Goal: Task Accomplishment & Management: Manage account settings

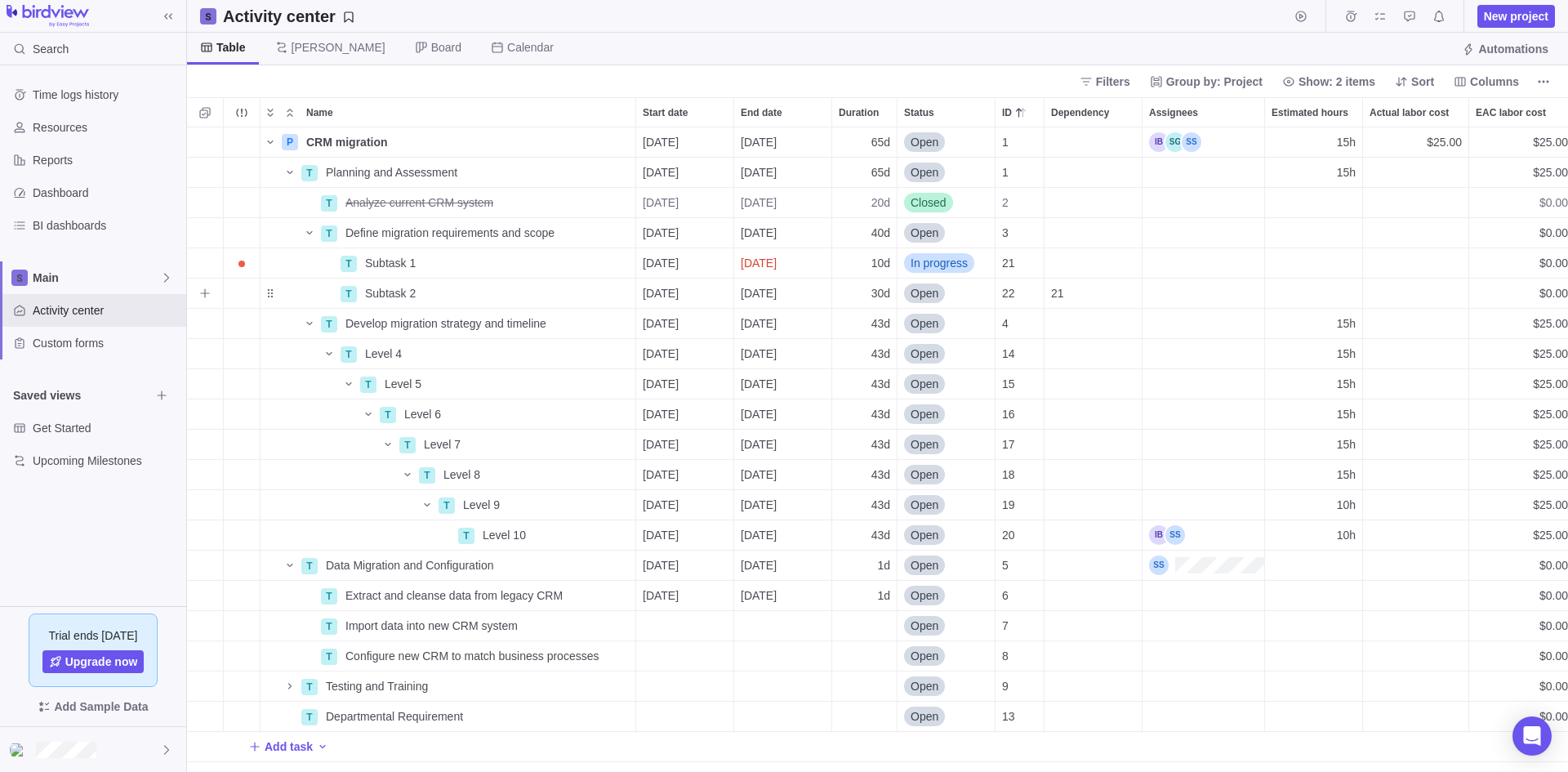
click at [1329, 295] on div "Estimated hours" at bounding box center [1314, 293] width 97 height 30
type input "20h"
click at [1264, 644] on div "P CRM migration Details [DATE] [DATE] 65d Open 1 15h $25.00 $25.00 13% $25.00 $…" at bounding box center [877, 449] width 1381 height 644
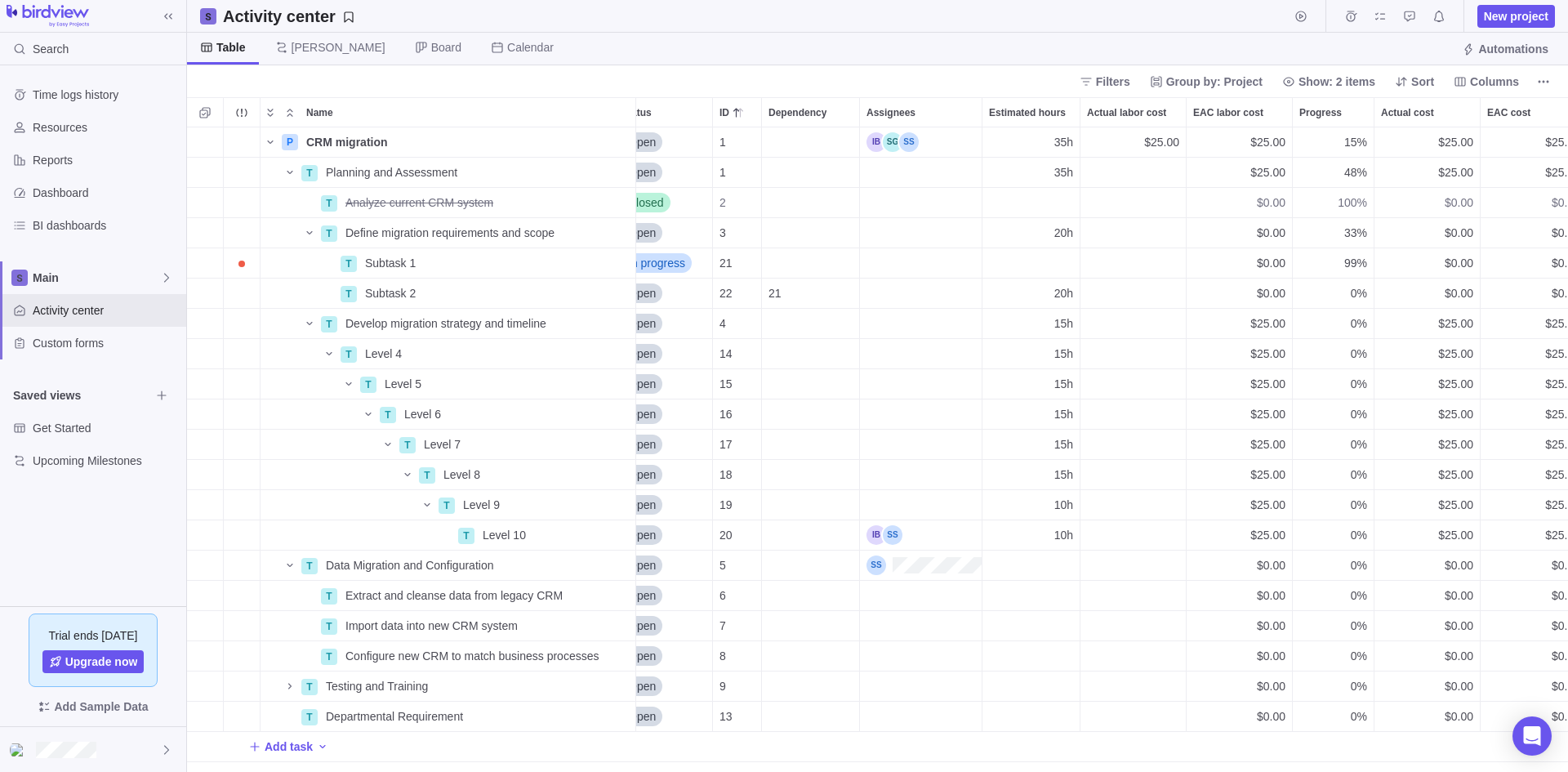
scroll to position [0, 314]
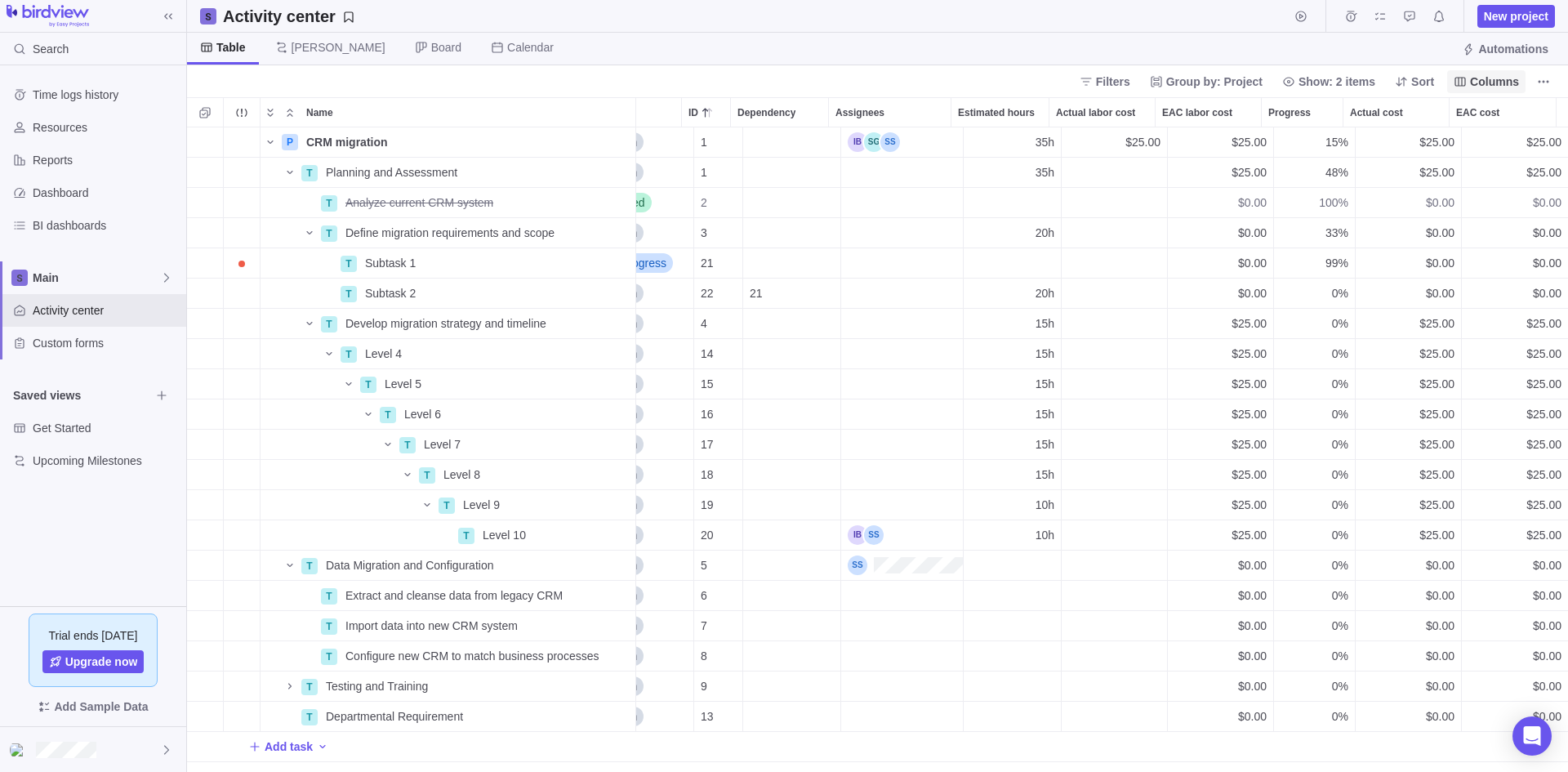
click at [1494, 81] on span "Columns" at bounding box center [1495, 81] width 49 height 16
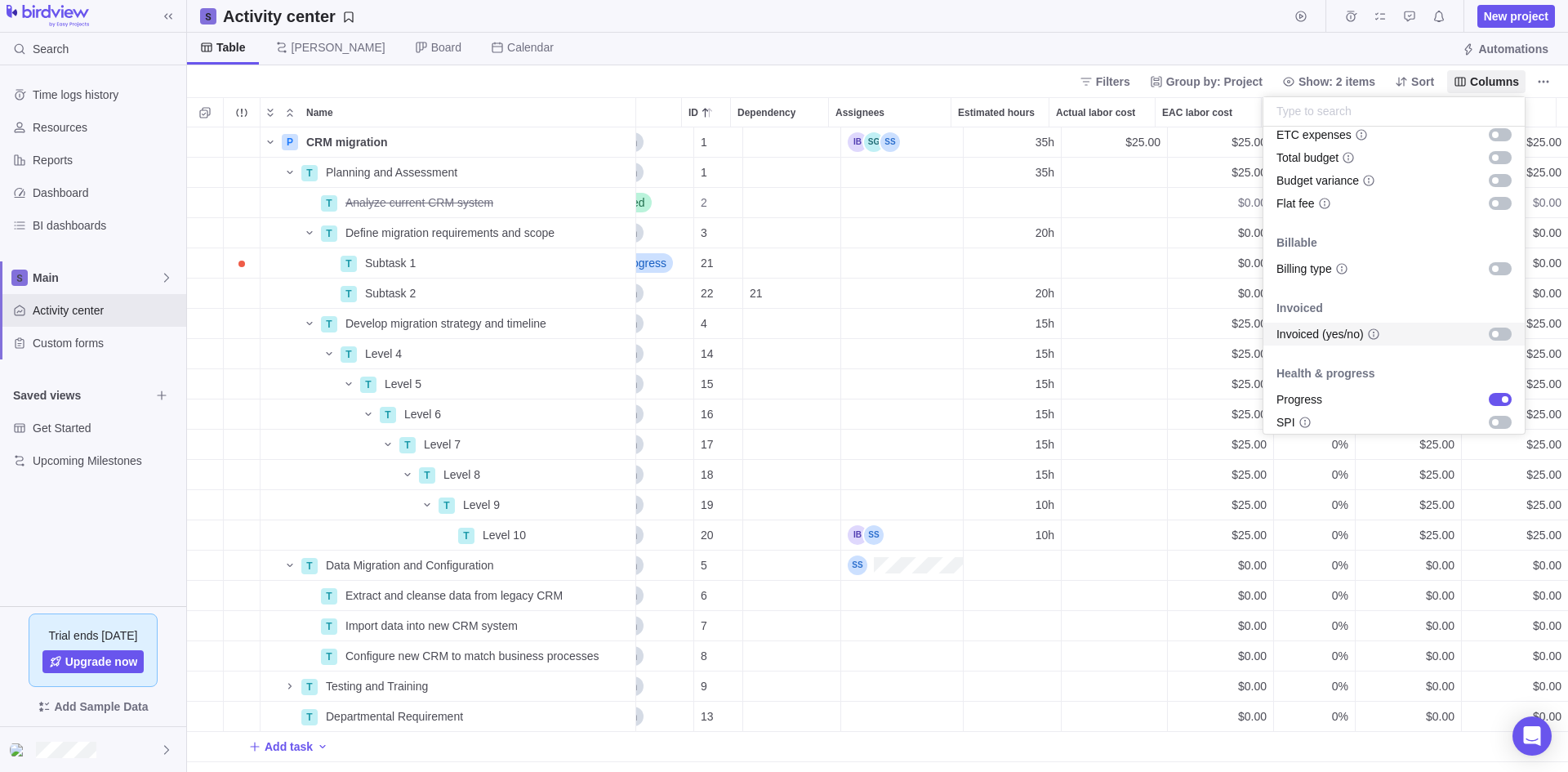
scroll to position [928, 0]
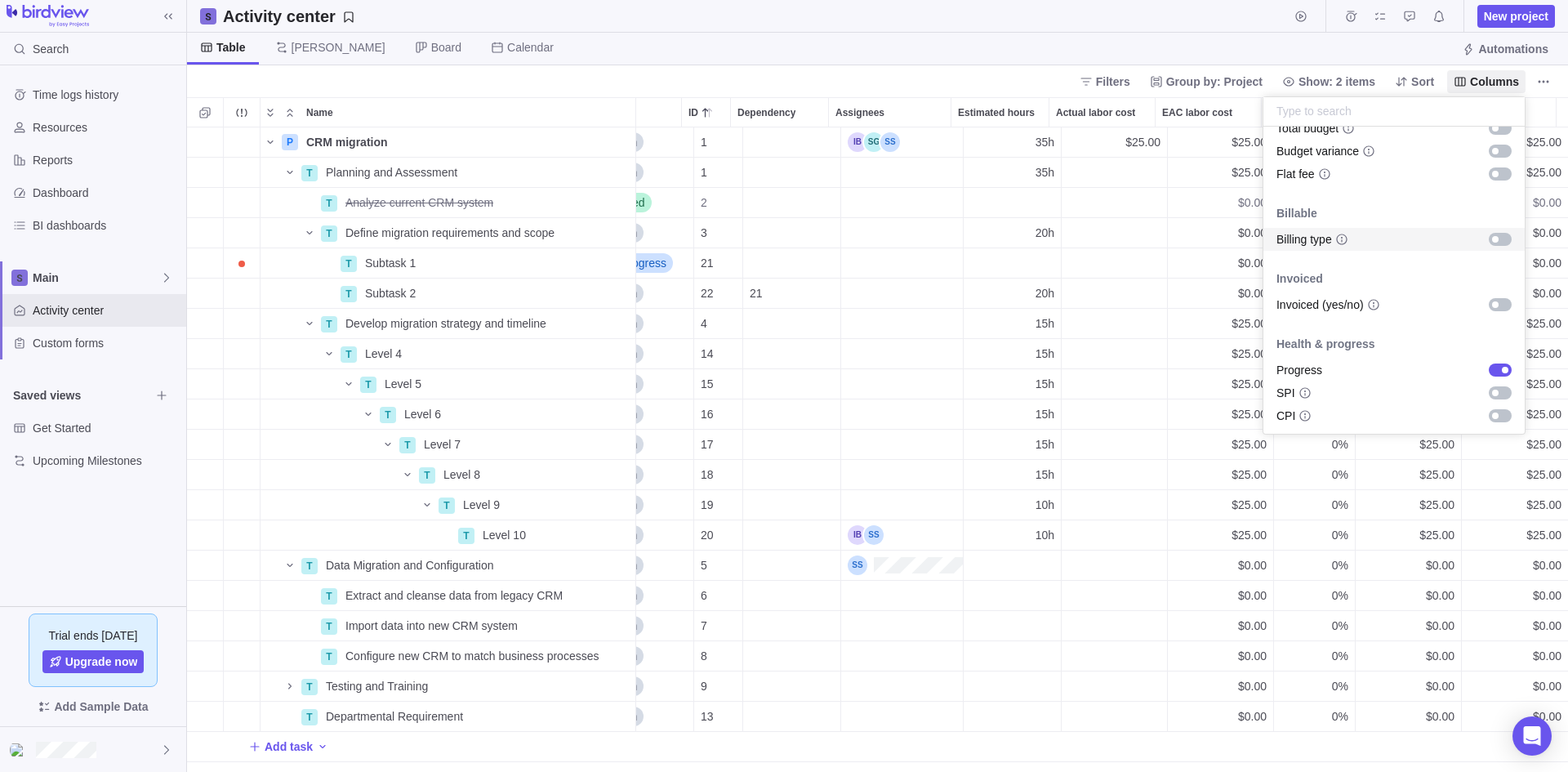
click at [1065, 47] on body "Search Time logs history Resources Reports Dashboard BI dashboards Main Activit…" at bounding box center [784, 386] width 1568 height 772
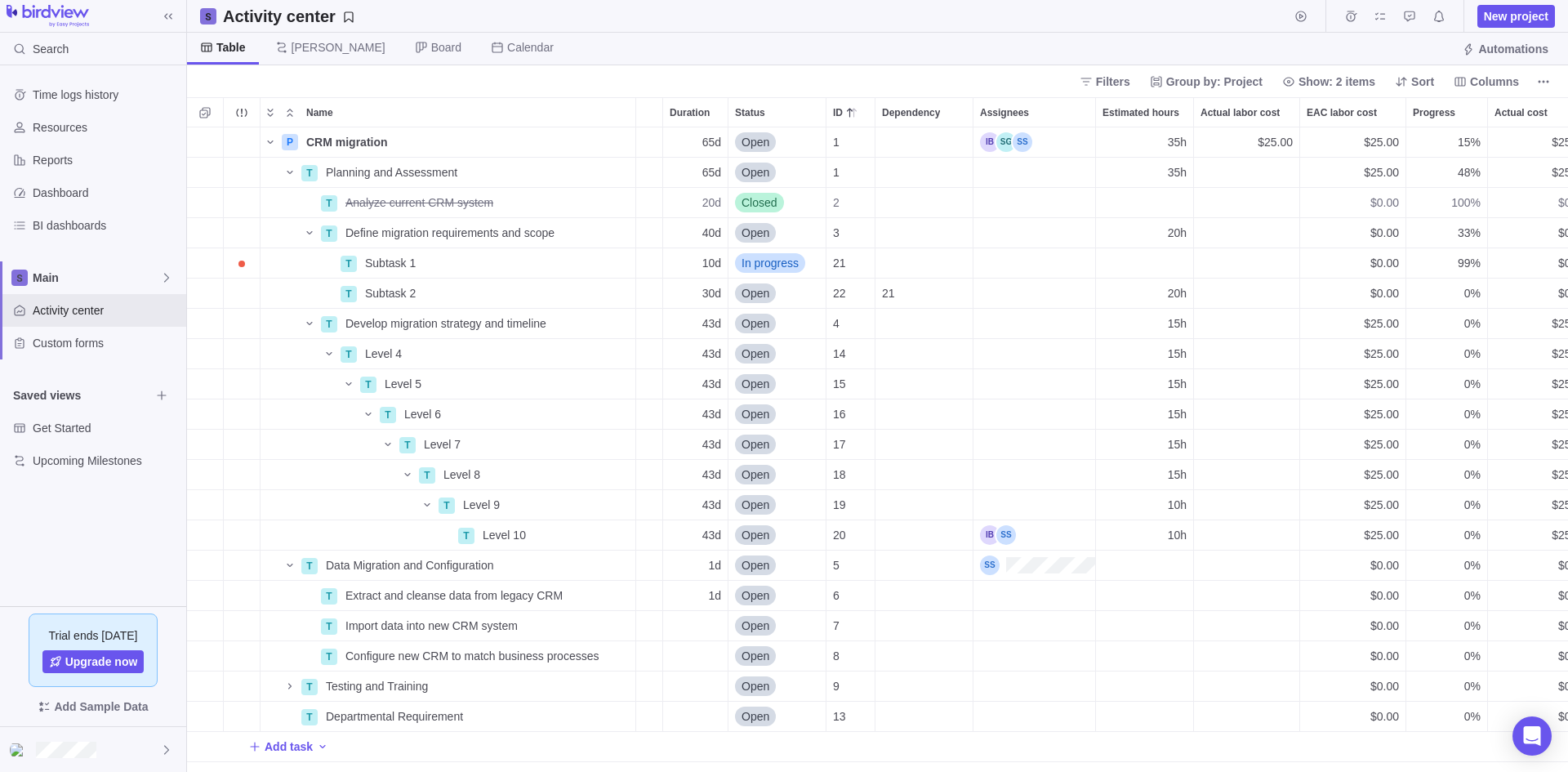
scroll to position [0, 0]
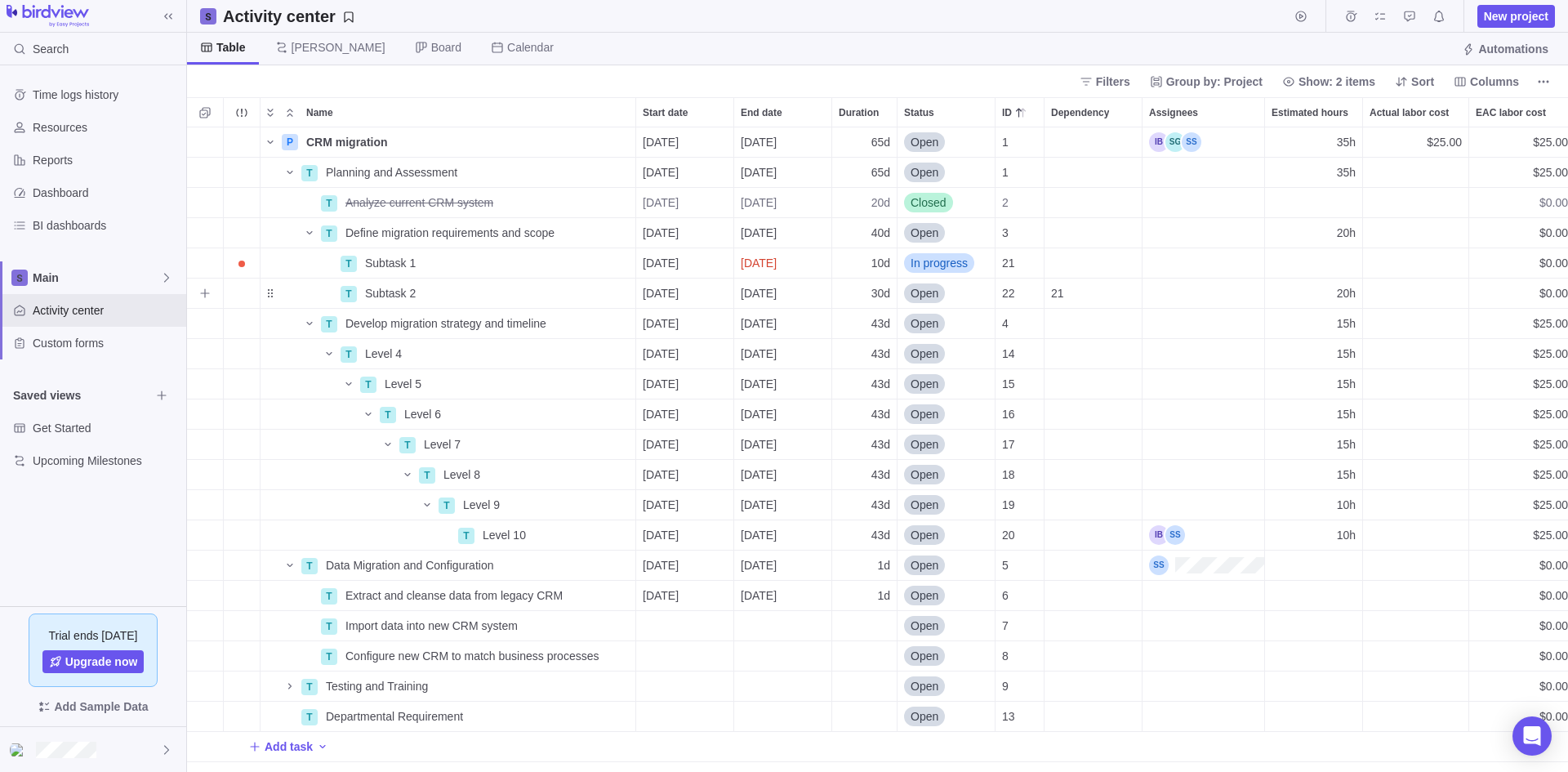
click at [1211, 290] on div "Assignees" at bounding box center [1204, 293] width 122 height 30
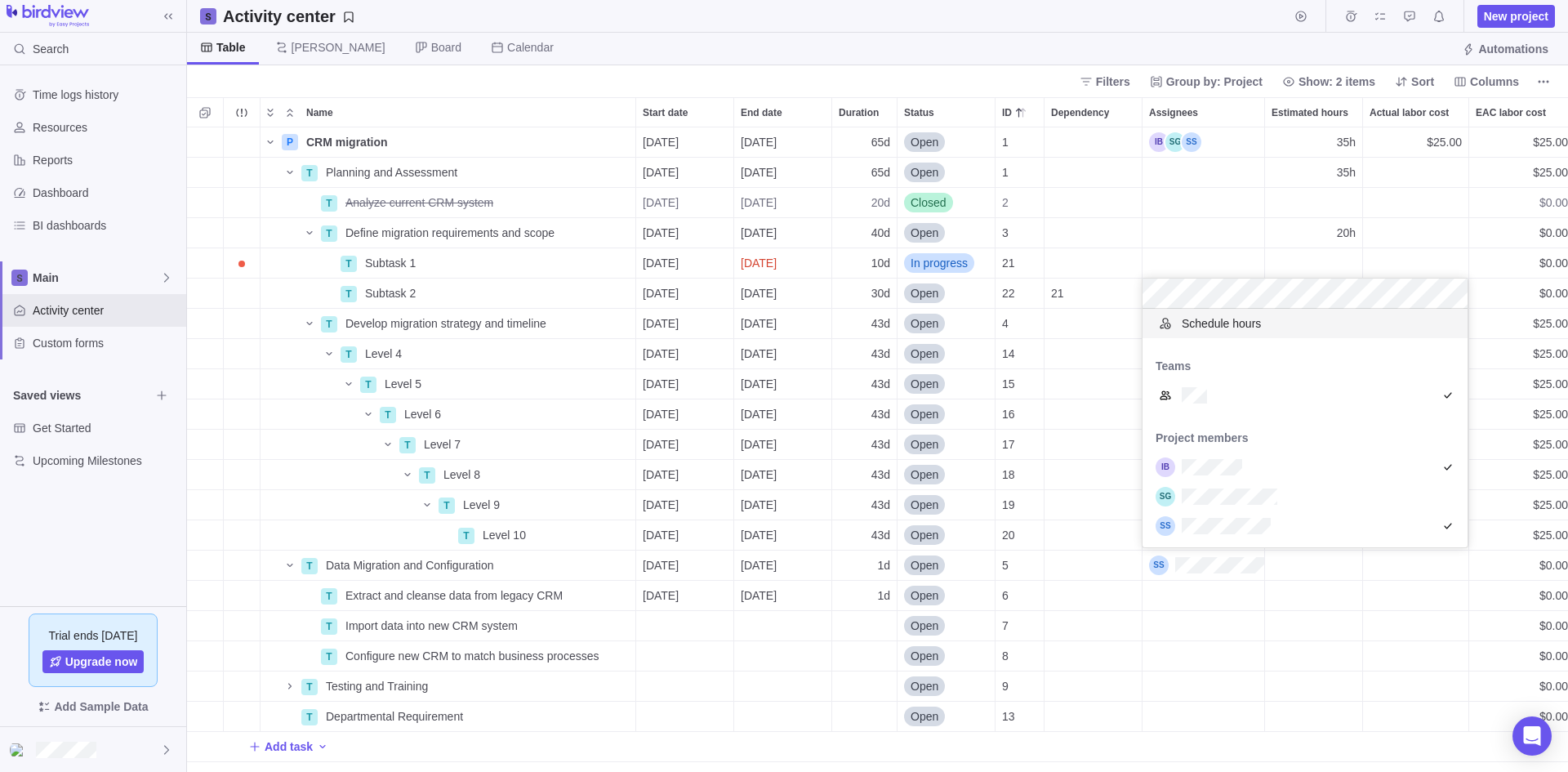
click at [1222, 220] on div "P CRM migration Details [DATE] [DATE] 65d Open 1 35h $25.00 $25.00 15% $25.00 $…" at bounding box center [877, 449] width 1381 height 644
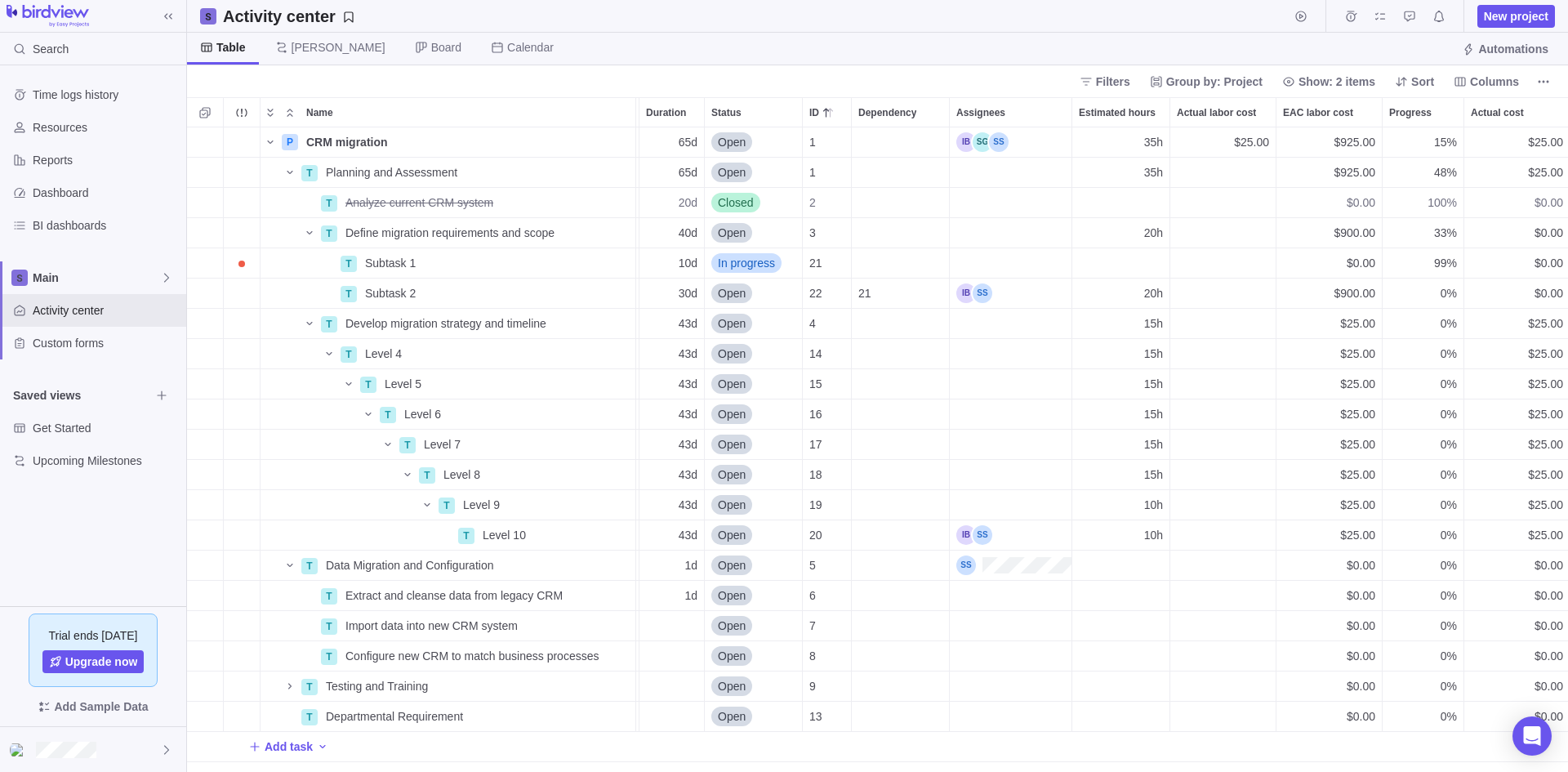
scroll to position [0, 226]
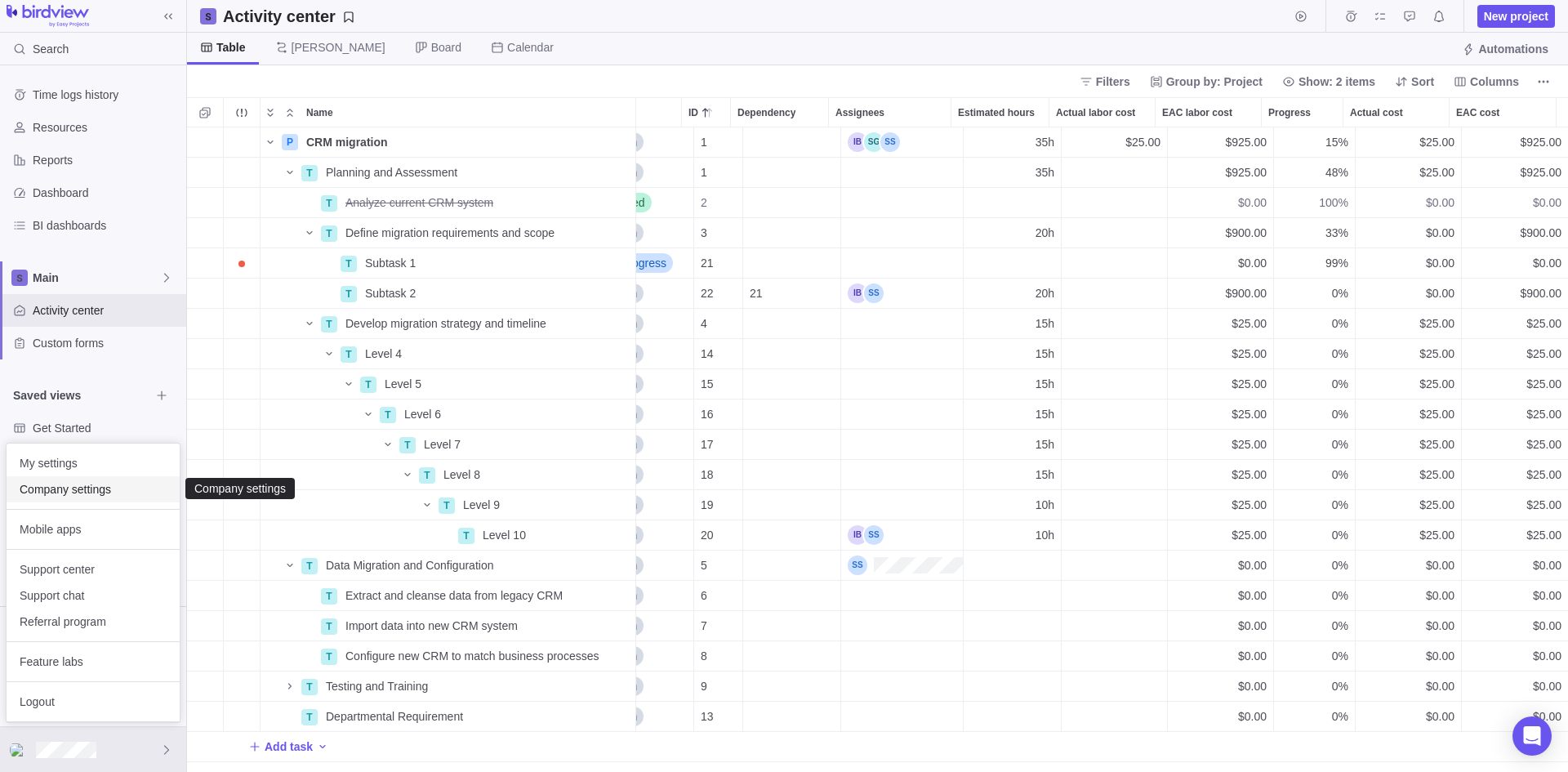
click at [77, 491] on span "Company settings" at bounding box center [93, 489] width 147 height 16
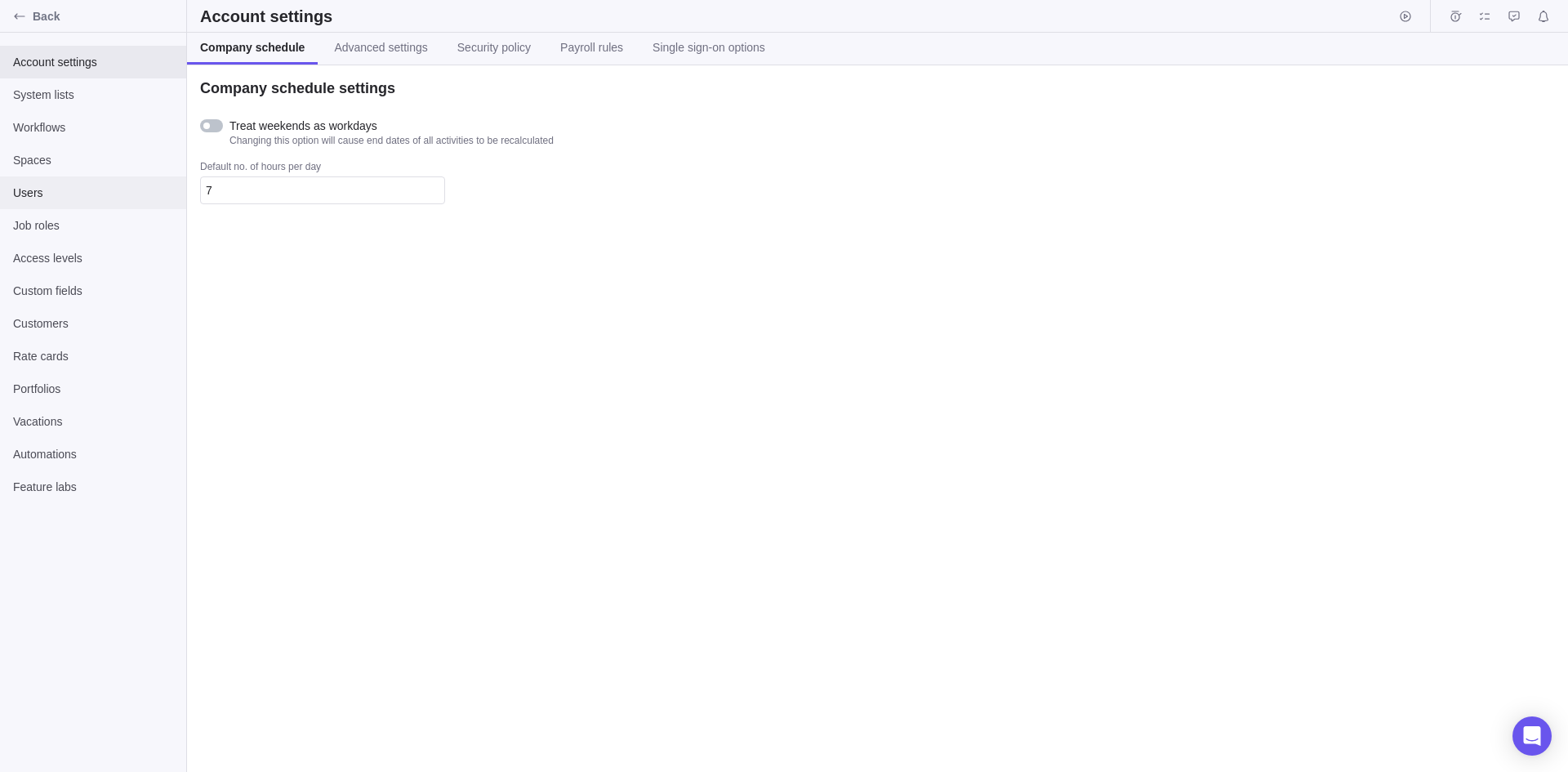
click at [47, 191] on span "Users" at bounding box center [92, 193] width 160 height 16
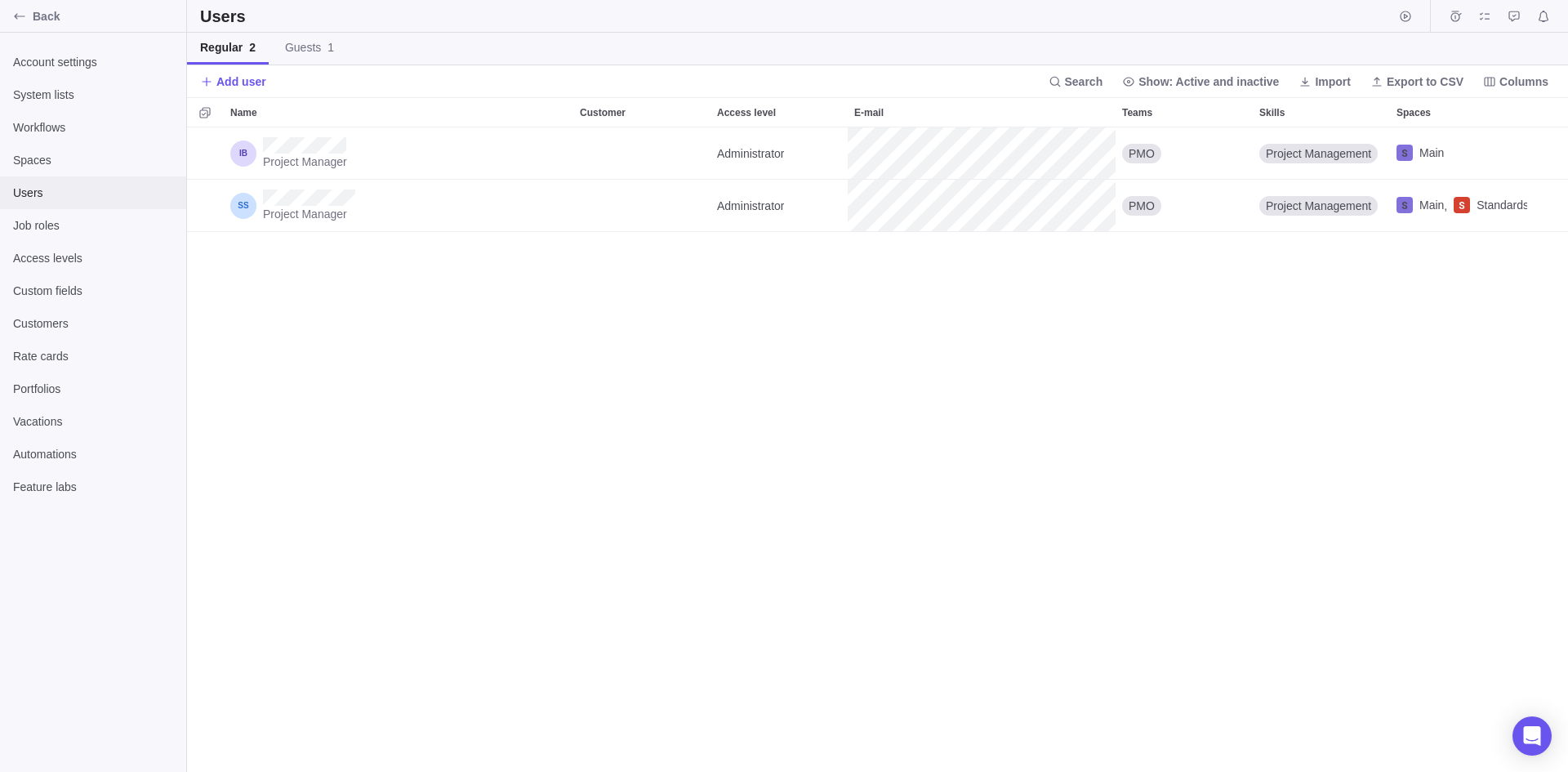
scroll to position [632, 1369]
click at [21, 9] on div "Back" at bounding box center [19, 16] width 26 height 26
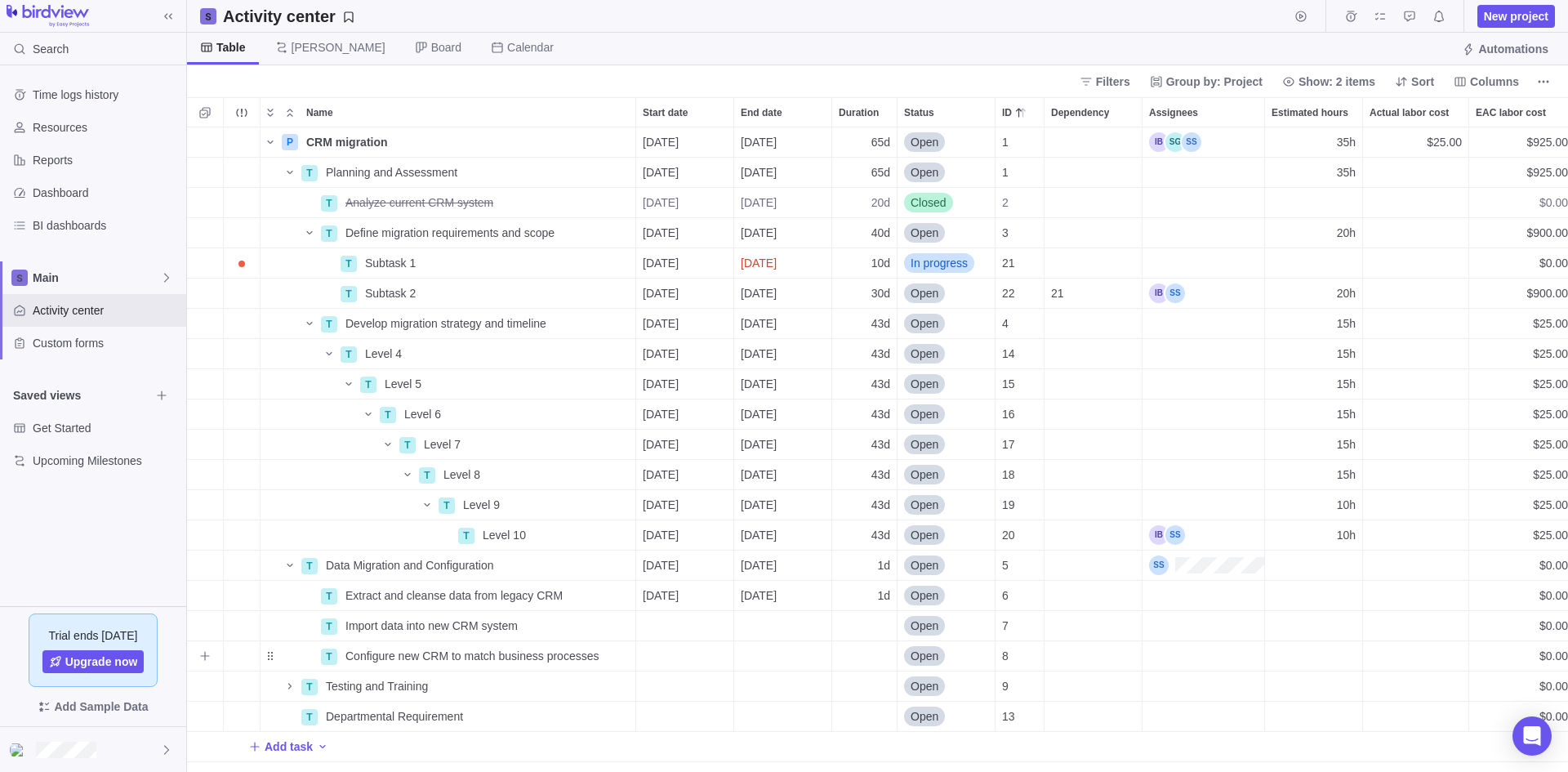
scroll to position [632, 1369]
click at [1155, 294] on div "Assignees" at bounding box center [1167, 293] width 36 height 20
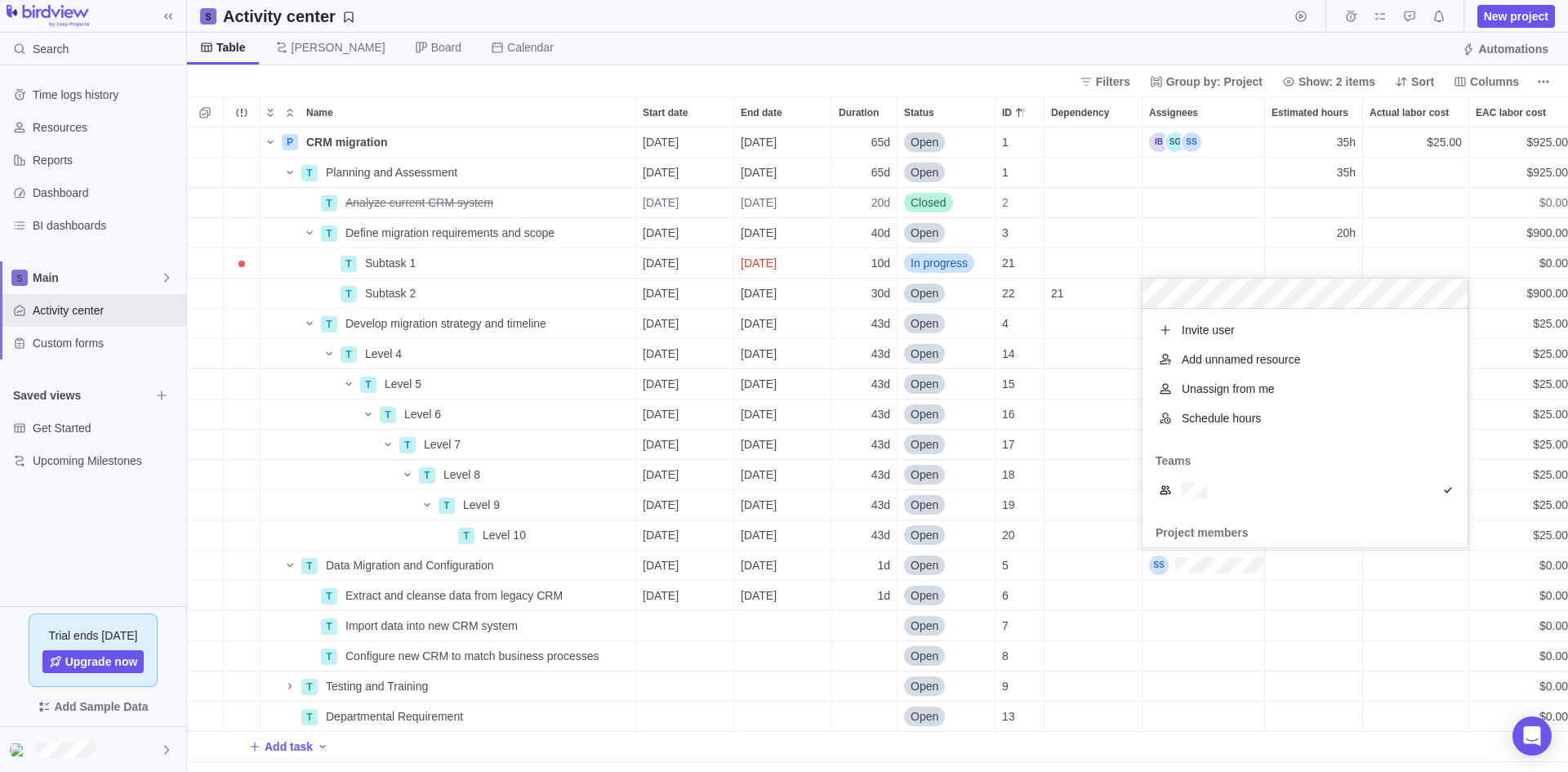
scroll to position [226, 313]
click at [73, 525] on body "Search Time logs history Resources Reports Dashboard BI dashboards Main Activit…" at bounding box center [784, 386] width 1568 height 772
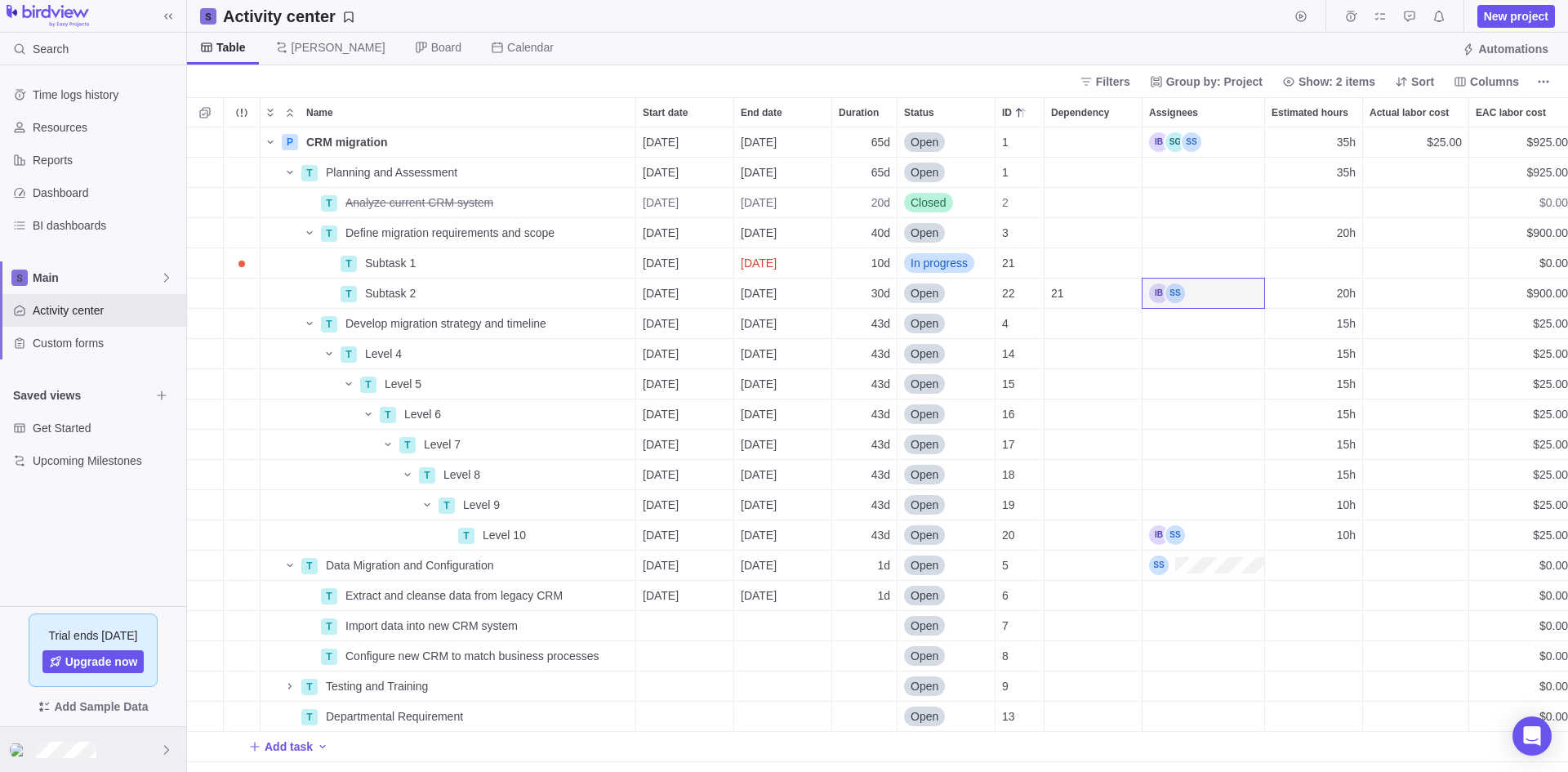
click at [133, 748] on div at bounding box center [93, 749] width 186 height 45
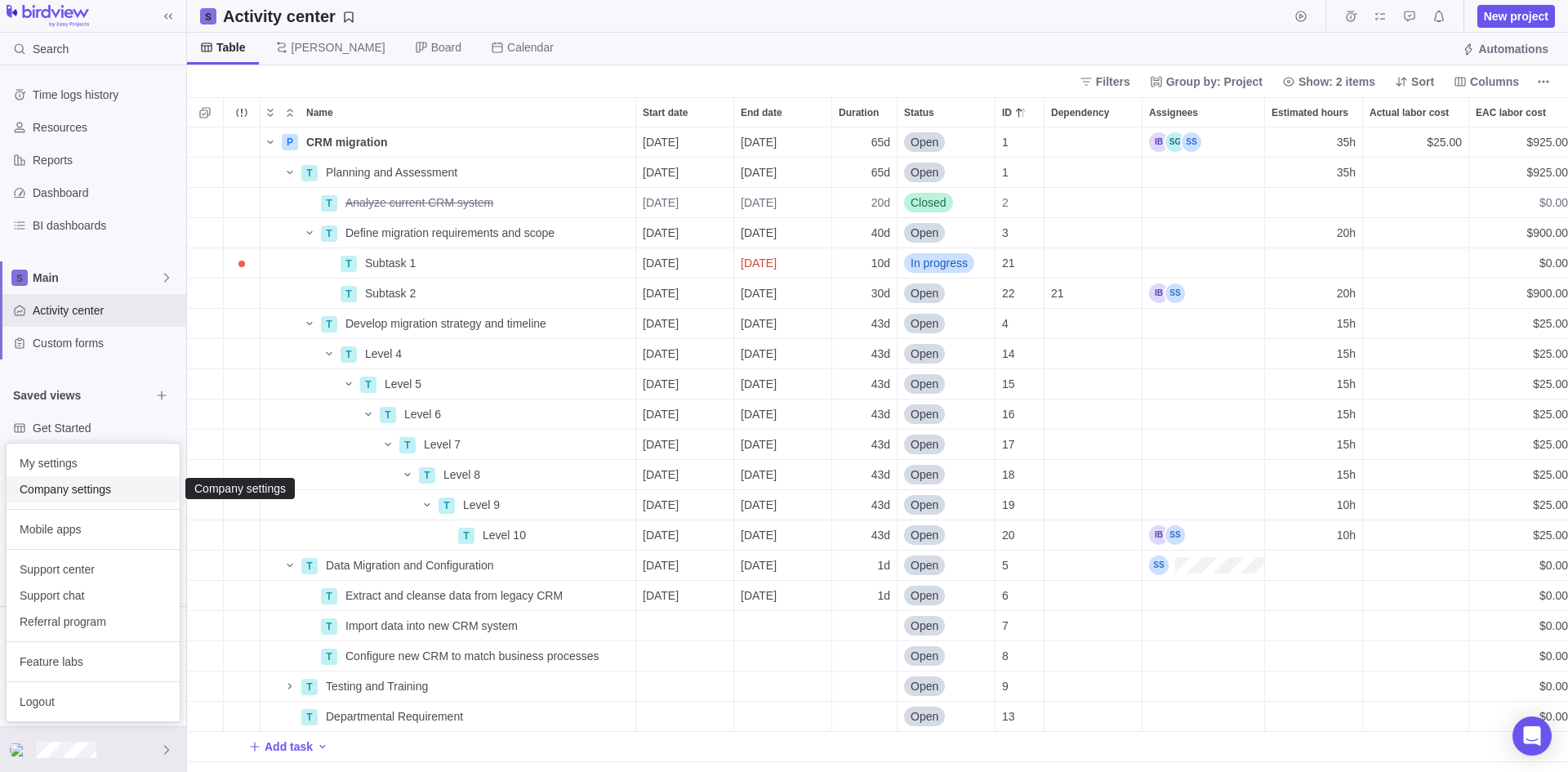
click at [72, 489] on span "Company settings" at bounding box center [93, 489] width 147 height 16
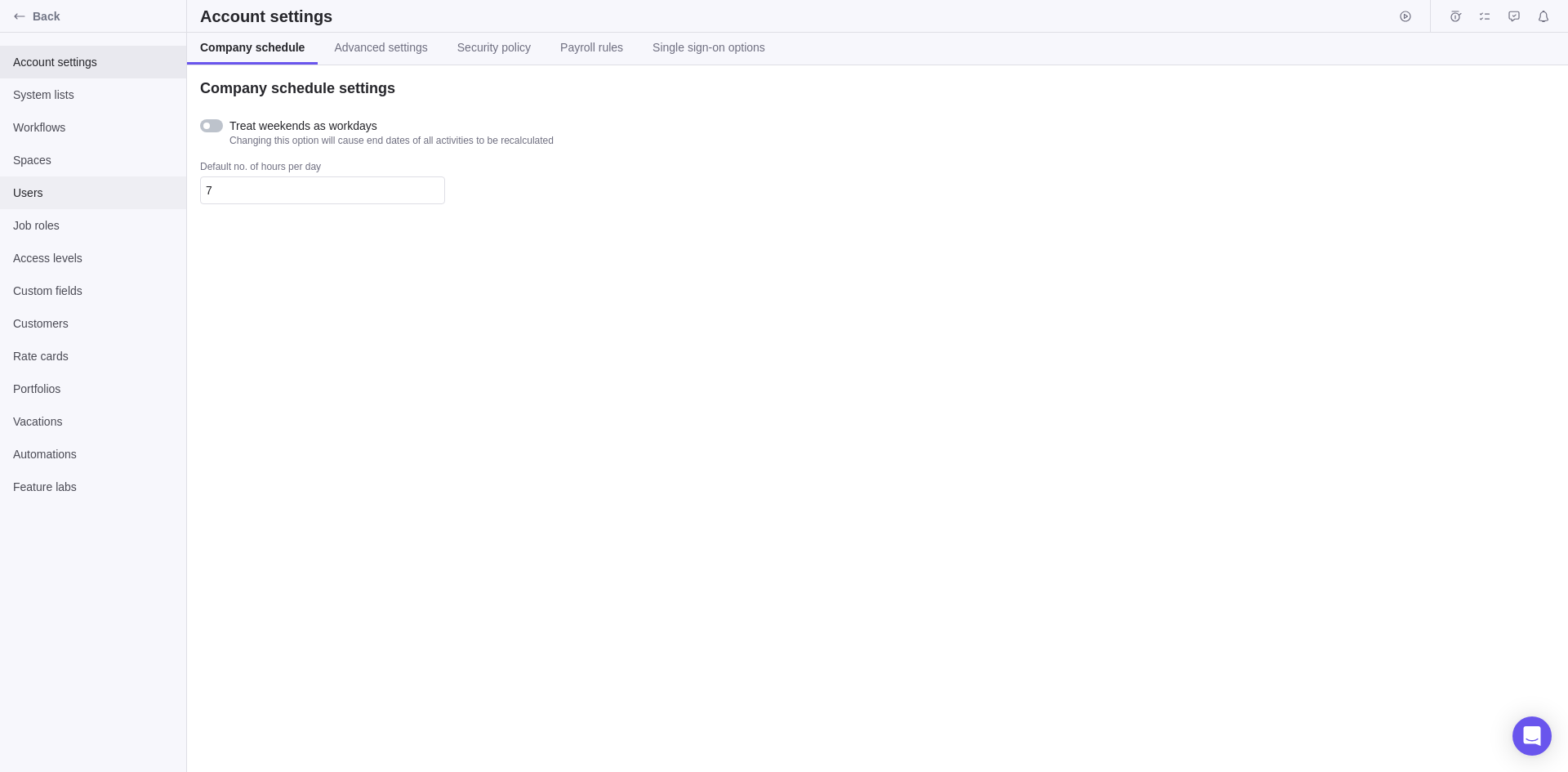
click at [58, 185] on span "Users" at bounding box center [92, 193] width 160 height 16
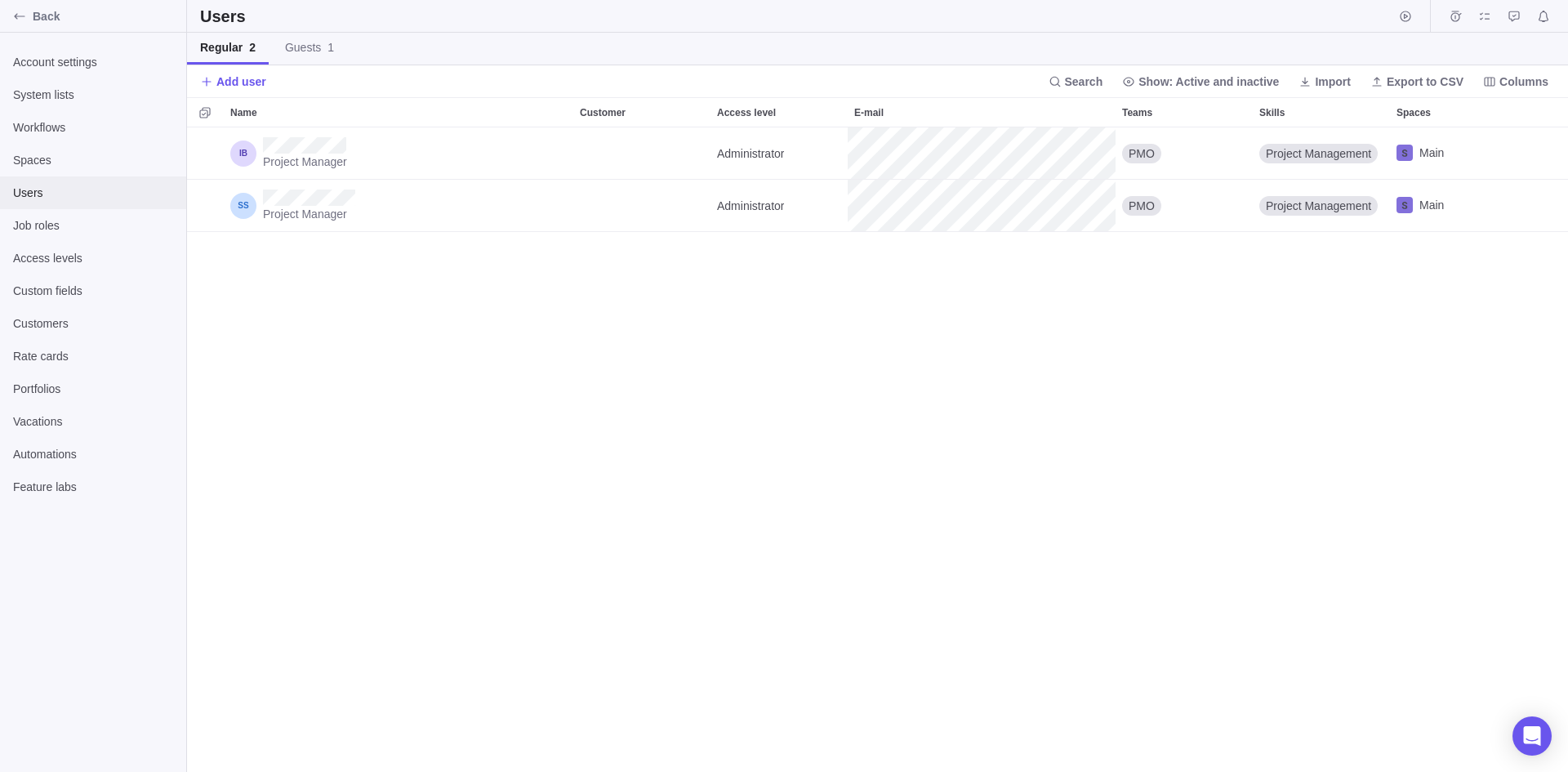
scroll to position [632, 1369]
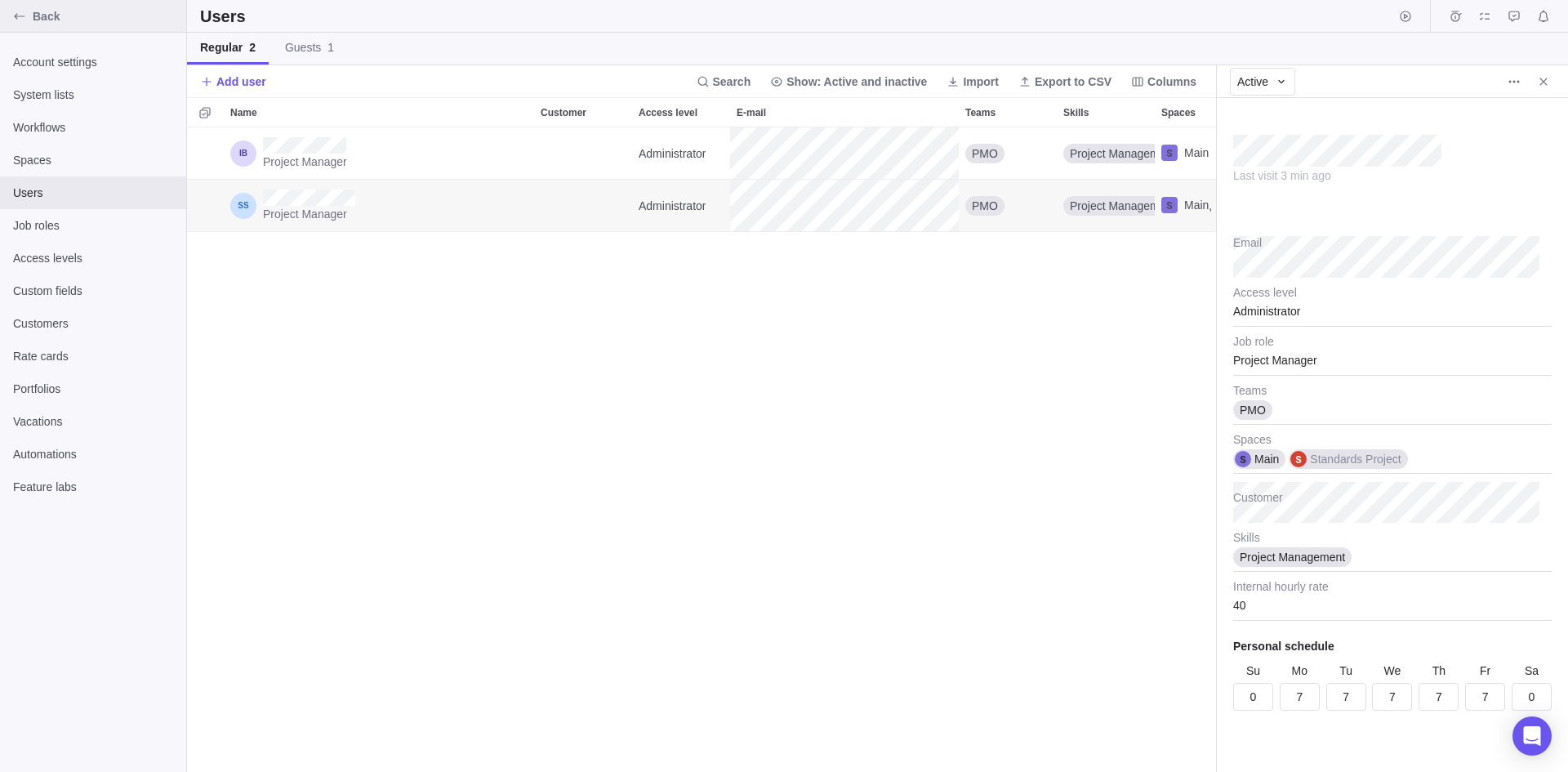
type textarea "x"
click at [48, 14] on span "Back" at bounding box center [106, 16] width 147 height 16
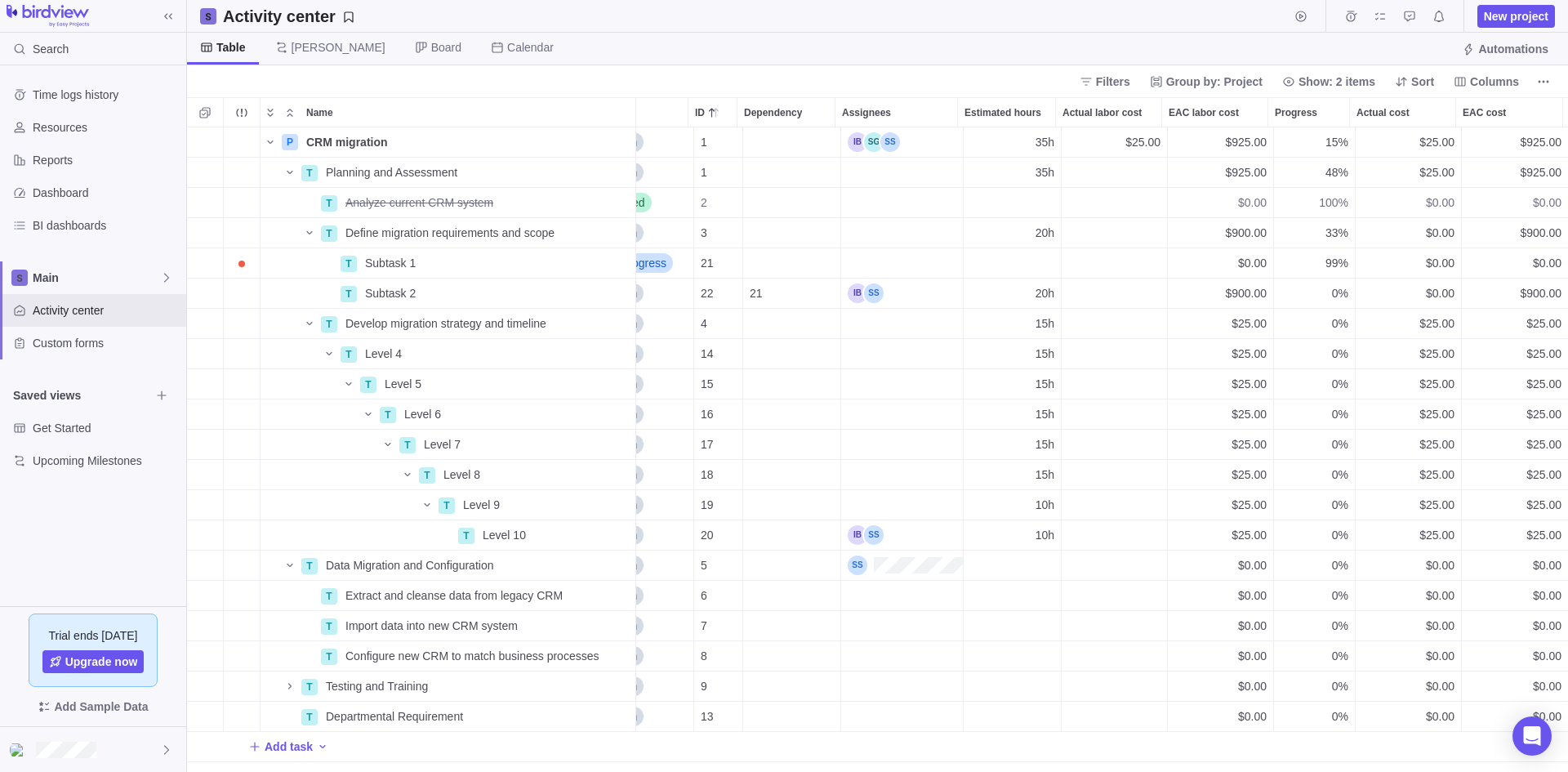
scroll to position [0, 314]
click at [576, 528] on span "Details" at bounding box center [585, 535] width 38 height 16
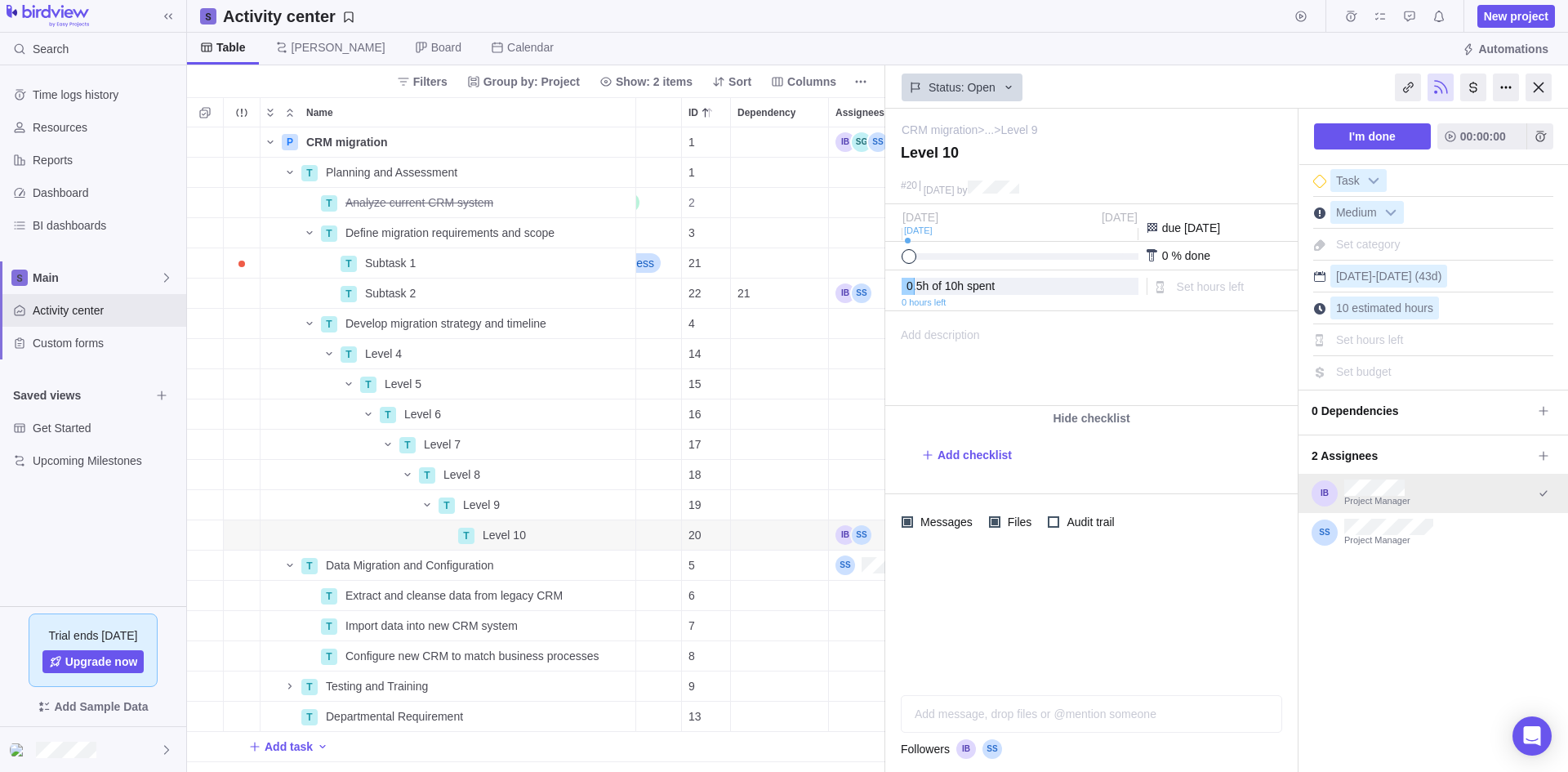
click at [1326, 492] on div at bounding box center [1324, 492] width 26 height 26
click at [1324, 495] on div at bounding box center [1324, 492] width 26 height 26
click at [1544, 454] on icon at bounding box center [1544, 455] width 9 height 9
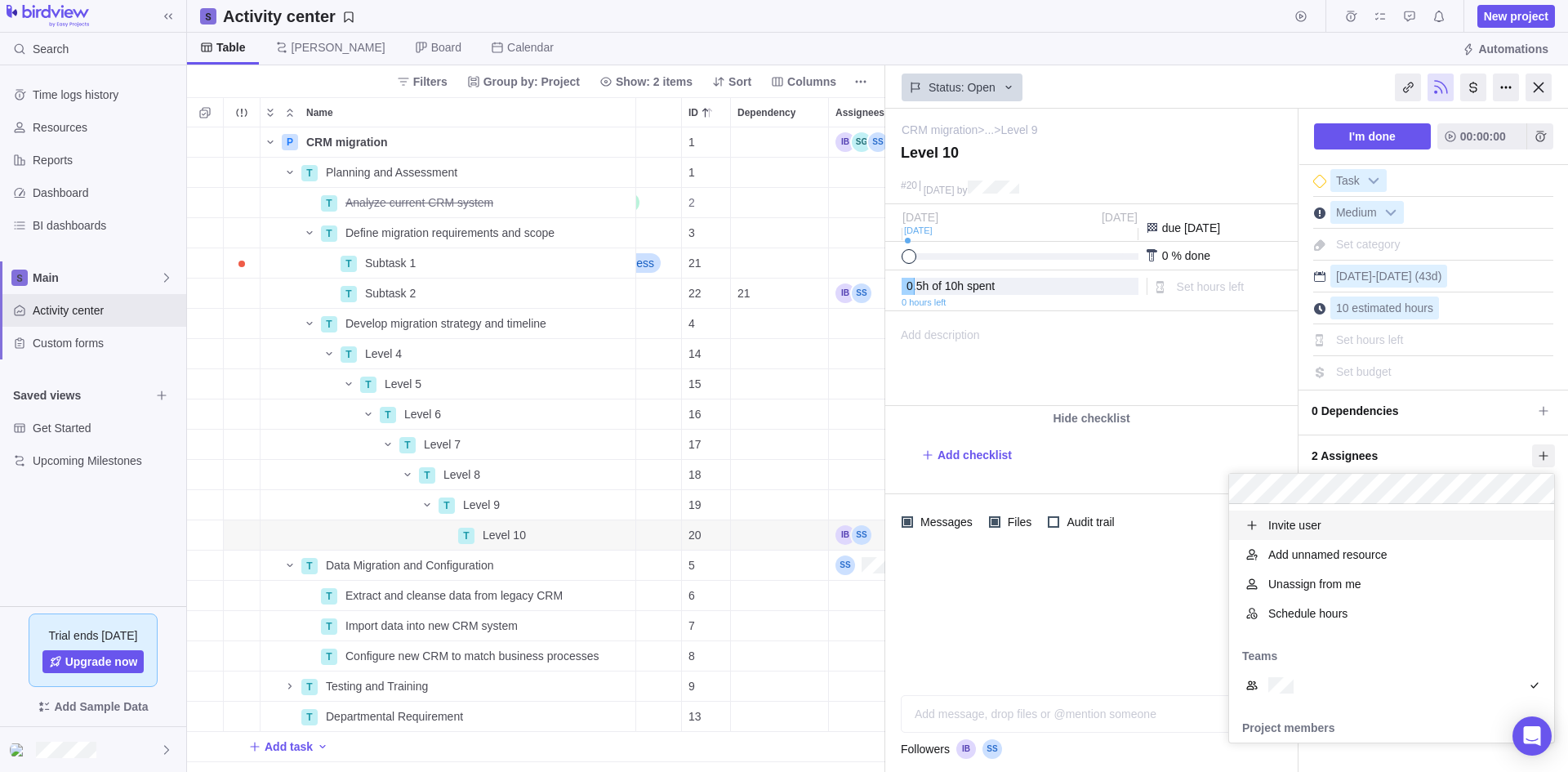
scroll to position [226, 313]
click at [1319, 614] on span "Schedule hours" at bounding box center [1308, 613] width 79 height 16
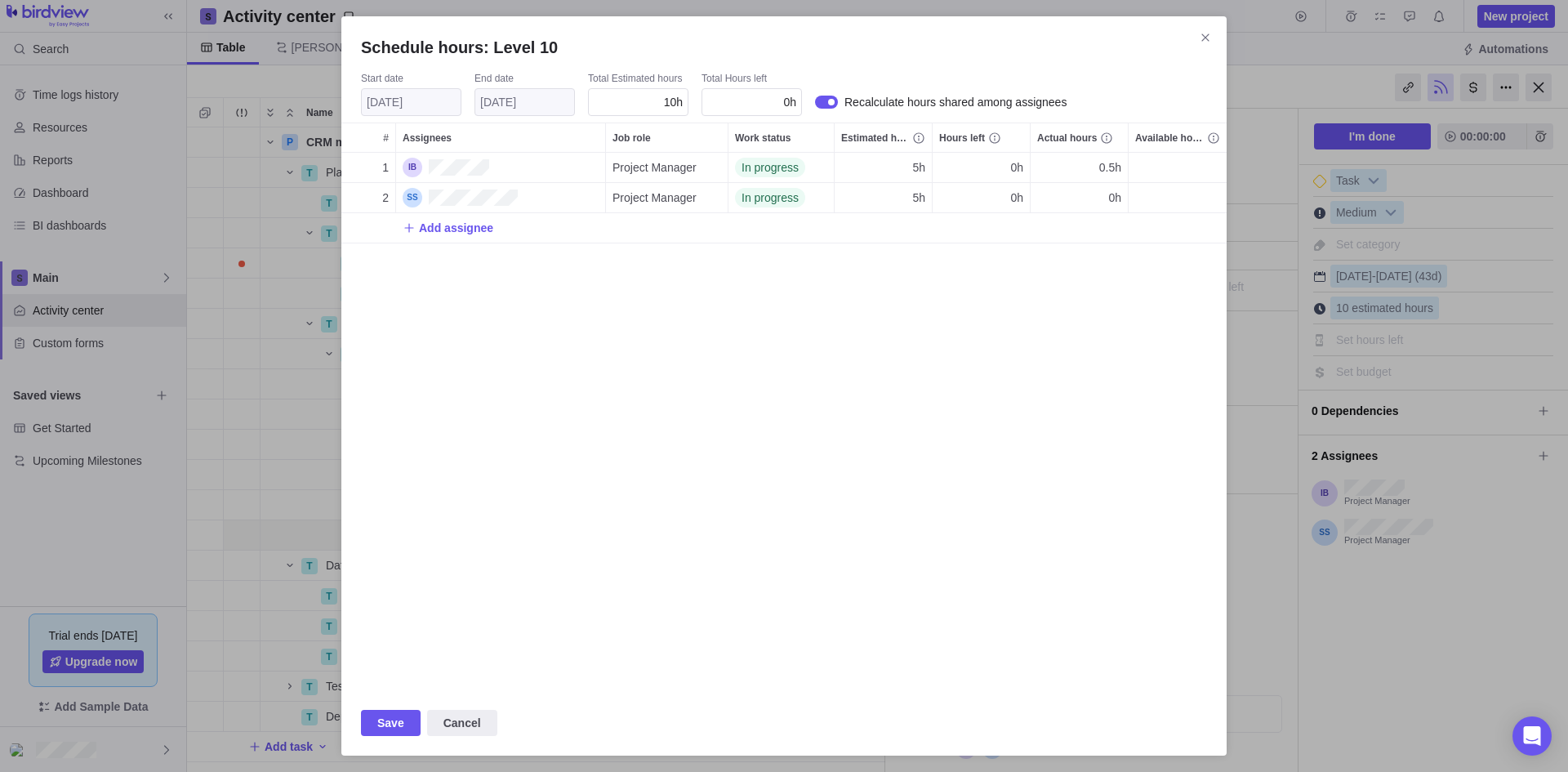
scroll to position [525, 873]
click at [1205, 29] on span "Close" at bounding box center [1205, 37] width 23 height 23
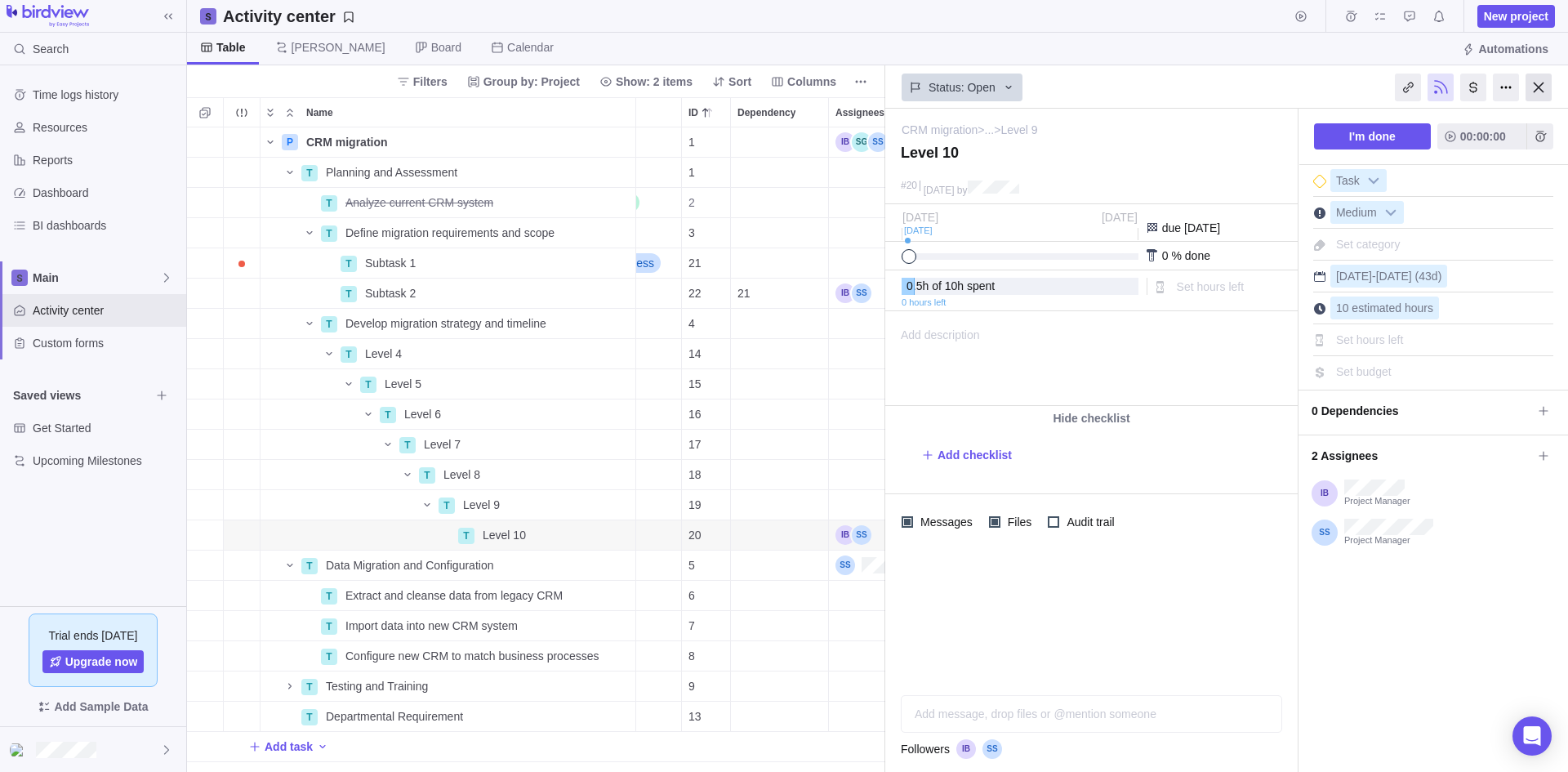
click at [1540, 85] on div at bounding box center [1538, 87] width 26 height 28
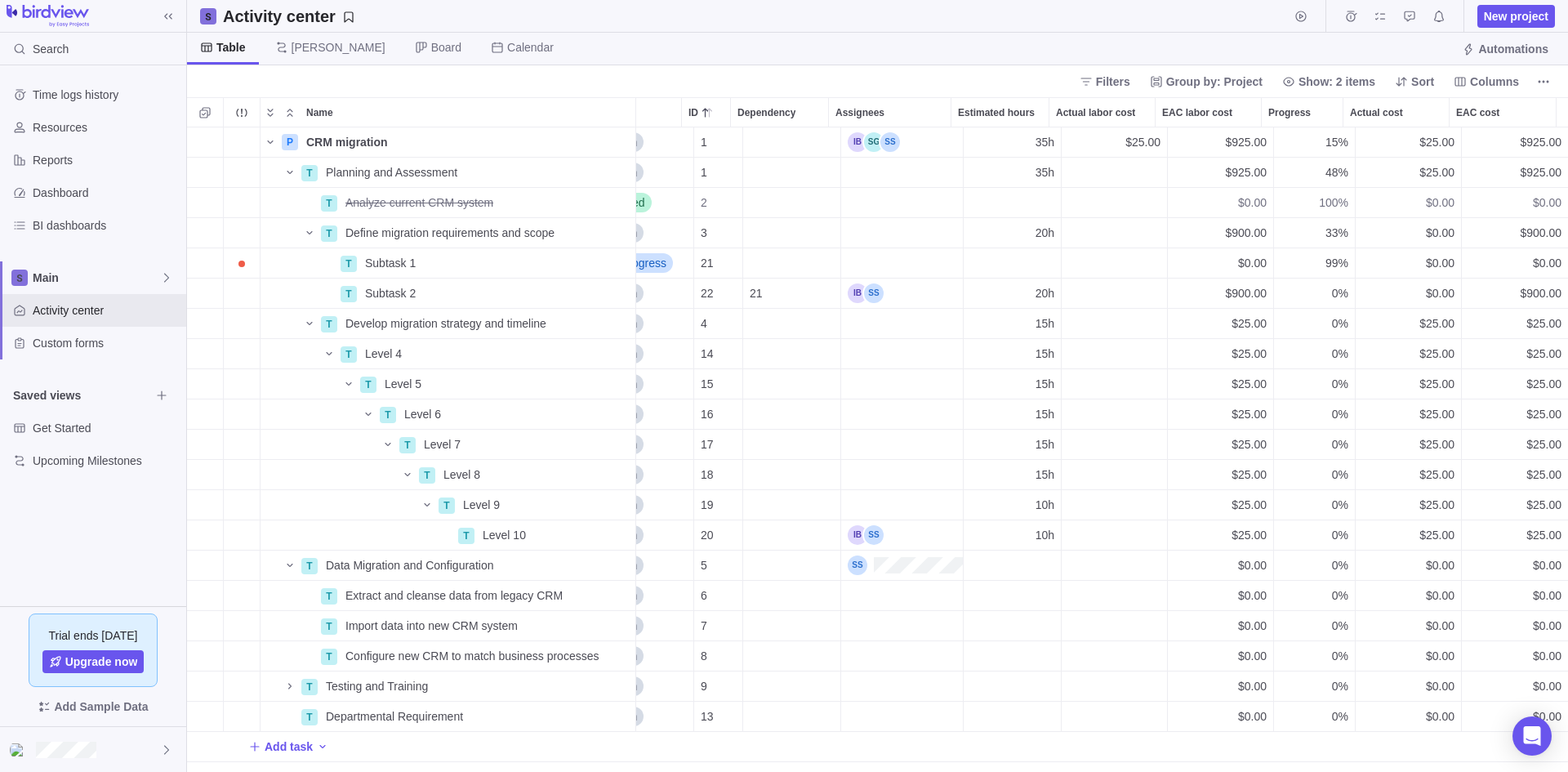
scroll to position [632, 1369]
click at [584, 290] on span "Details" at bounding box center [585, 293] width 38 height 16
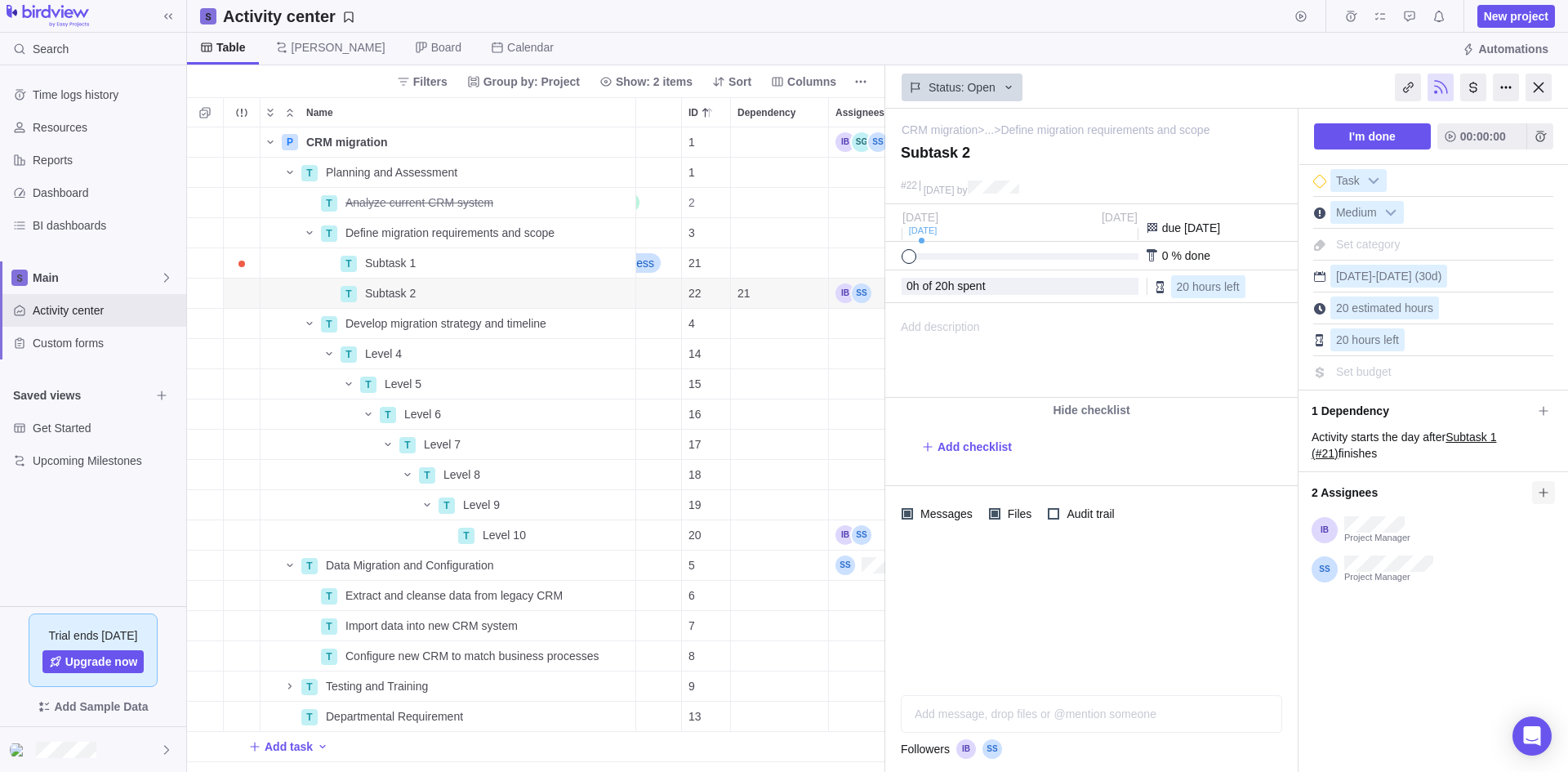
click at [1545, 492] on icon at bounding box center [1544, 492] width 13 height 13
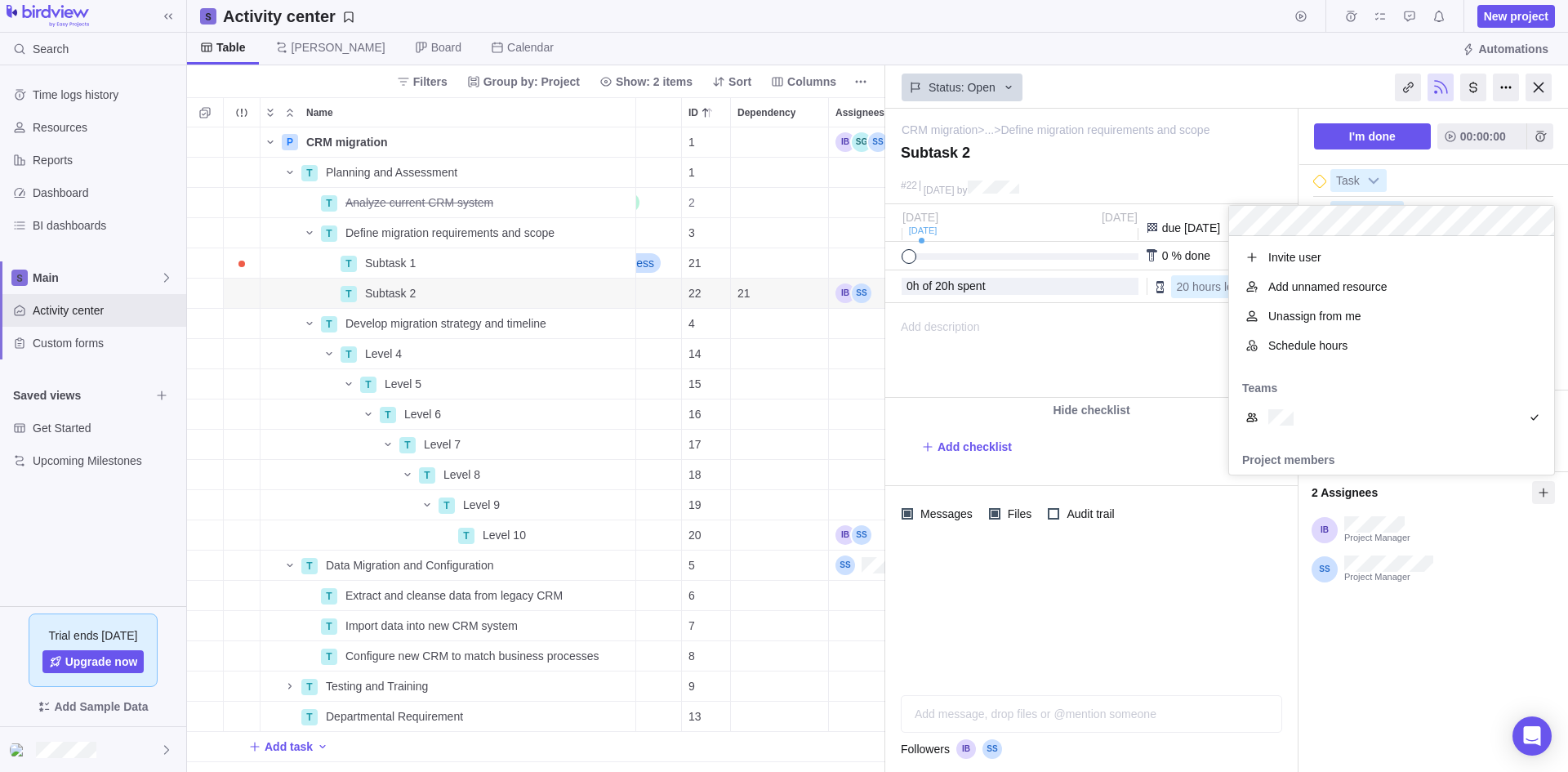
scroll to position [226, 313]
click at [1337, 348] on span "Schedule hours" at bounding box center [1308, 345] width 79 height 16
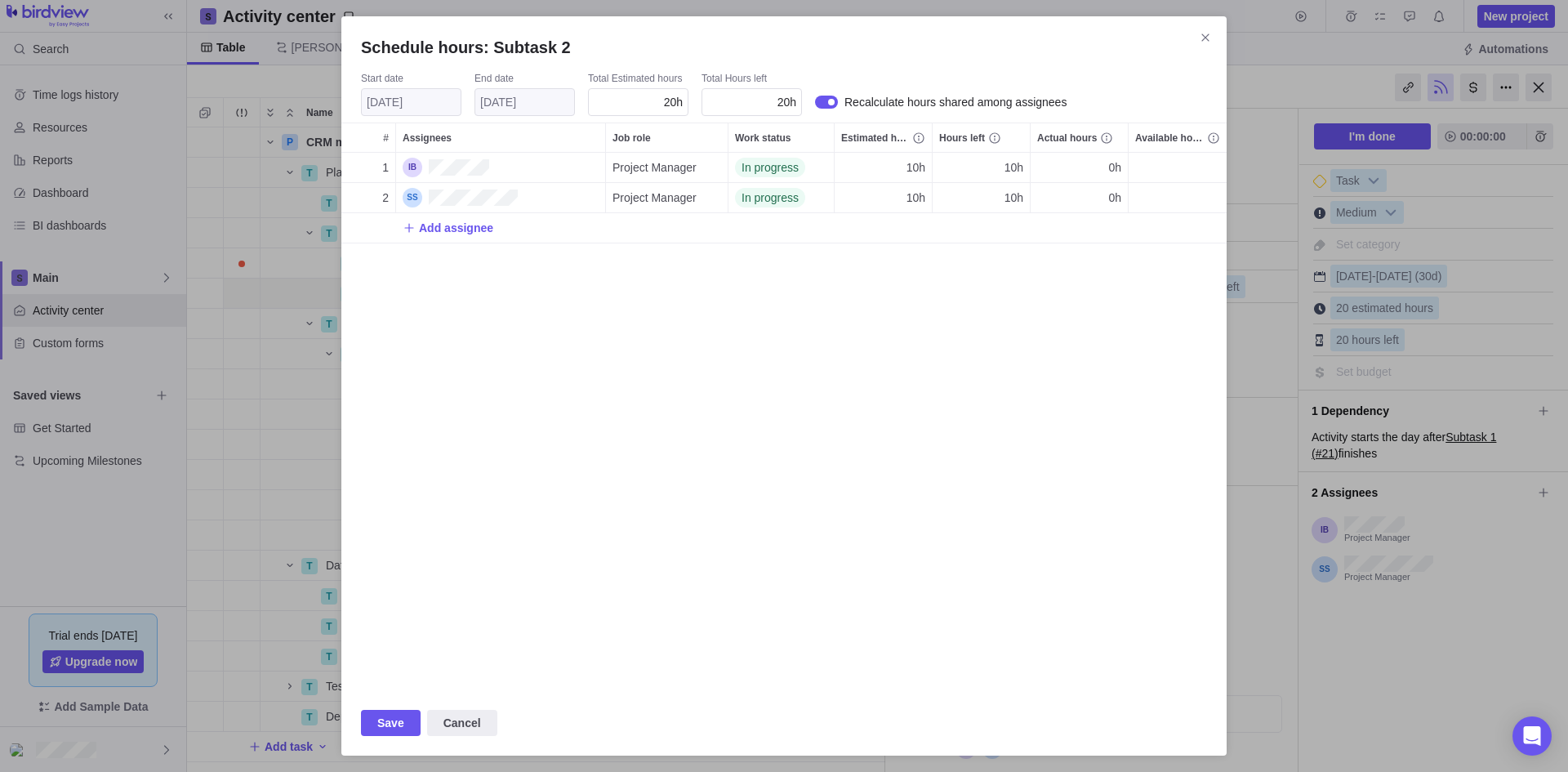
scroll to position [525, 873]
click at [1204, 35] on icon "Close" at bounding box center [1205, 37] width 13 height 13
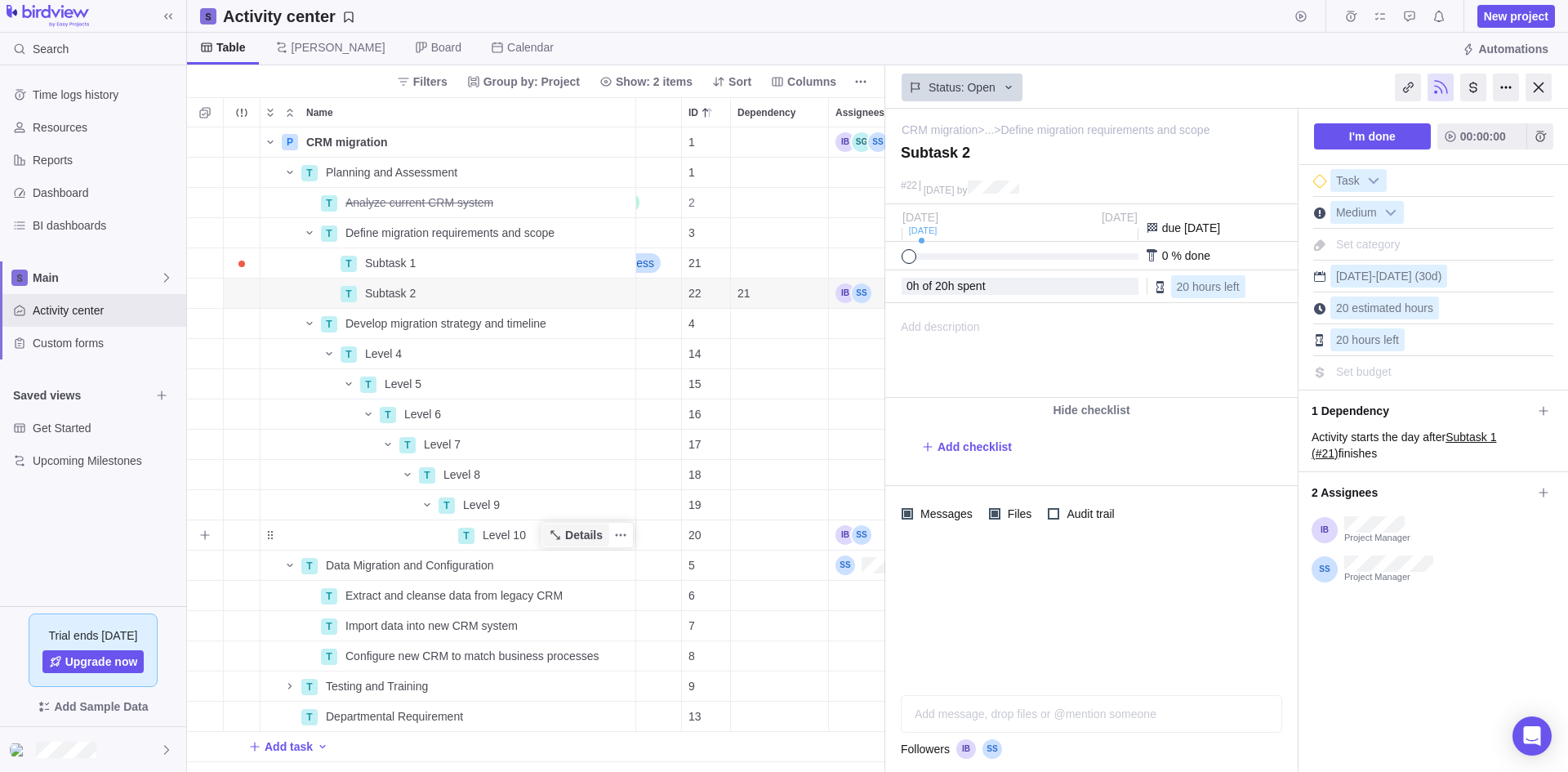
click at [583, 536] on span "Details" at bounding box center [585, 535] width 38 height 16
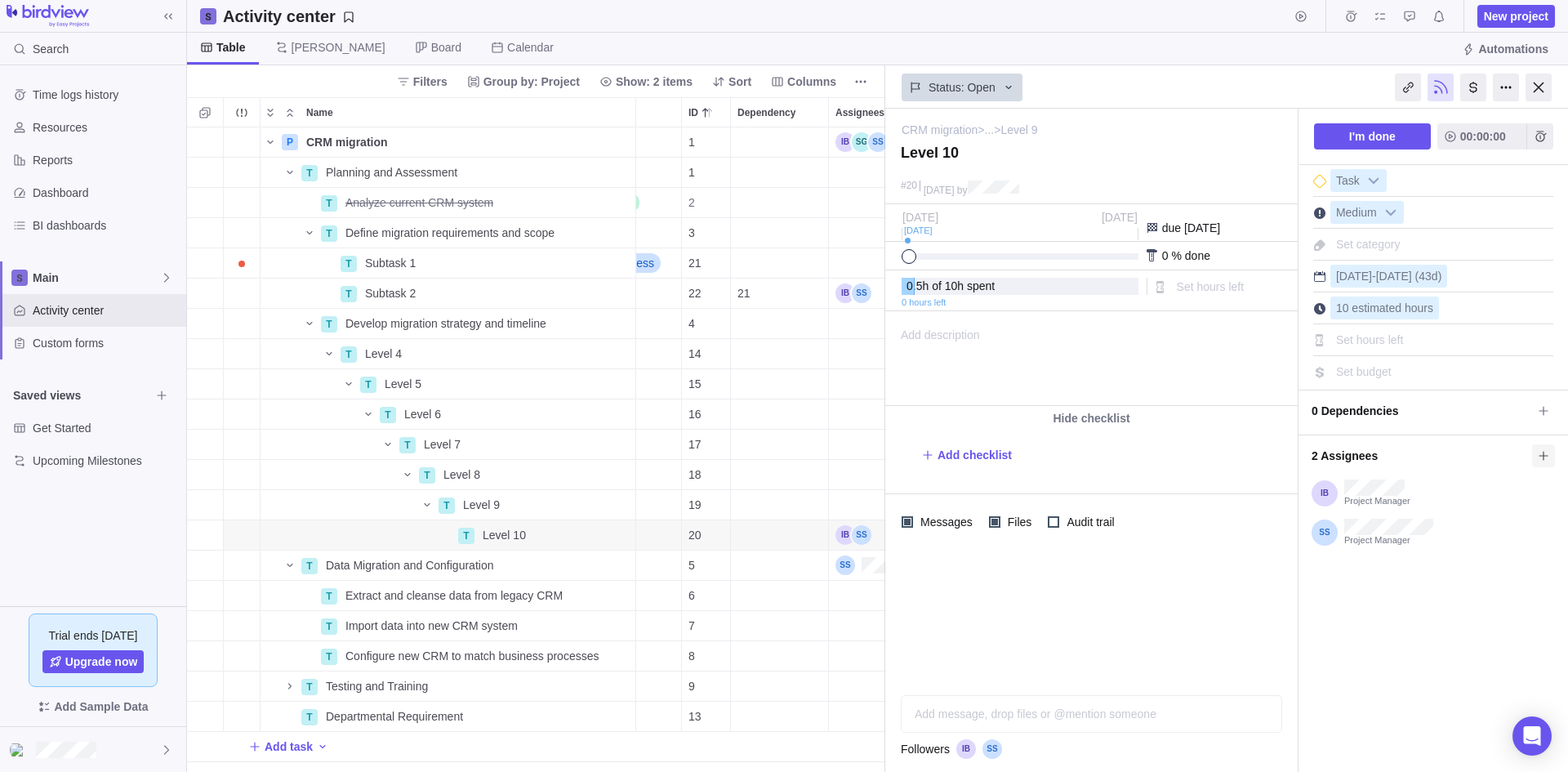
click at [1542, 450] on icon at bounding box center [1544, 455] width 13 height 13
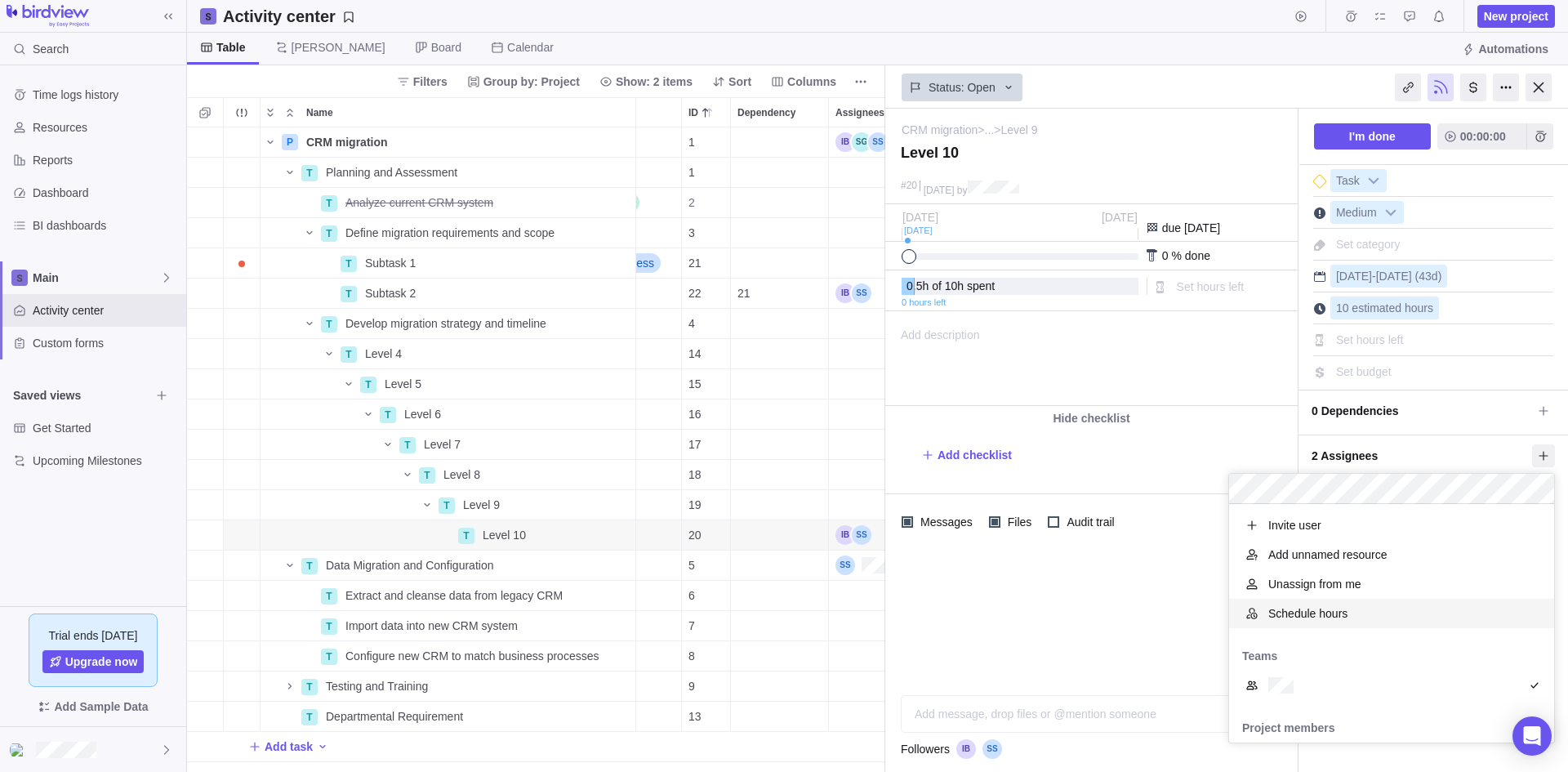
click at [1318, 617] on span "Schedule hours" at bounding box center [1308, 613] width 79 height 16
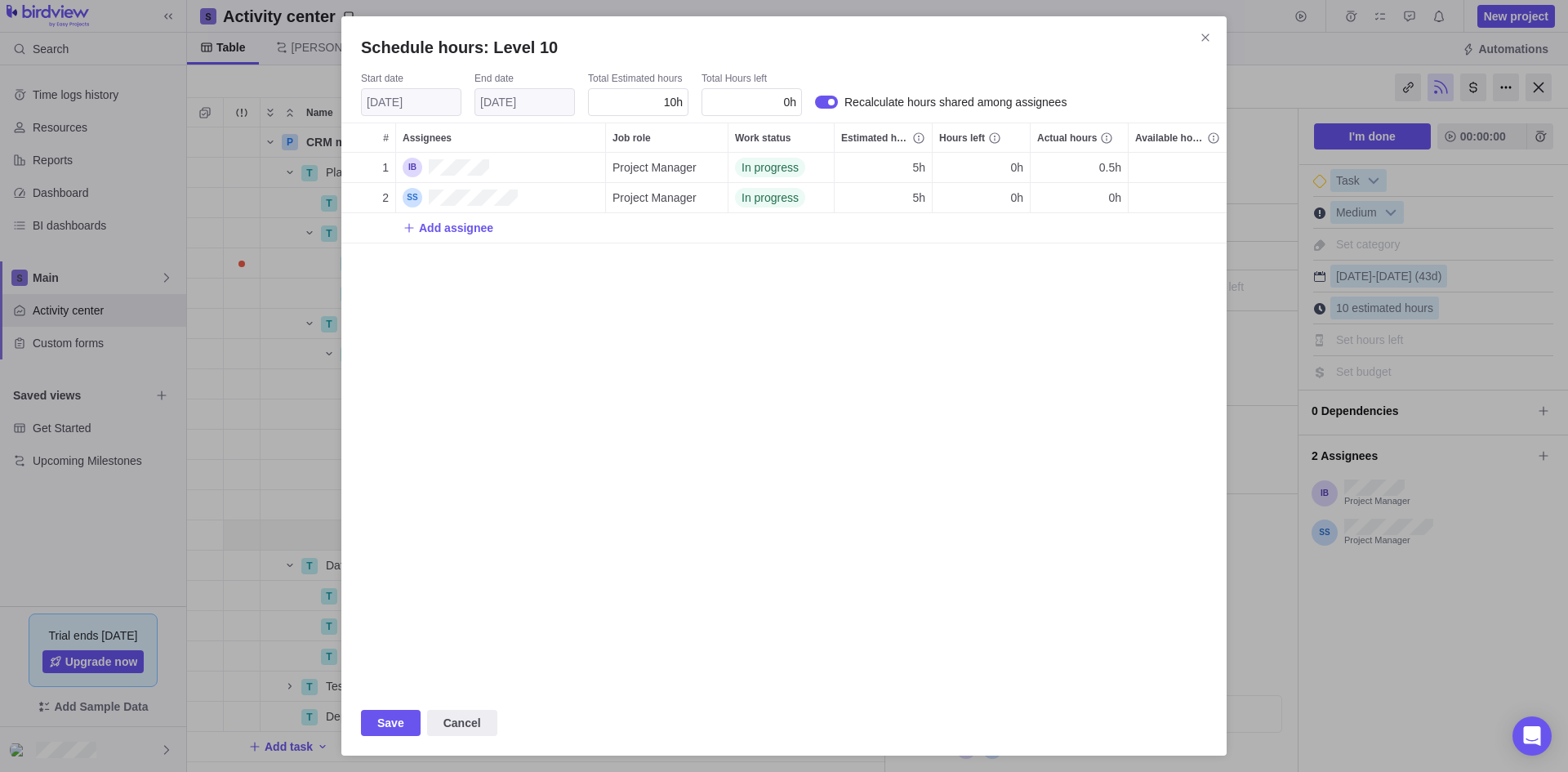
scroll to position [525, 873]
click at [1208, 32] on icon "Close" at bounding box center [1205, 37] width 13 height 13
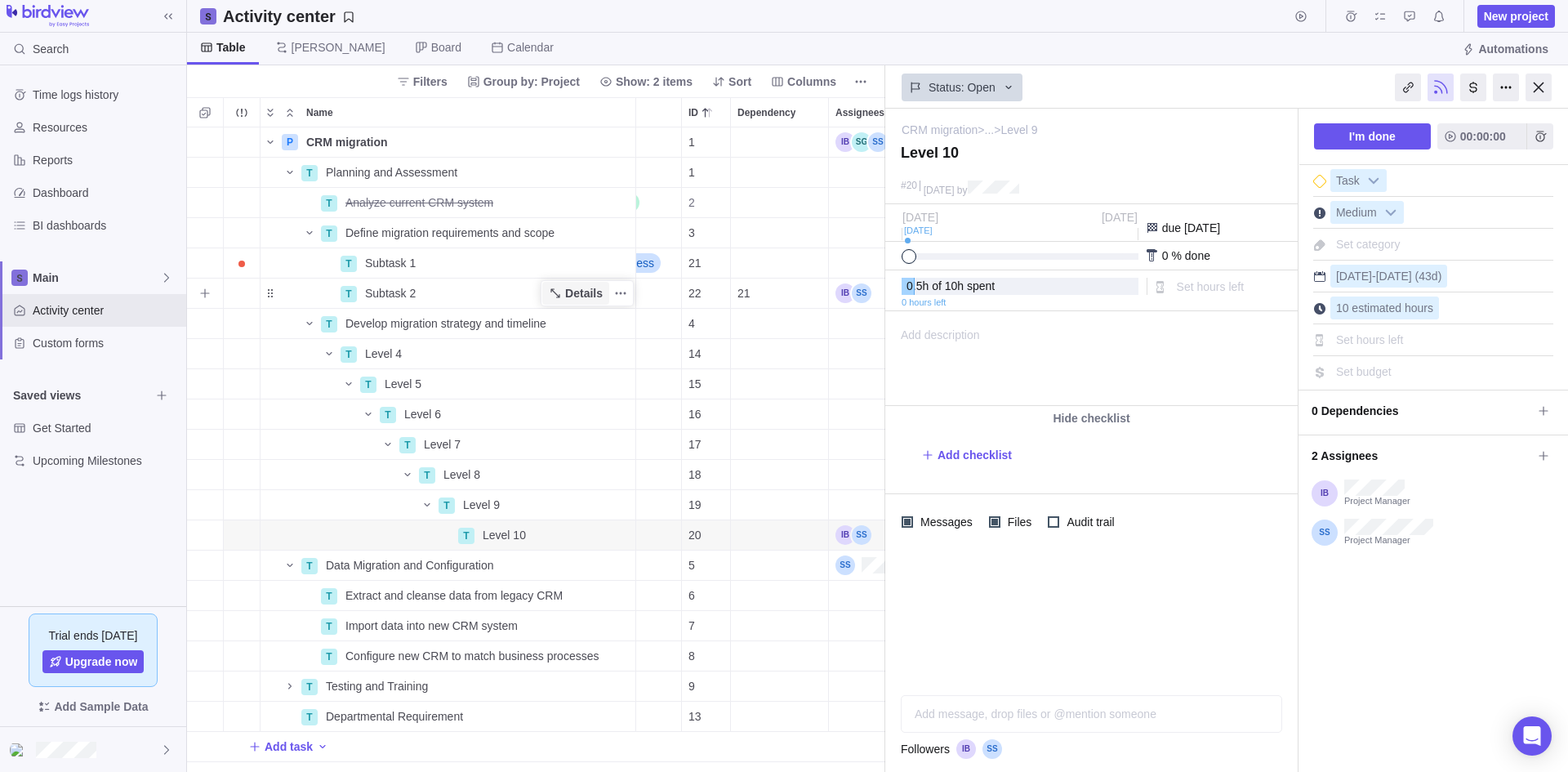
click at [588, 293] on span "Details" at bounding box center [585, 293] width 38 height 16
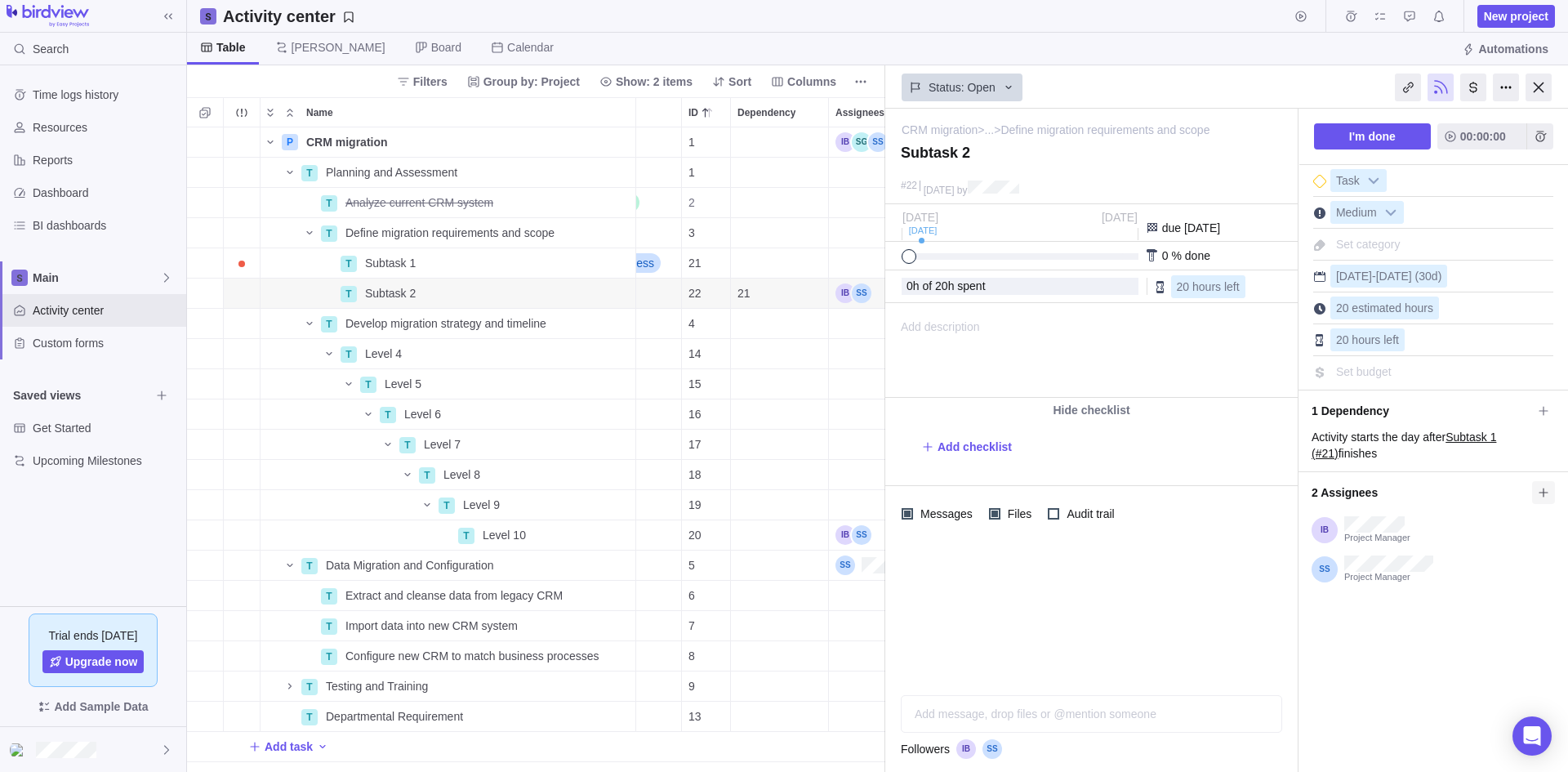
click at [1541, 492] on icon at bounding box center [1544, 492] width 9 height 9
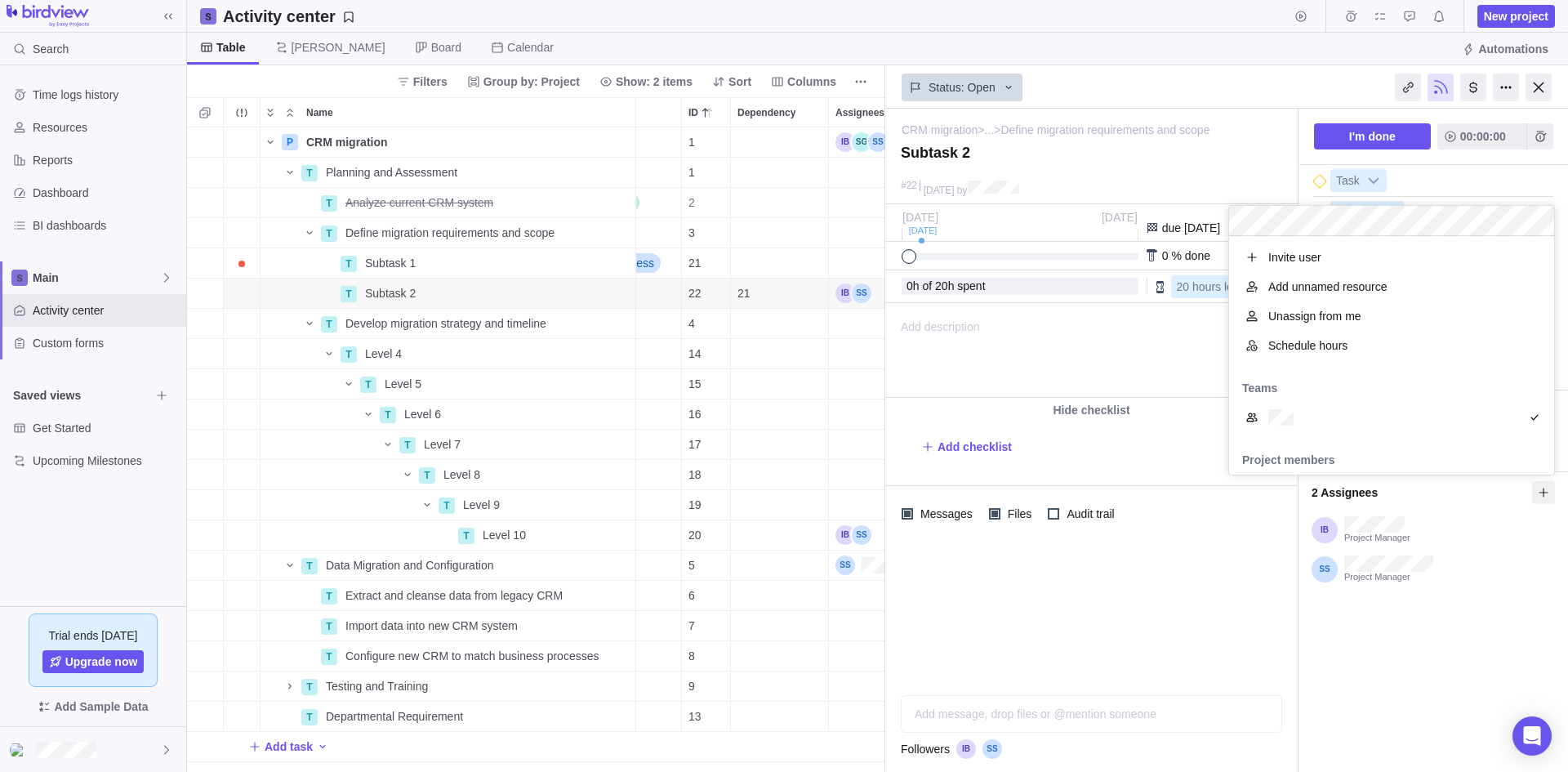
scroll to position [226, 313]
click at [1322, 346] on span "Schedule hours" at bounding box center [1308, 345] width 79 height 16
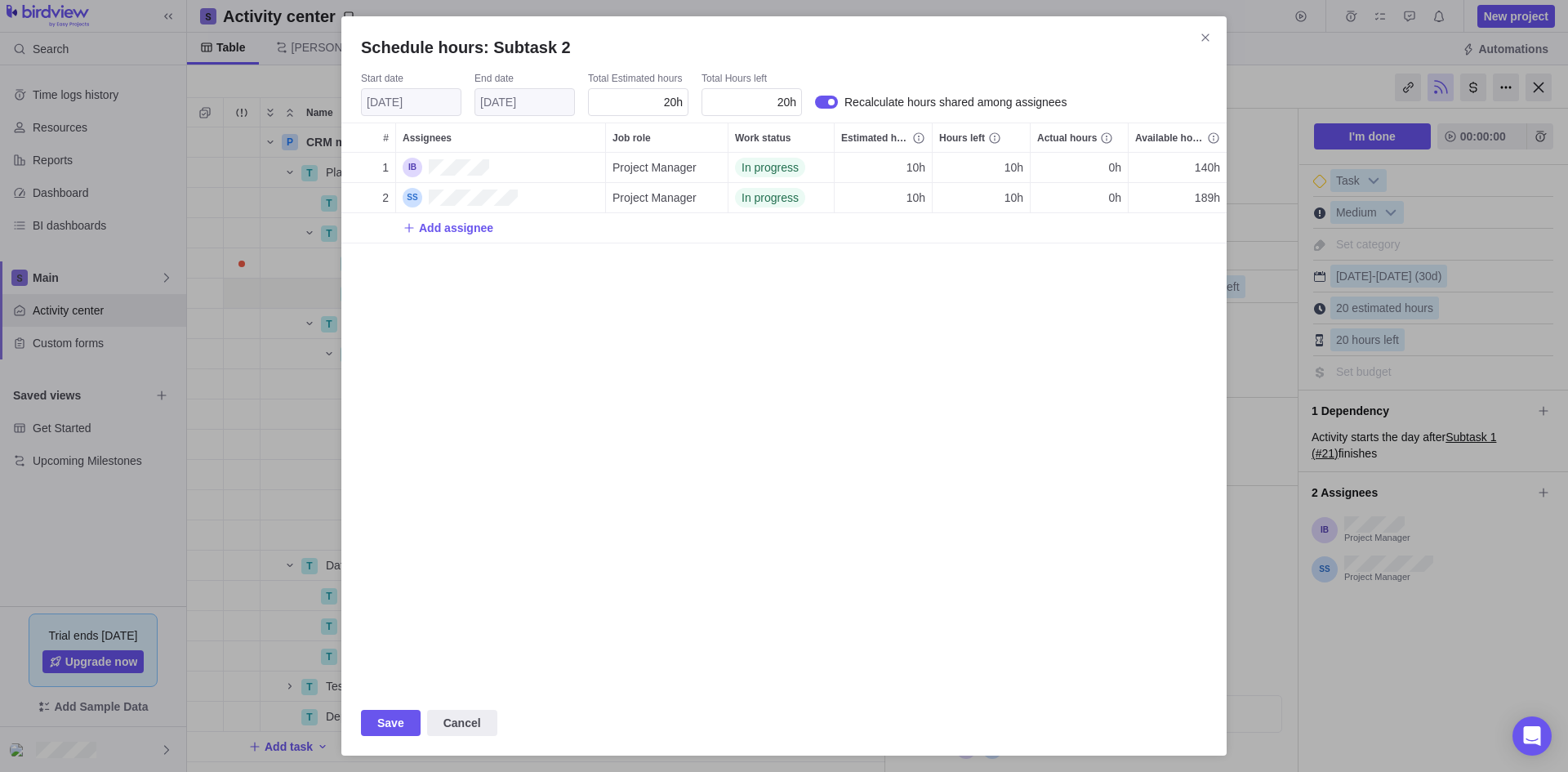
scroll to position [525, 873]
click at [911, 172] on span "10h" at bounding box center [916, 168] width 19 height 16
click at [932, 339] on div "Schedule hours: Subtask 2 Start date [DATE] End date [DATE] Total Estimated hou…" at bounding box center [784, 386] width 1568 height 772
click at [1204, 40] on icon "Close" at bounding box center [1205, 37] width 7 height 7
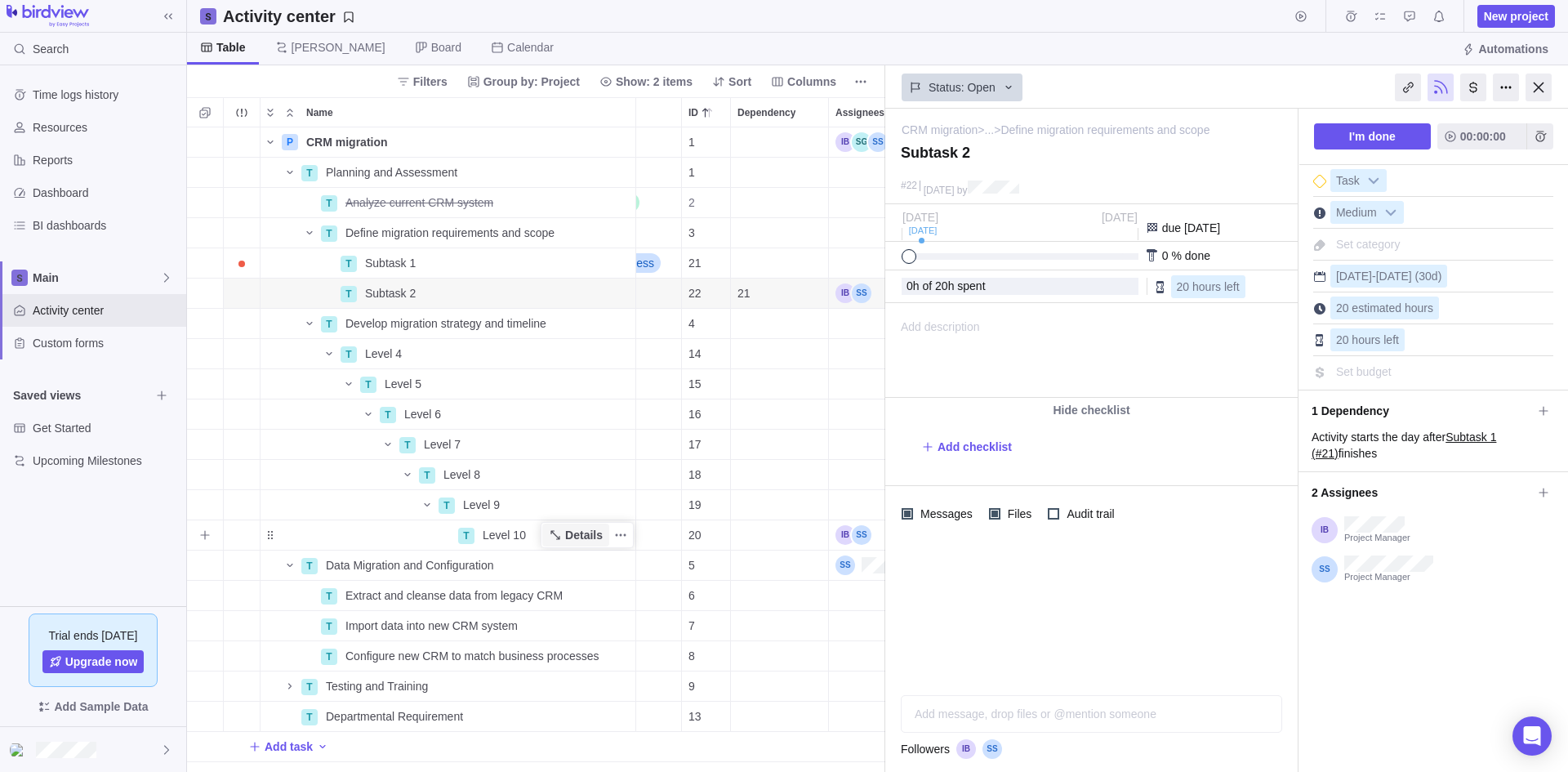
click at [573, 538] on span "Details" at bounding box center [585, 535] width 38 height 16
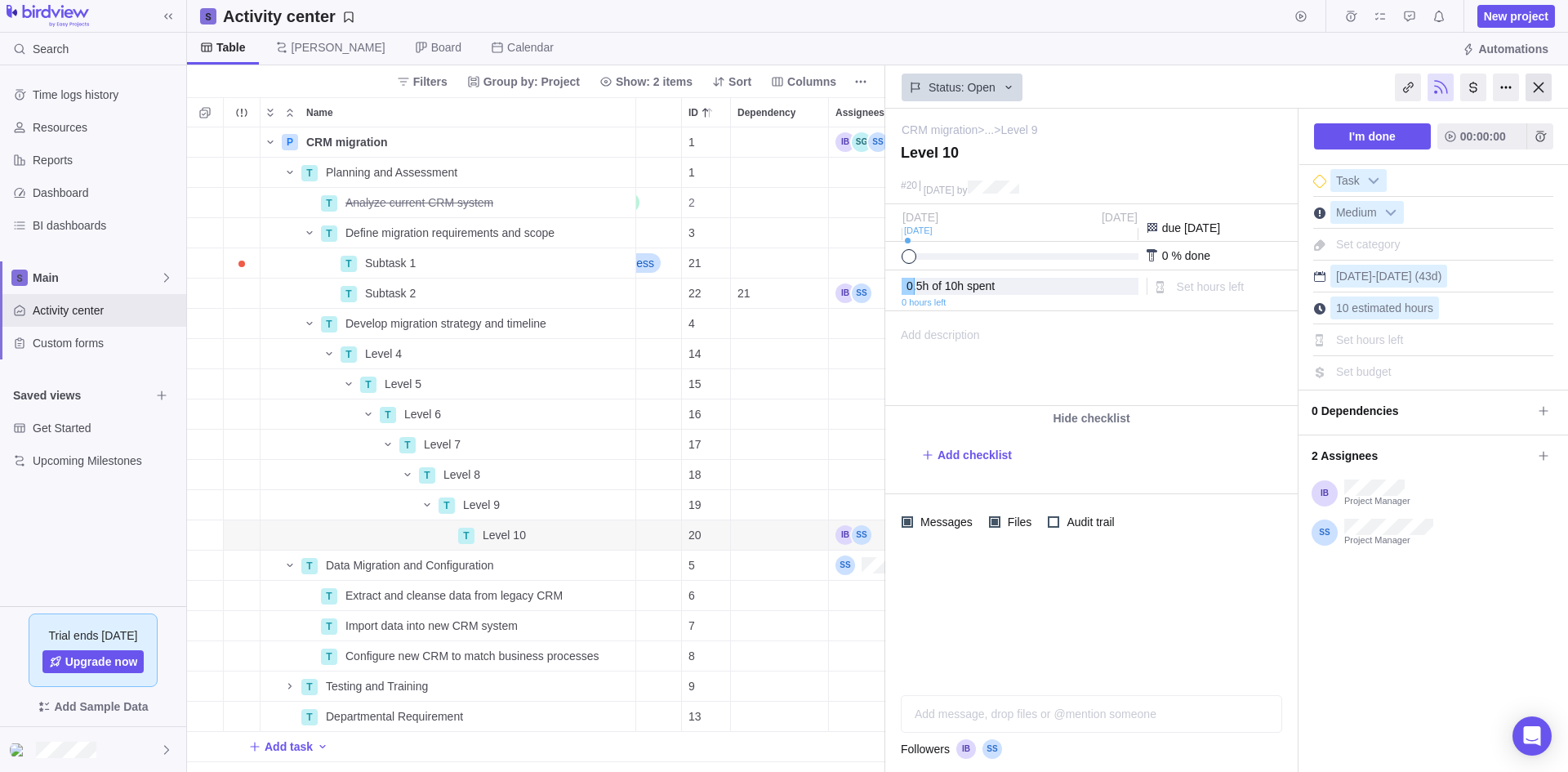
click at [1540, 89] on div at bounding box center [1538, 87] width 26 height 28
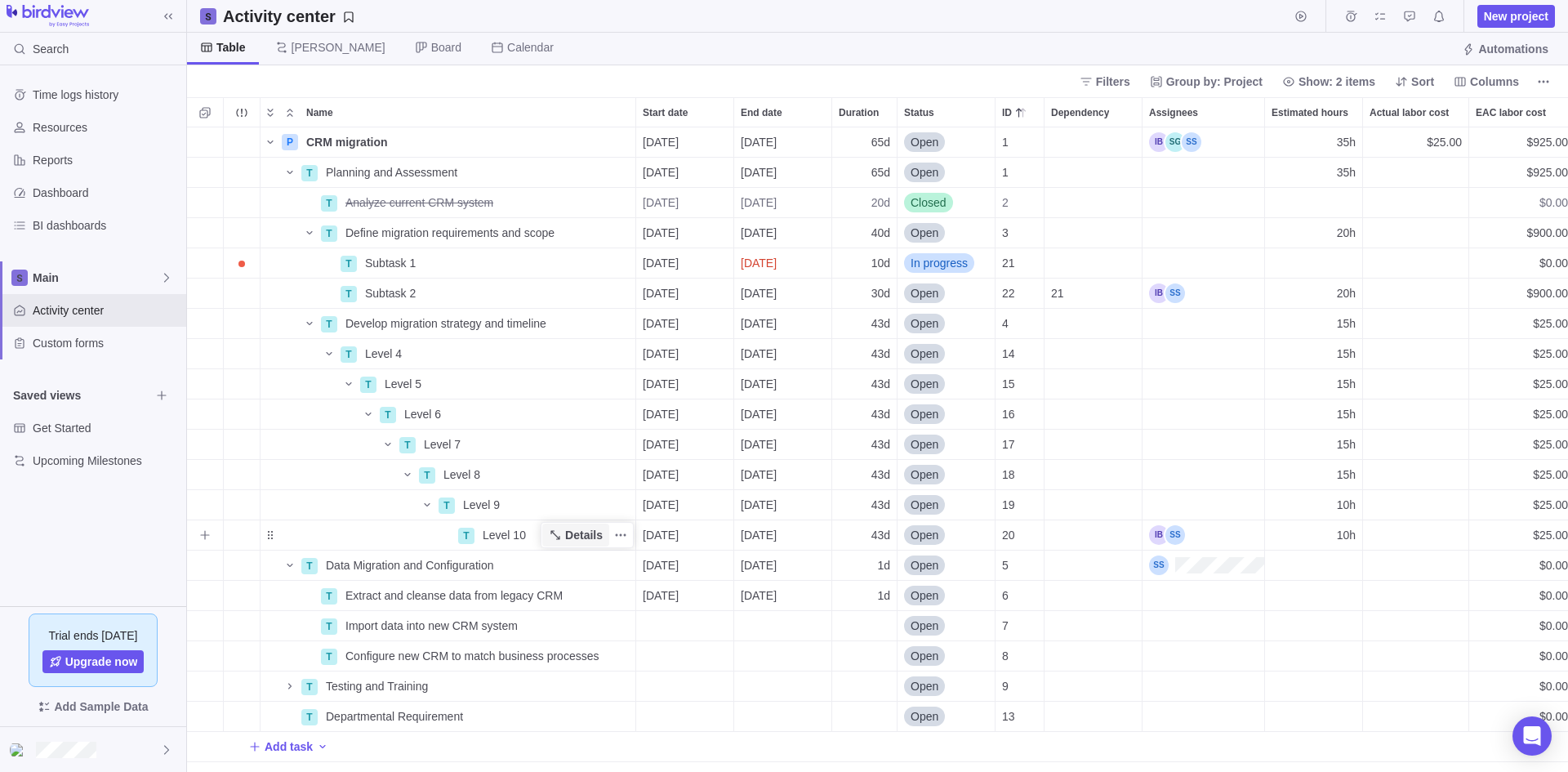
click at [584, 536] on span "Details" at bounding box center [585, 535] width 38 height 16
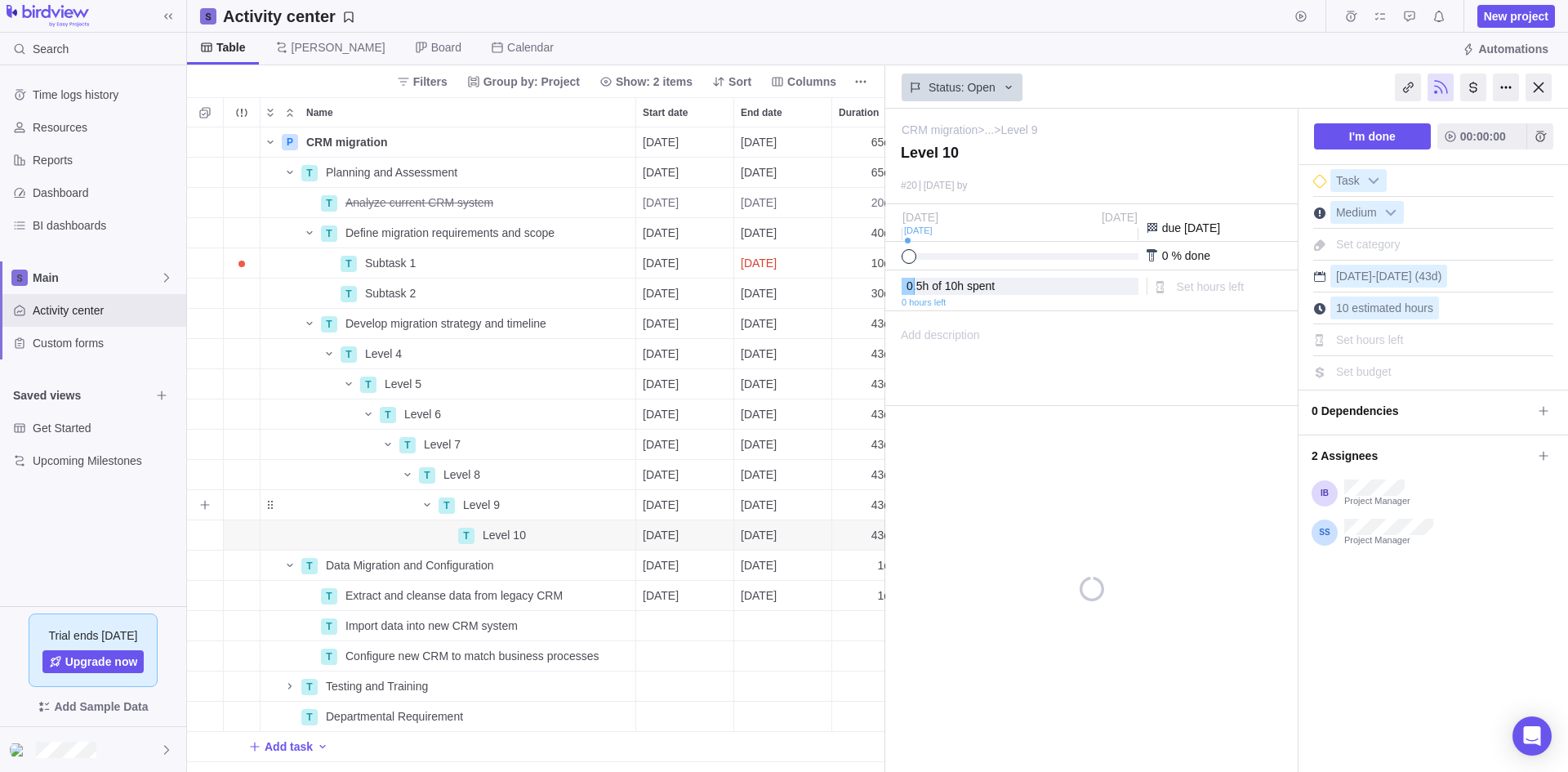
scroll to position [632, 687]
click at [1545, 452] on icon at bounding box center [1544, 455] width 13 height 13
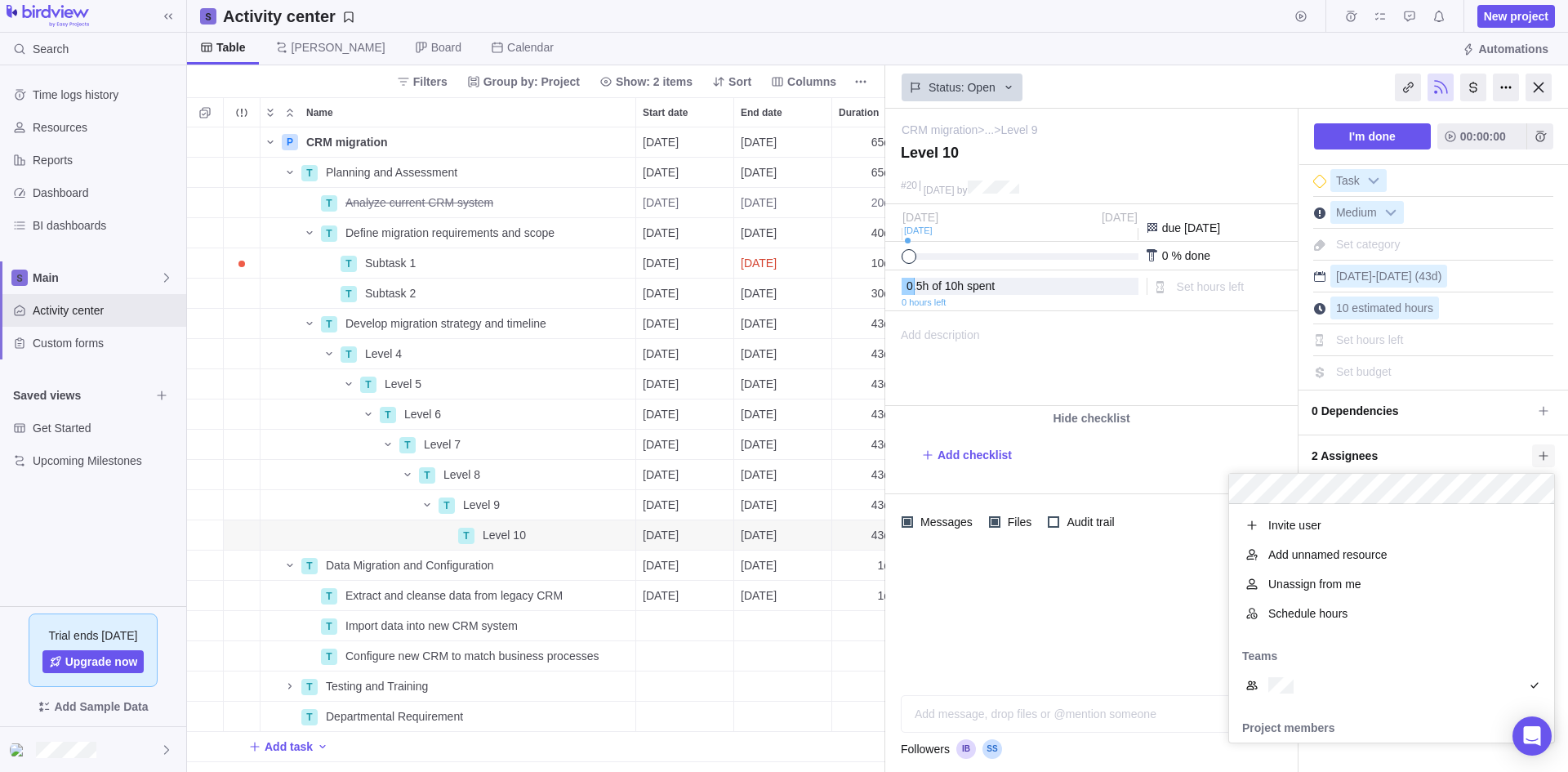
scroll to position [226, 313]
click at [1325, 613] on span "Schedule hours" at bounding box center [1308, 613] width 79 height 16
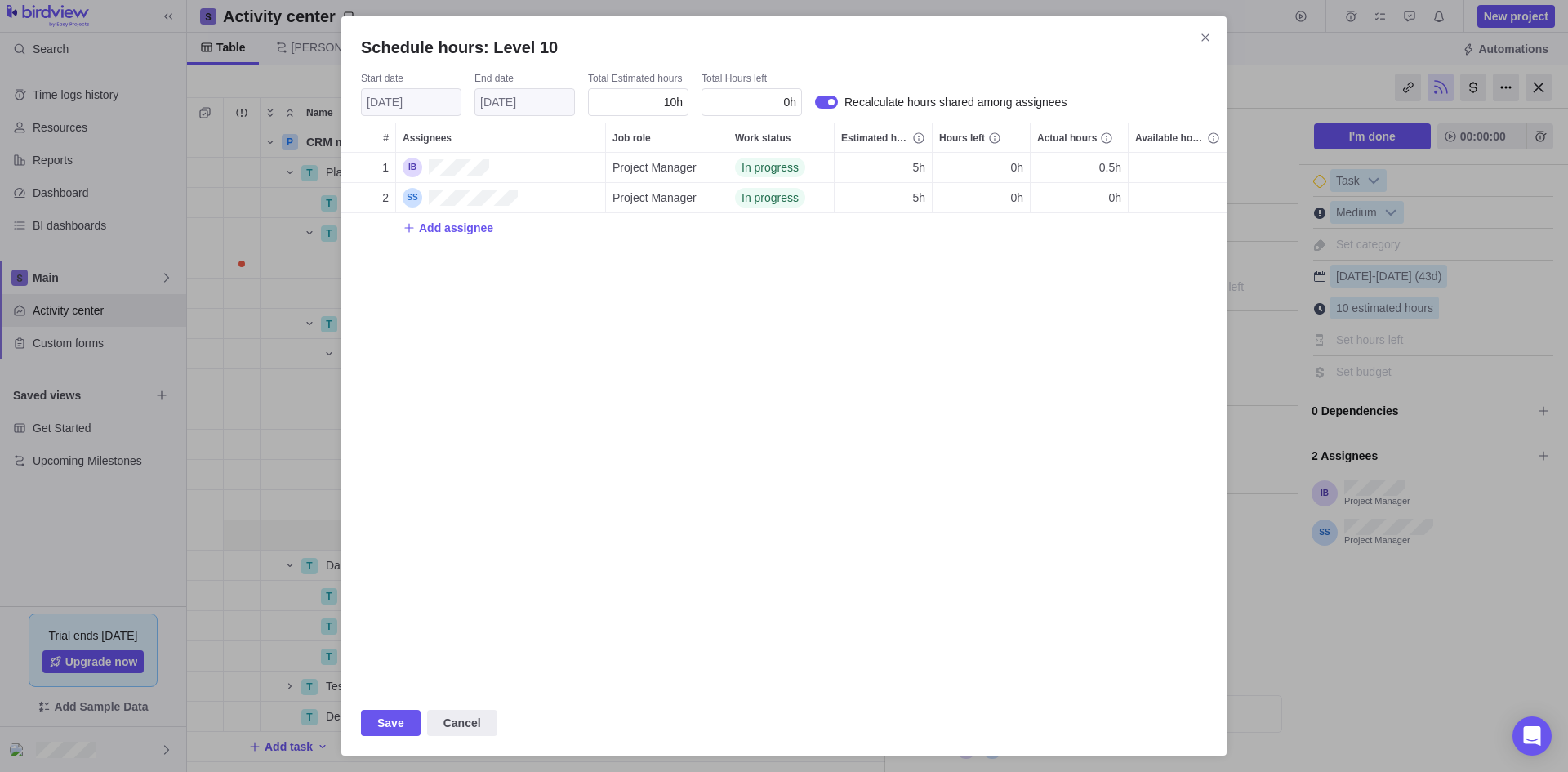
scroll to position [525, 873]
click at [1208, 39] on icon "Close" at bounding box center [1205, 37] width 13 height 13
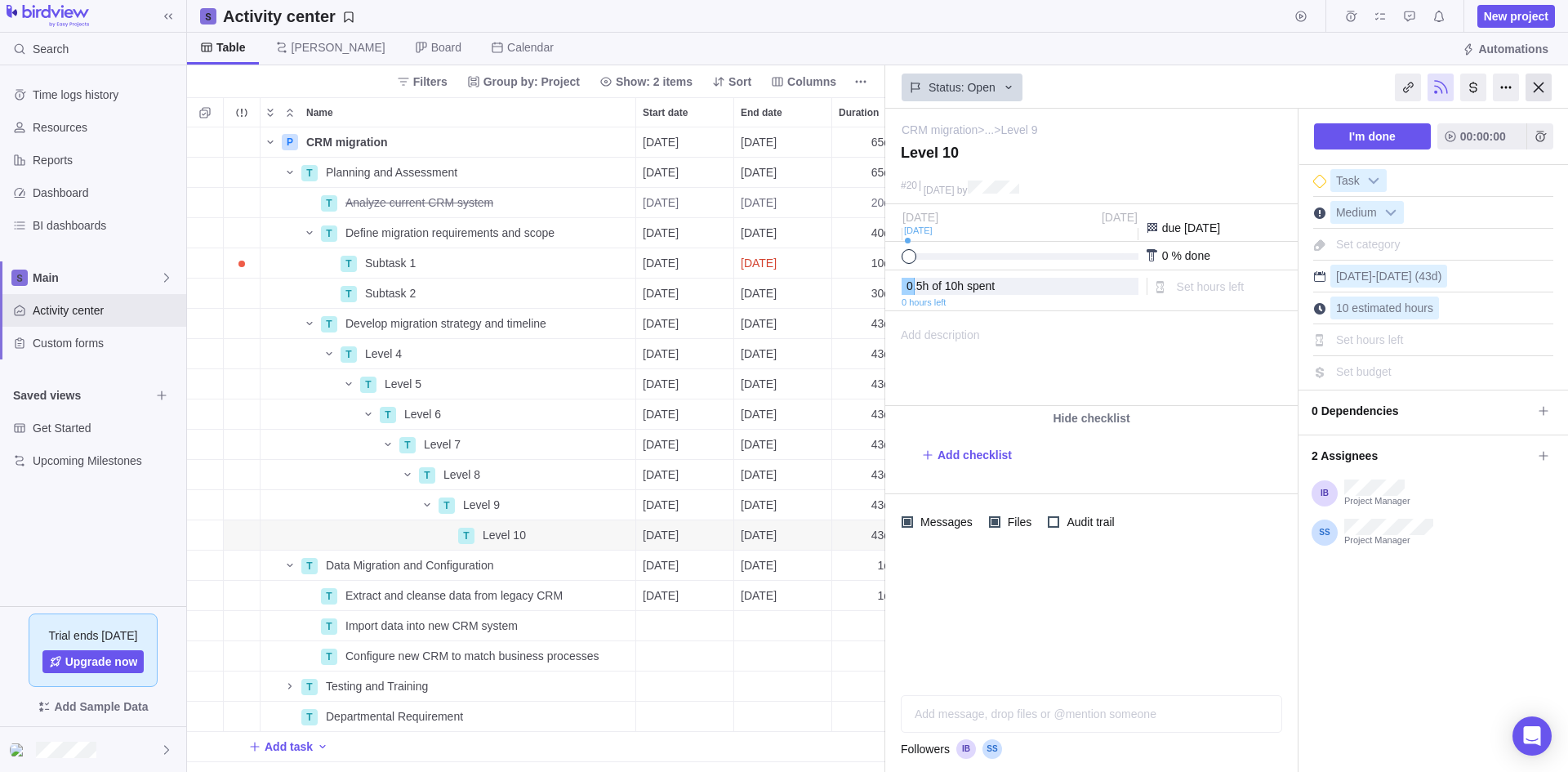
click at [1540, 80] on div at bounding box center [1538, 87] width 26 height 28
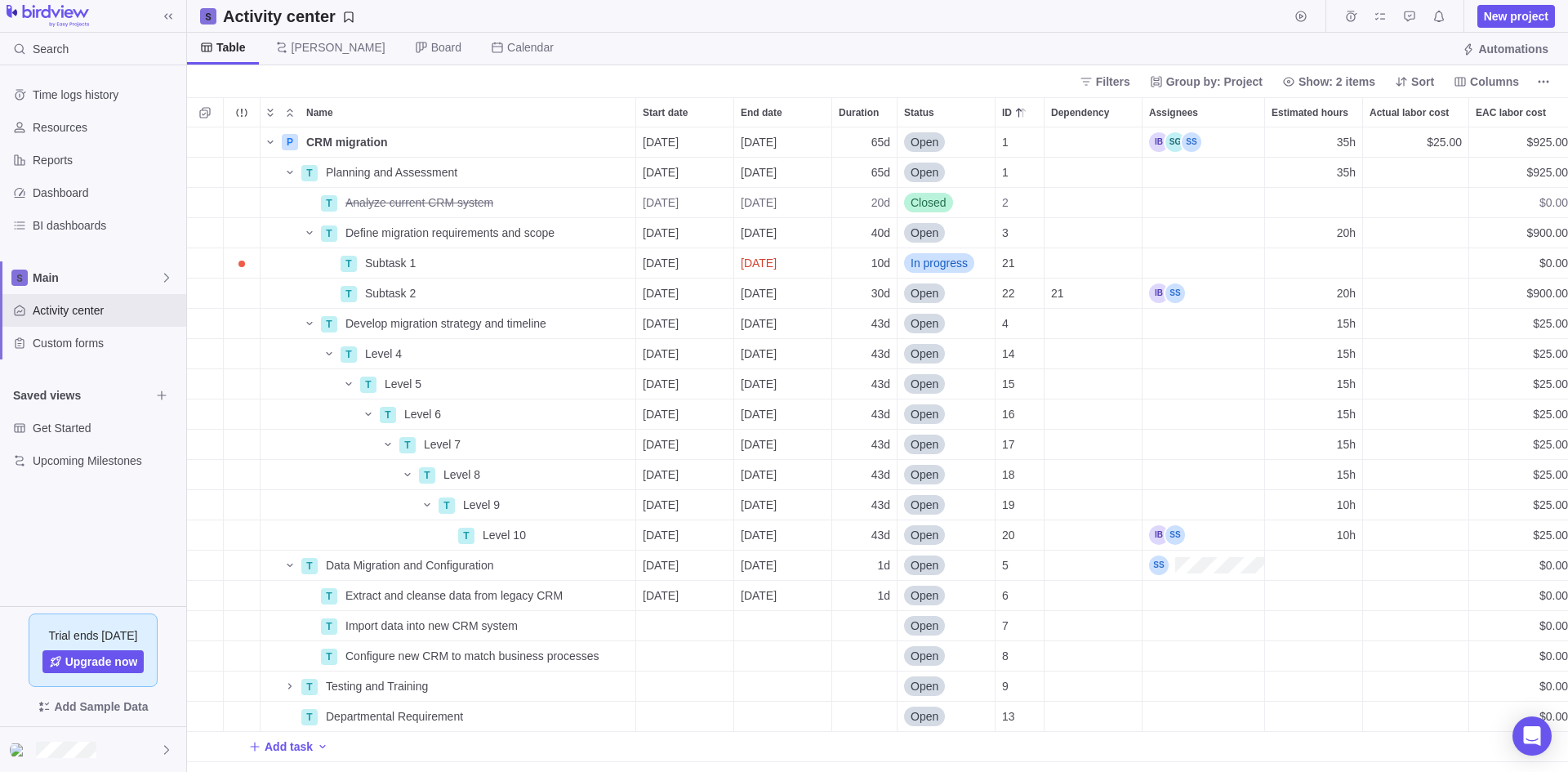
scroll to position [632, 1369]
click at [1234, 287] on div "Assignees" at bounding box center [1204, 293] width 122 height 30
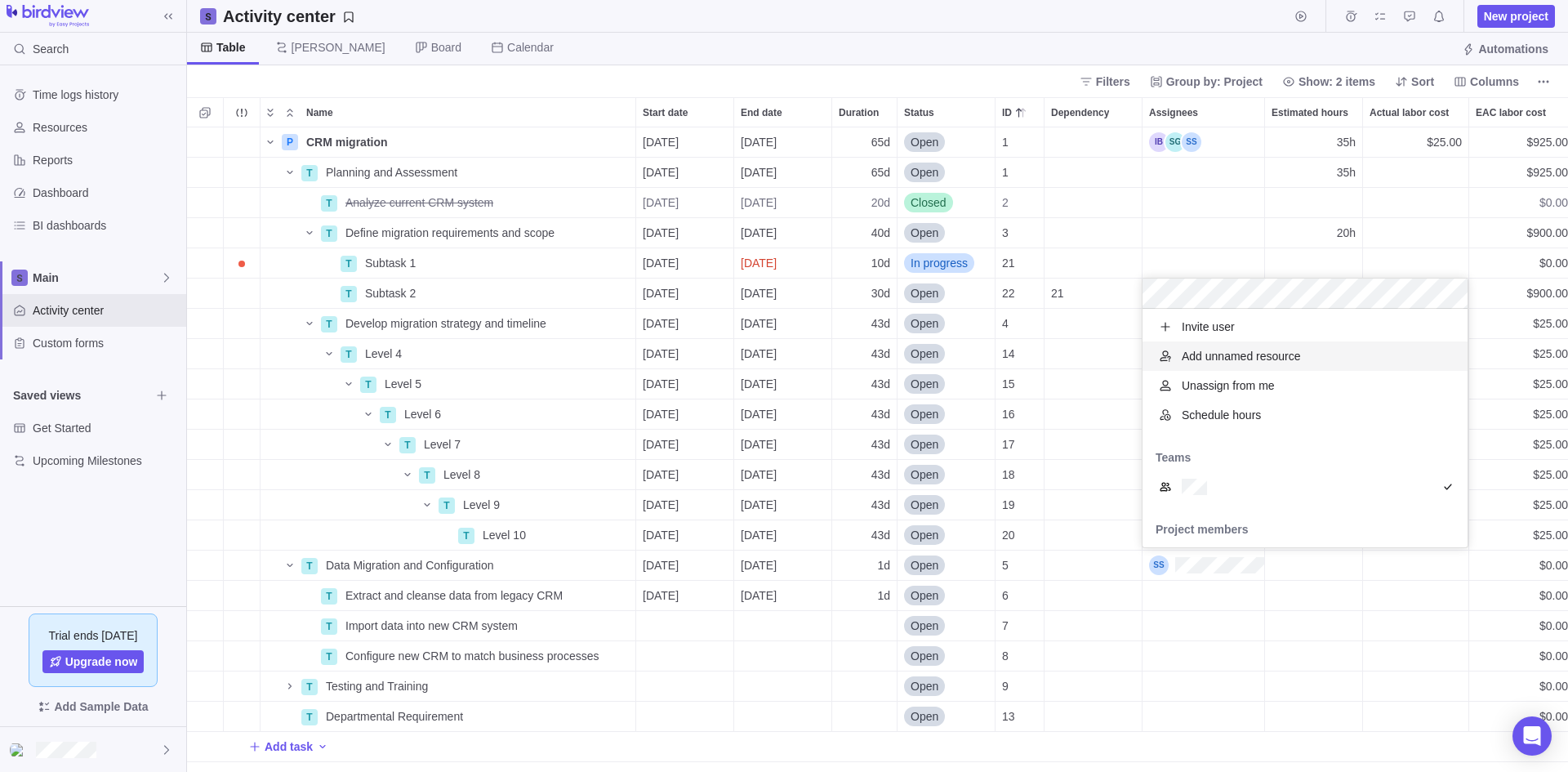
scroll to position [0, 0]
click at [1246, 361] on span "Add unnamed resource" at bounding box center [1241, 359] width 119 height 16
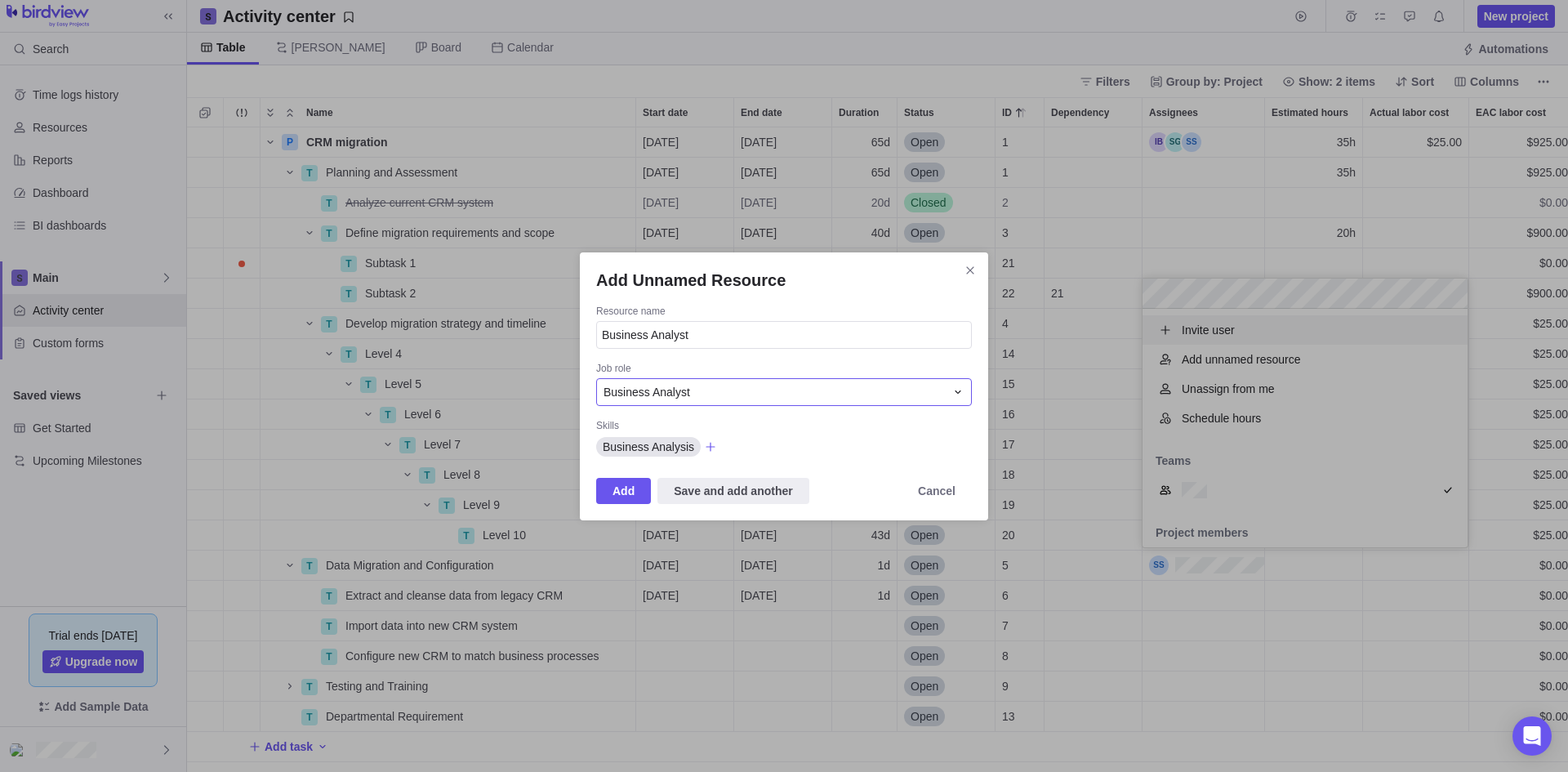
click at [960, 384] on div "Business Analyst" at bounding box center [784, 391] width 375 height 28
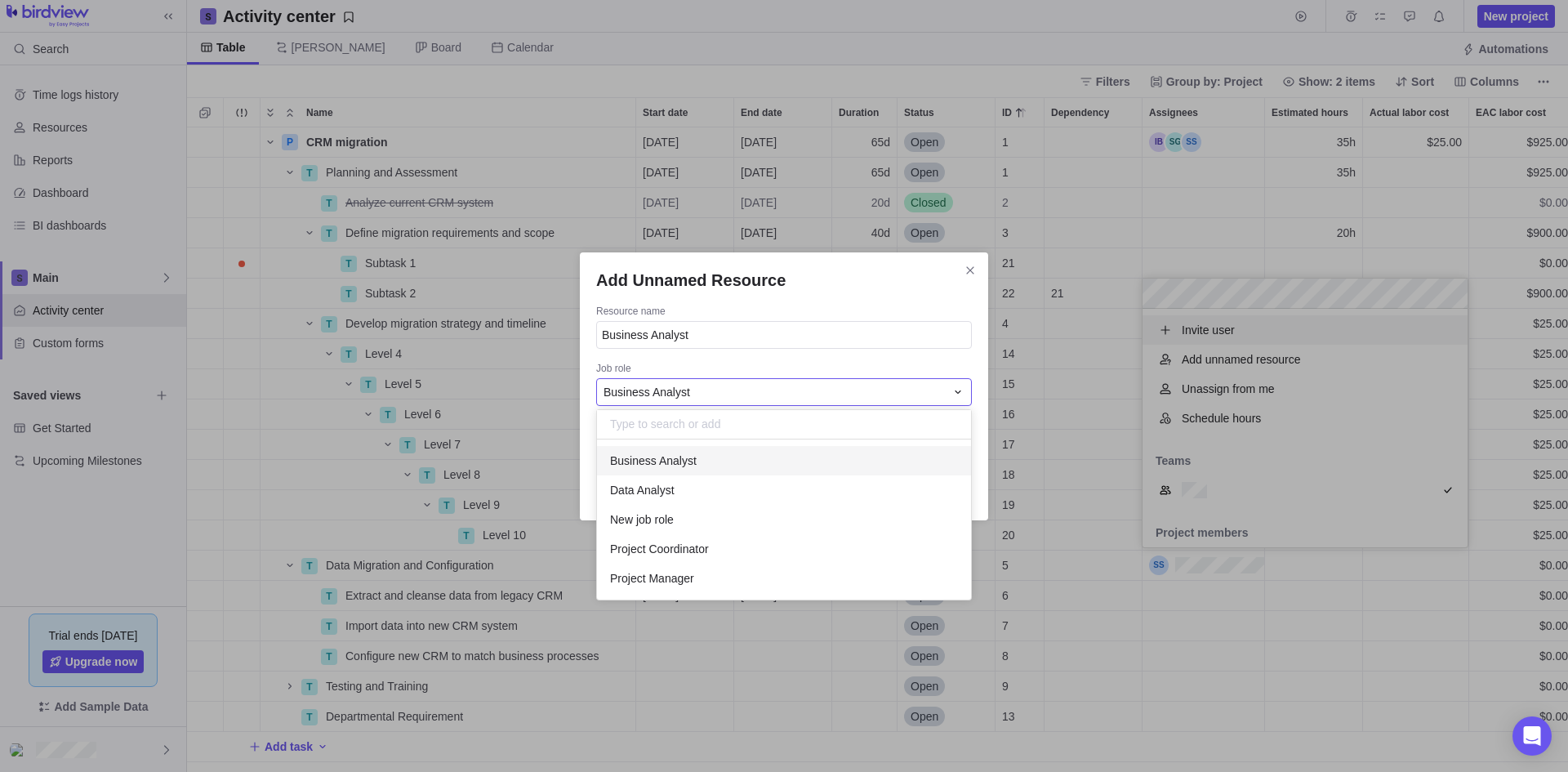
scroll to position [148, 362]
click at [674, 492] on div "Data Analyst" at bounding box center [784, 490] width 374 height 30
type input "Data Analyst"
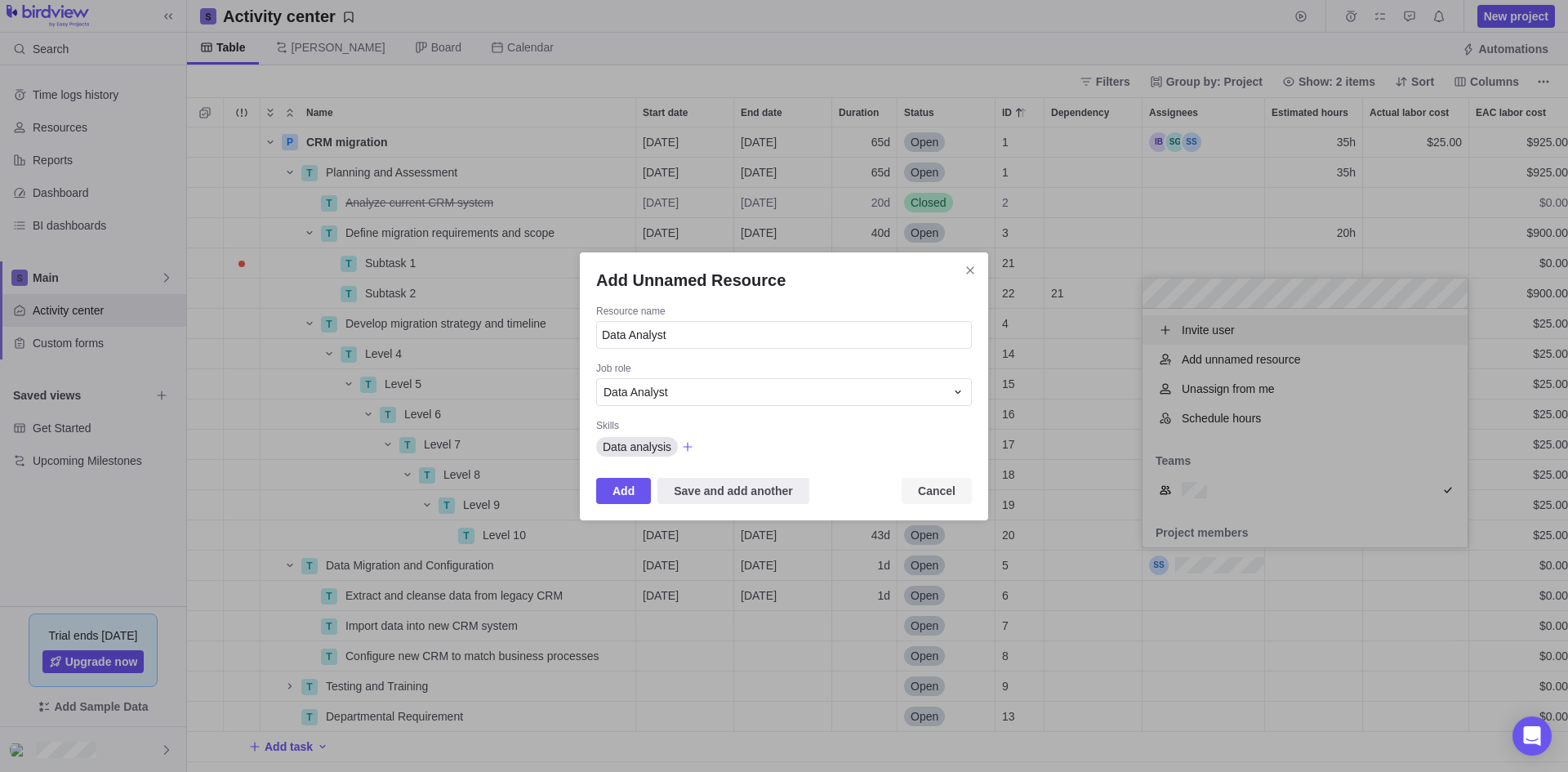
click at [943, 492] on span "Cancel" at bounding box center [937, 491] width 38 height 20
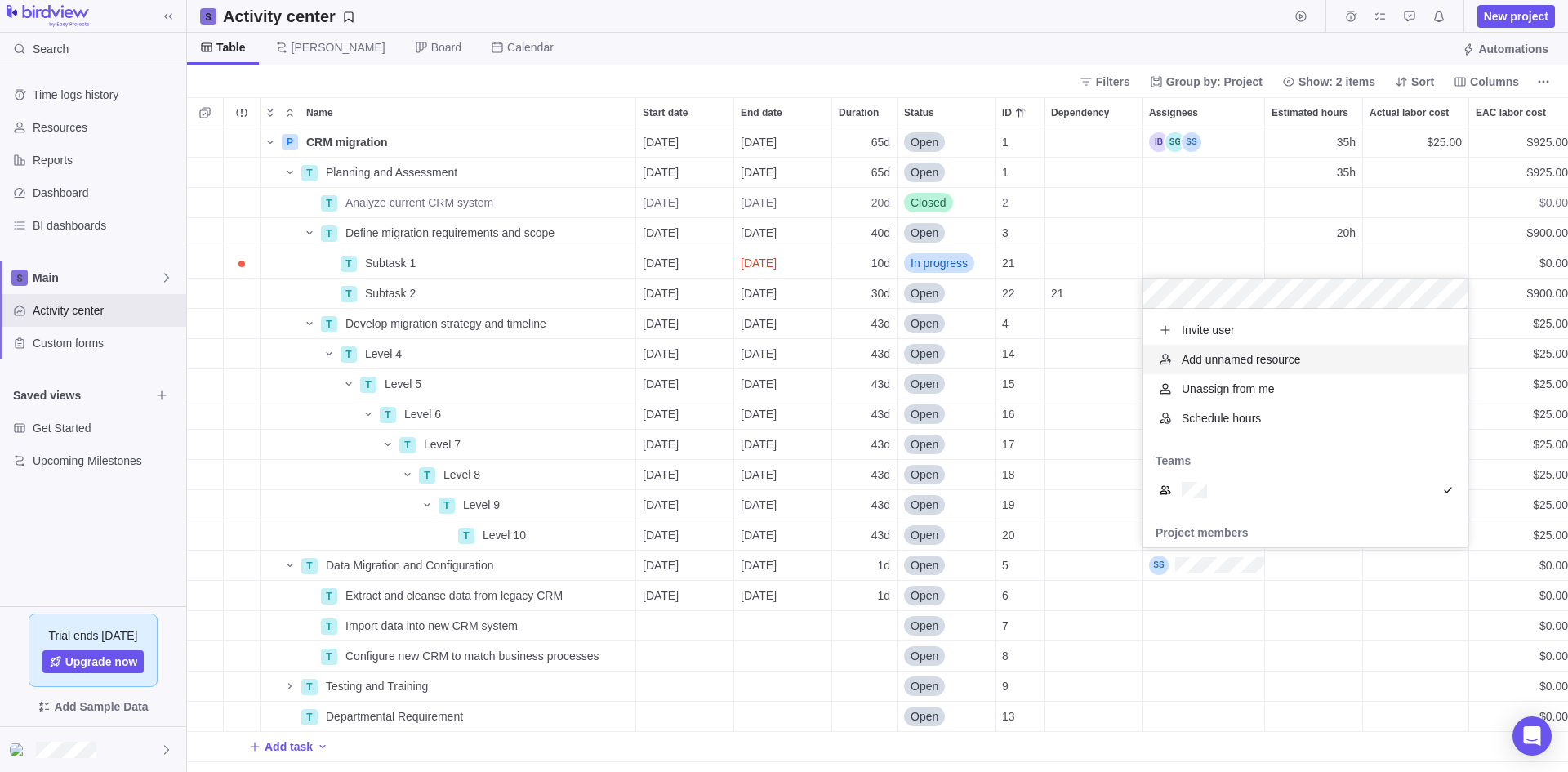
click at [1222, 43] on body "Search Time logs history Resources Reports Dashboard BI dashboards Main Activit…" at bounding box center [784, 386] width 1568 height 772
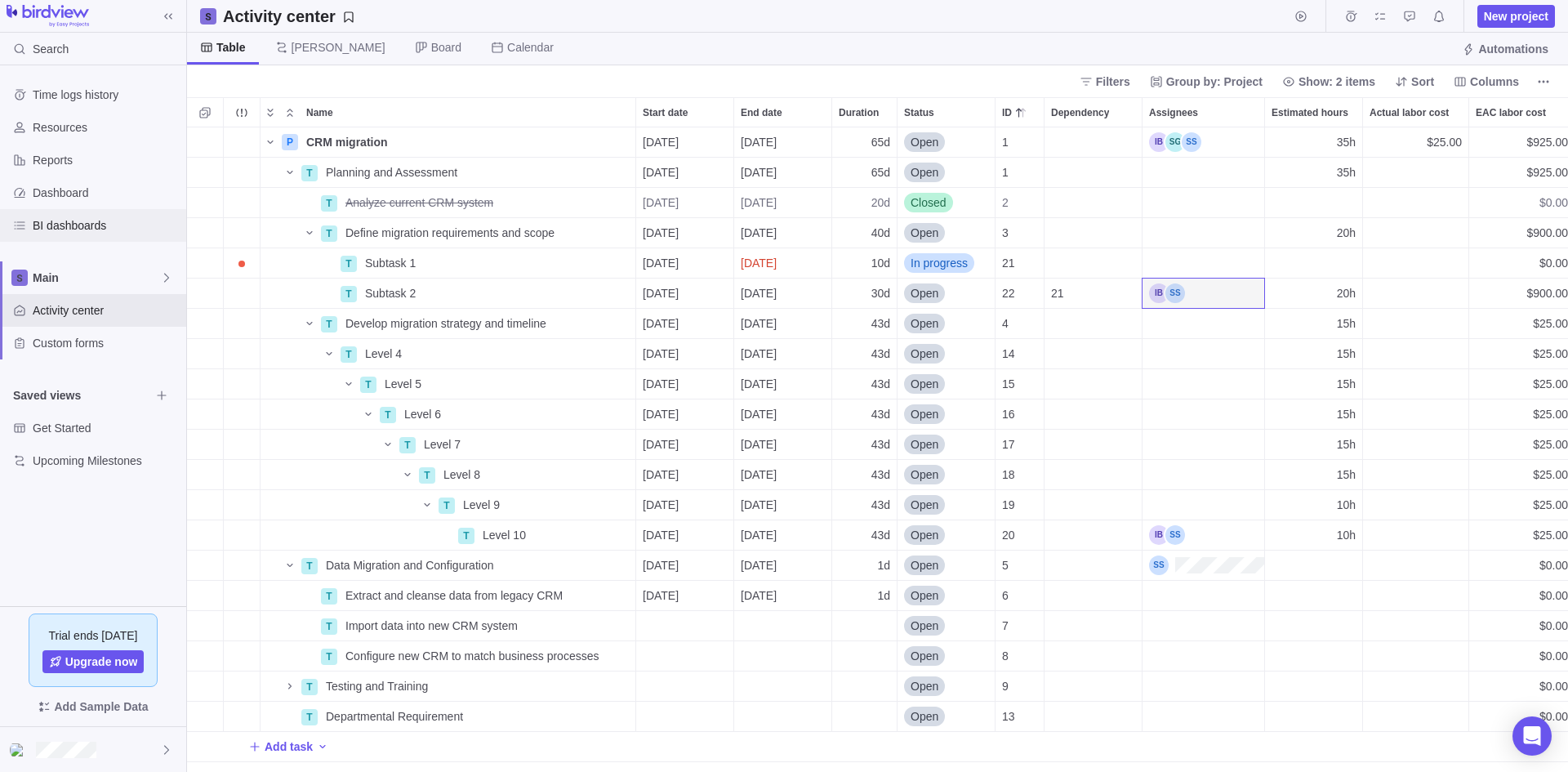
click at [95, 229] on span "BI dashboards" at bounding box center [106, 225] width 147 height 16
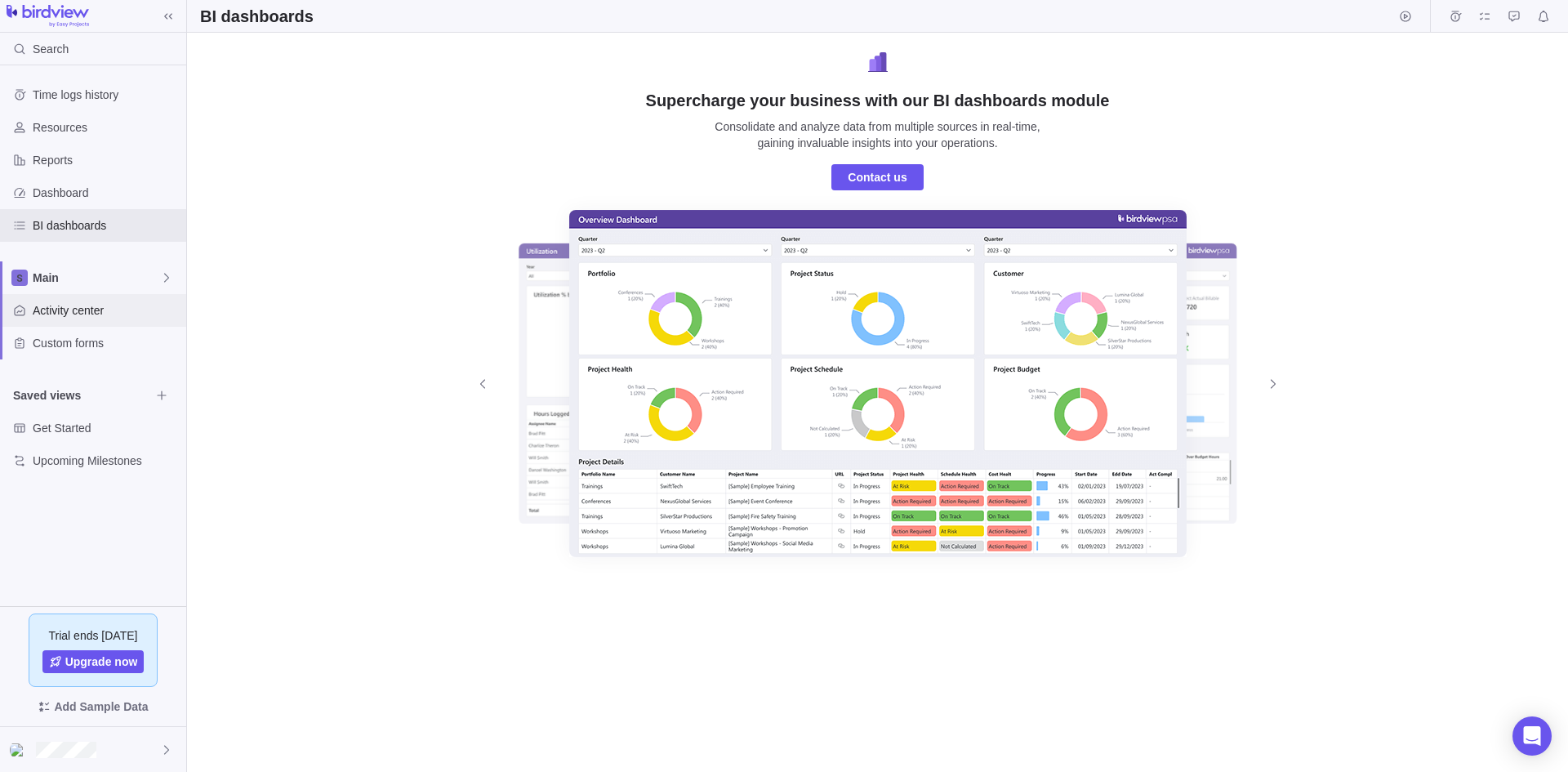
click at [93, 308] on span "Activity center" at bounding box center [106, 310] width 147 height 16
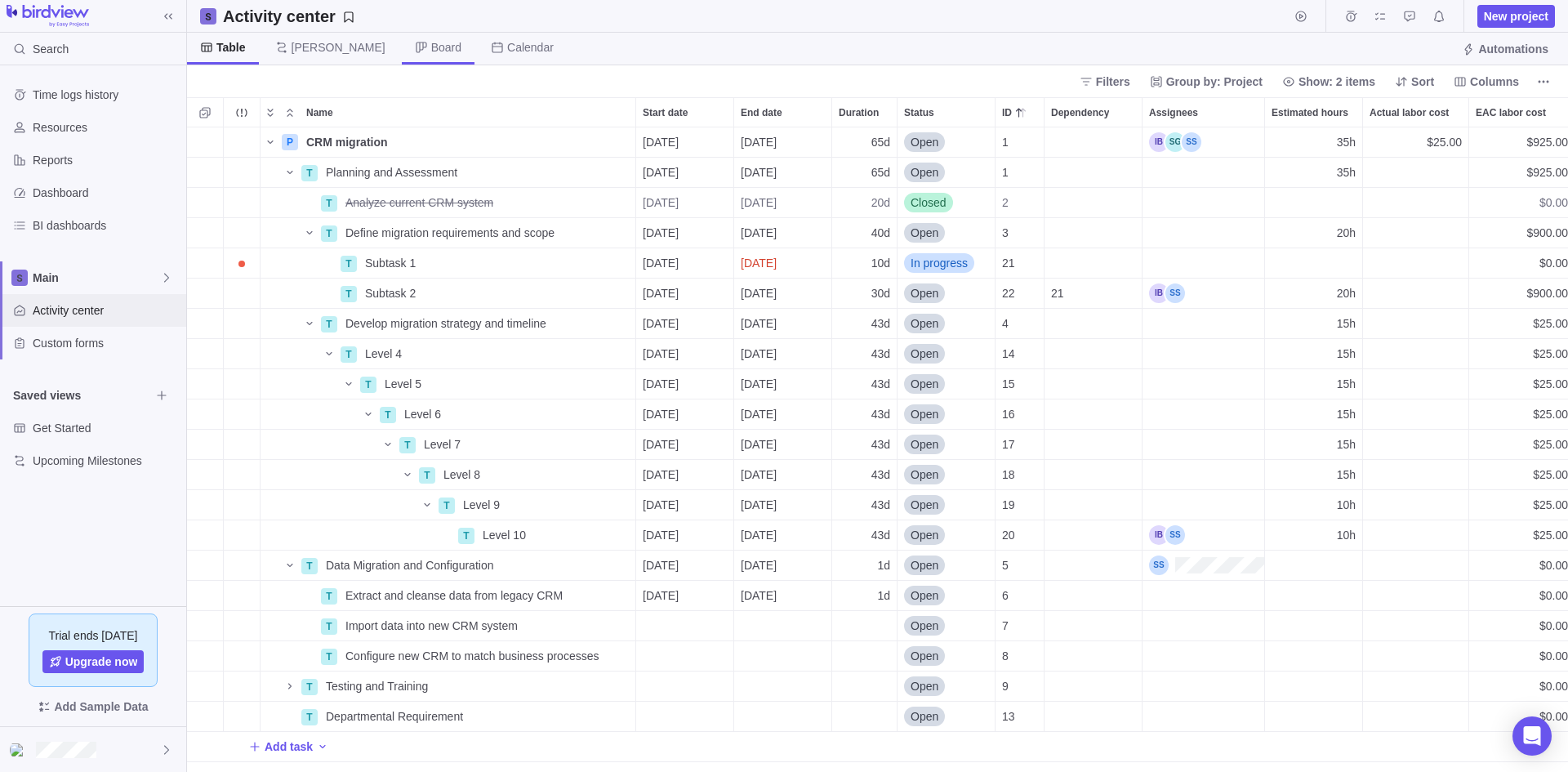
scroll to position [632, 1369]
click at [431, 48] on span "Board" at bounding box center [446, 47] width 30 height 16
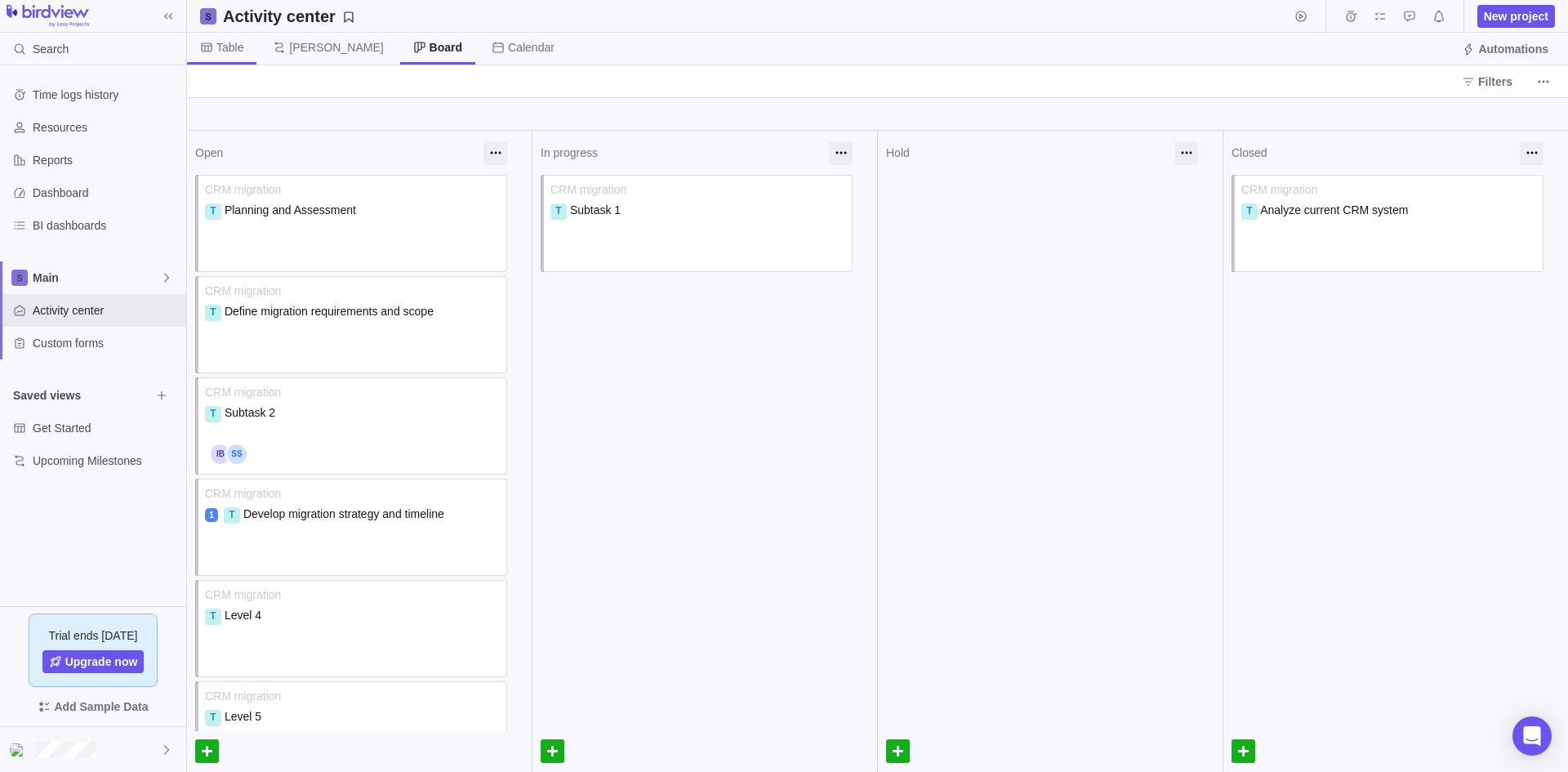
click at [218, 49] on span "Table" at bounding box center [230, 47] width 27 height 16
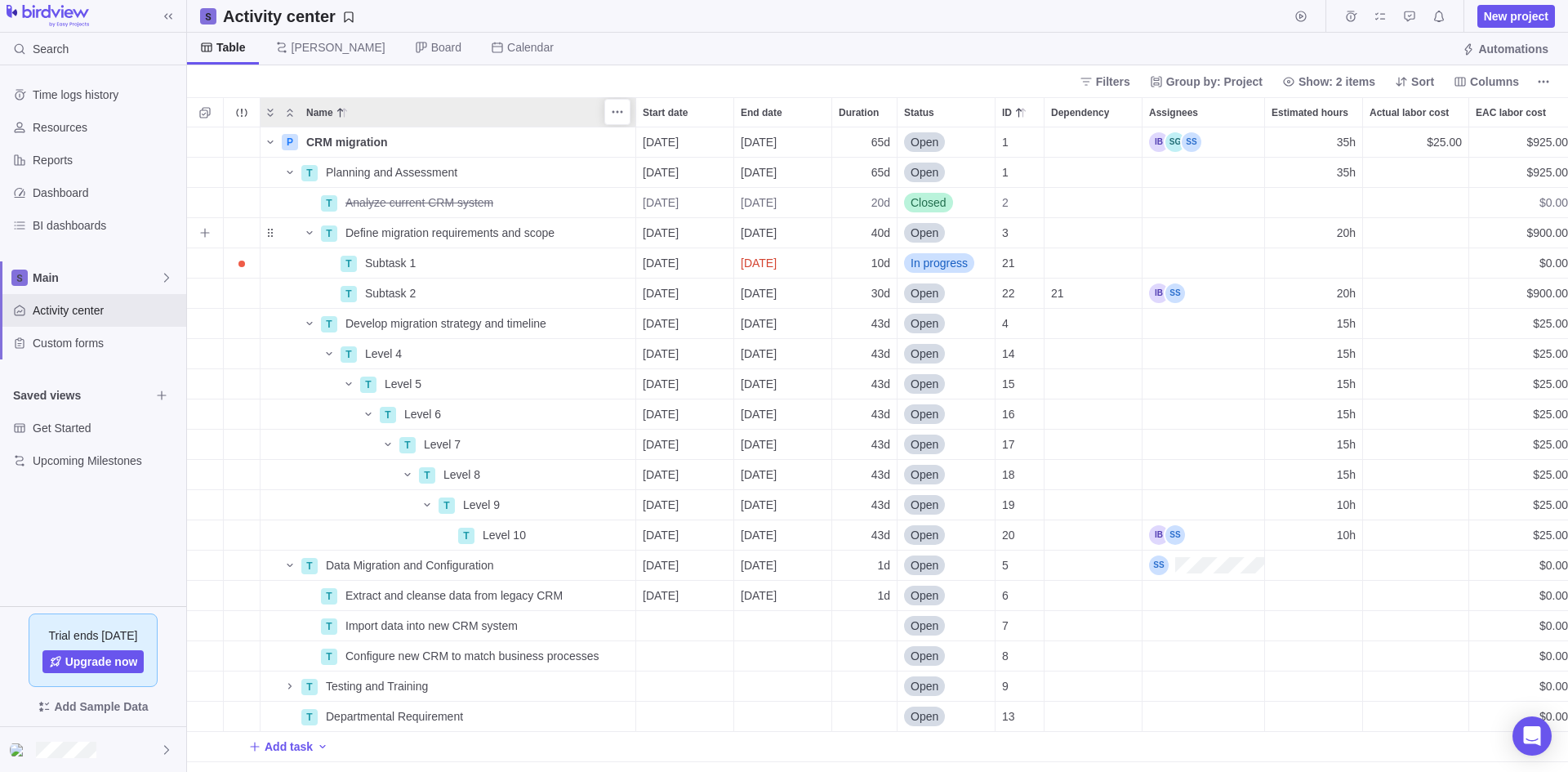
scroll to position [13, 13]
click at [306, 46] on span "[PERSON_NAME]" at bounding box center [338, 47] width 94 height 16
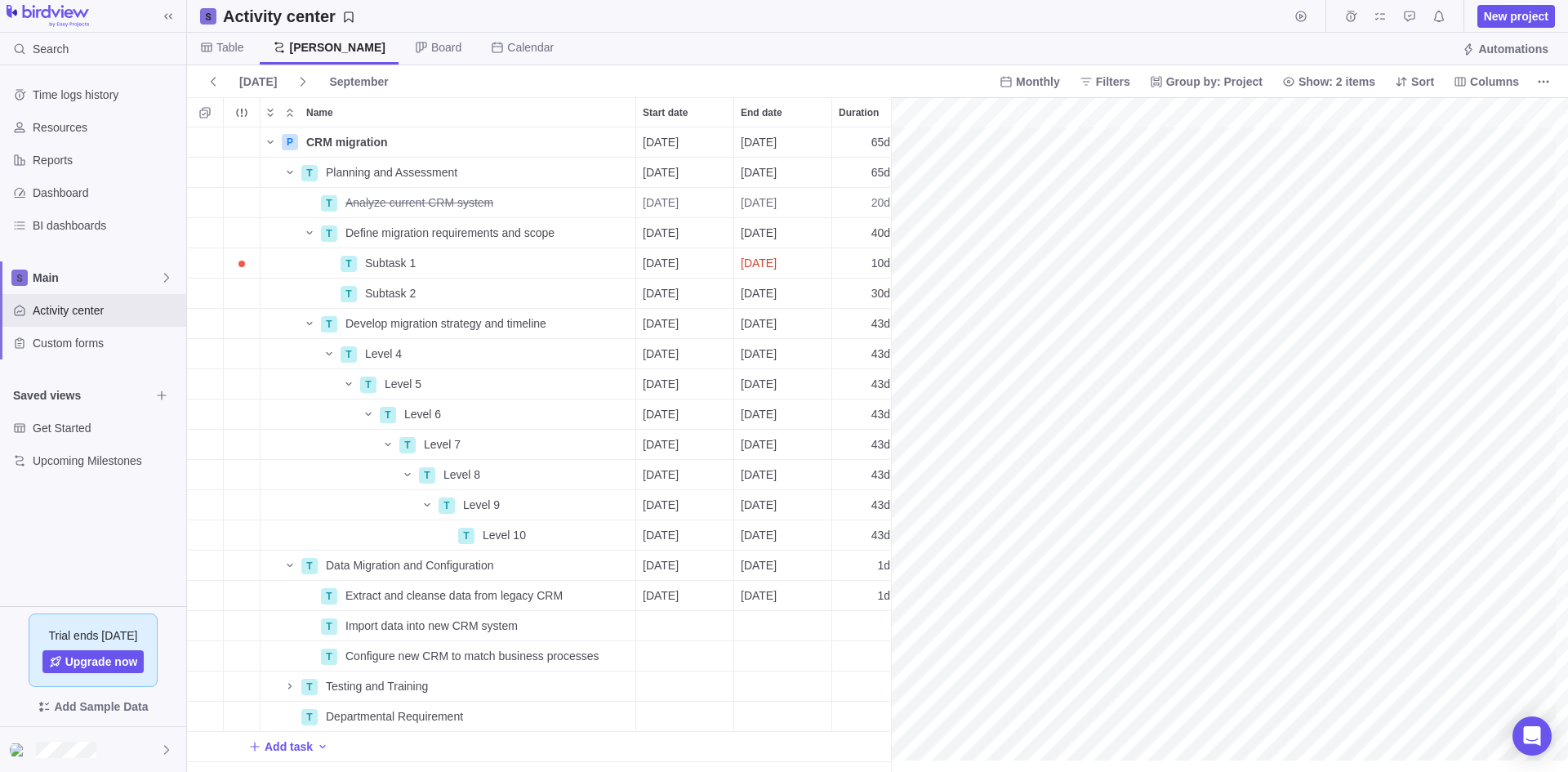
scroll to position [0, 457]
click at [1539, 82] on icon "More actions" at bounding box center [1540, 81] width 3 height 3
click at [1381, 121] on span "Project snapshots" at bounding box center [1370, 116] width 90 height 16
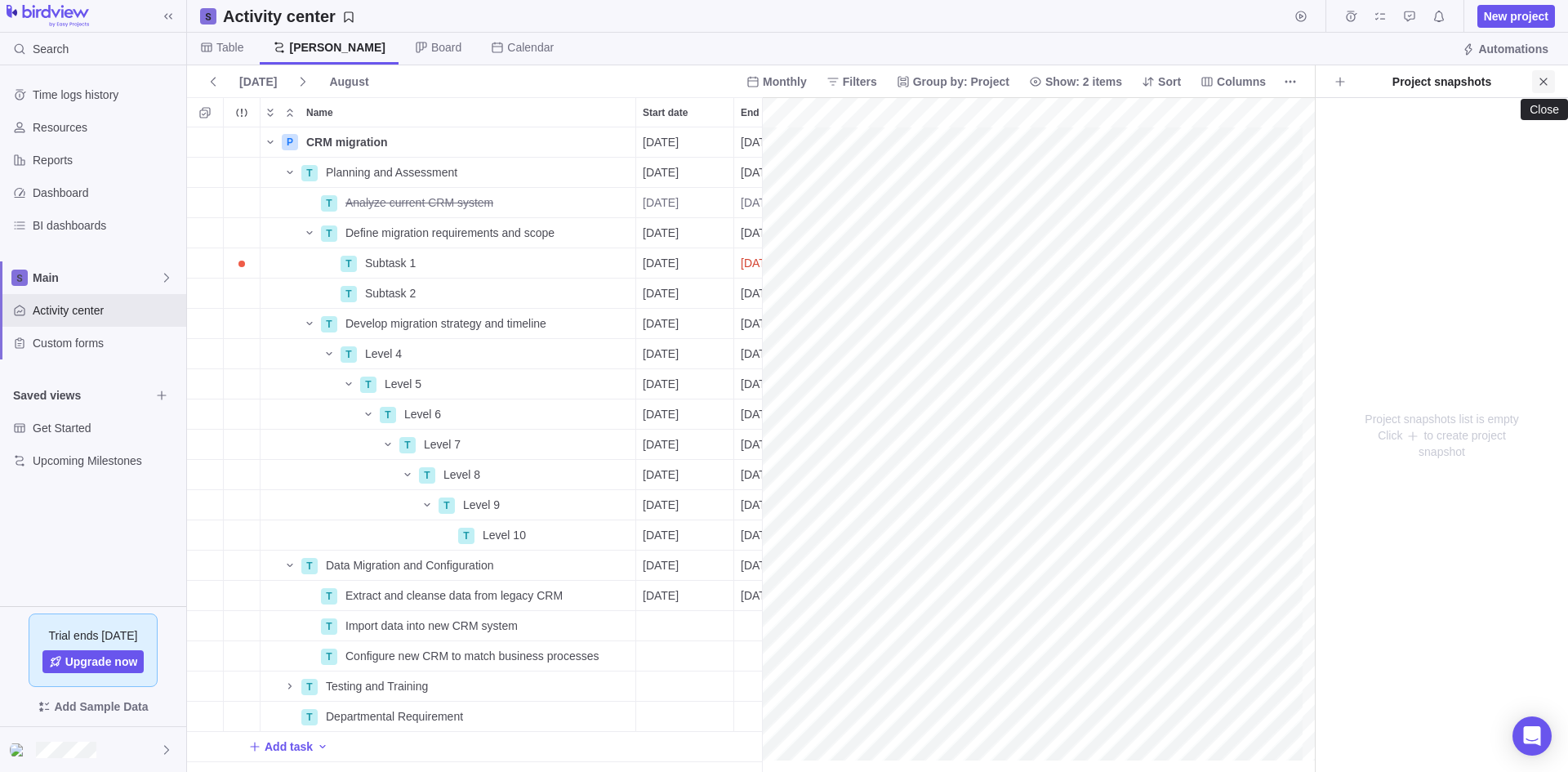
click at [1547, 82] on icon "Close" at bounding box center [1544, 81] width 13 height 13
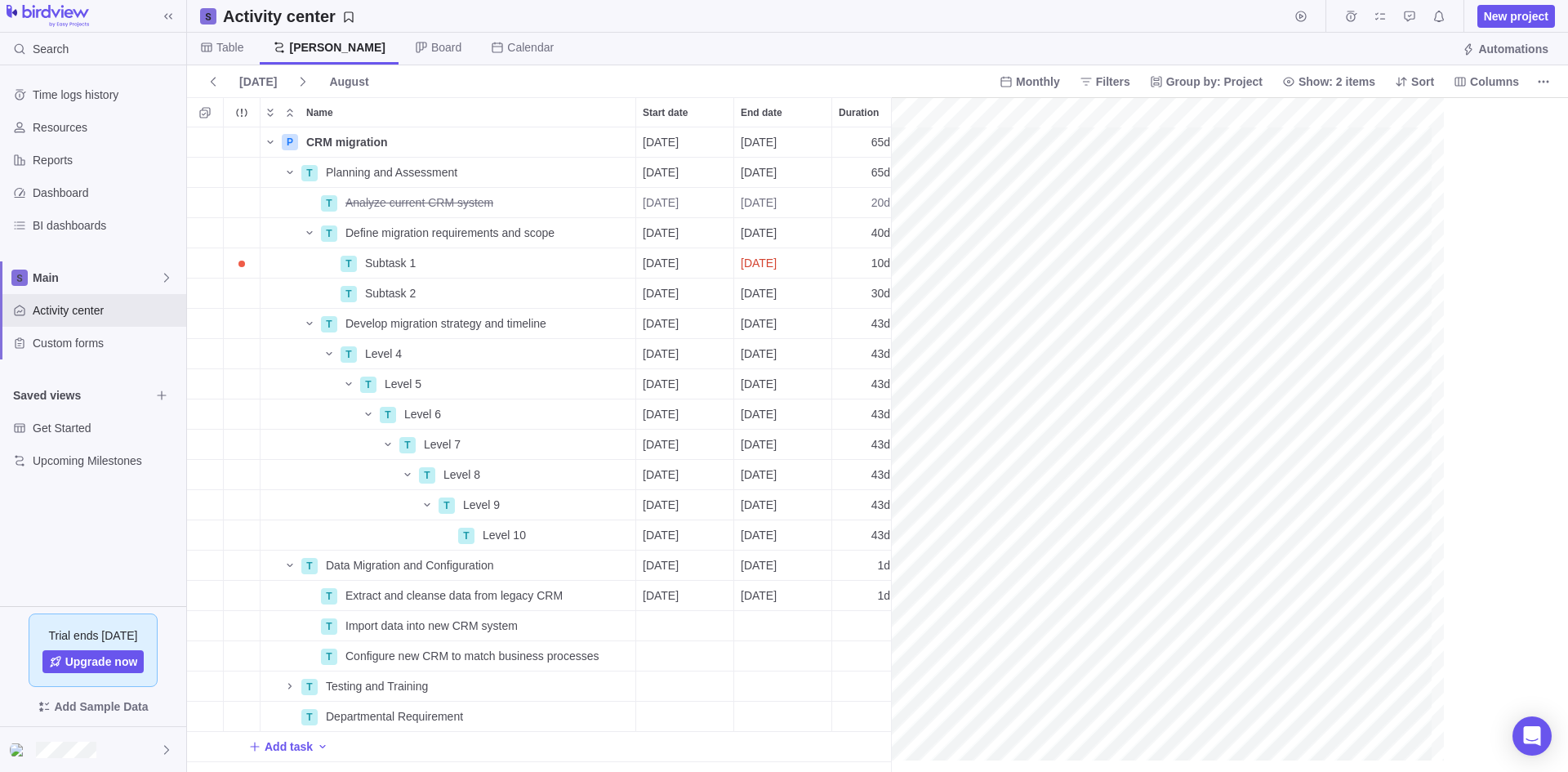
scroll to position [632, 693]
click at [623, 141] on icon "More actions" at bounding box center [621, 142] width 13 height 13
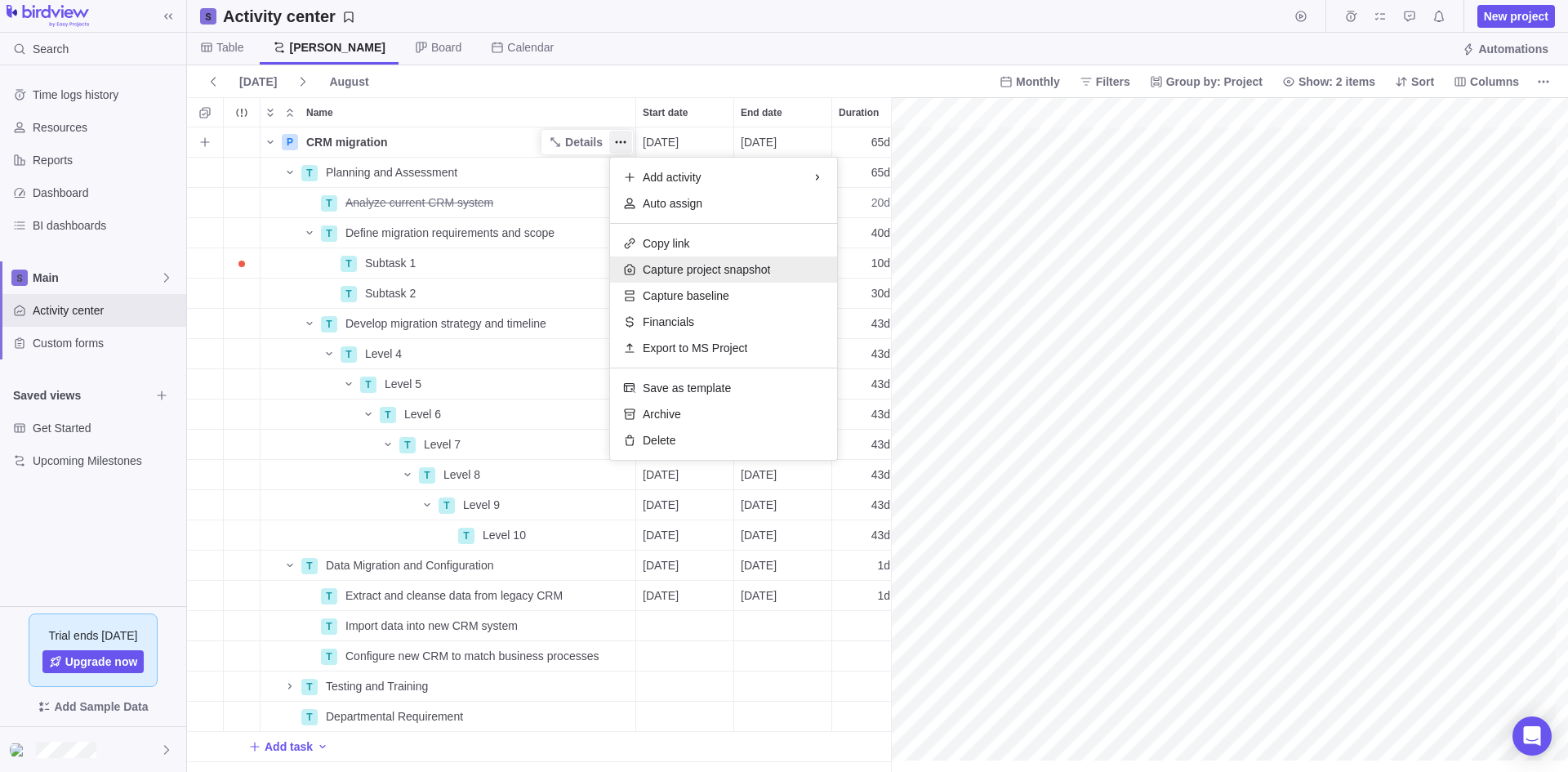
click at [753, 273] on span "Capture project snapshot" at bounding box center [706, 270] width 127 height 16
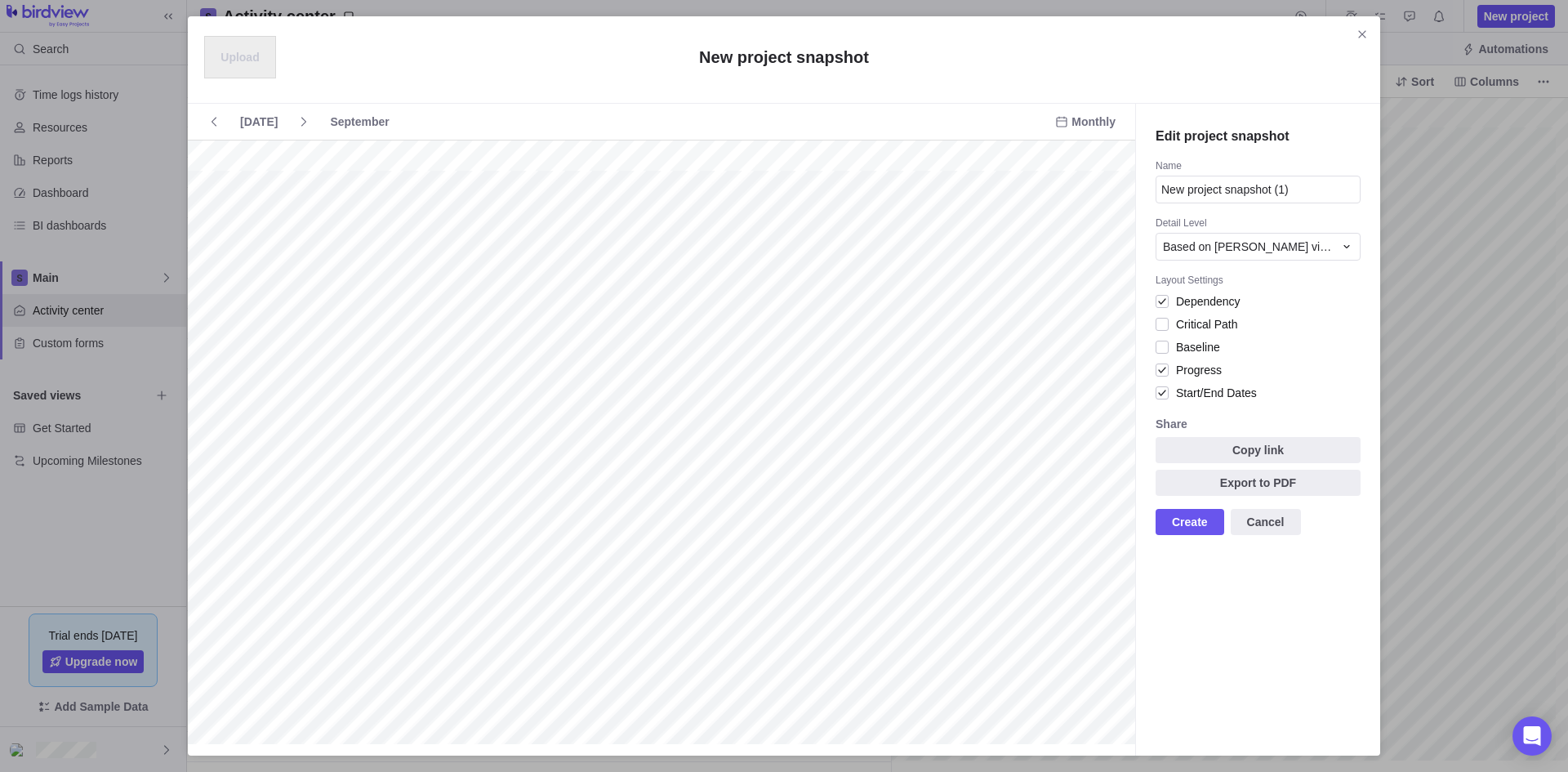
scroll to position [0, 0]
click at [1165, 319] on div at bounding box center [1162, 324] width 13 height 23
click at [1351, 242] on icon at bounding box center [1347, 246] width 13 height 13
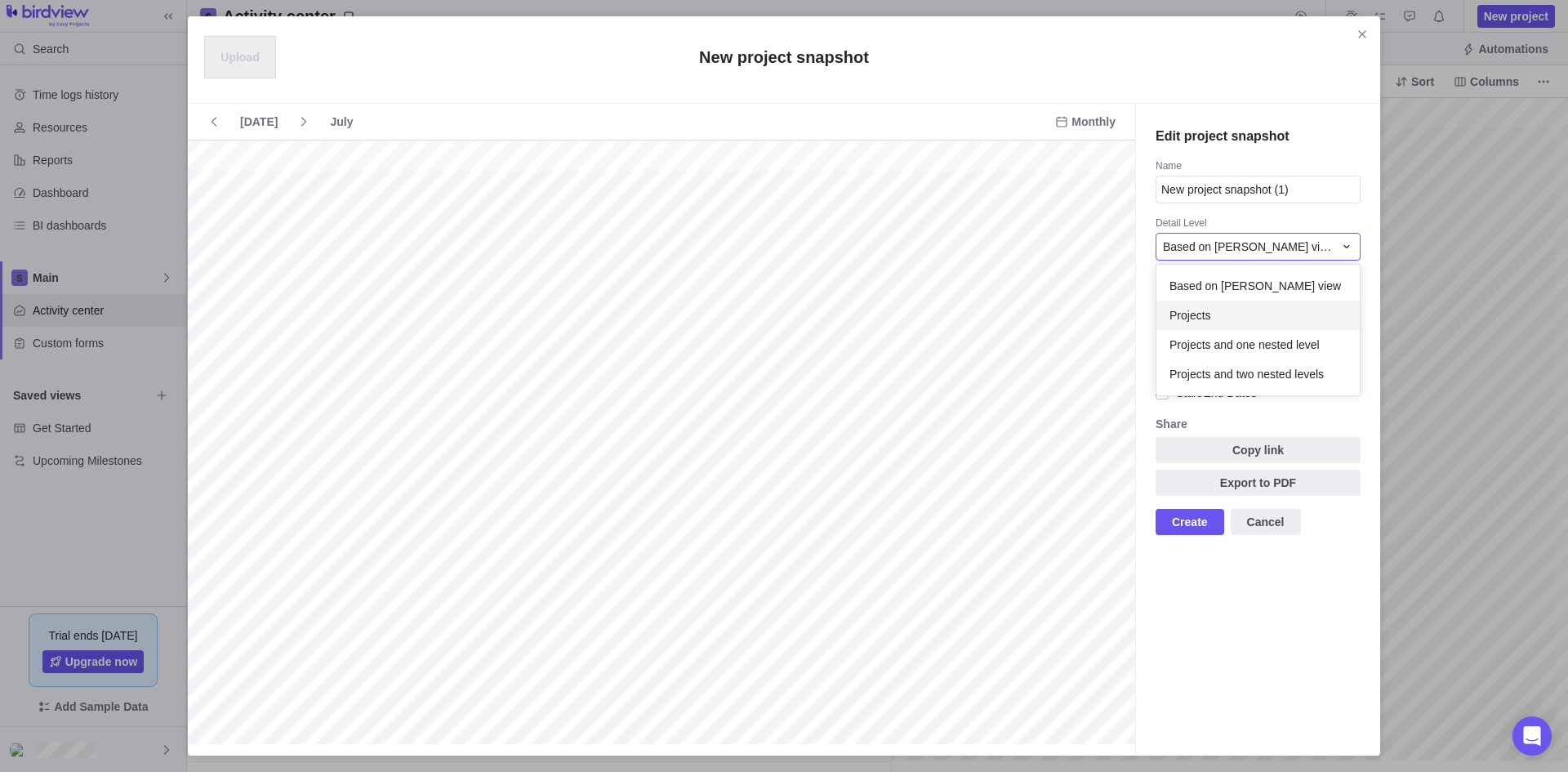
click at [1235, 311] on div "Projects" at bounding box center [1258, 315] width 203 height 30
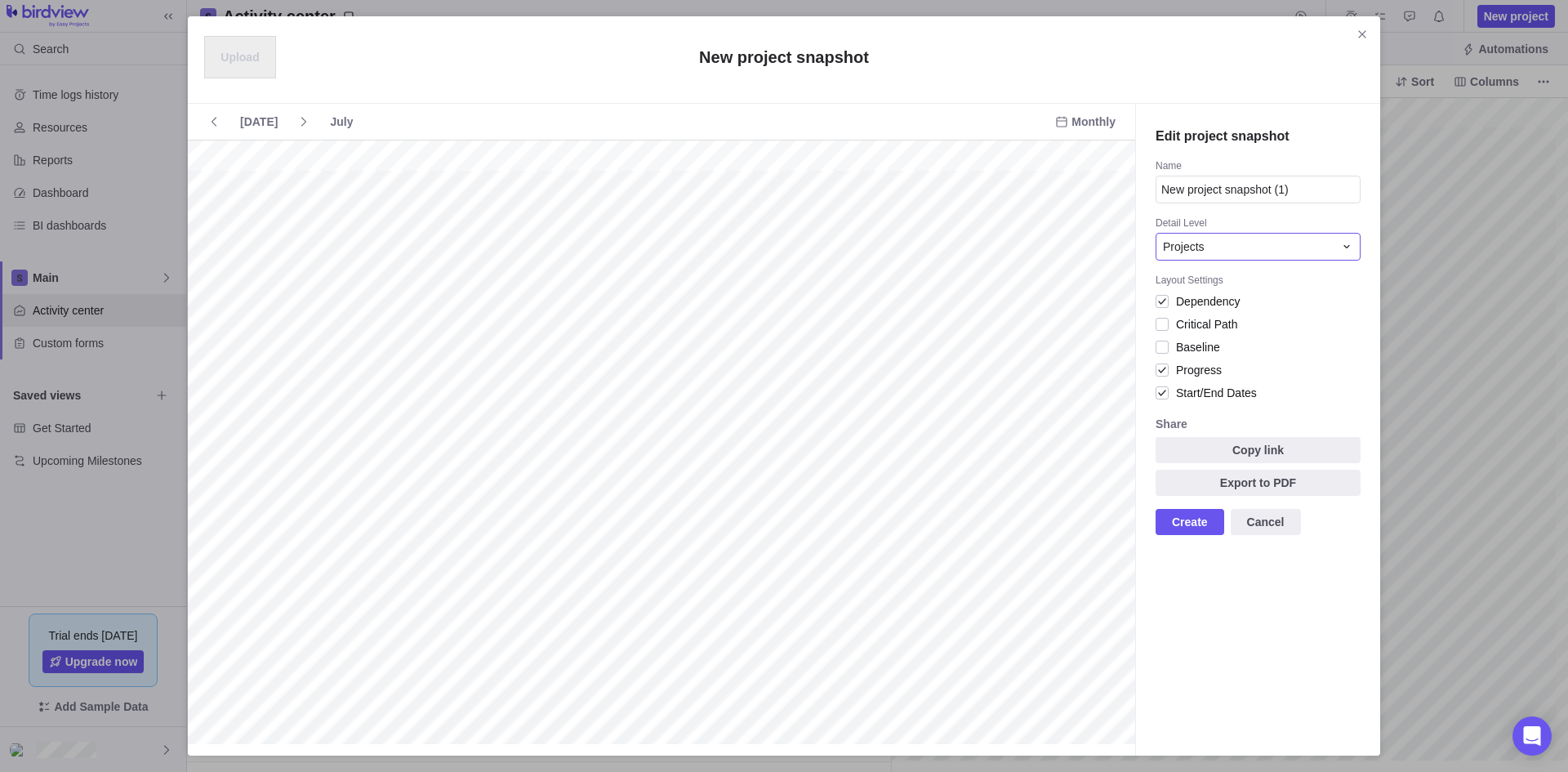
click at [1351, 238] on div "Projects" at bounding box center [1258, 246] width 205 height 28
click at [1222, 291] on span "Based on [PERSON_NAME] view" at bounding box center [1255, 286] width 171 height 16
click at [1265, 482] on span "Export to PDF" at bounding box center [1258, 482] width 205 height 26
click at [900, 63] on div "Upload New project snapshot" at bounding box center [783, 60] width 333 height 57
click at [1360, 33] on icon "Close" at bounding box center [1362, 34] width 13 height 13
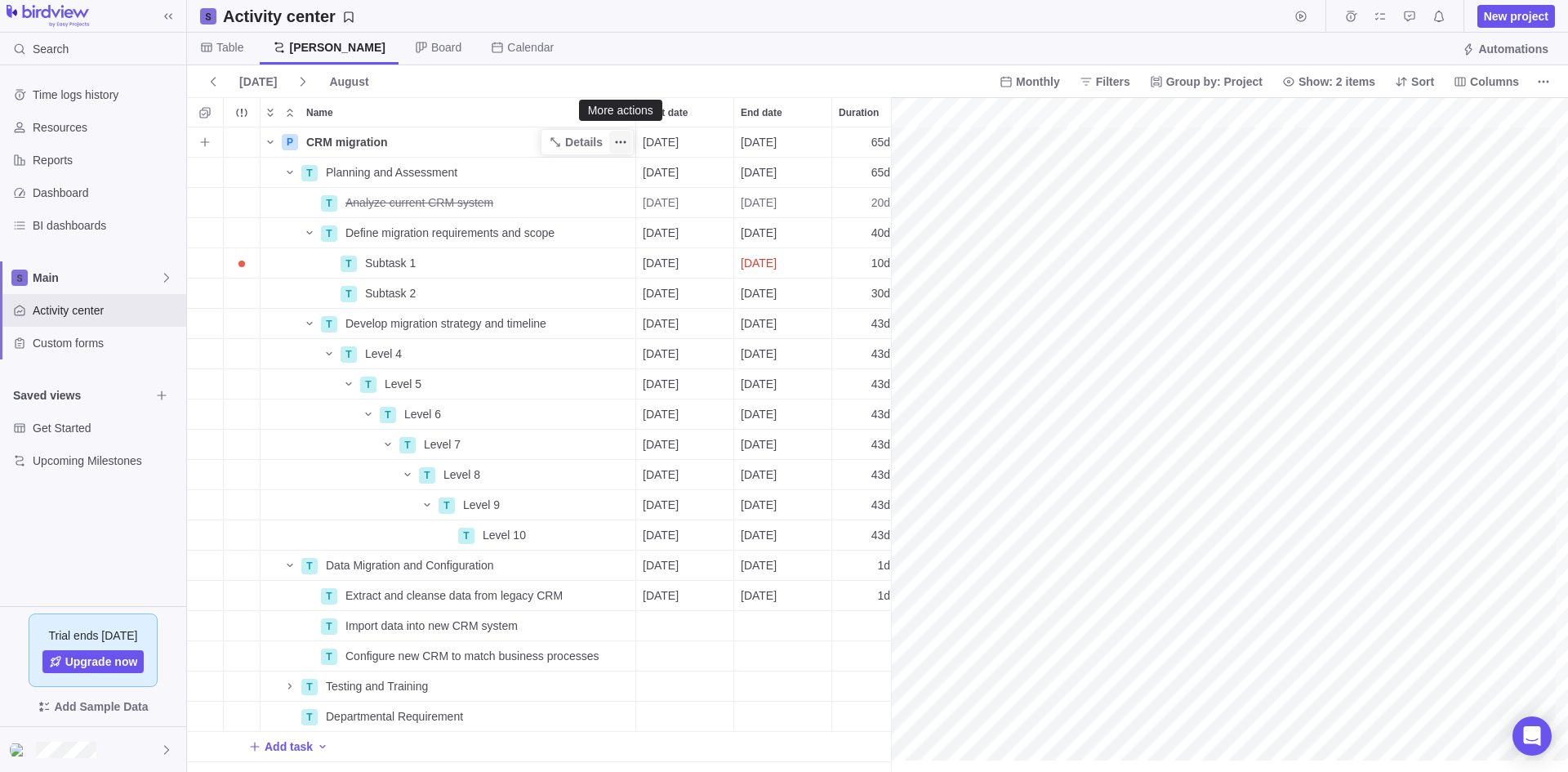
click at [625, 137] on icon "More actions" at bounding box center [621, 142] width 13 height 13
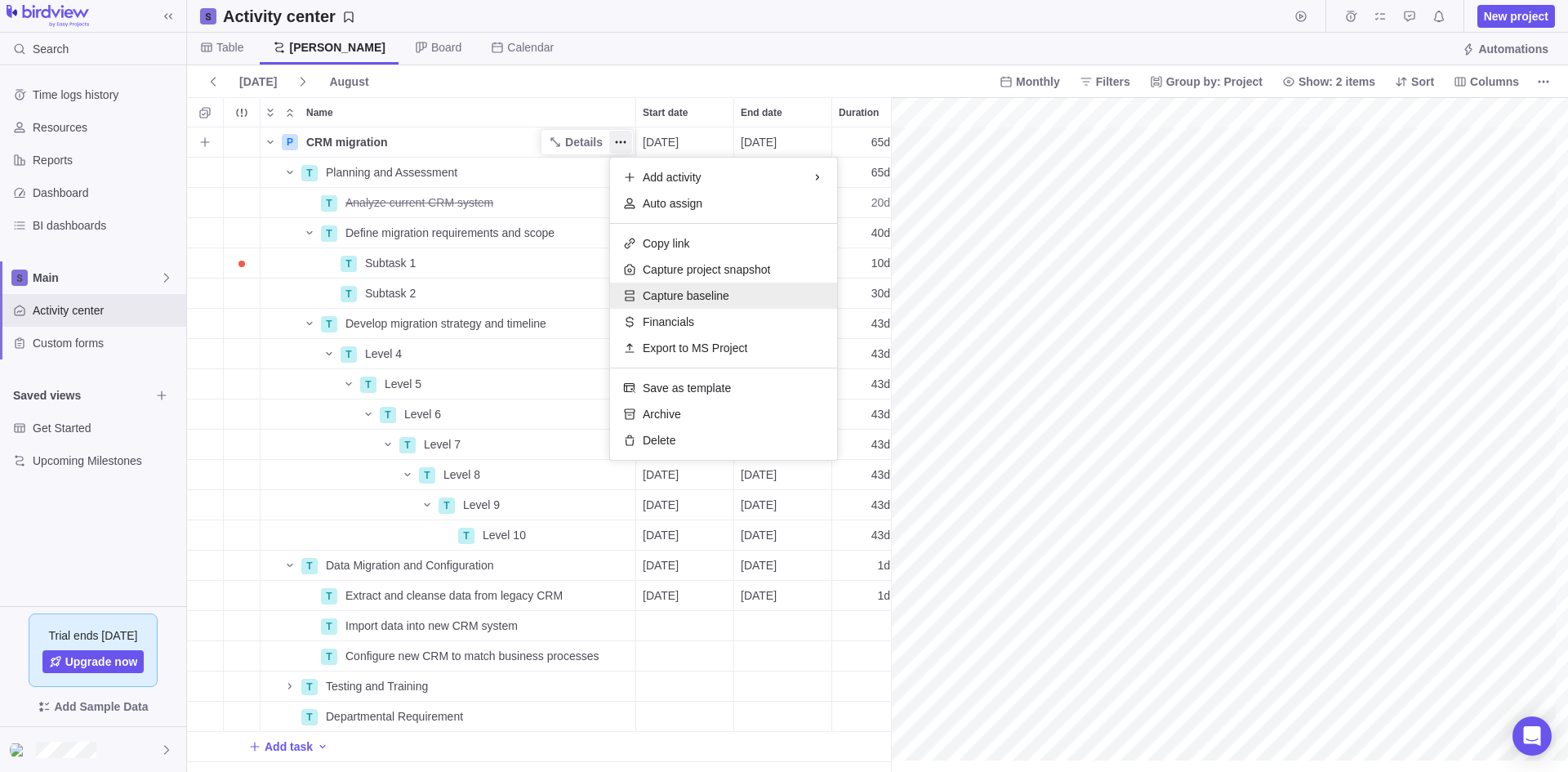
click at [739, 299] on div "Capture baseline" at bounding box center [724, 295] width 227 height 26
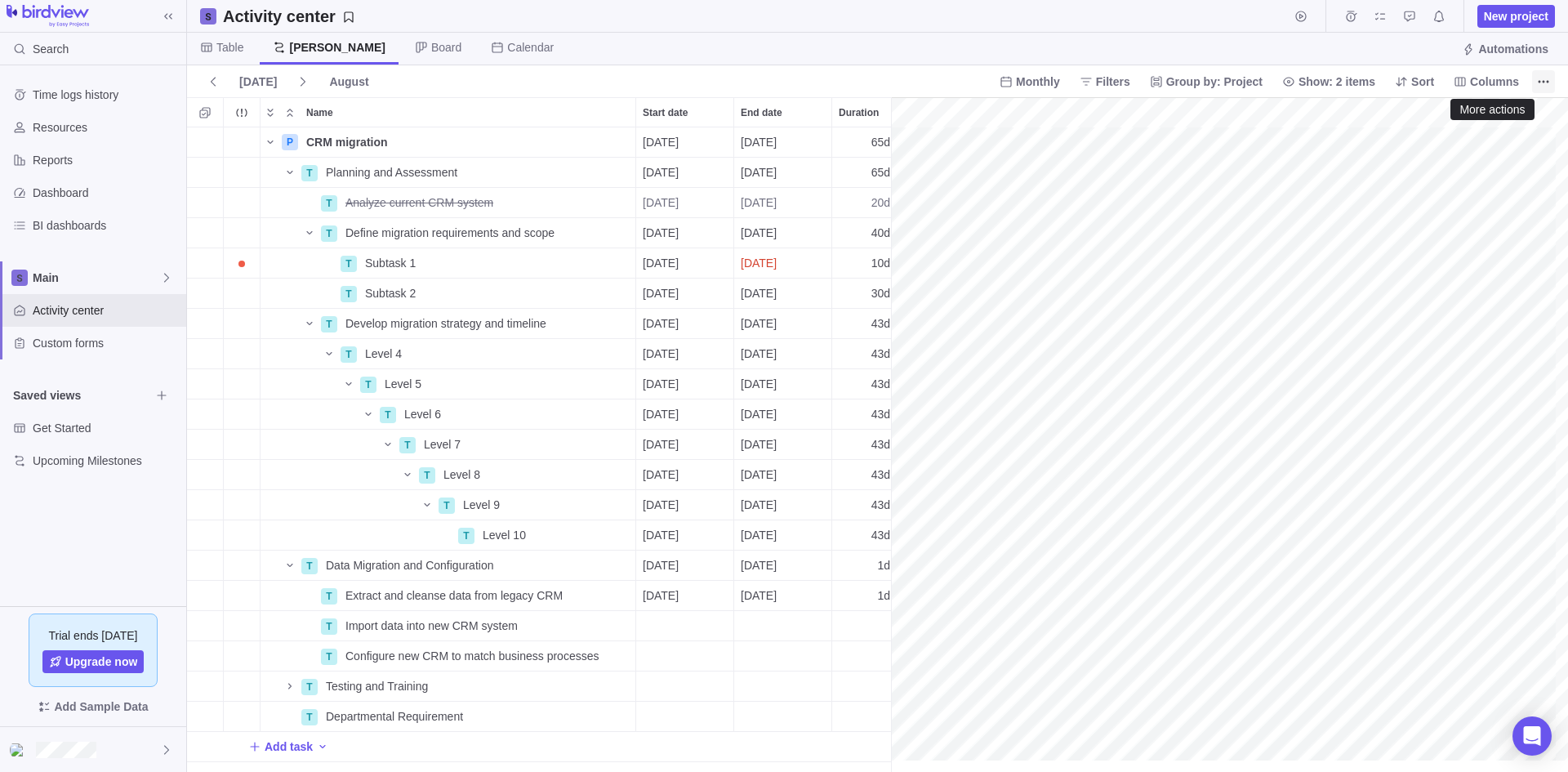
click at [1545, 80] on icon "More actions" at bounding box center [1544, 81] width 13 height 13
click at [1444, 349] on body "Search Time logs history Resources Reports Dashboard BI dashboards Main Activit…" at bounding box center [784, 386] width 1568 height 772
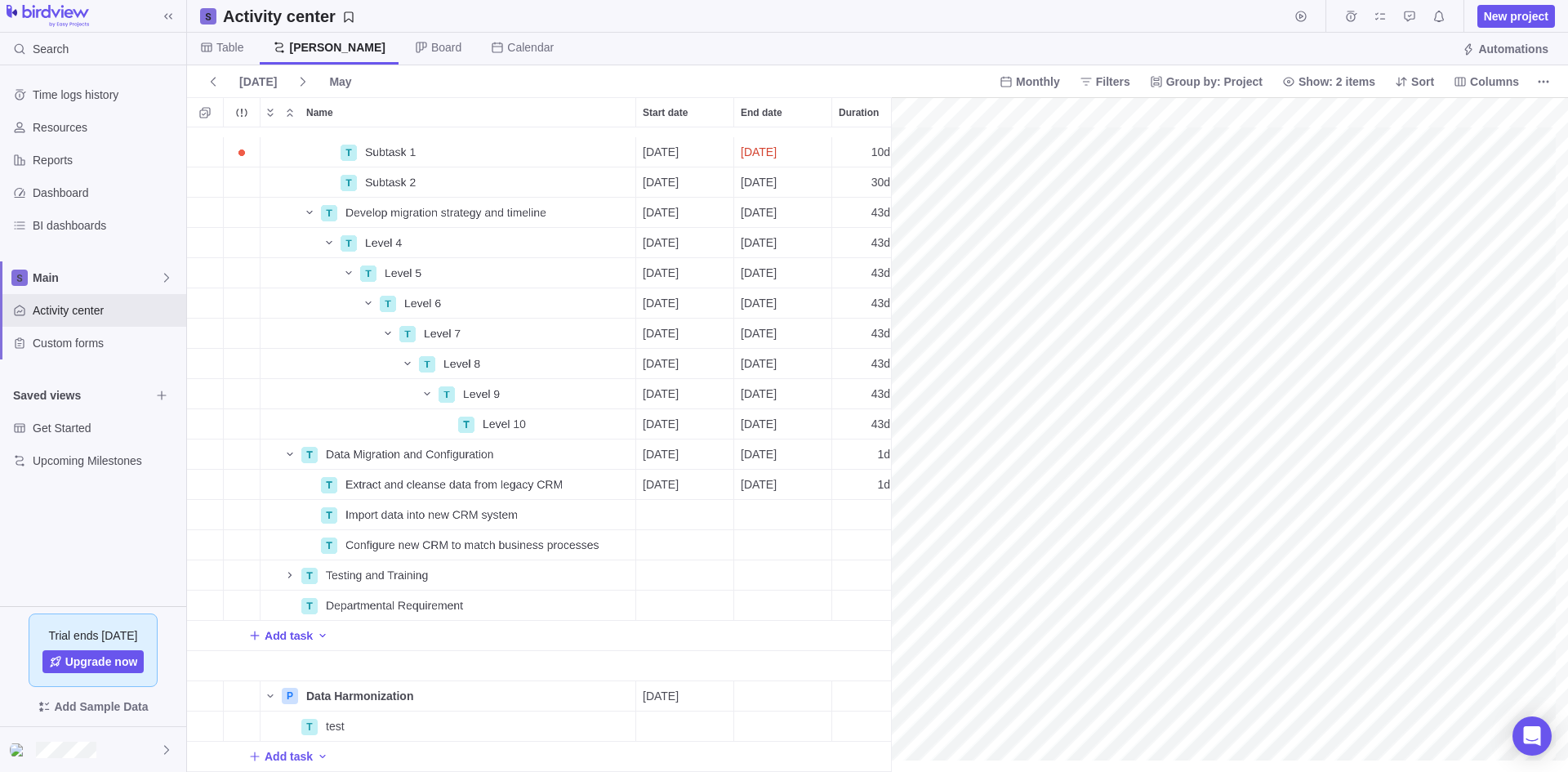
scroll to position [0, 0]
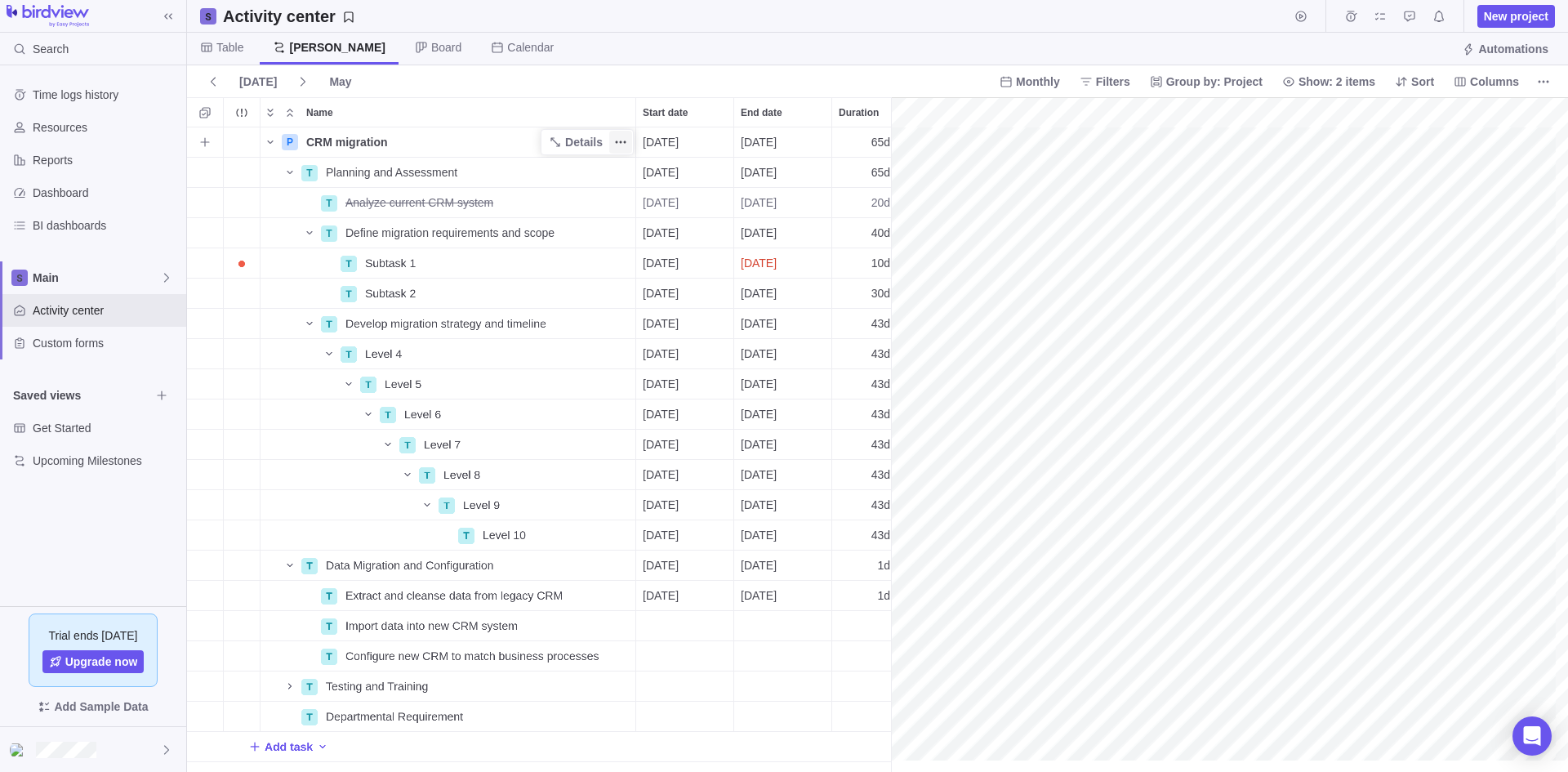
click at [624, 142] on icon "More actions" at bounding box center [625, 142] width 3 height 3
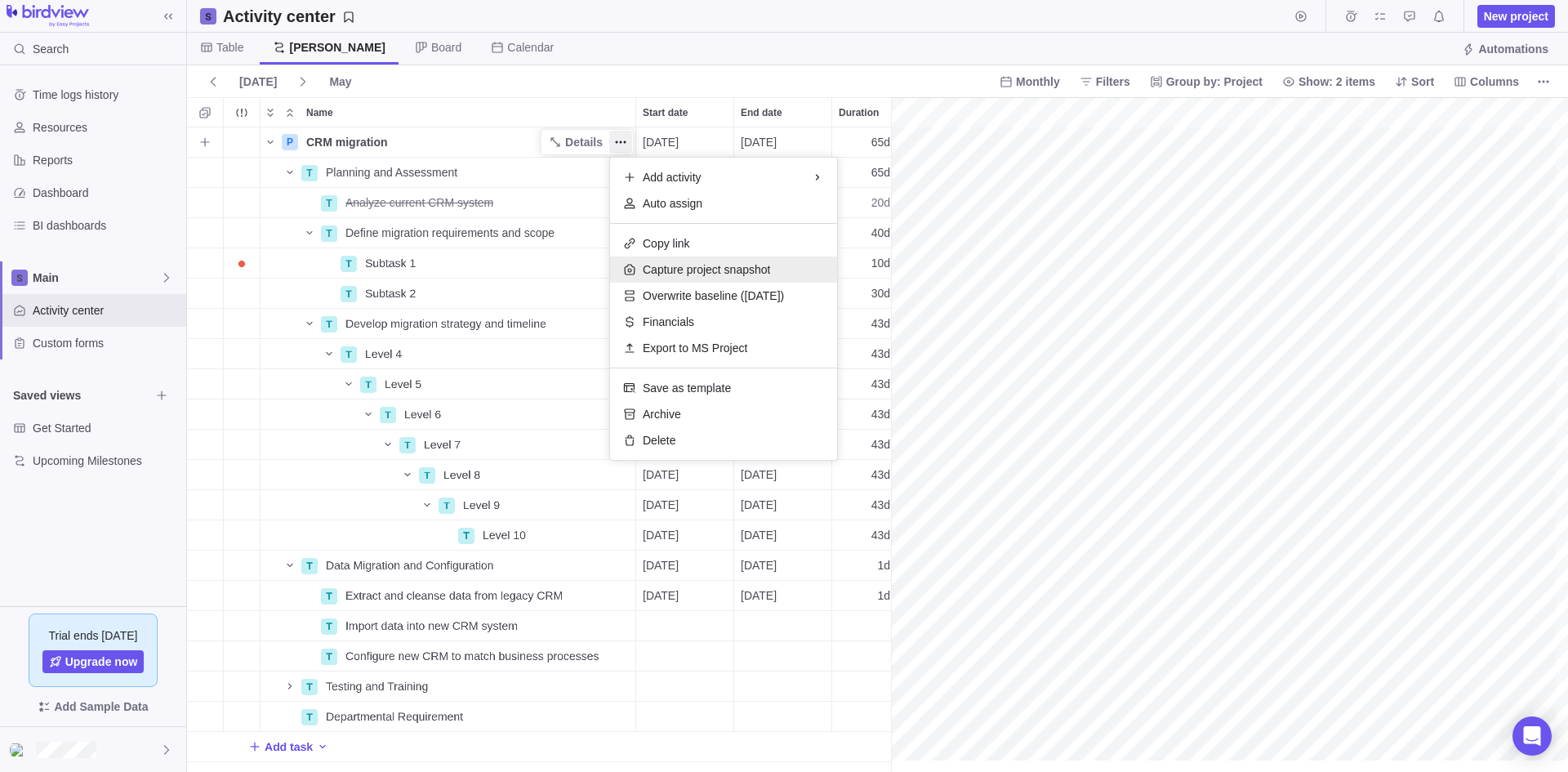
click at [733, 268] on span "Capture project snapshot" at bounding box center [706, 270] width 127 height 16
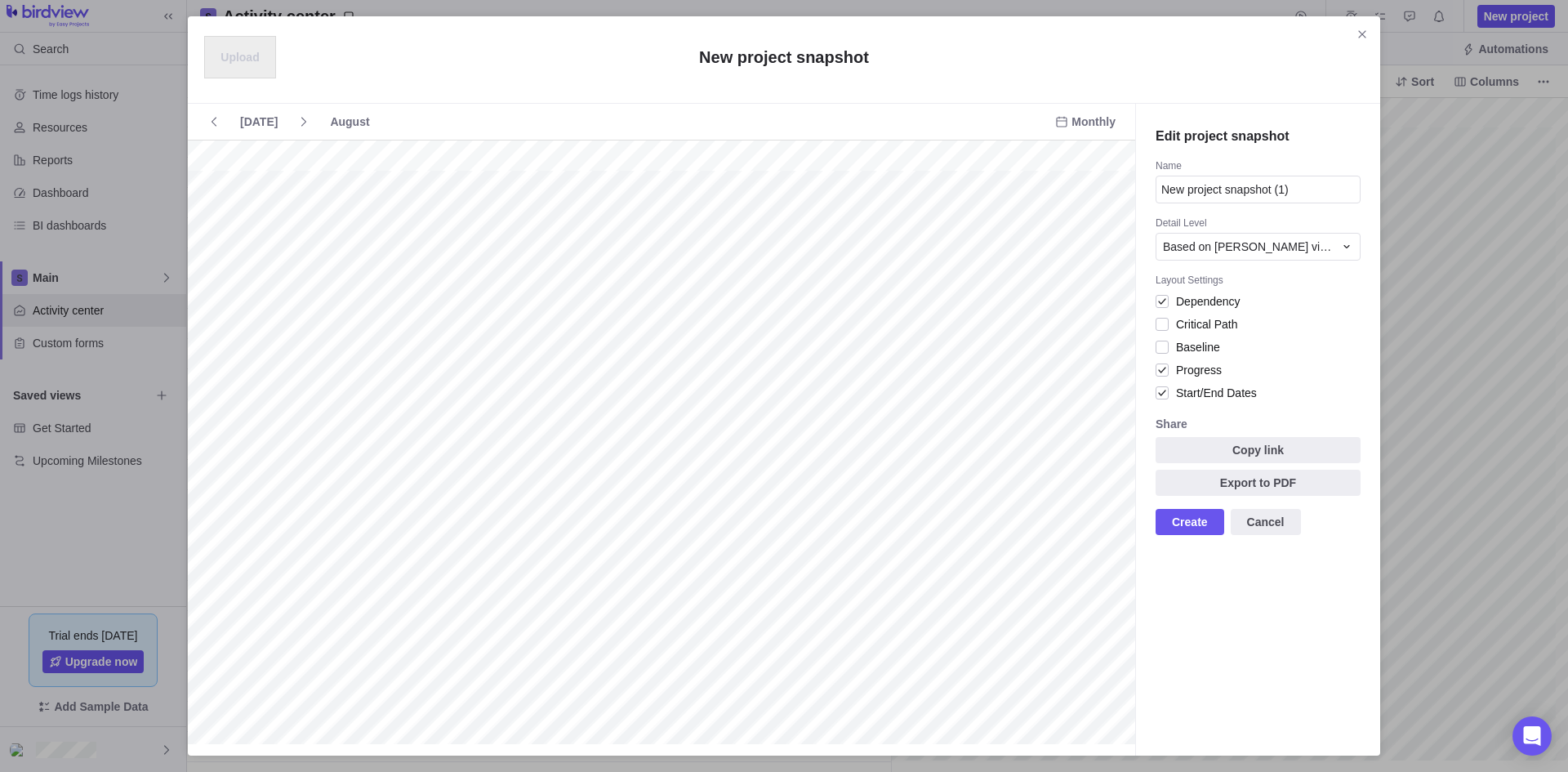
scroll to position [0, 146]
click at [1161, 349] on div at bounding box center [1162, 346] width 13 height 23
click at [1166, 345] on div at bounding box center [1162, 346] width 13 height 23
click at [298, 124] on icon at bounding box center [304, 122] width 13 height 13
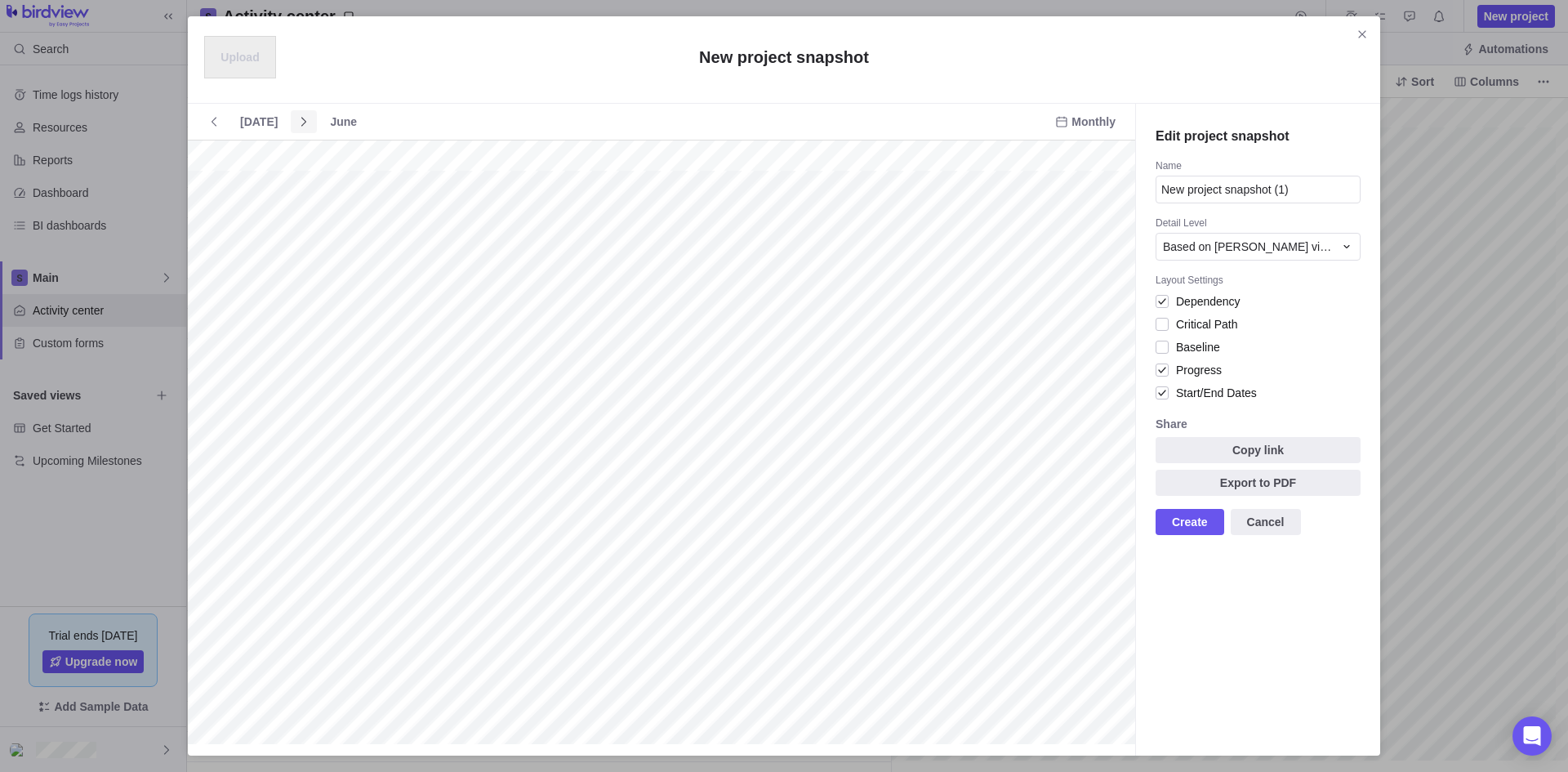
scroll to position [0, 30]
click at [211, 125] on icon at bounding box center [214, 122] width 13 height 13
click at [337, 125] on div "June" at bounding box center [344, 121] width 40 height 23
click at [337, 122] on div "June" at bounding box center [344, 121] width 40 height 23
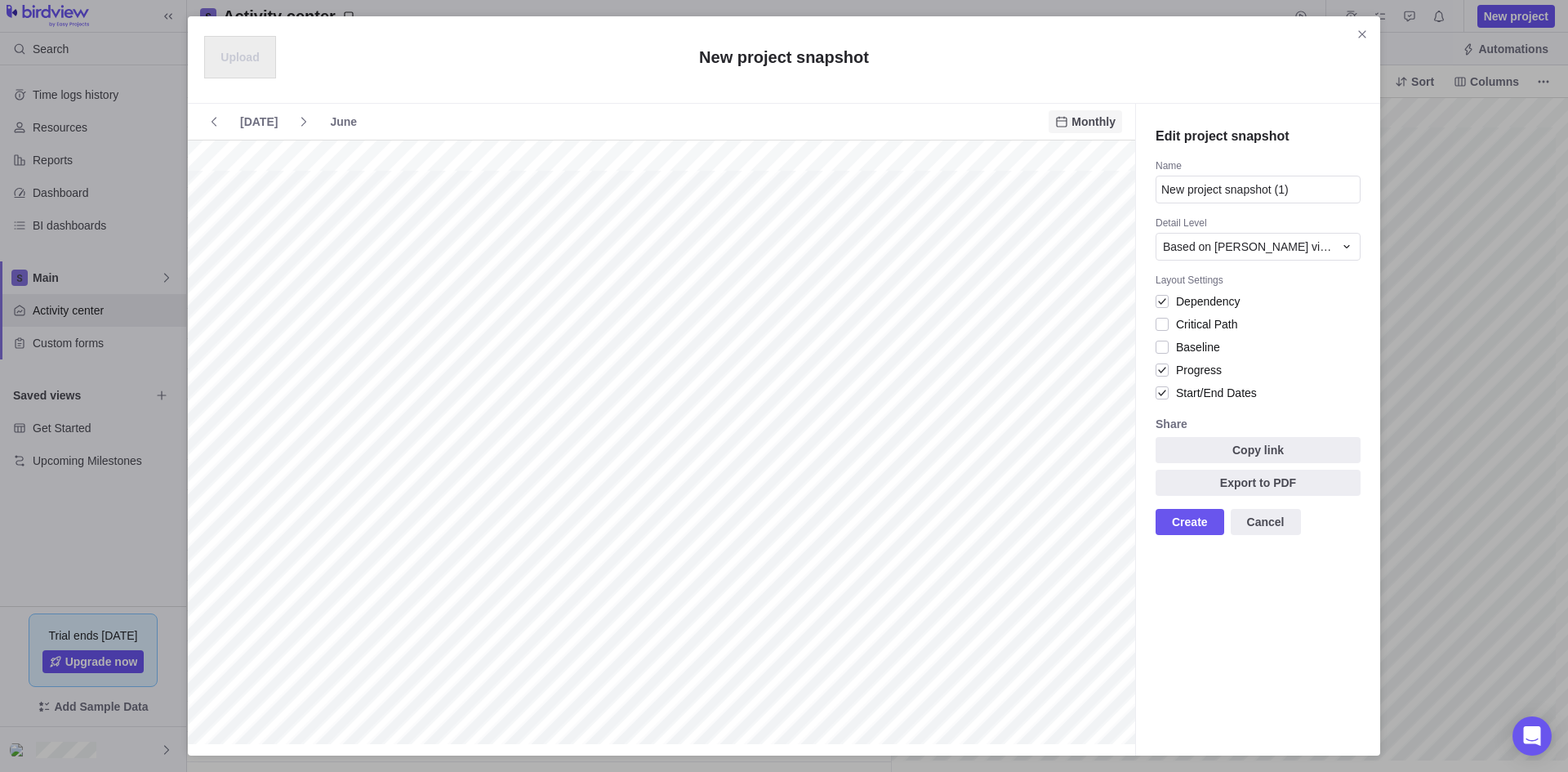
click at [1102, 125] on span "Monthly" at bounding box center [1093, 122] width 44 height 16
click at [1086, 246] on span "Yearly" at bounding box center [1079, 246] width 31 height 16
click at [1096, 125] on span "Yearly" at bounding box center [1099, 122] width 33 height 16
click at [1101, 187] on span "Weekly" at bounding box center [1094, 188] width 38 height 16
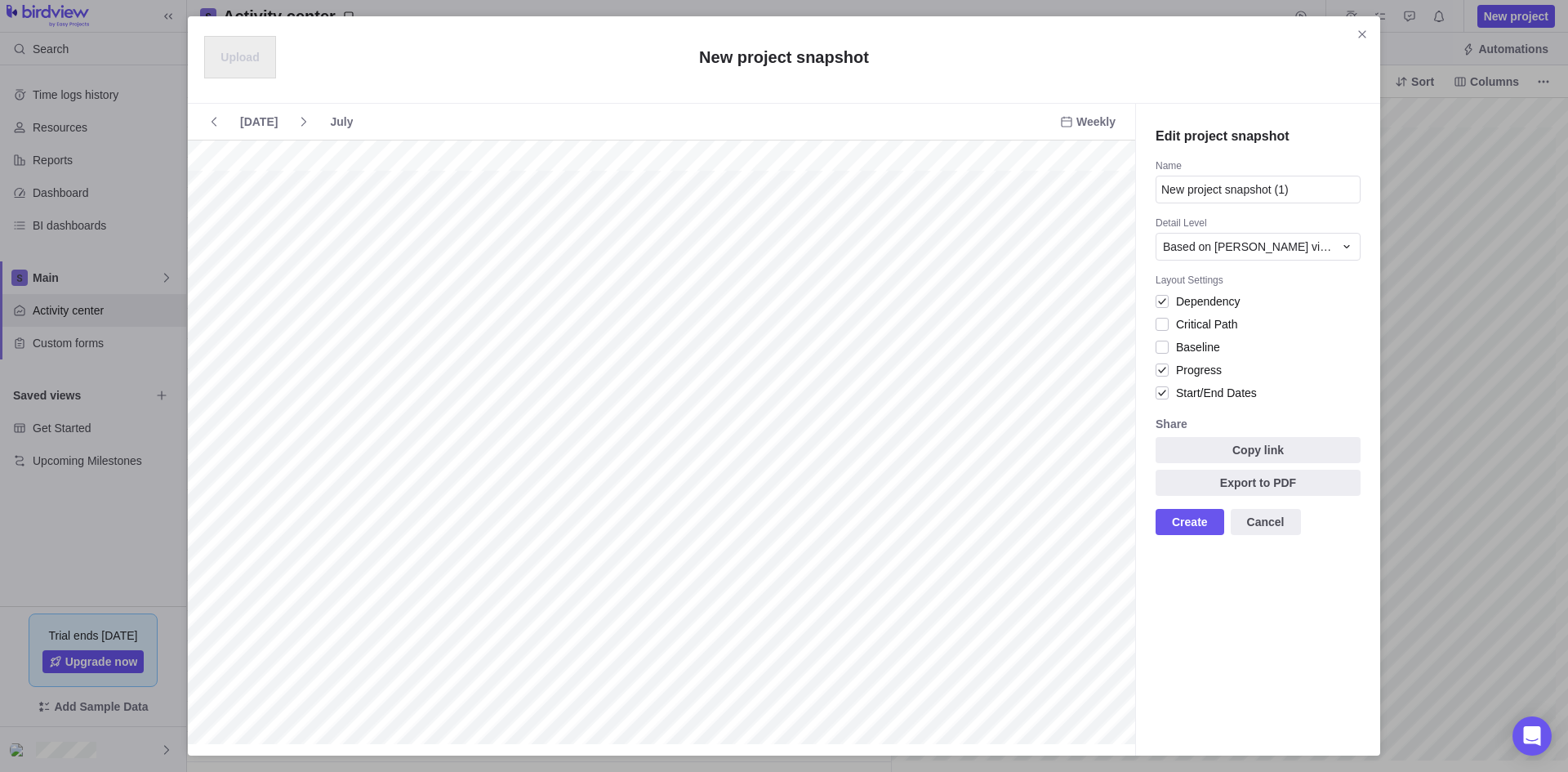
scroll to position [0, 1084]
click at [1157, 302] on div at bounding box center [1162, 300] width 13 height 23
click at [1159, 324] on div at bounding box center [1162, 324] width 13 height 23
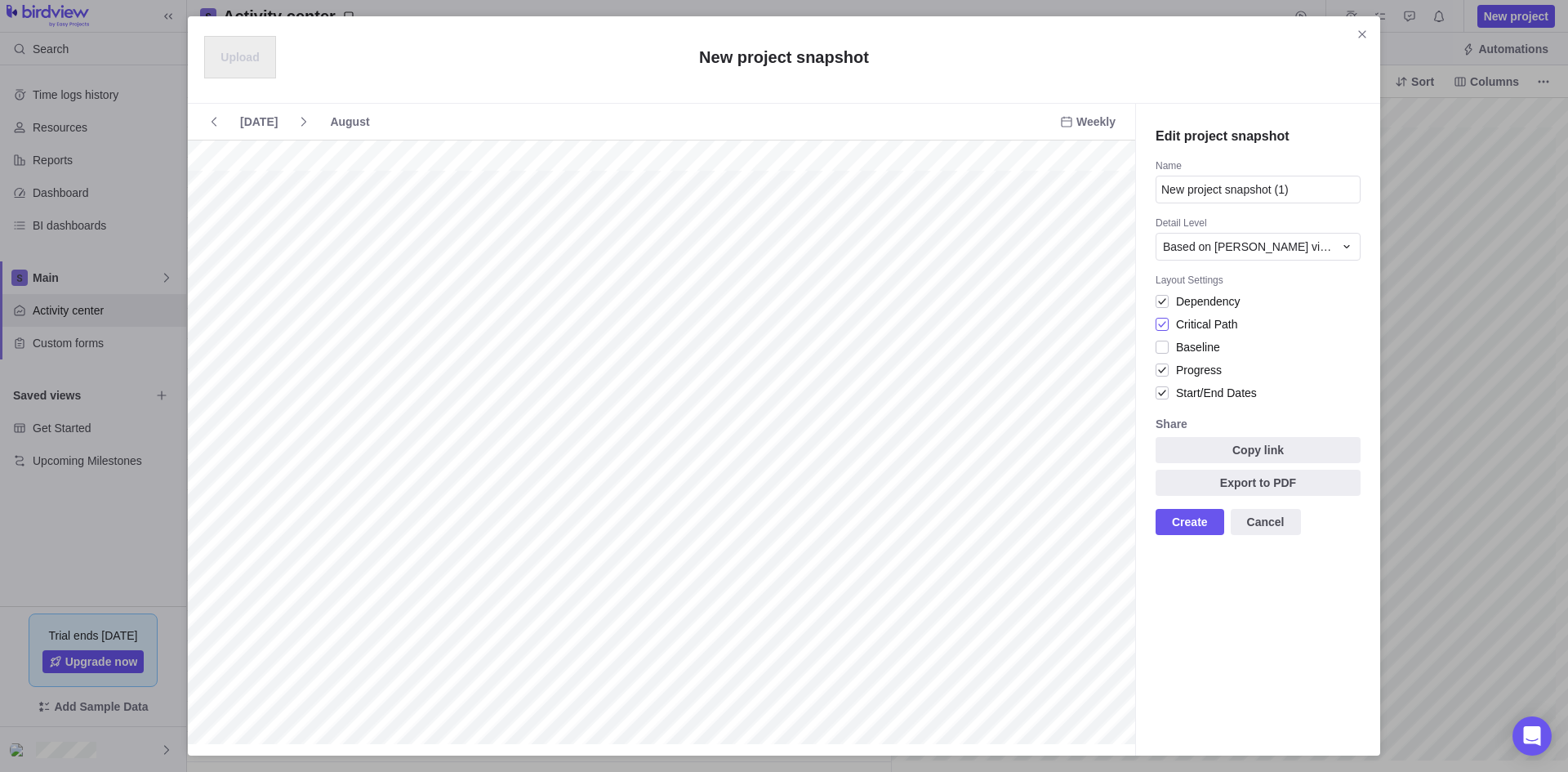
click at [1159, 324] on div at bounding box center [1162, 324] width 13 height 23
click at [1163, 371] on div at bounding box center [1162, 369] width 13 height 23
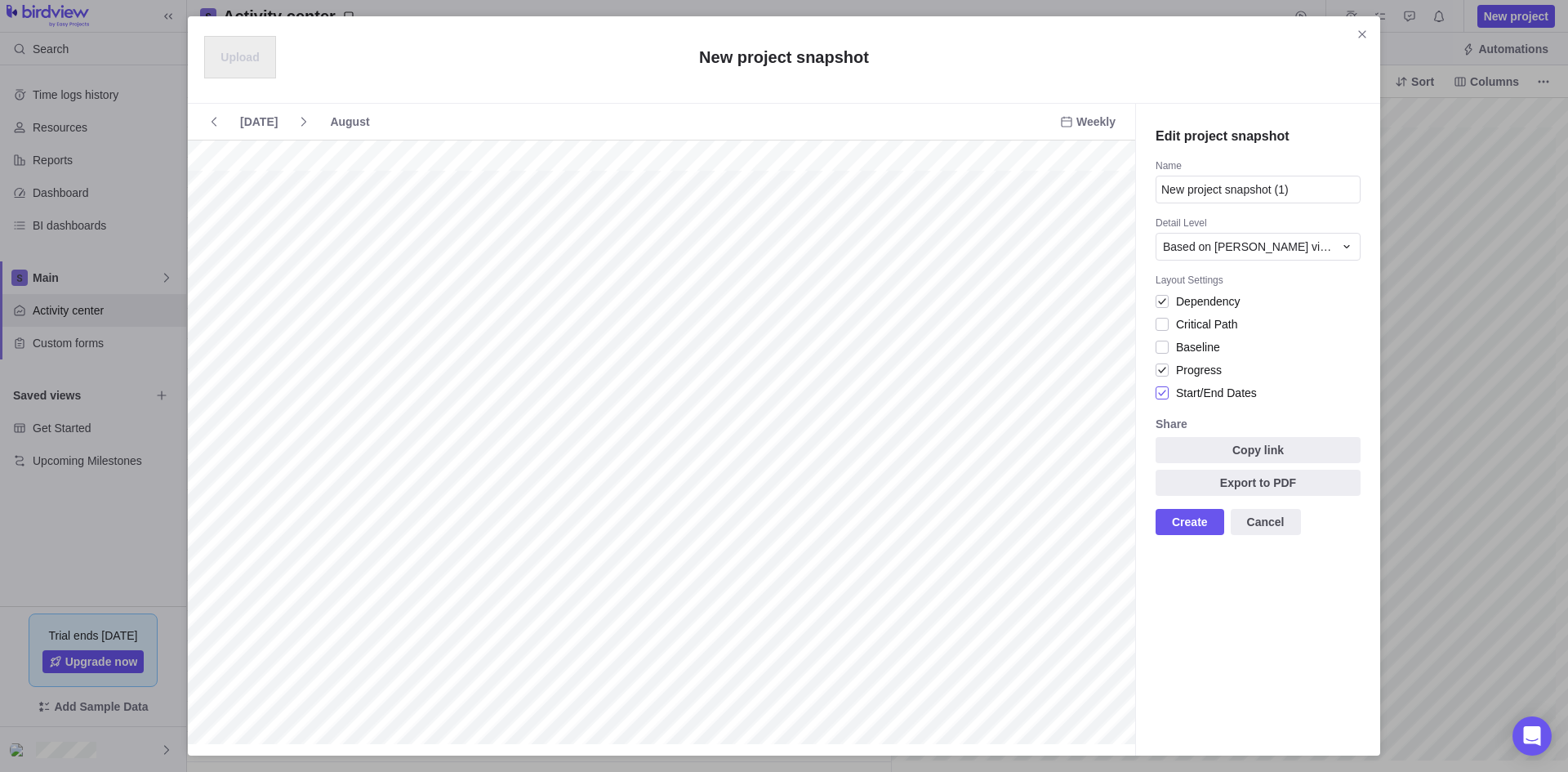
click at [1165, 392] on div at bounding box center [1162, 392] width 13 height 23
click at [1363, 30] on icon "Close" at bounding box center [1362, 34] width 13 height 13
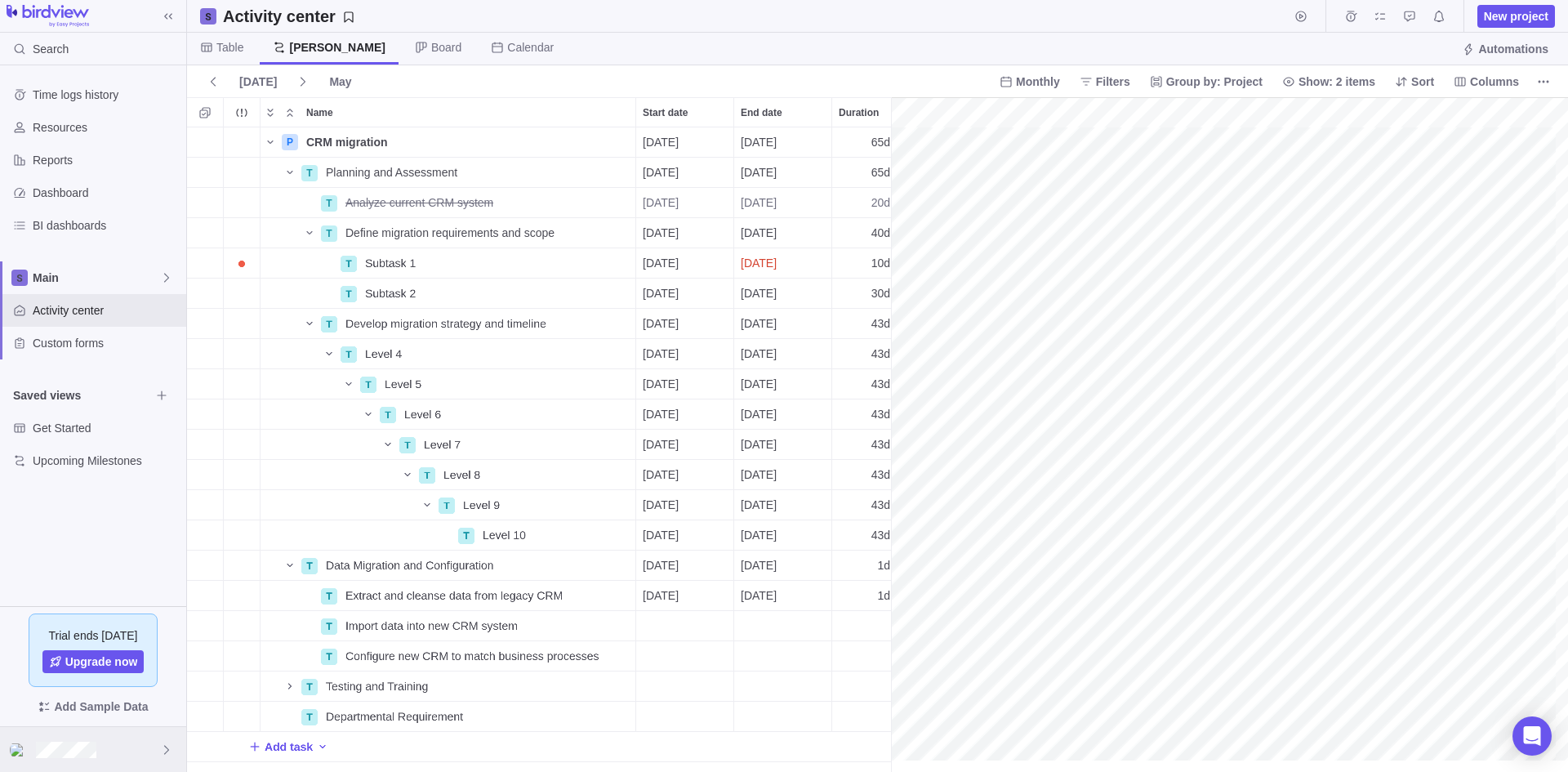
click at [74, 758] on div at bounding box center [93, 749] width 186 height 45
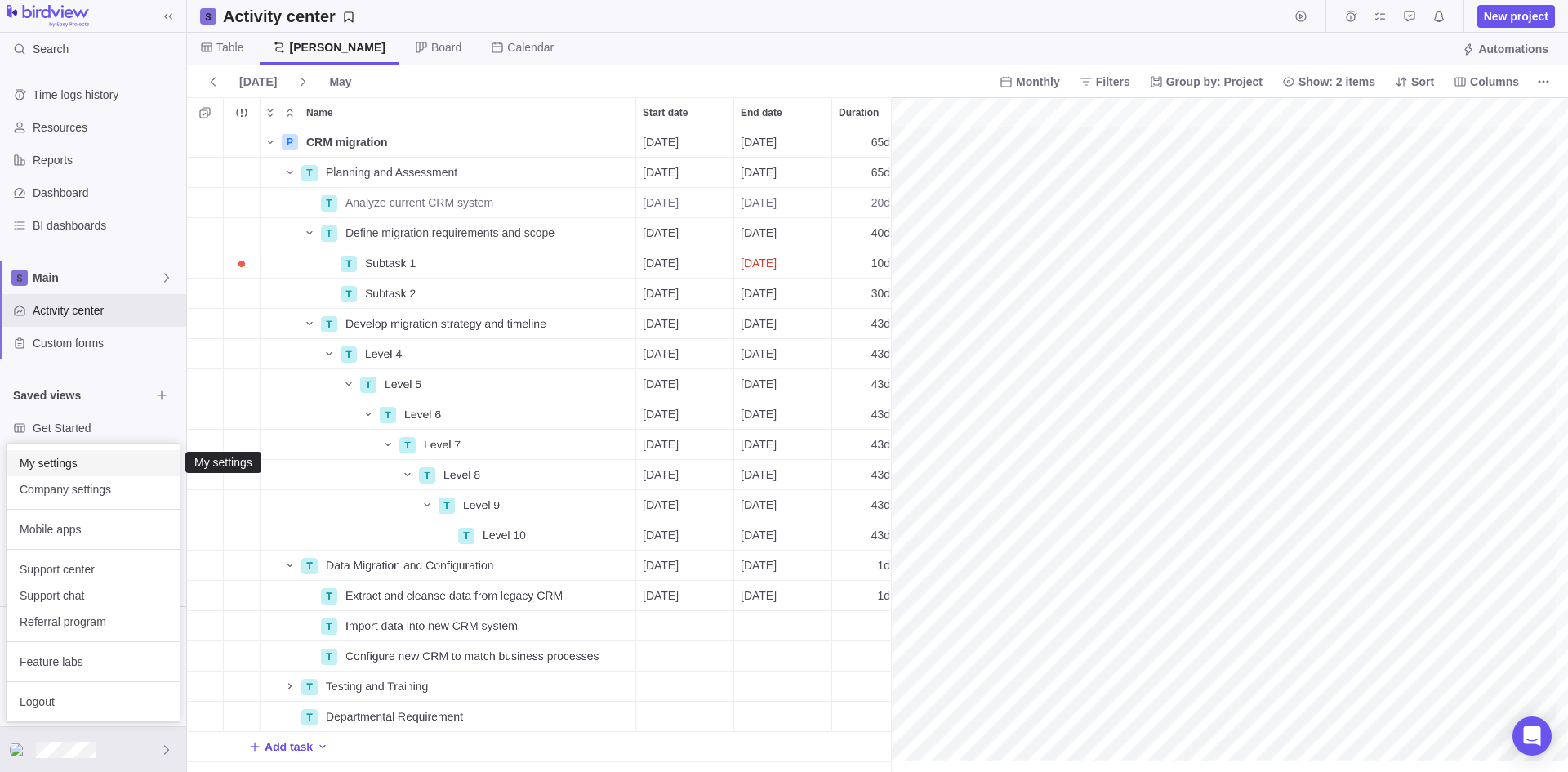
click at [59, 459] on span "My settings" at bounding box center [93, 463] width 147 height 16
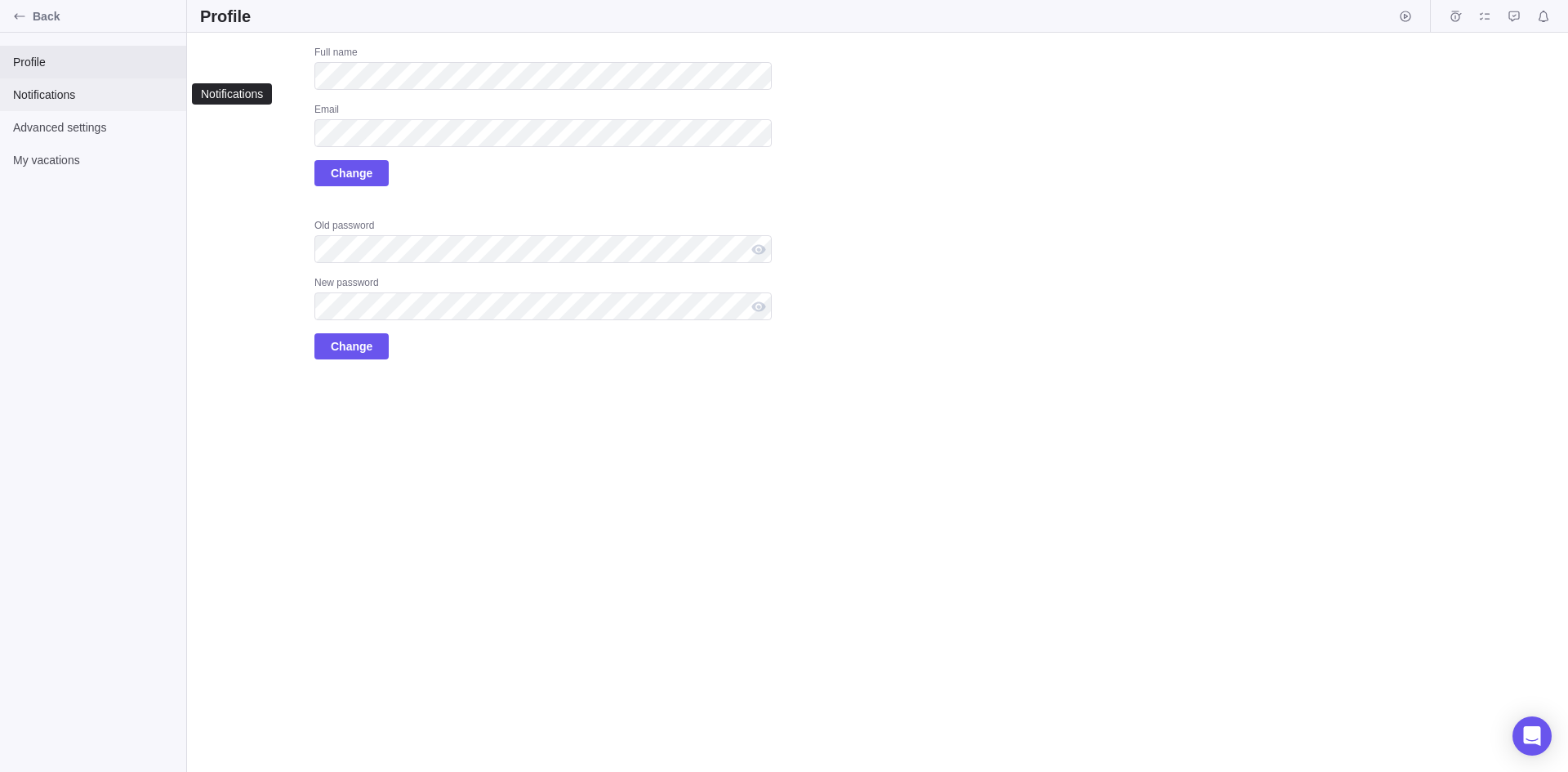
click at [52, 96] on span "Notifications" at bounding box center [92, 95] width 160 height 16
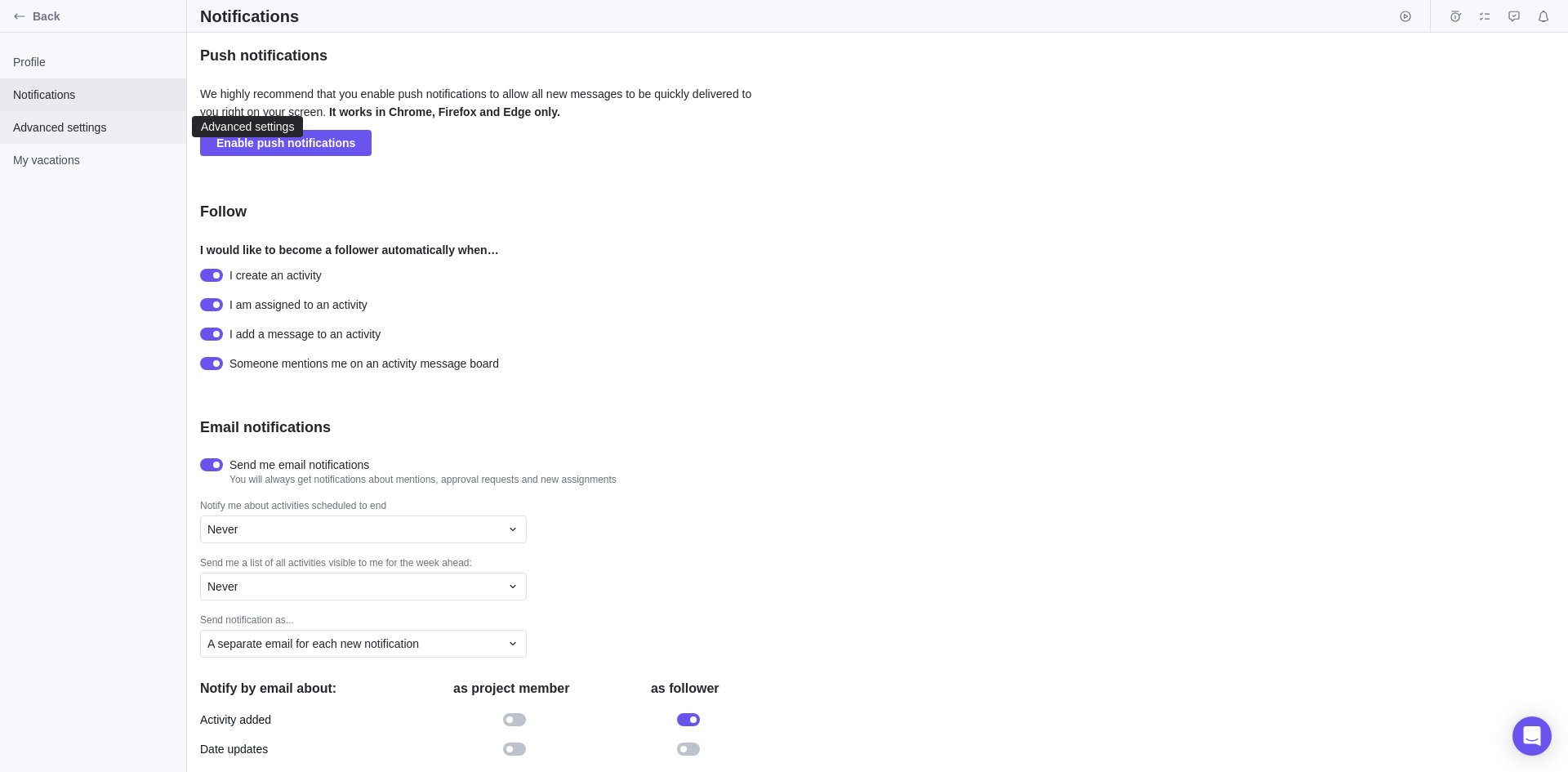
click at [60, 125] on span "Advanced settings" at bounding box center [92, 127] width 160 height 16
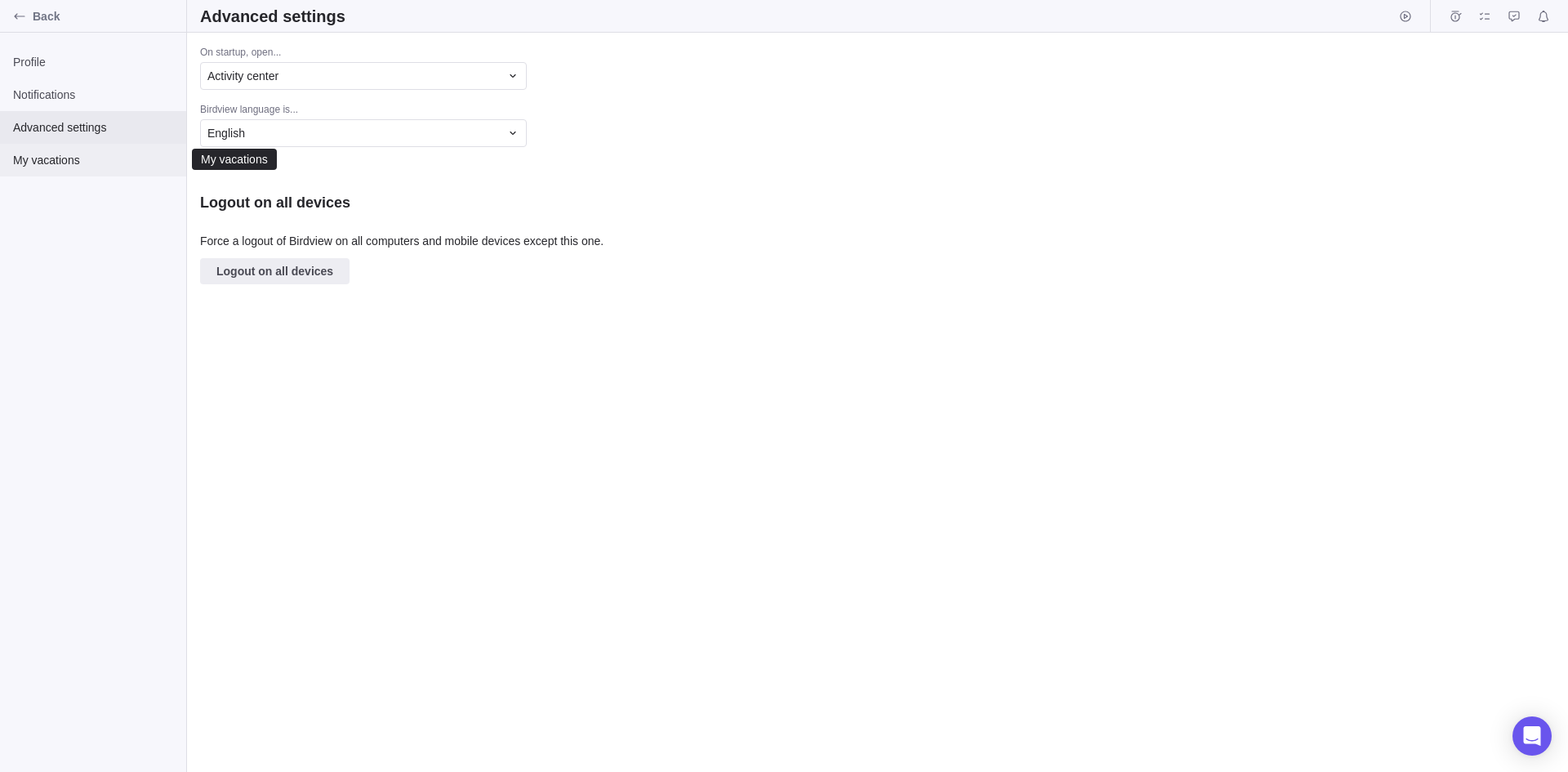
click at [51, 155] on span "My vacations" at bounding box center [92, 160] width 160 height 16
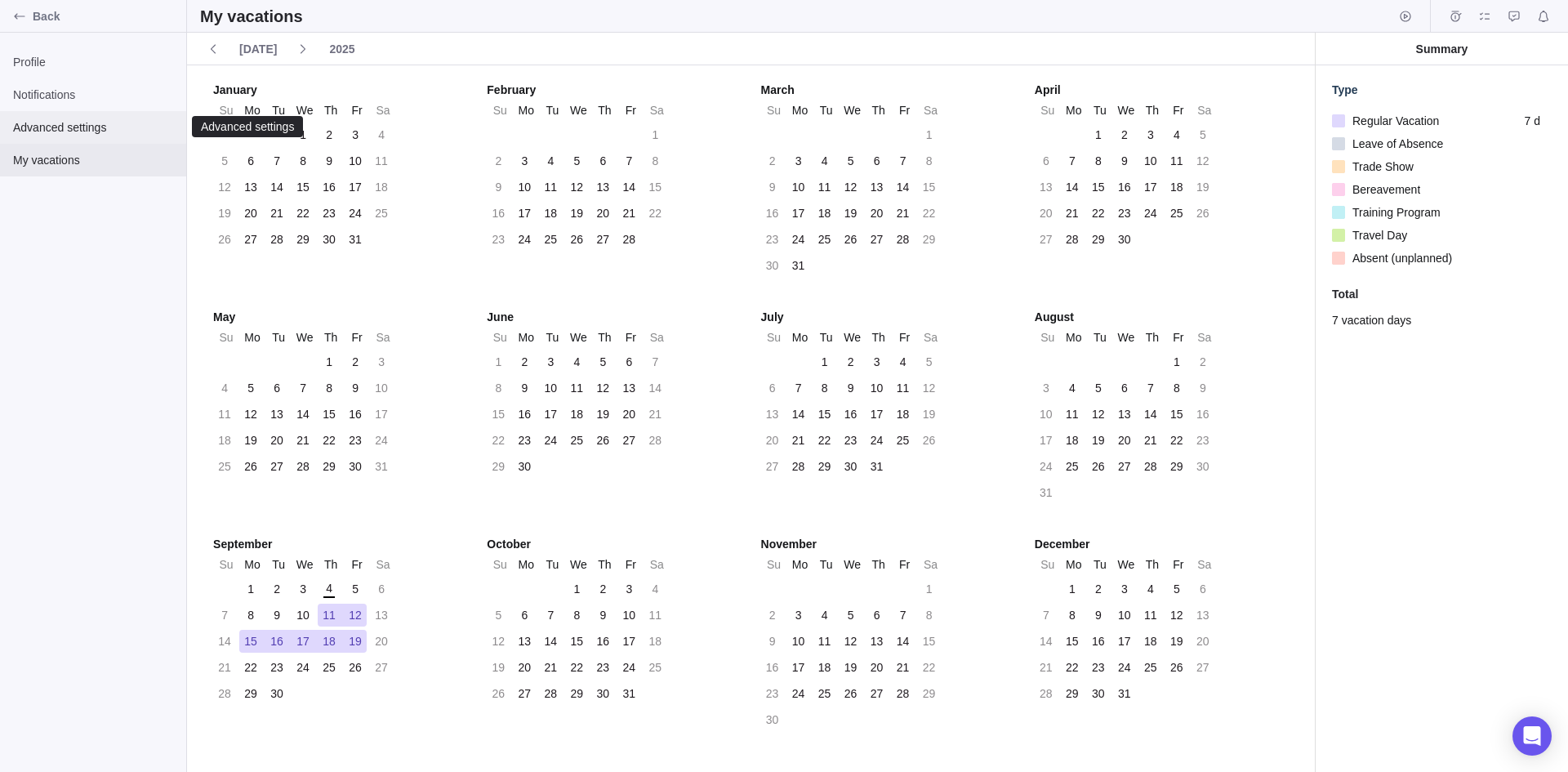
click at [42, 125] on span "Advanced settings" at bounding box center [92, 127] width 160 height 16
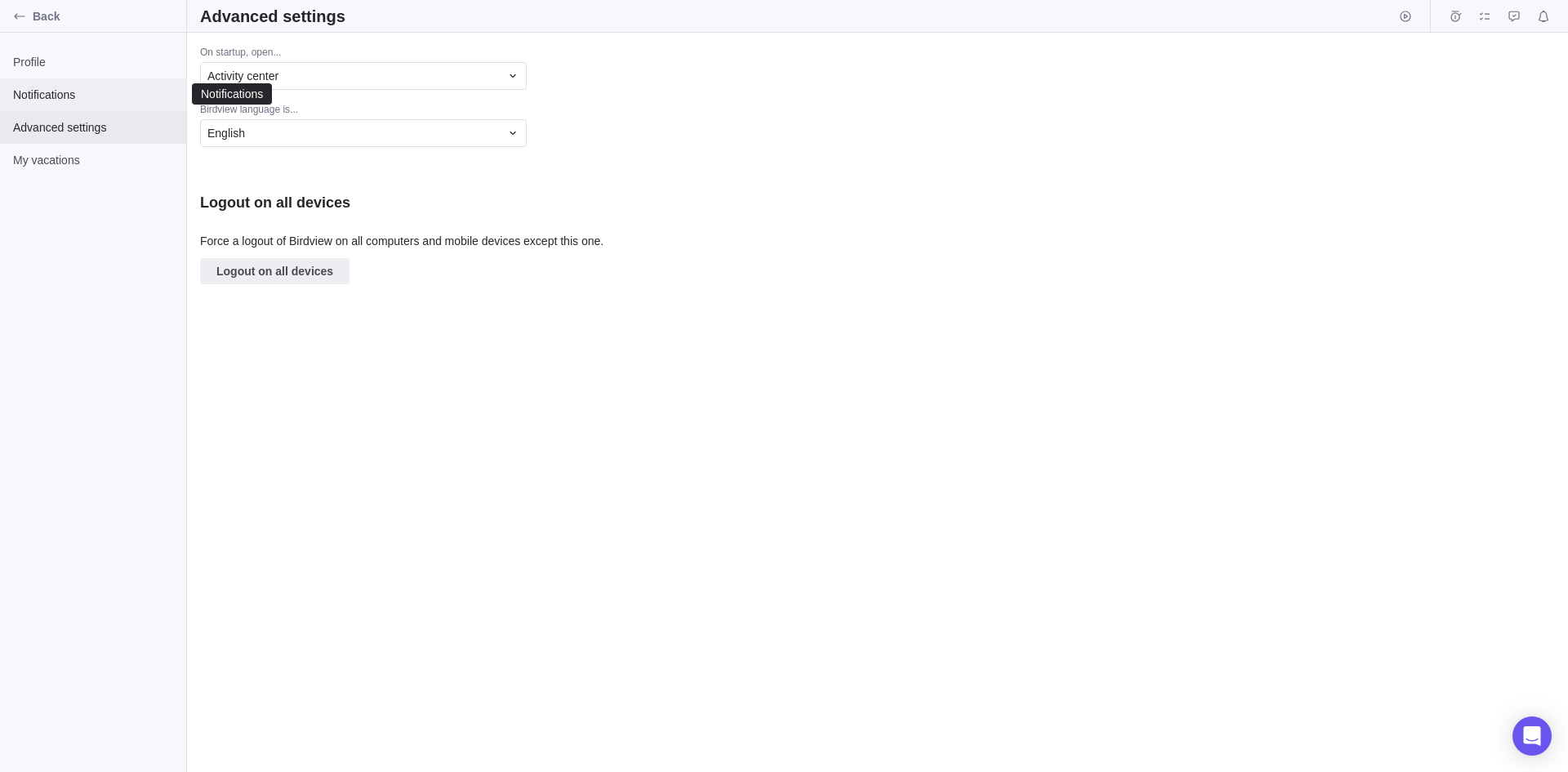
click at [42, 90] on span "Notifications" at bounding box center [92, 95] width 160 height 16
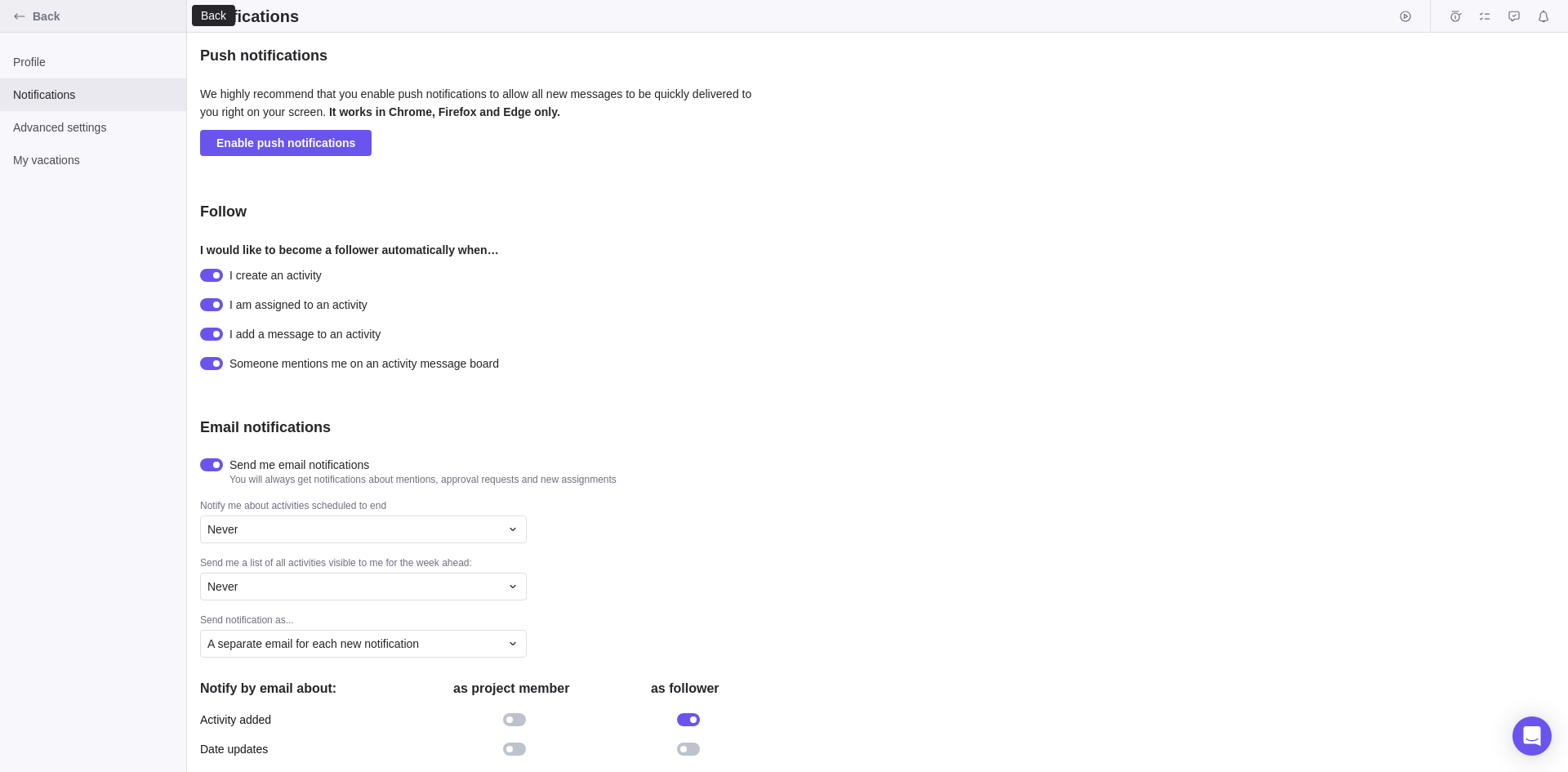
click at [17, 14] on icon "Back" at bounding box center [19, 15] width 11 height 5
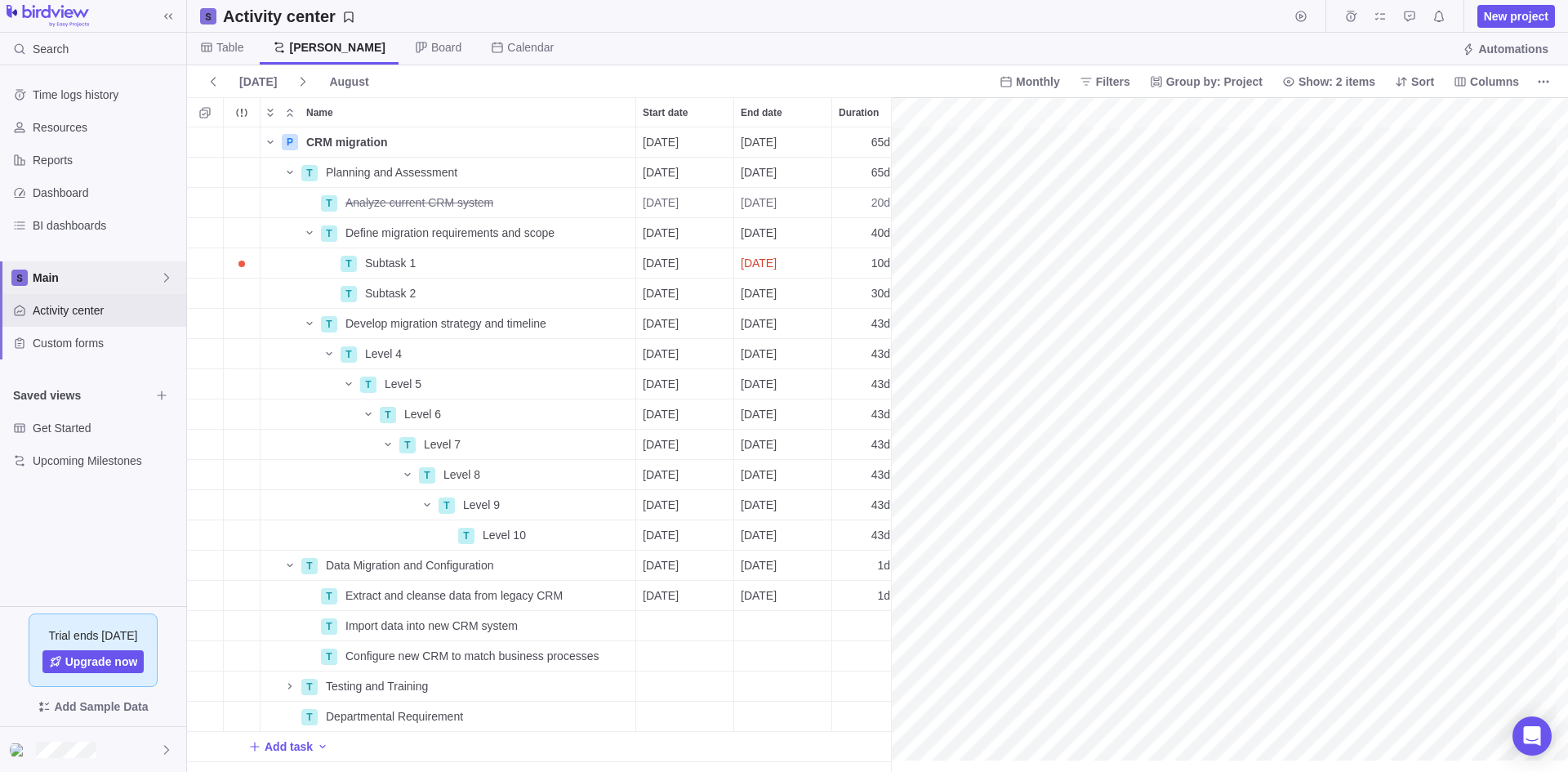
scroll to position [0, 457]
click at [89, 738] on div at bounding box center [93, 749] width 186 height 45
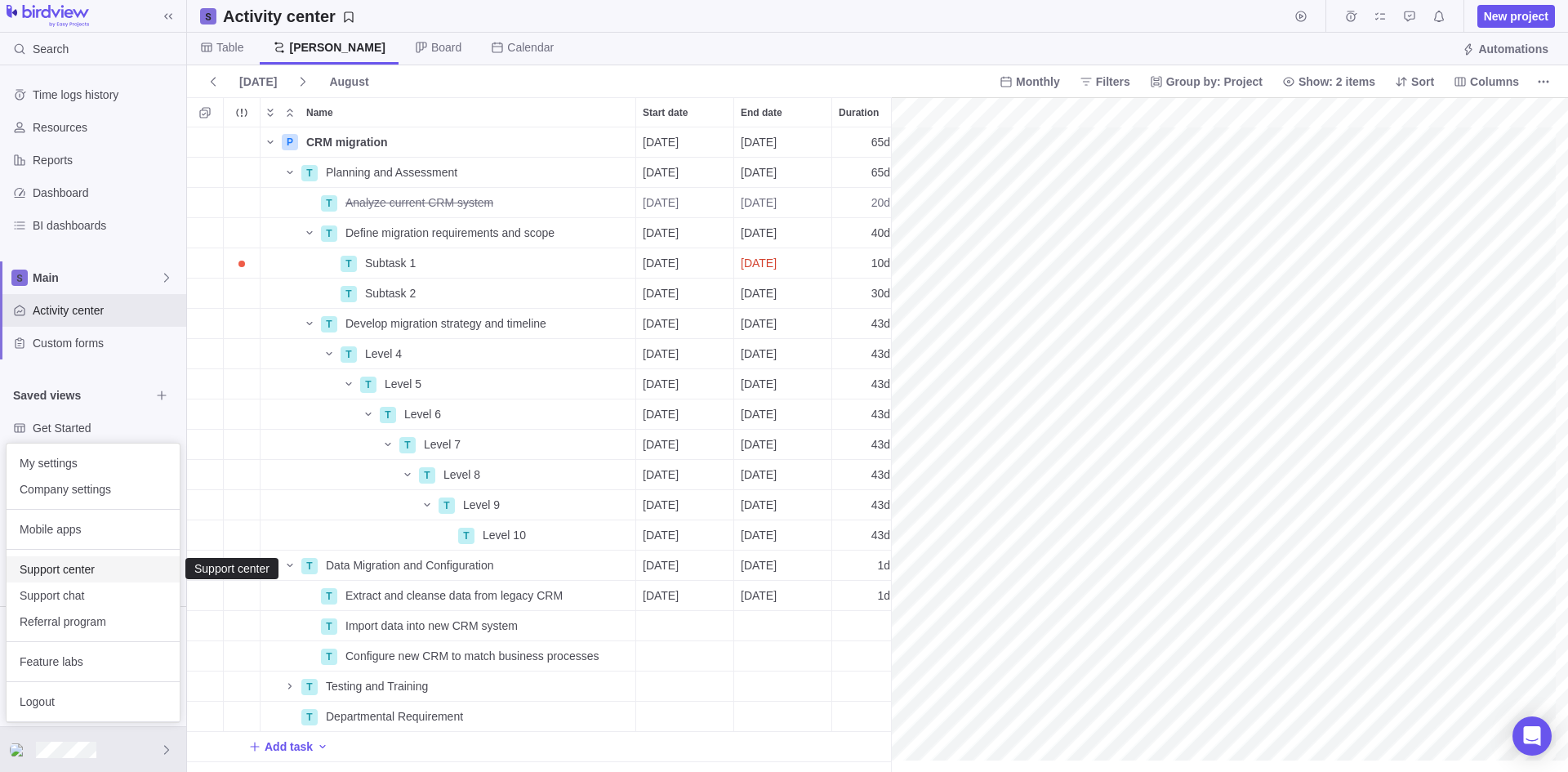
click at [77, 565] on span "Support center" at bounding box center [93, 569] width 147 height 16
click at [56, 489] on span "Company settings" at bounding box center [93, 489] width 147 height 16
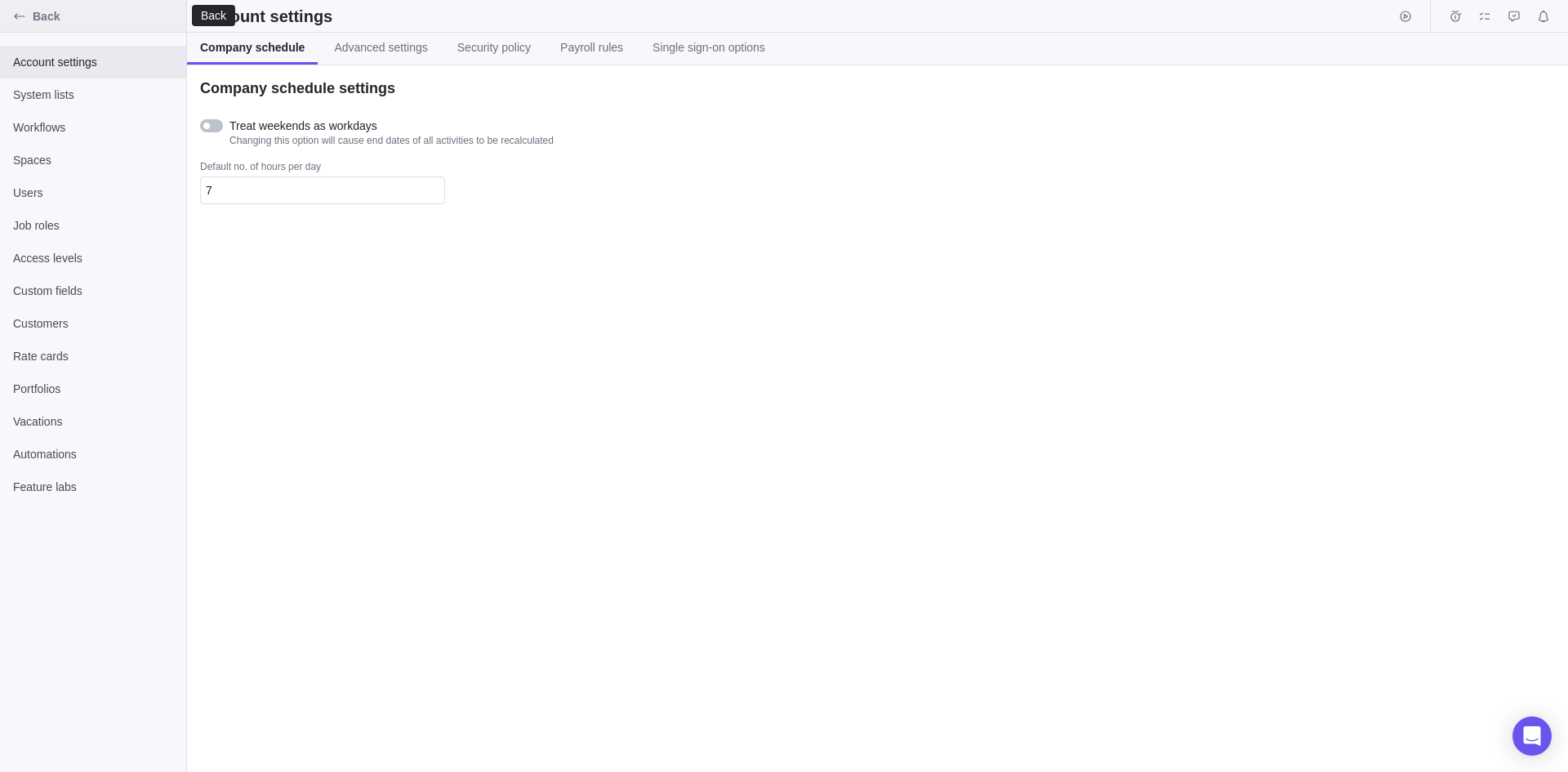
click at [23, 12] on icon "Back" at bounding box center [19, 16] width 13 height 13
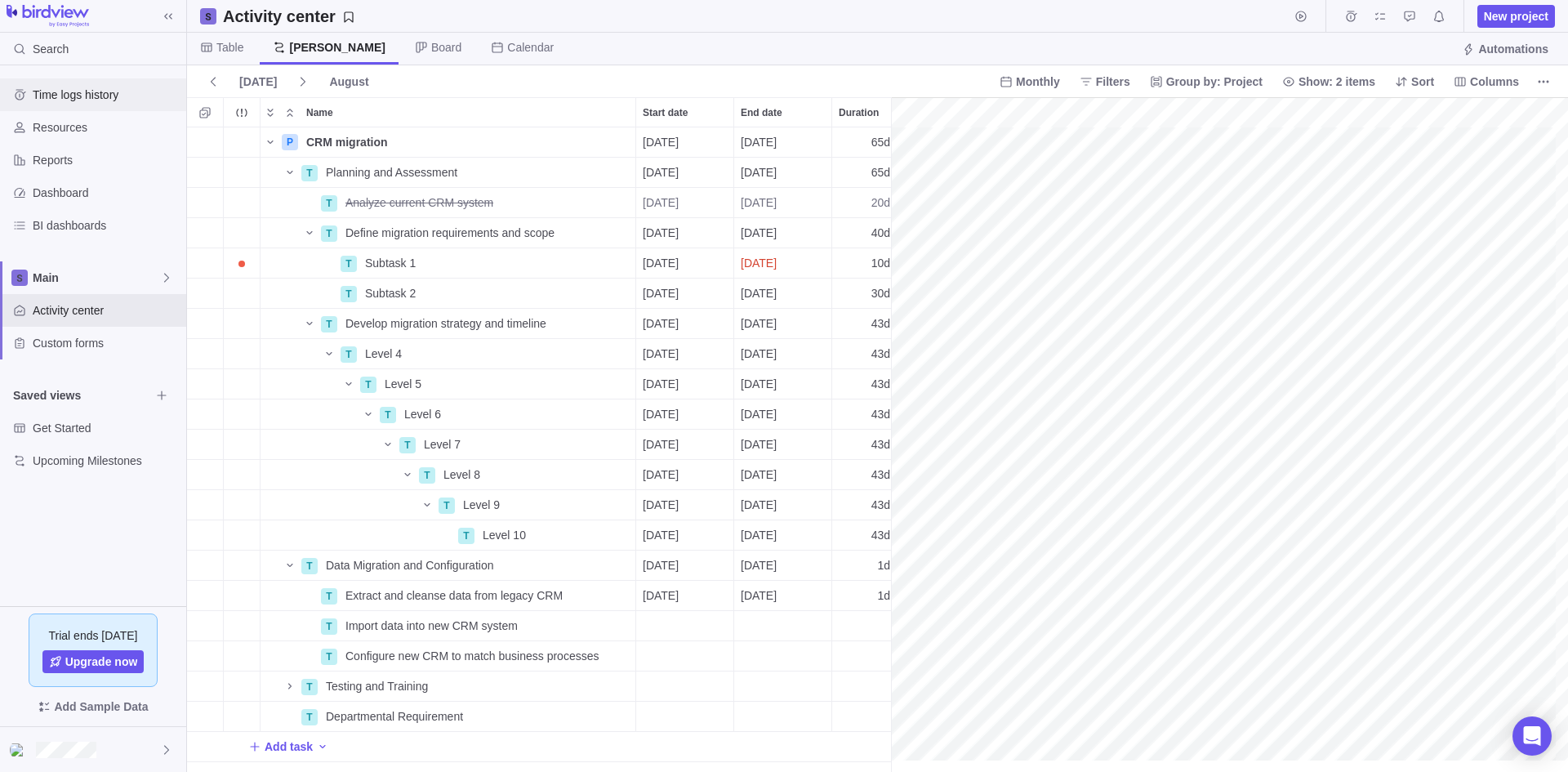
scroll to position [0, 457]
click at [622, 142] on icon "More actions" at bounding box center [621, 142] width 3 height 3
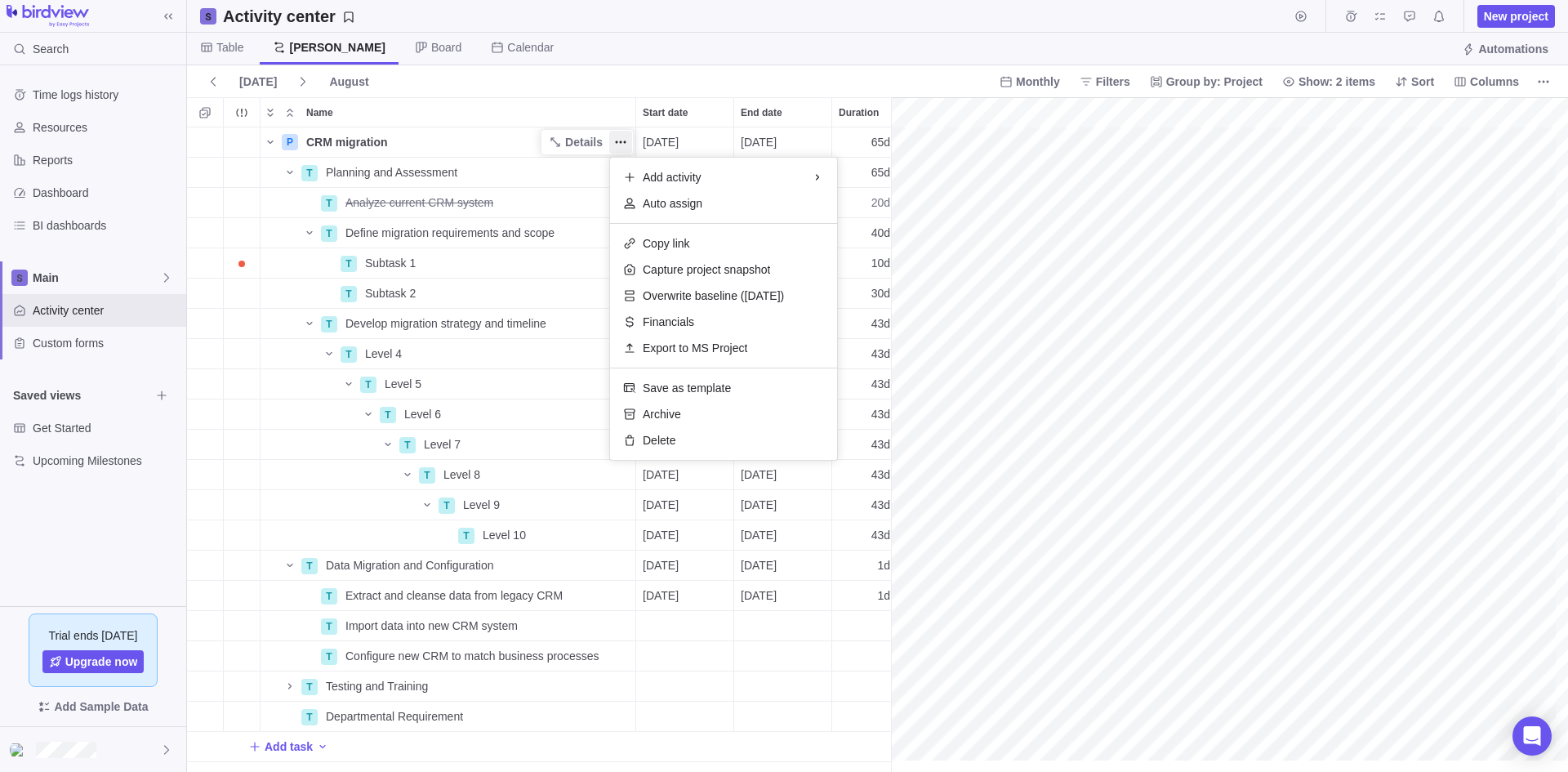
click at [160, 397] on body "Search Time logs history Resources Reports Dashboard BI dashboards Main Activit…" at bounding box center [784, 386] width 1568 height 772
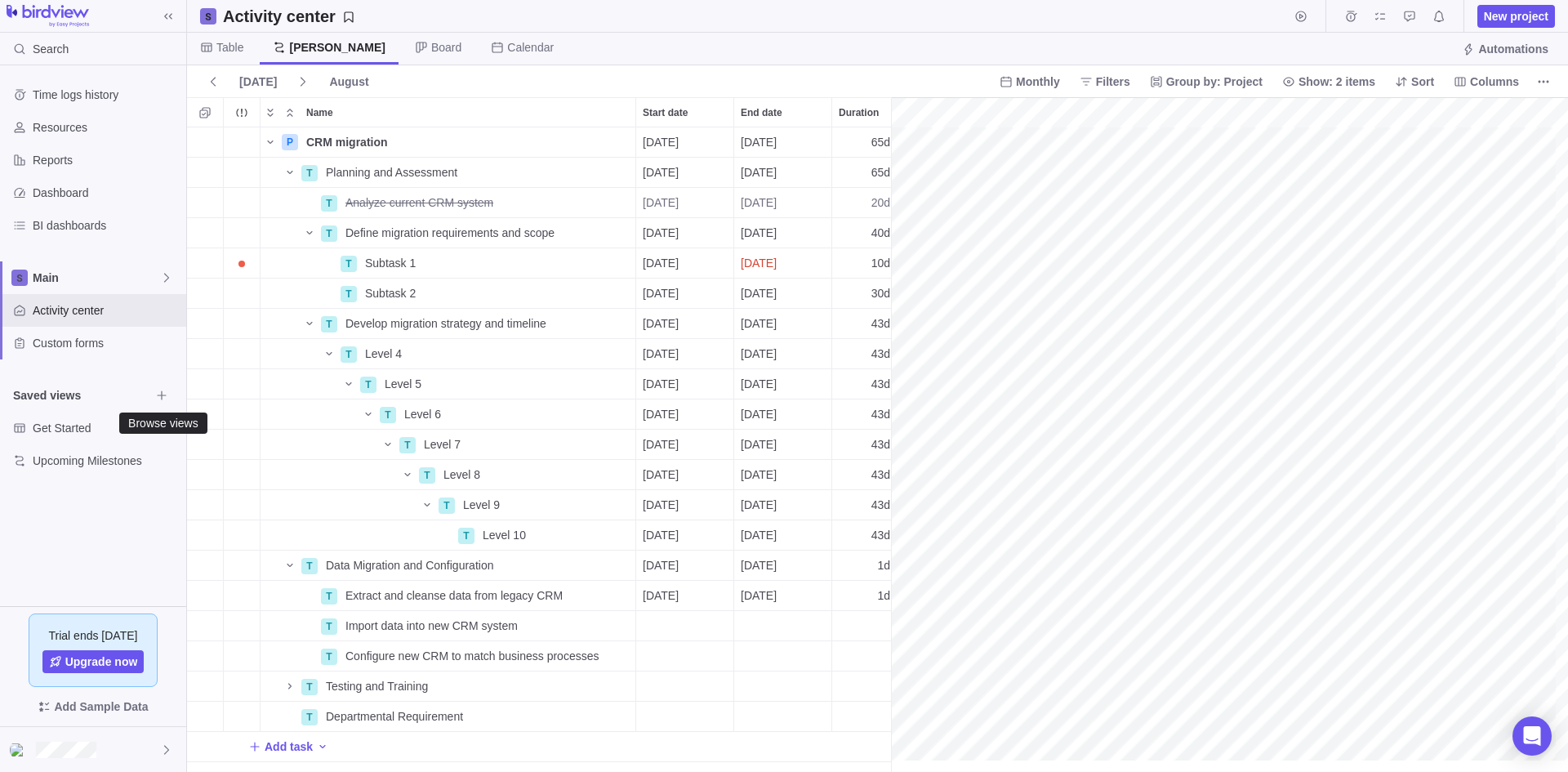
click at [160, 397] on icon "Browse views" at bounding box center [161, 395] width 13 height 13
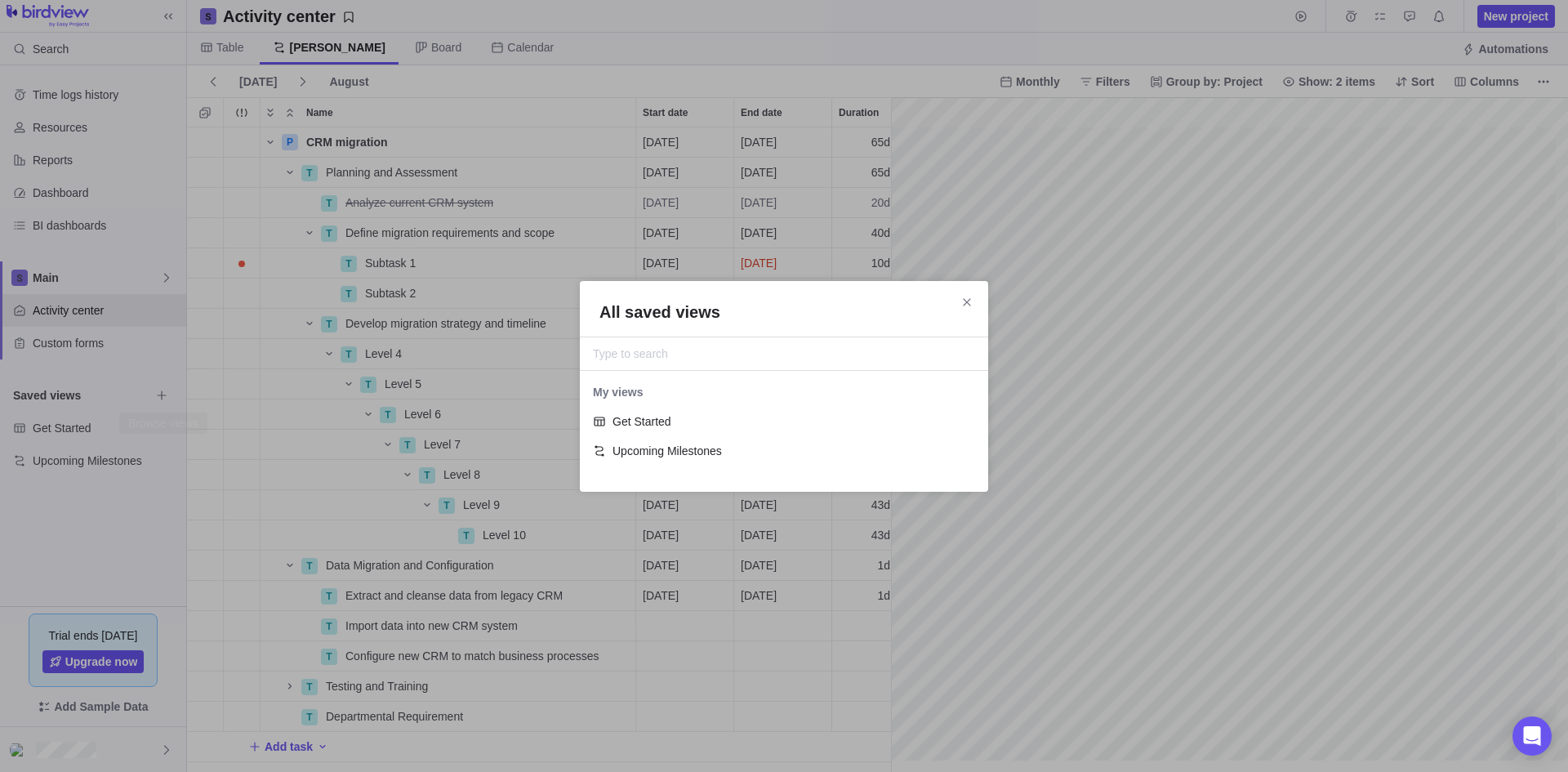
scroll to position [89, 396]
click at [971, 297] on icon "Close" at bounding box center [967, 302] width 13 height 13
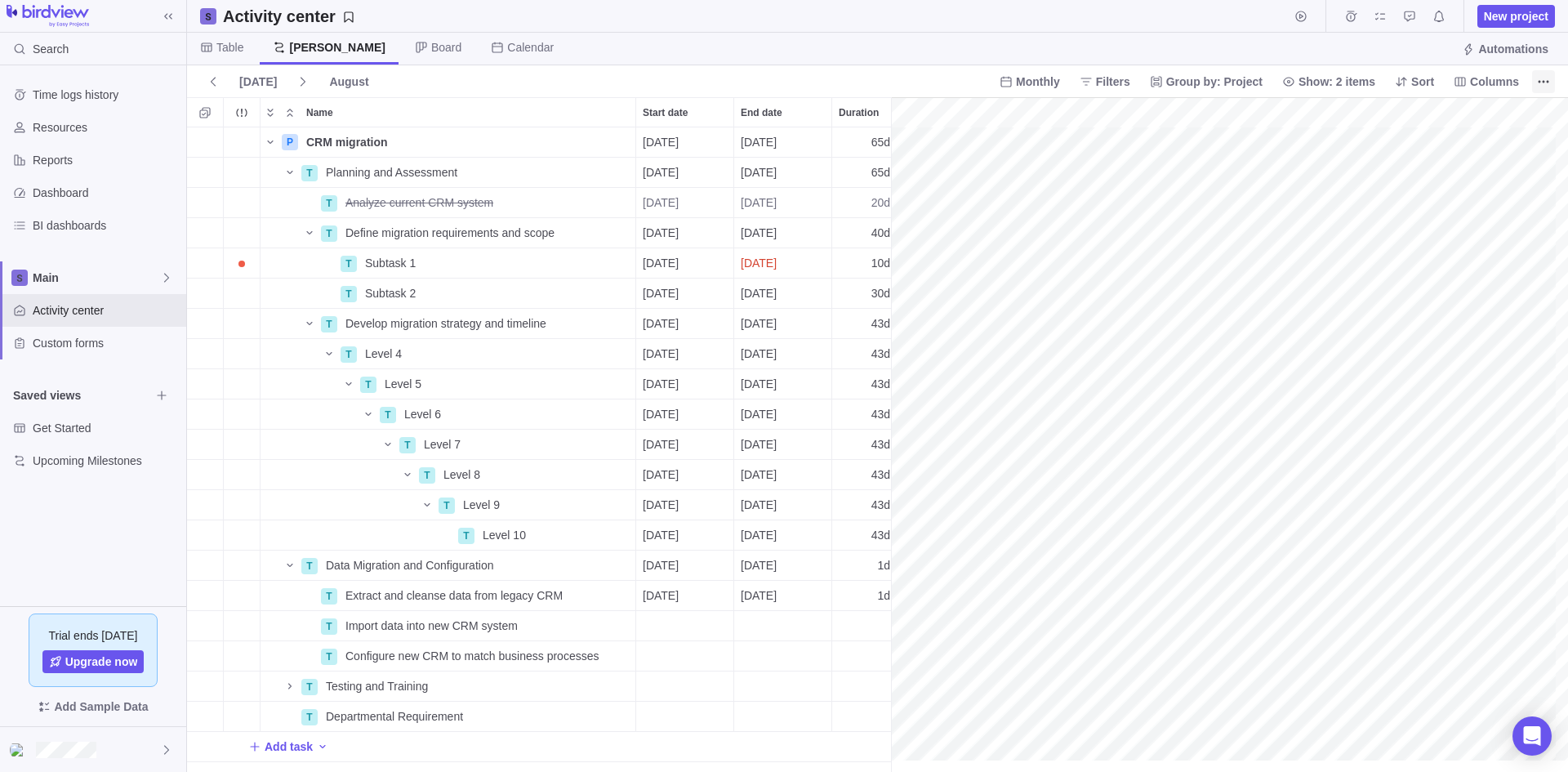
click at [1535, 80] on span "More actions" at bounding box center [1543, 81] width 23 height 23
click at [1389, 372] on body "Search Time logs history Resources Reports Dashboard BI dashboards Main Activit…" at bounding box center [784, 386] width 1568 height 772
click at [579, 142] on span "Details" at bounding box center [585, 142] width 38 height 16
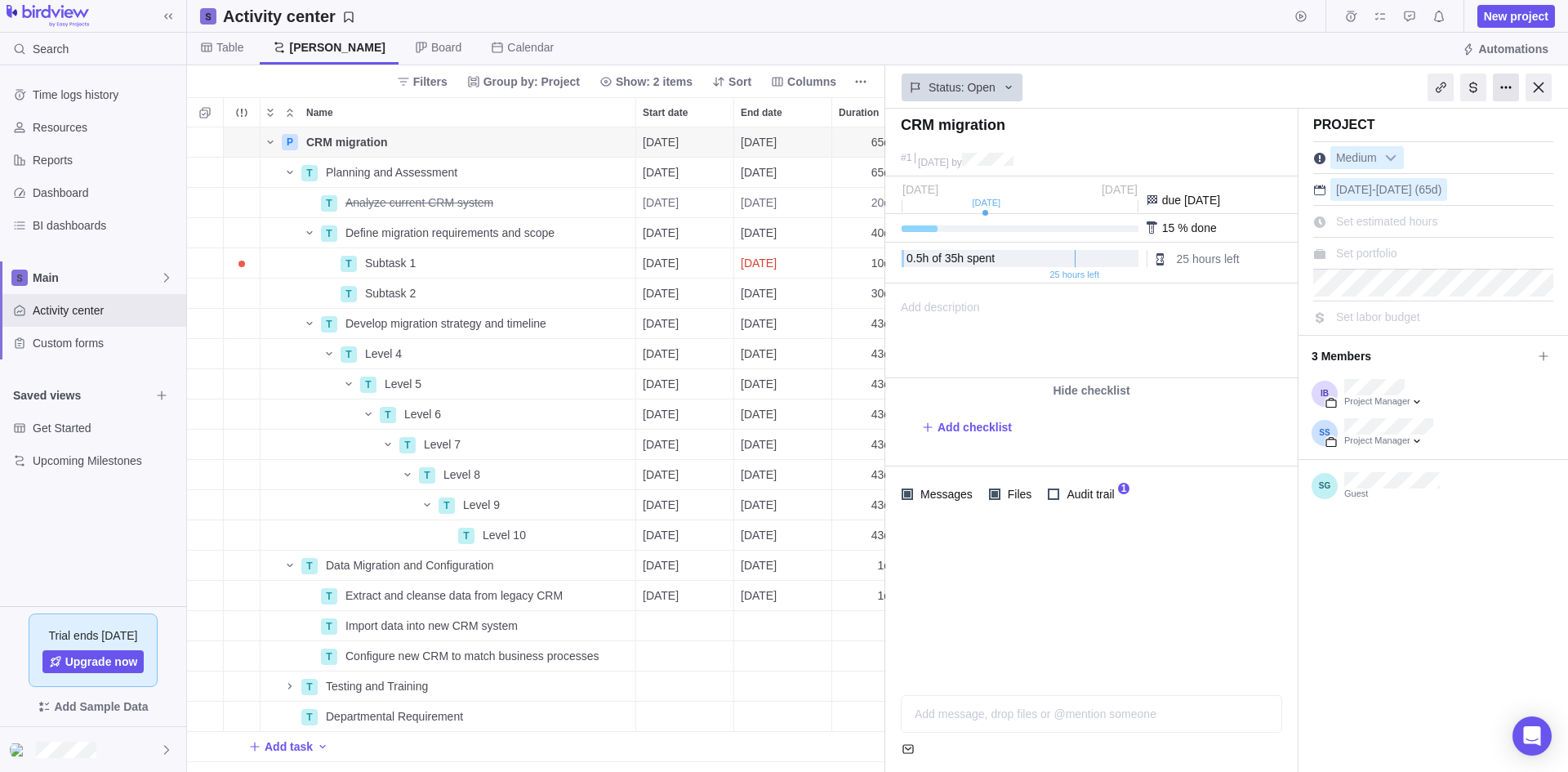
click at [1508, 90] on div at bounding box center [1506, 87] width 26 height 28
click at [1236, 642] on div at bounding box center [1091, 602] width 412 height 160
click at [292, 48] on span "[PERSON_NAME]" at bounding box center [337, 47] width 96 height 16
click at [1538, 90] on div at bounding box center [1538, 87] width 26 height 28
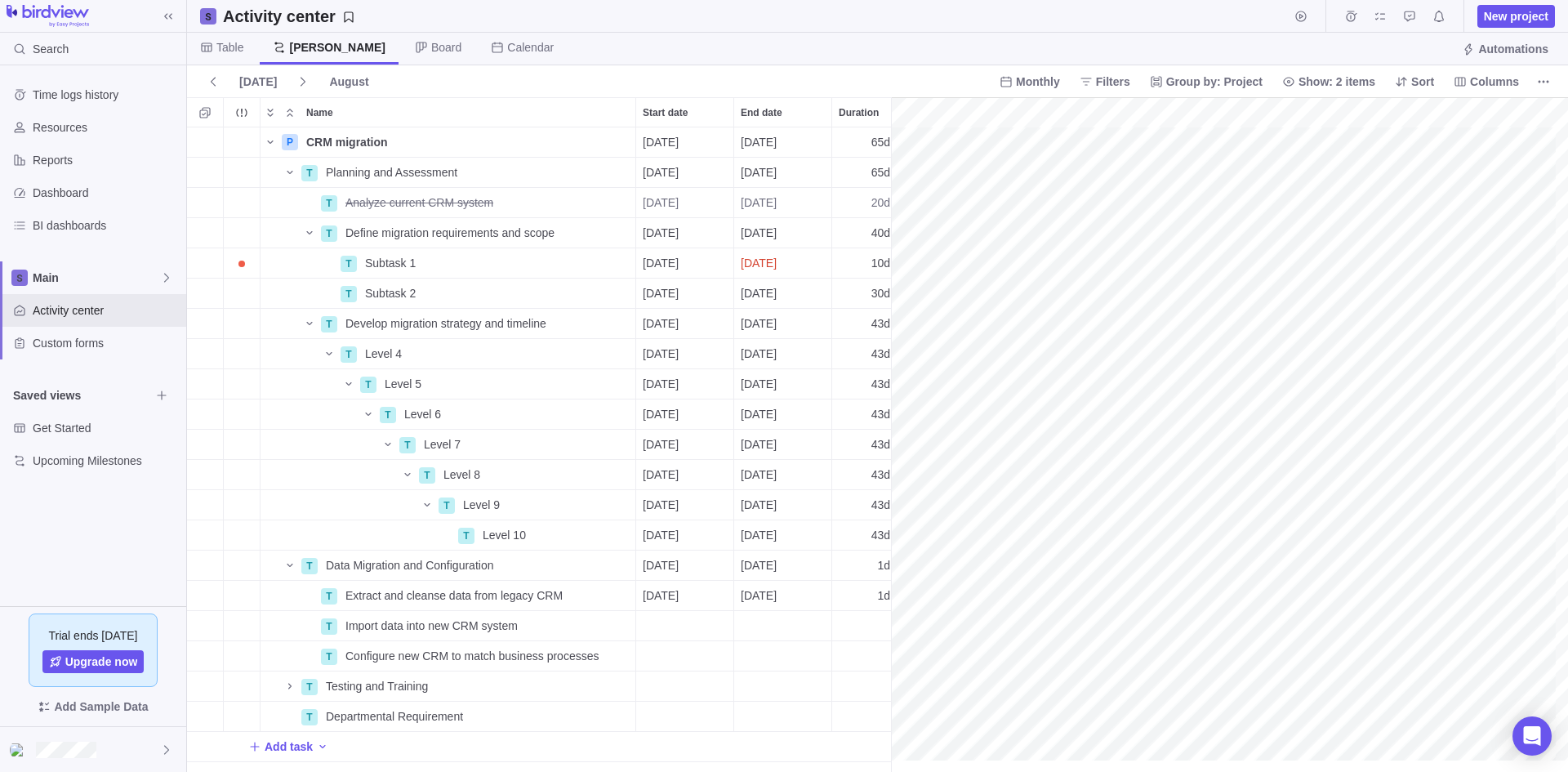
scroll to position [0, 457]
click at [160, 271] on span "Main" at bounding box center [96, 278] width 127 height 16
click at [151, 314] on icon "Edit space settings" at bounding box center [154, 316] width 11 height 11
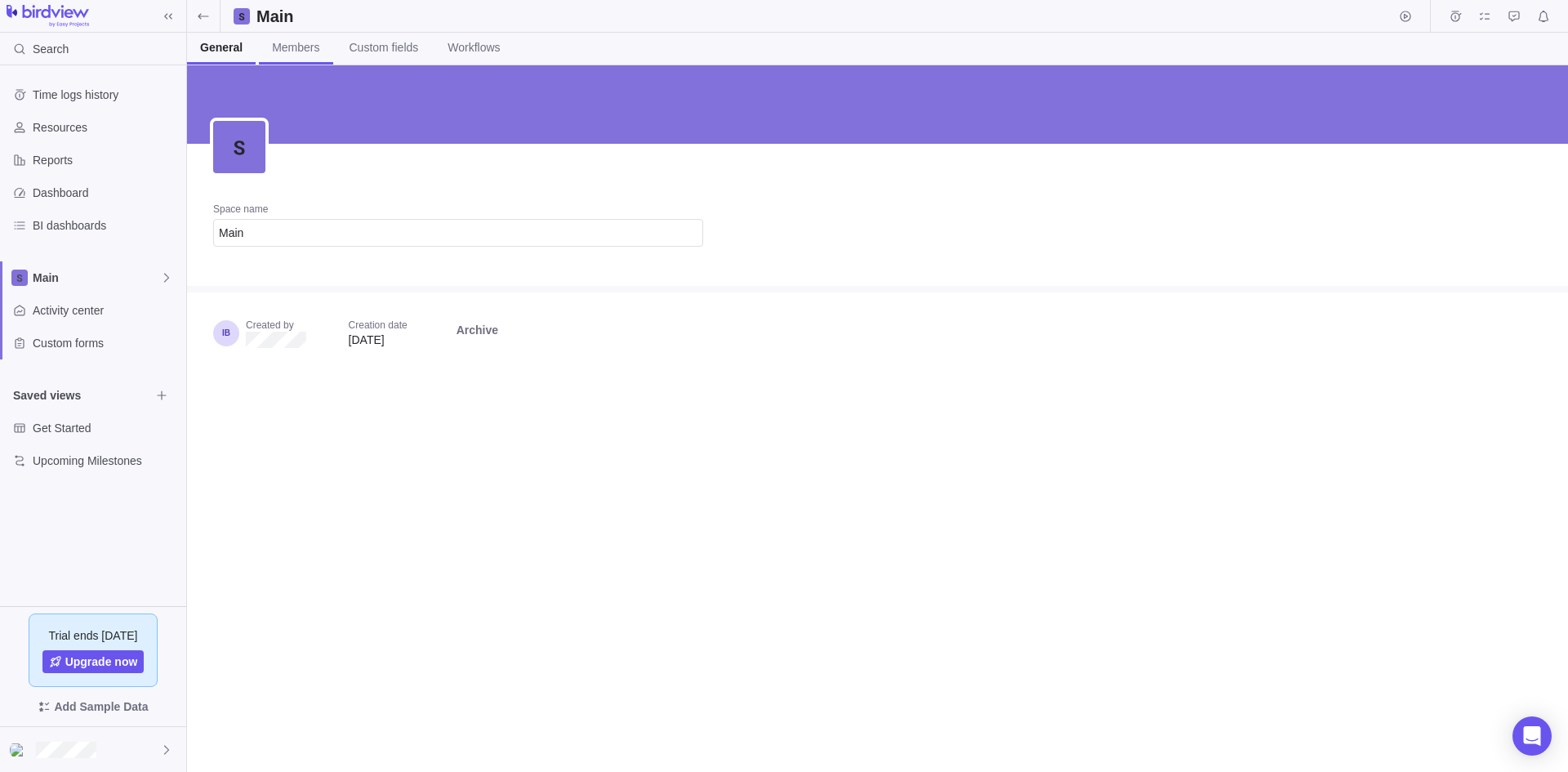
click at [295, 49] on span "Members" at bounding box center [295, 47] width 48 height 16
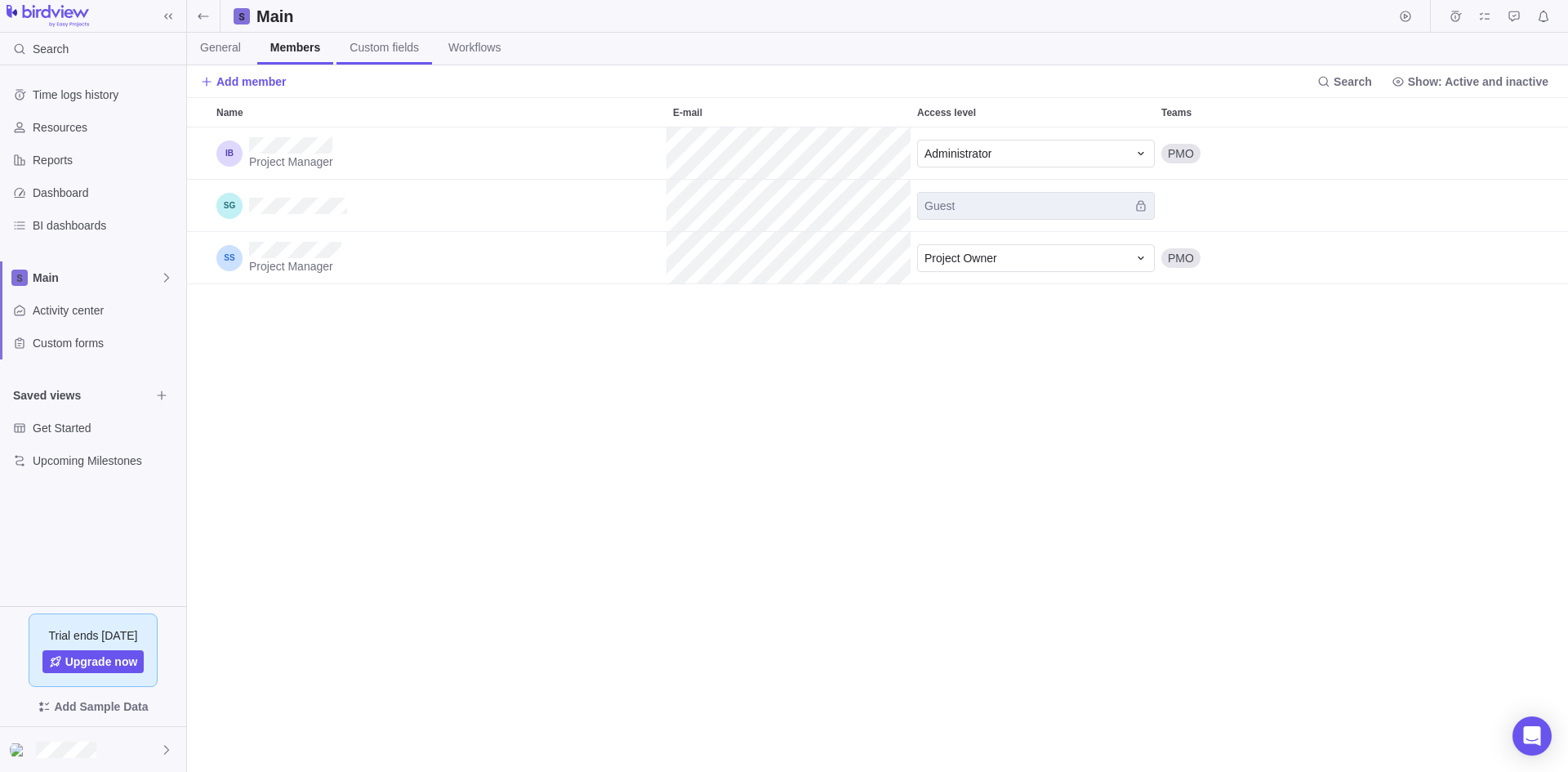
scroll to position [632, 1369]
click at [377, 49] on span "Custom fields" at bounding box center [383, 47] width 69 height 16
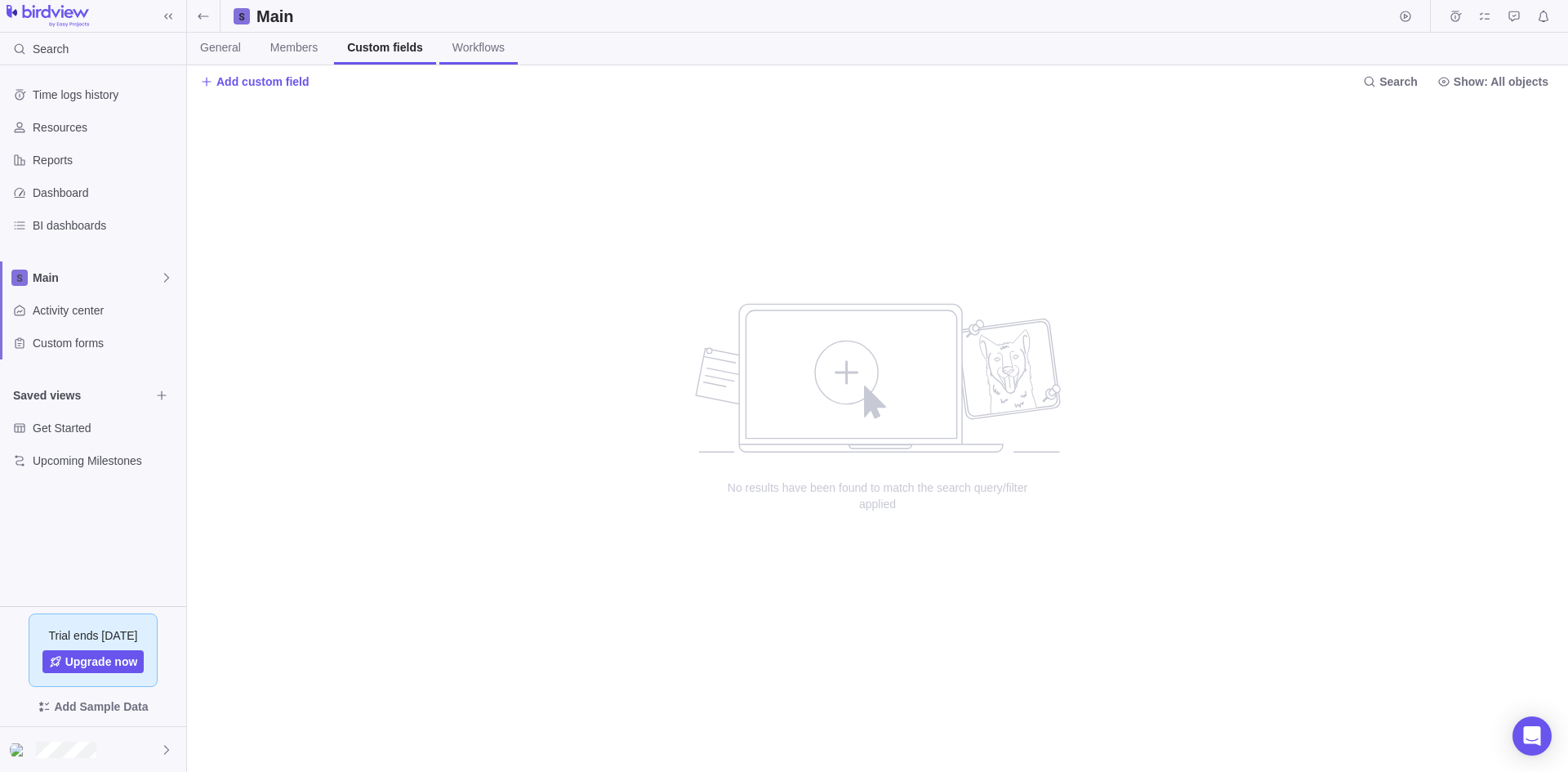
click at [473, 48] on span "Workflows" at bounding box center [479, 47] width 52 height 16
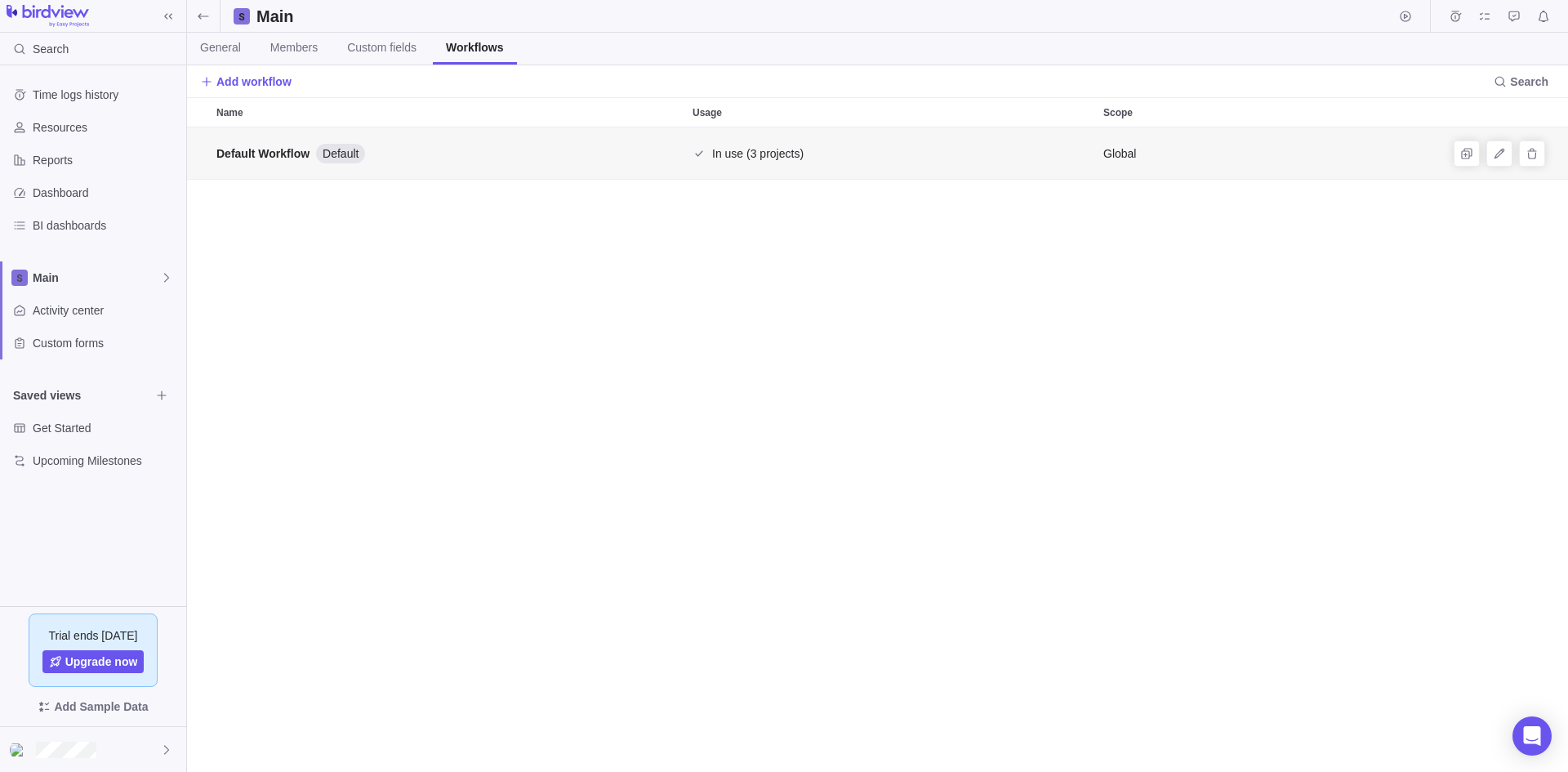
scroll to position [632, 1369]
click at [244, 78] on span "Add workflow" at bounding box center [254, 81] width 75 height 16
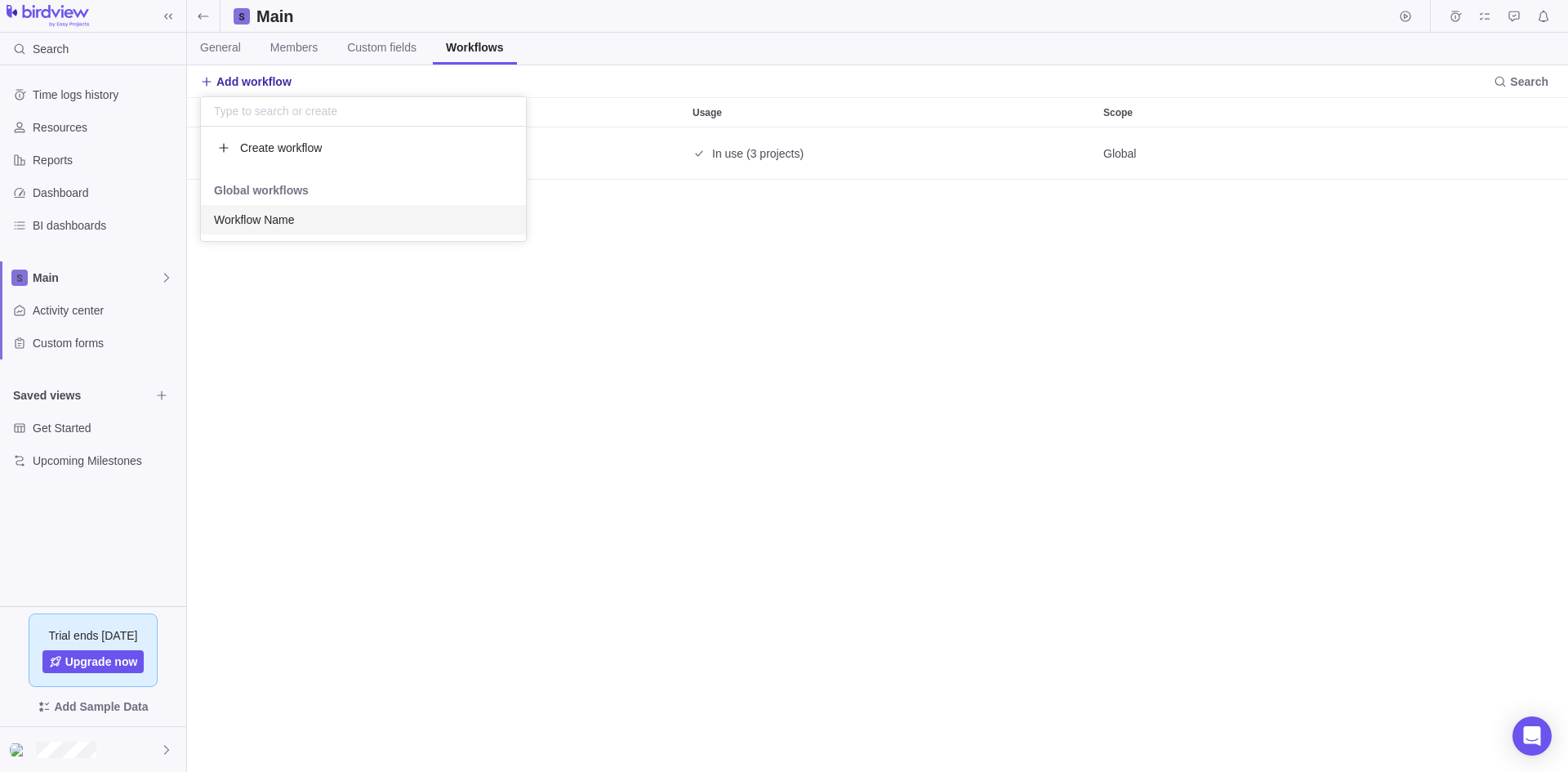
scroll to position [102, 313]
click at [351, 325] on body "Search Time logs history Resources Reports Dashboard BI dashboards Main Activit…" at bounding box center [784, 386] width 1568 height 772
click at [208, 13] on icon at bounding box center [203, 16] width 13 height 13
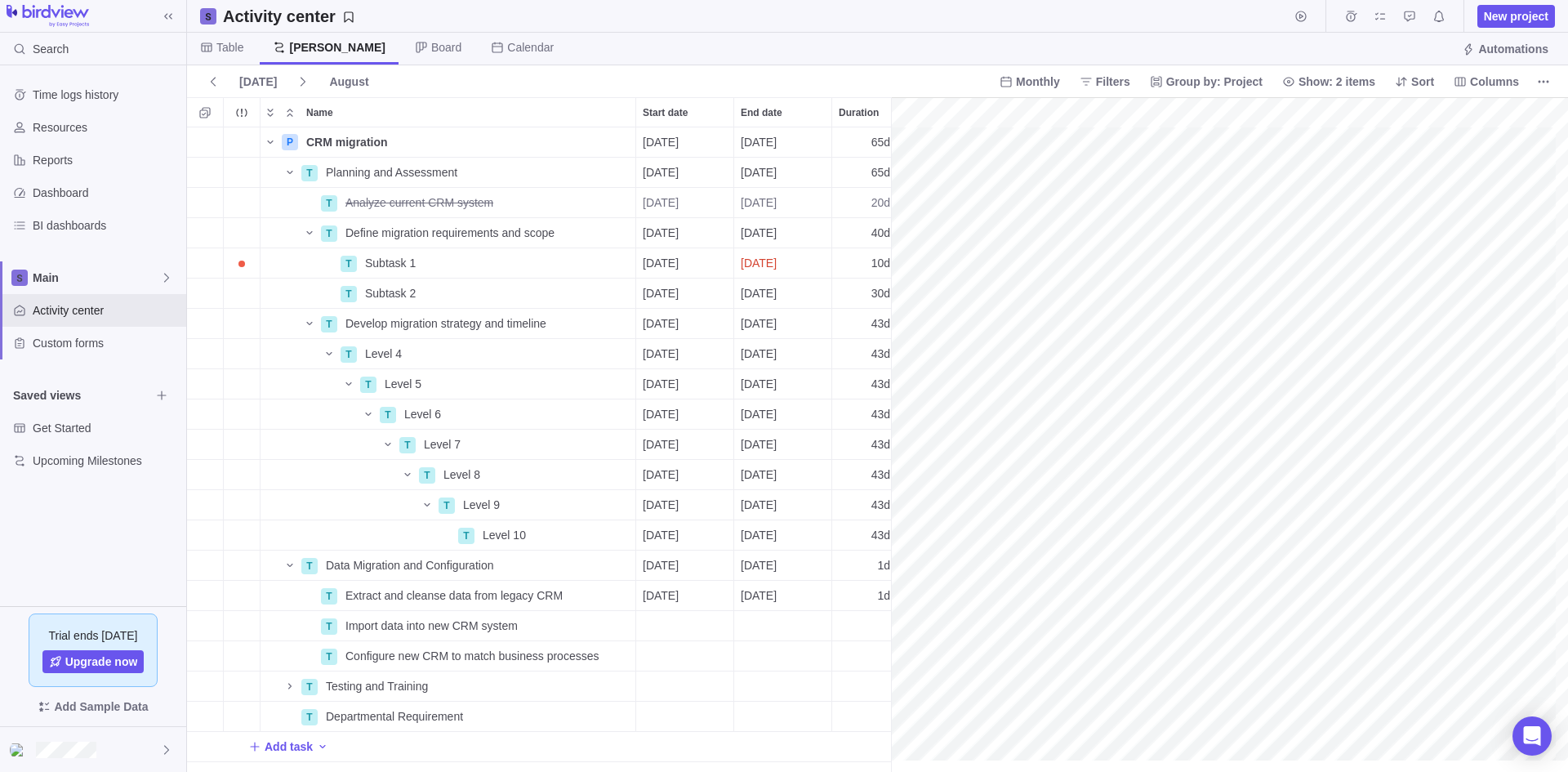
scroll to position [0, 457]
click at [56, 276] on span "Main" at bounding box center [96, 278] width 127 height 16
click at [88, 338] on span "Custom forms" at bounding box center [106, 343] width 147 height 16
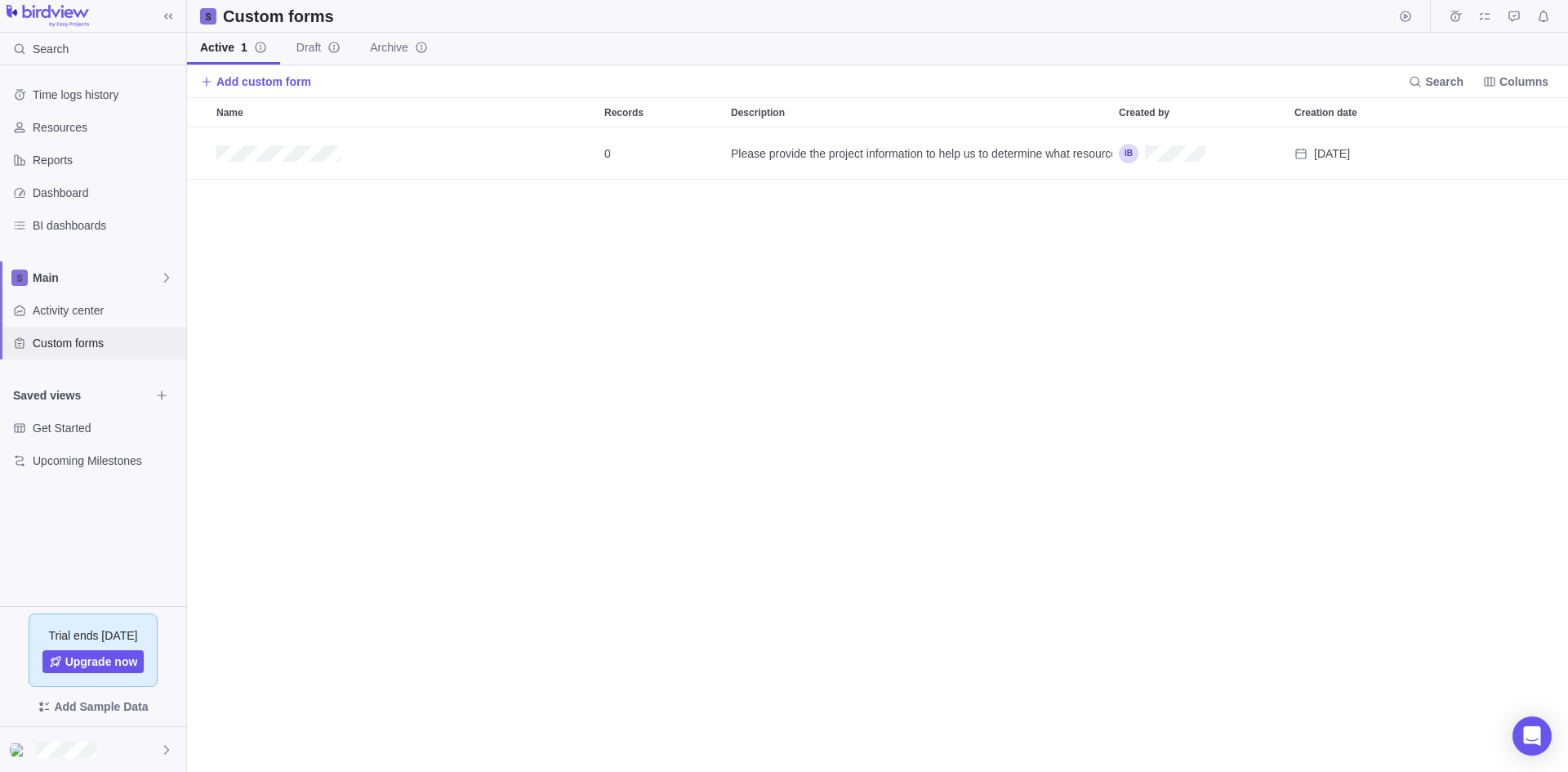
scroll to position [632, 1369]
click at [53, 276] on span "Main" at bounding box center [96, 278] width 127 height 16
click at [248, 411] on body "Search Time logs history Resources Reports Dashboard BI dashboards Main Activit…" at bounding box center [784, 386] width 1568 height 772
click at [97, 282] on span "Main" at bounding box center [96, 278] width 127 height 16
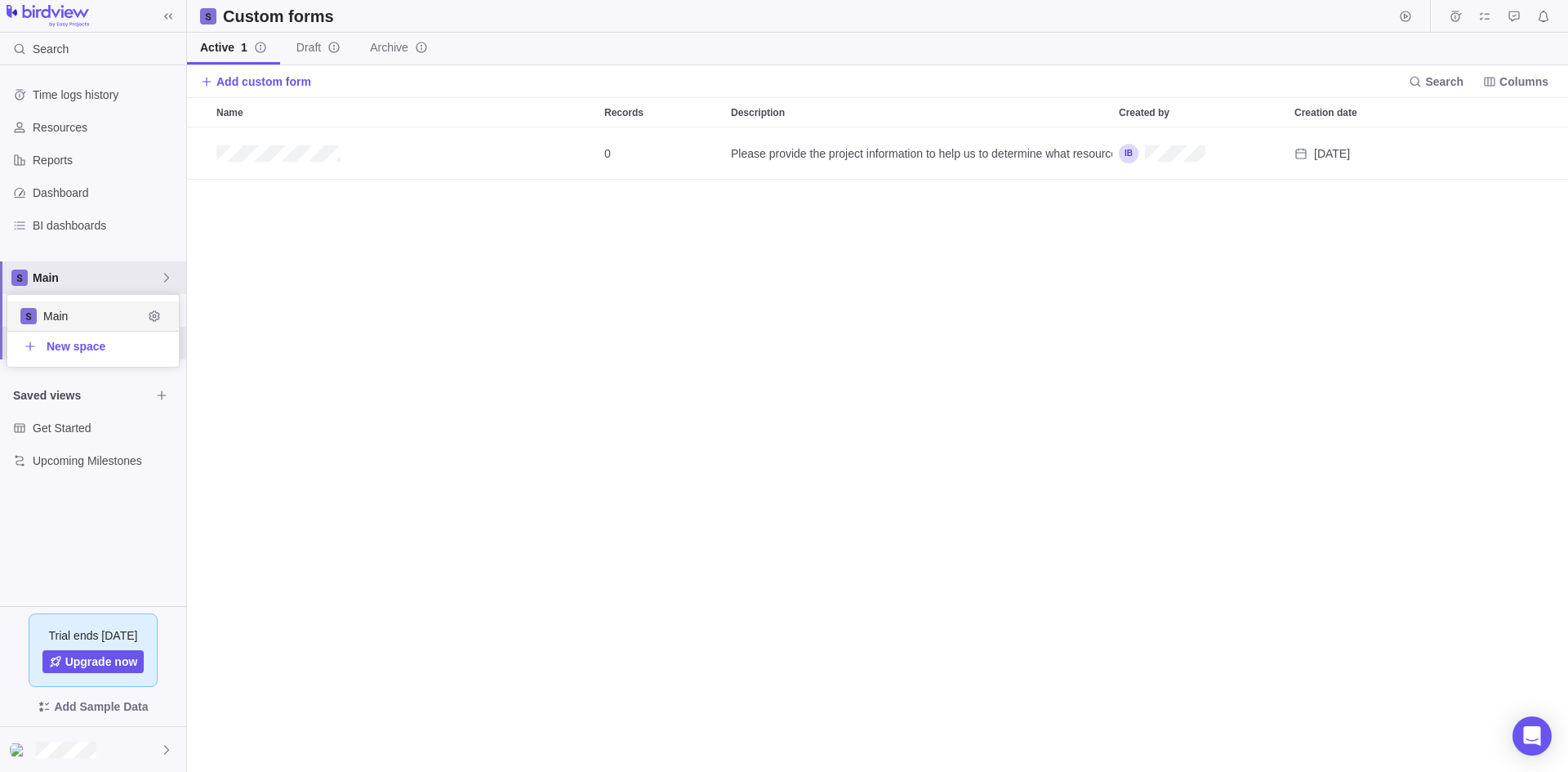
click at [128, 314] on span "Main" at bounding box center [93, 316] width 99 height 16
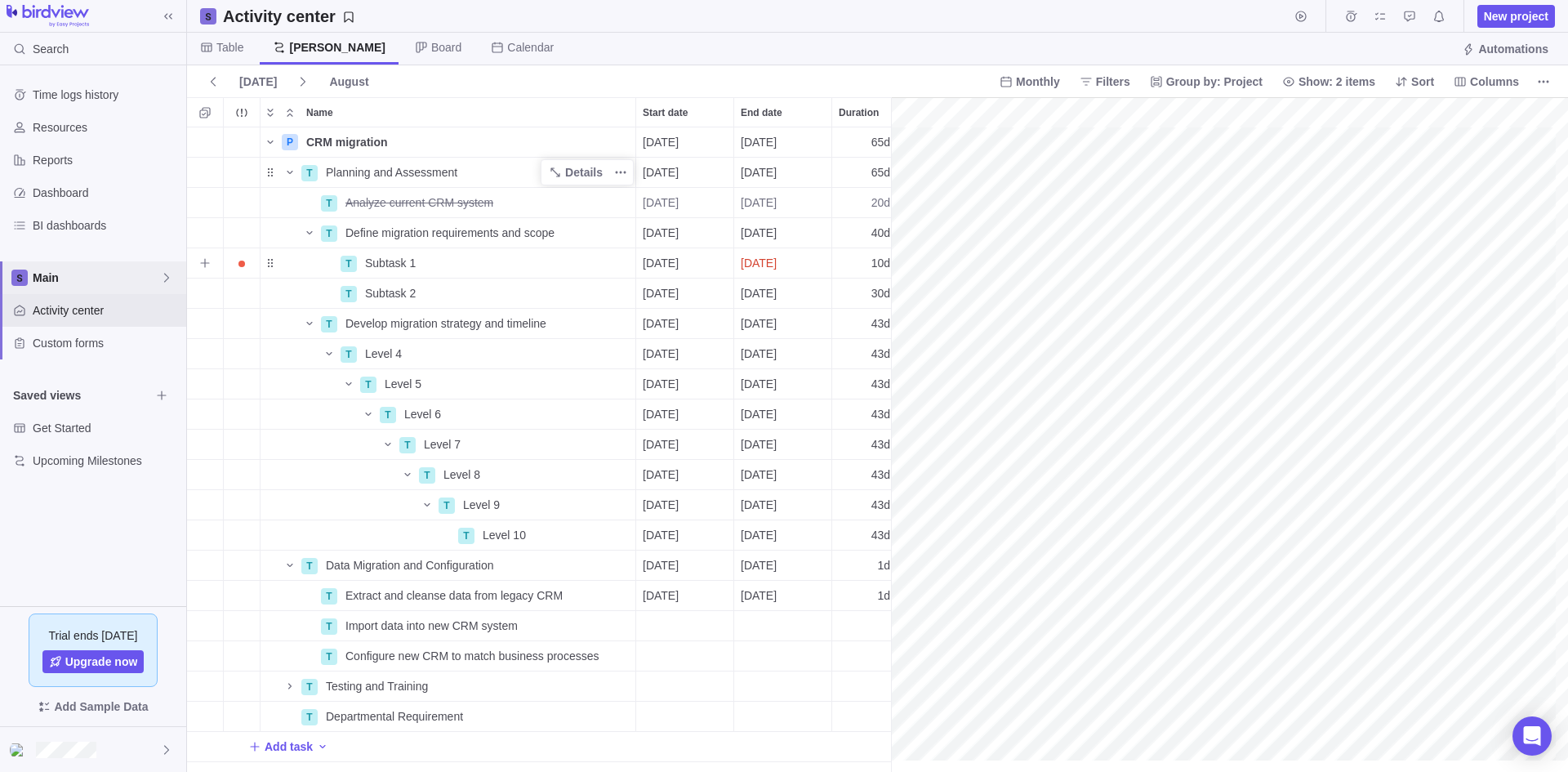
scroll to position [0, 457]
click at [74, 308] on span "Activity center" at bounding box center [106, 310] width 147 height 16
click at [164, 272] on icon at bounding box center [166, 278] width 13 height 13
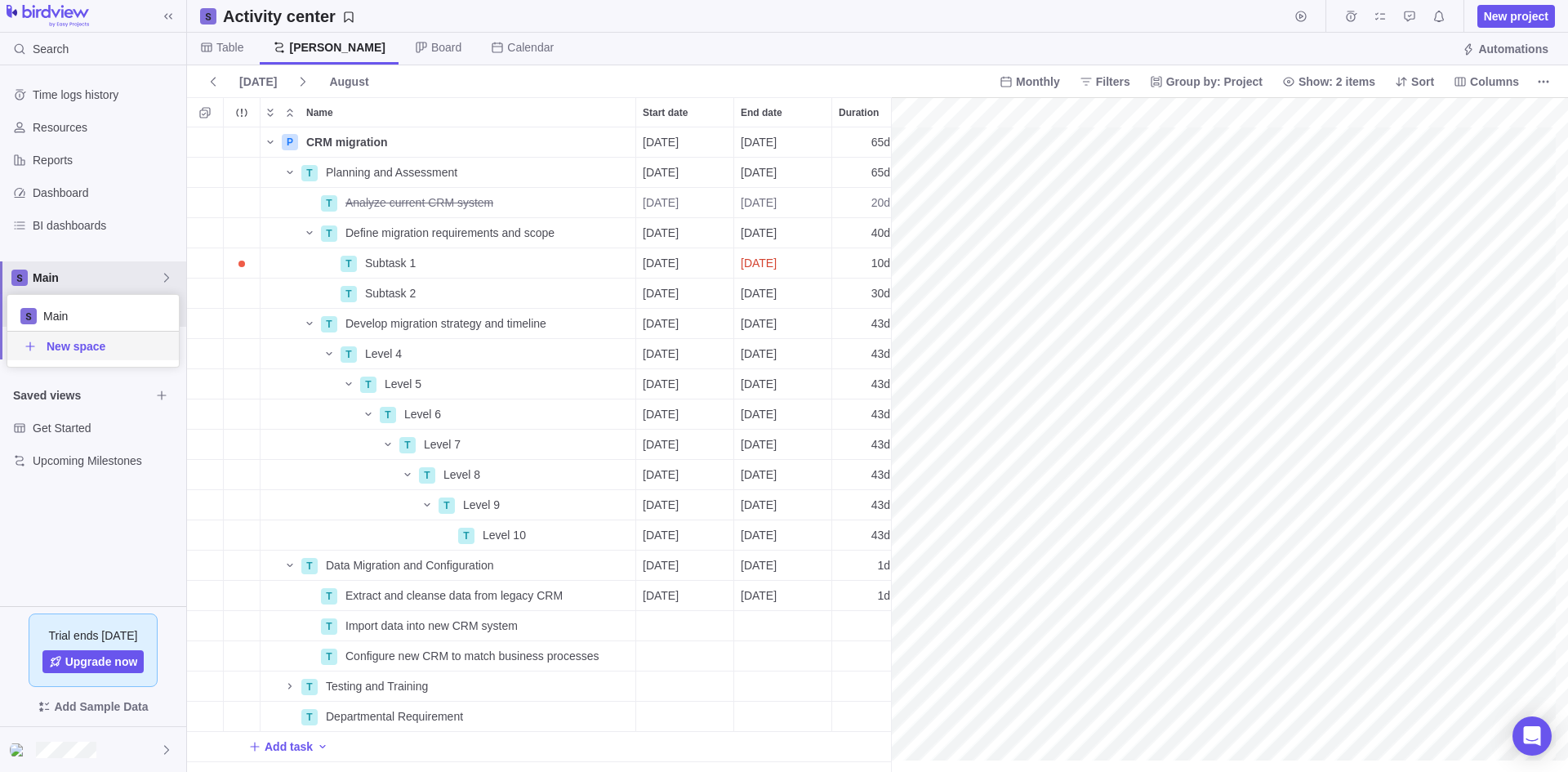
click at [82, 350] on span "New space" at bounding box center [76, 346] width 59 height 16
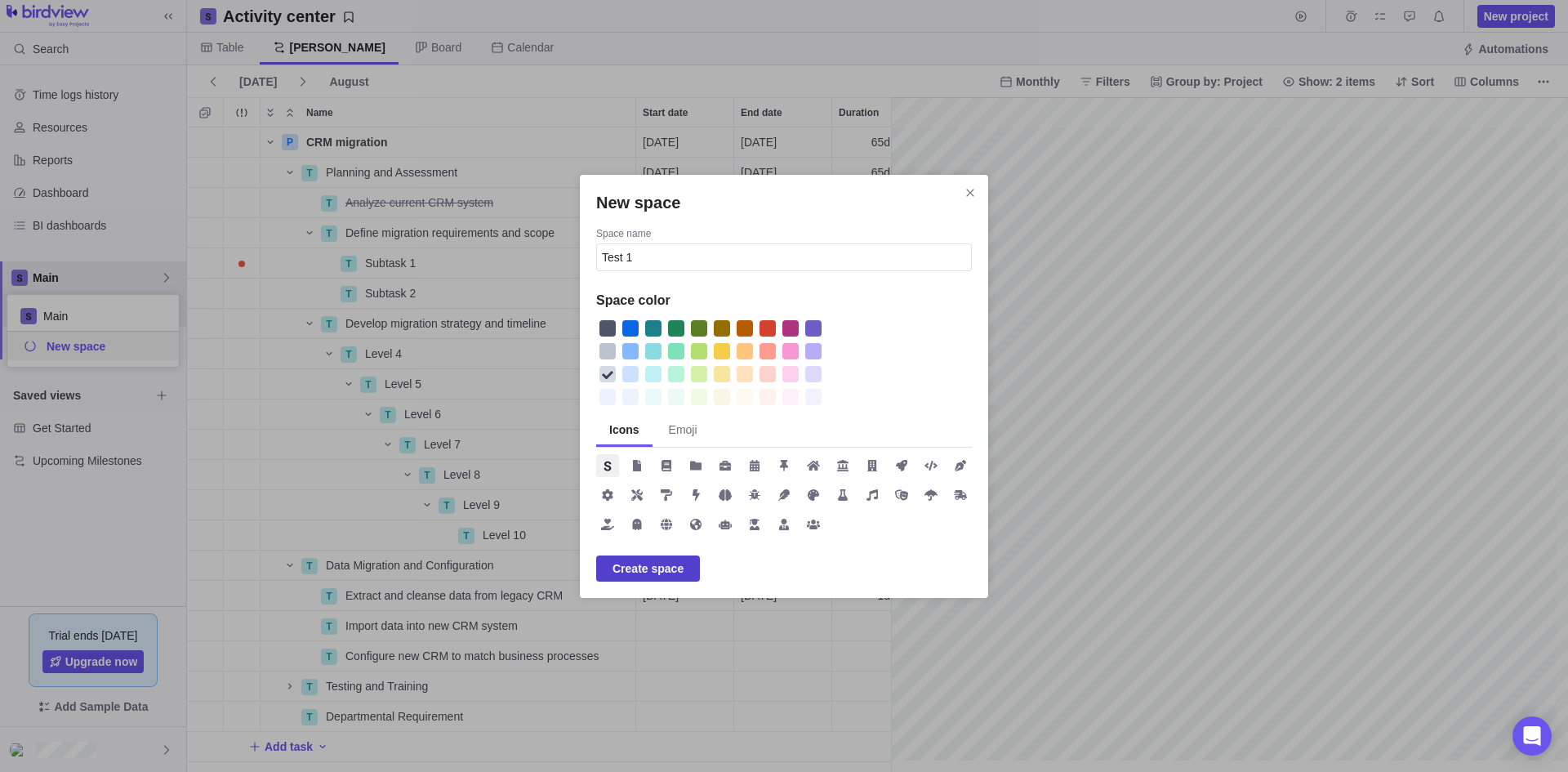
type input "Test 1"
click at [654, 566] on span "Create space" at bounding box center [648, 568] width 71 height 20
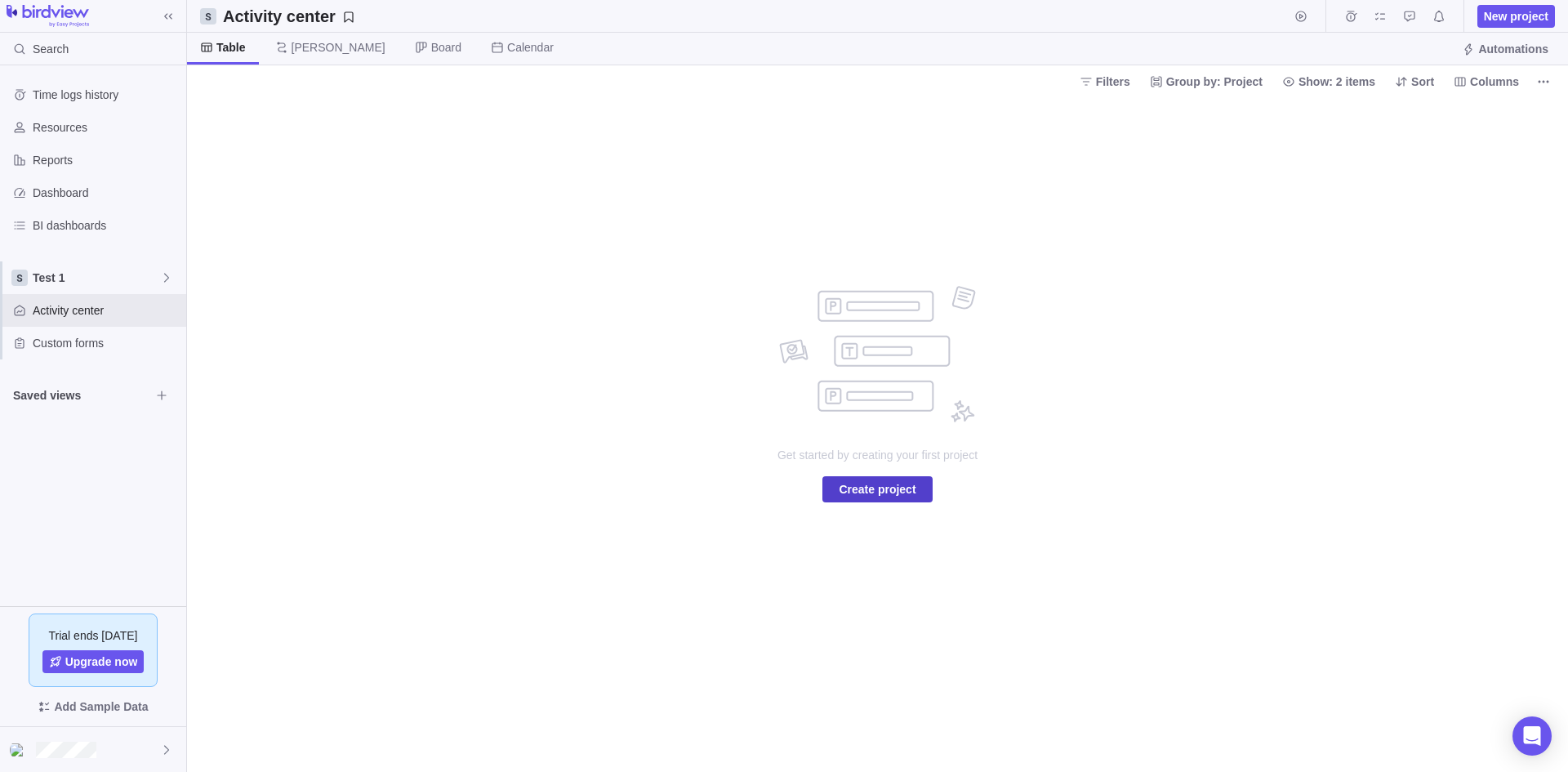
click at [892, 490] on span "Create project" at bounding box center [877, 489] width 77 height 20
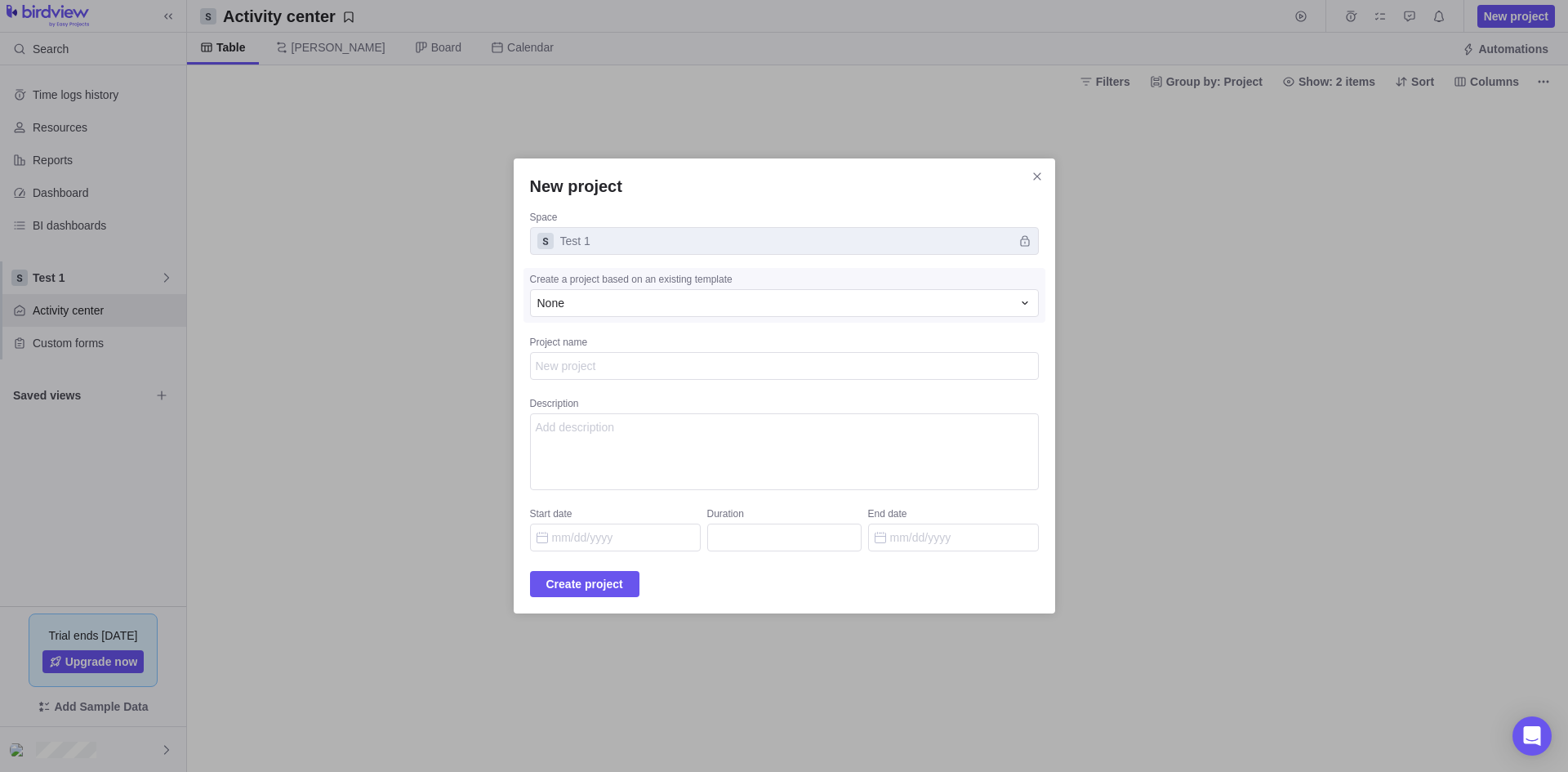
type textarea "x"
type textarea "R"
type textarea "x"
type textarea "T"
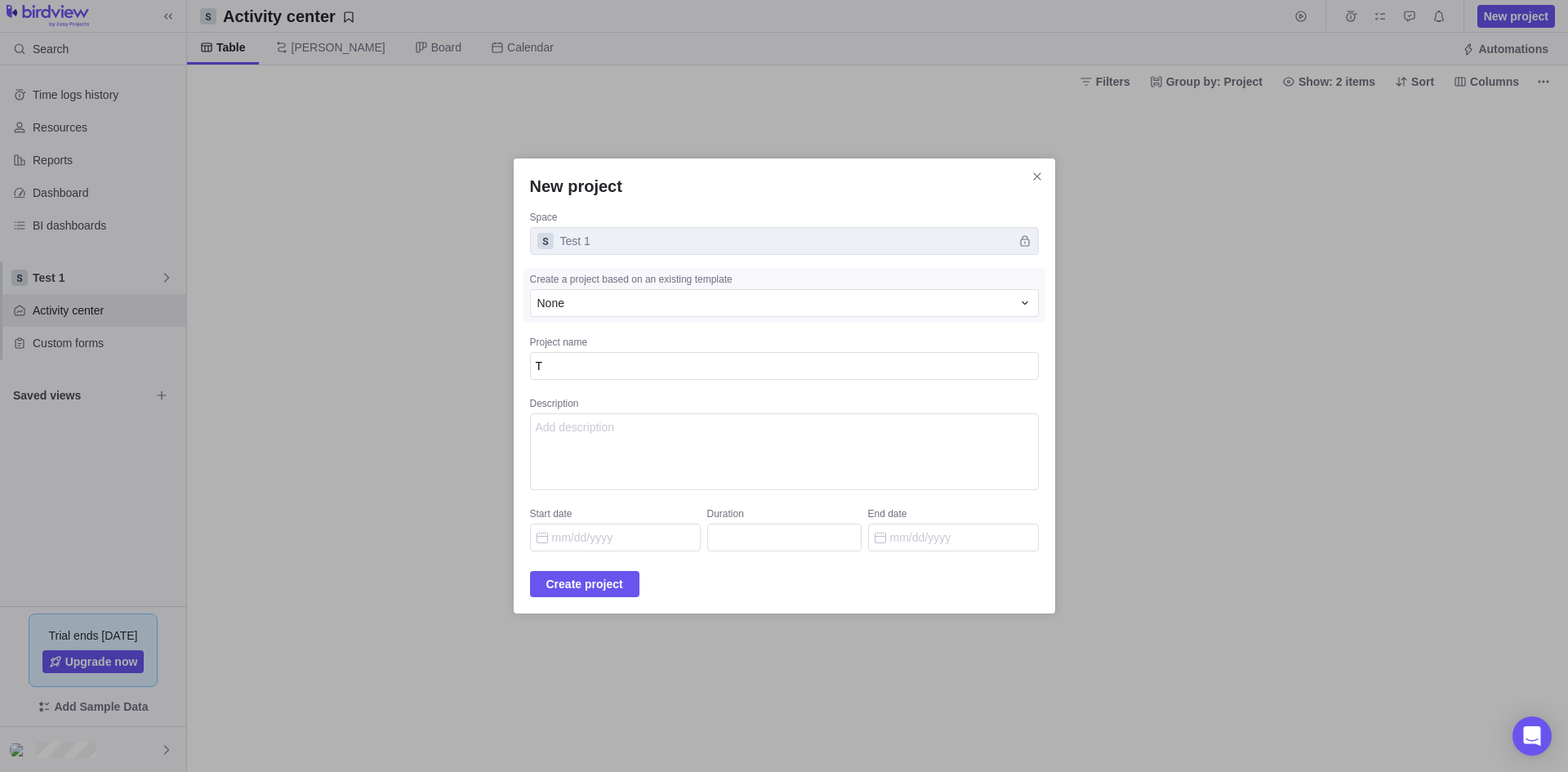
type textarea "x"
type textarea "Te"
type textarea "x"
type textarea "Tes"
type textarea "x"
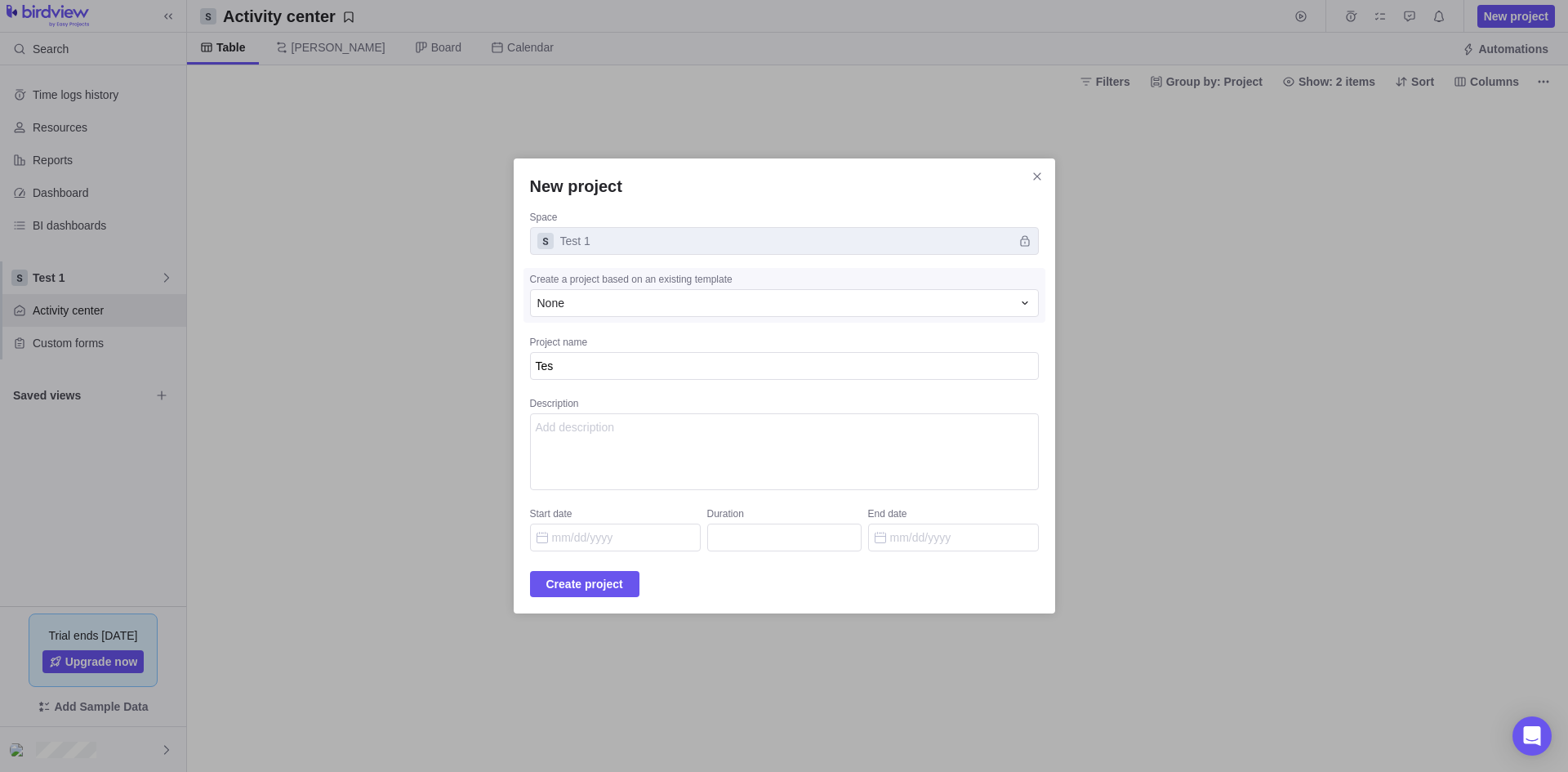
type textarea "Test"
type textarea "x"
type textarea "Test"
type textarea "x"
type textarea "Test 1"
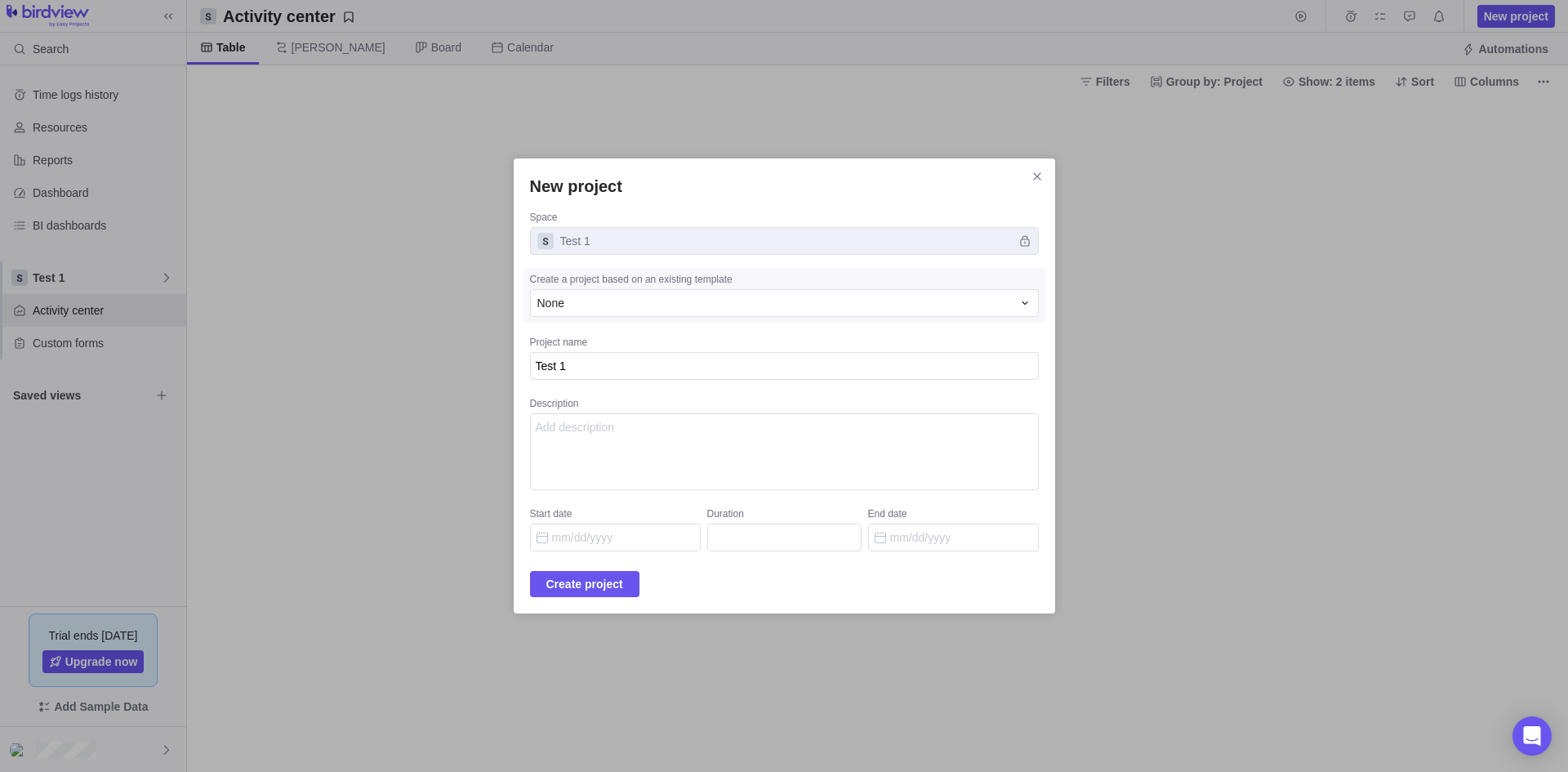
type textarea "x"
type textarea "Test 1"
type textarea "x"
type textarea "Test 1 P"
type textarea "x"
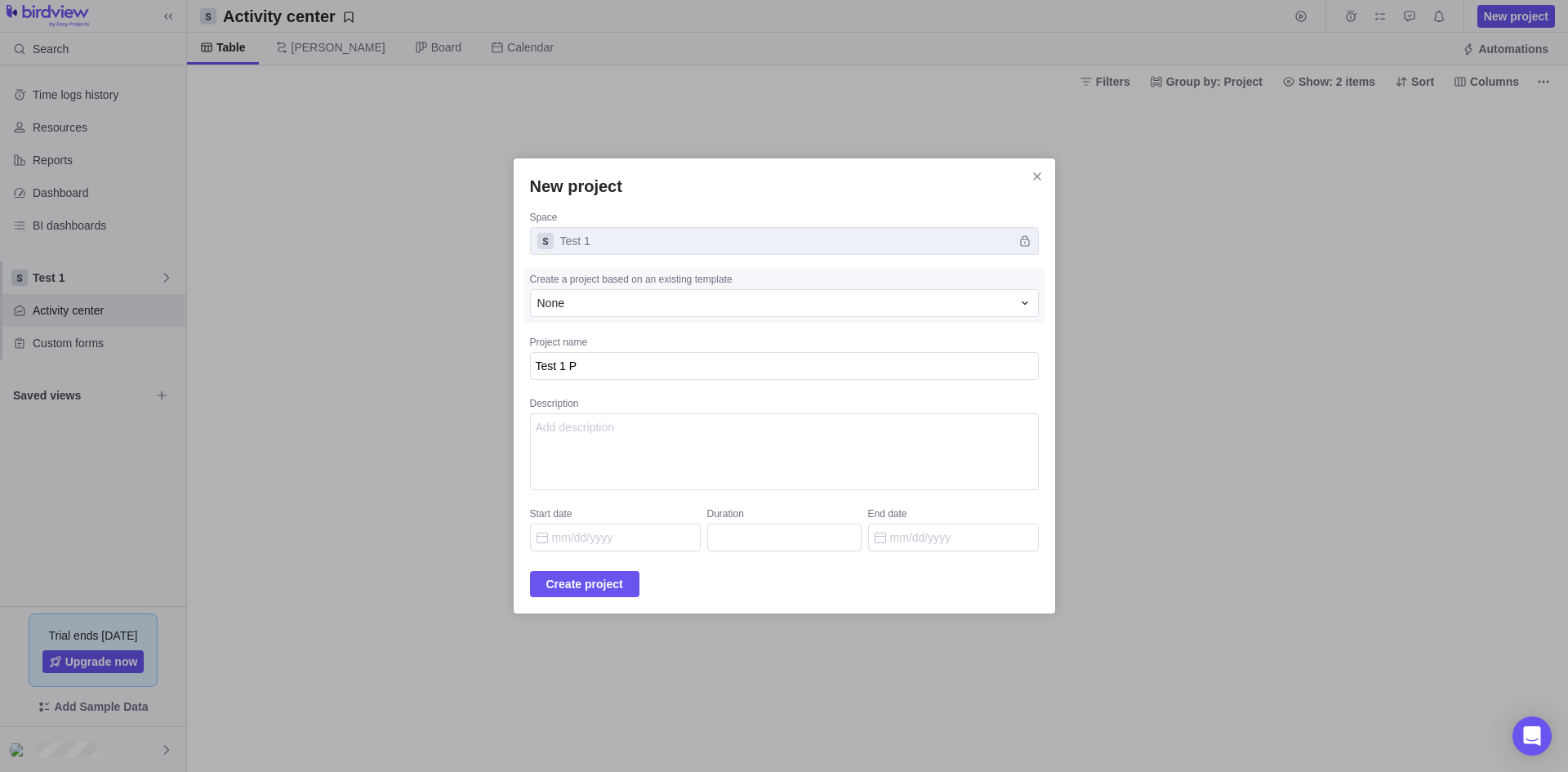
type textarea "Test 1 Pr"
type textarea "x"
type textarea "Test 1 Pro"
type textarea "x"
type textarea "Test 1 Proj"
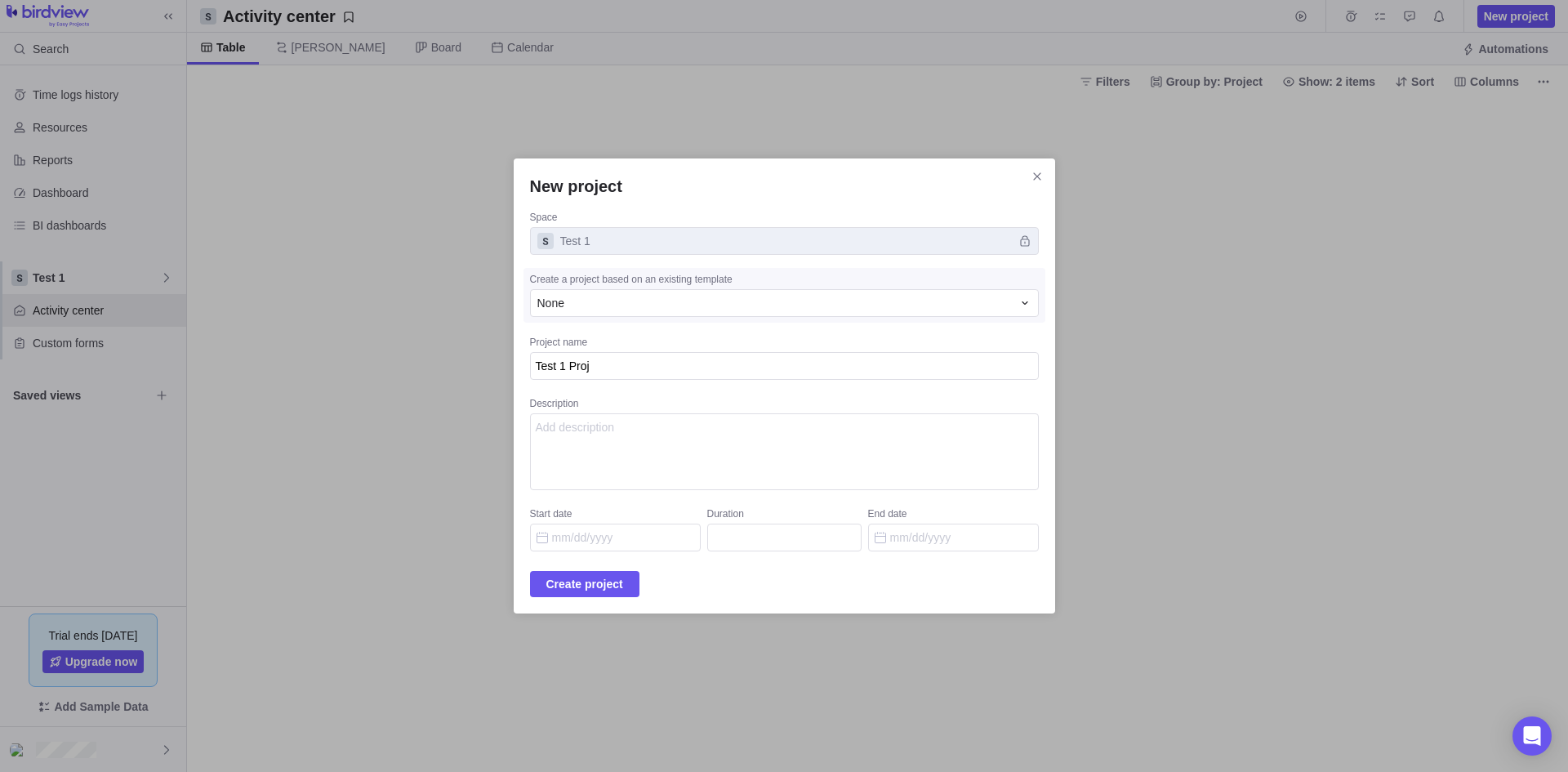
type textarea "x"
type textarea "Test 1 Proje"
type textarea "x"
type textarea "Test 1 Projec"
type textarea "x"
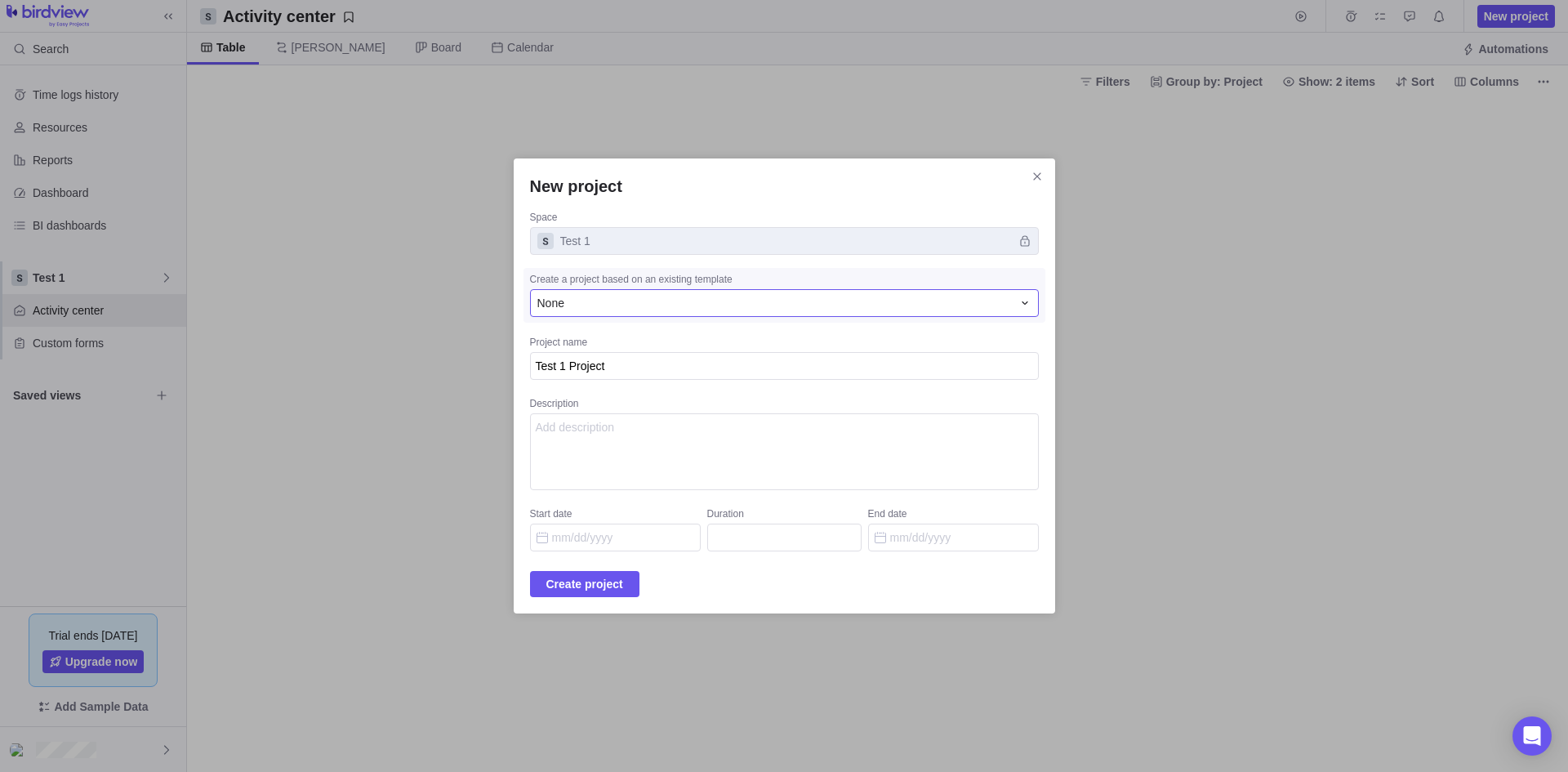
type textarea "Test 1 Project"
type textarea "x"
click at [1019, 302] on icon "New project" at bounding box center [1025, 303] width 13 height 13
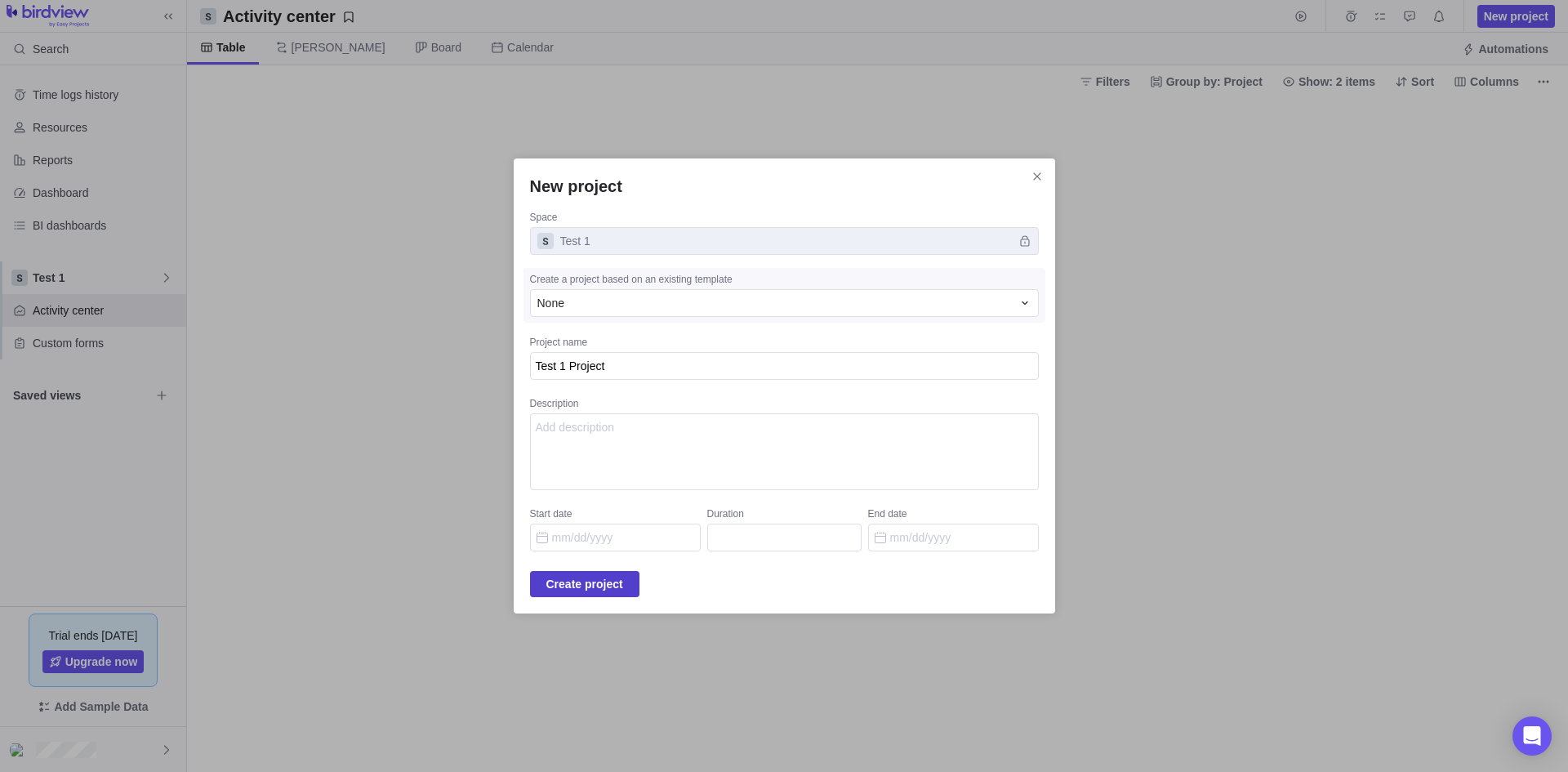
click at [591, 581] on span "Create project" at bounding box center [585, 584] width 77 height 20
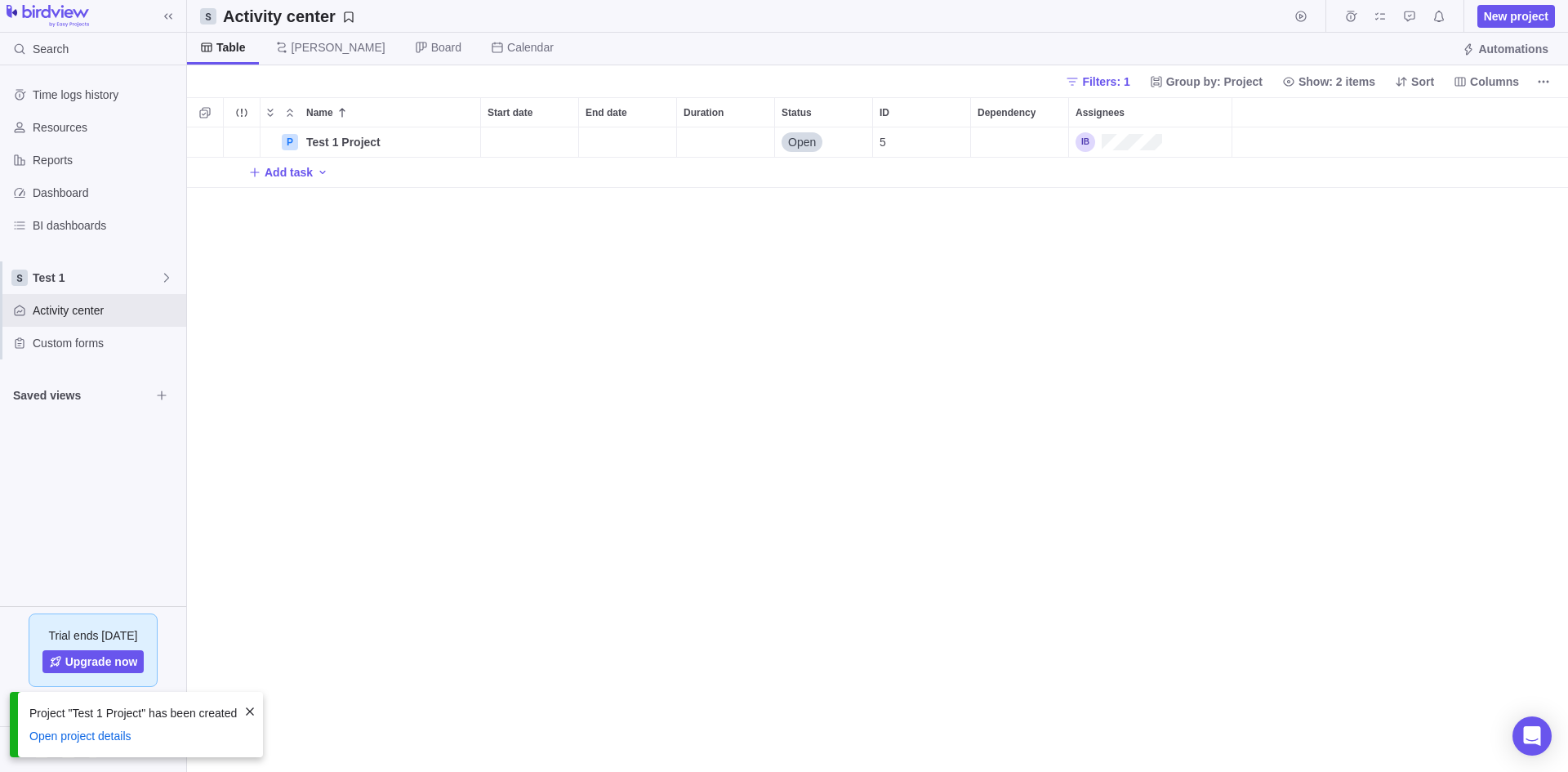
scroll to position [632, 1369]
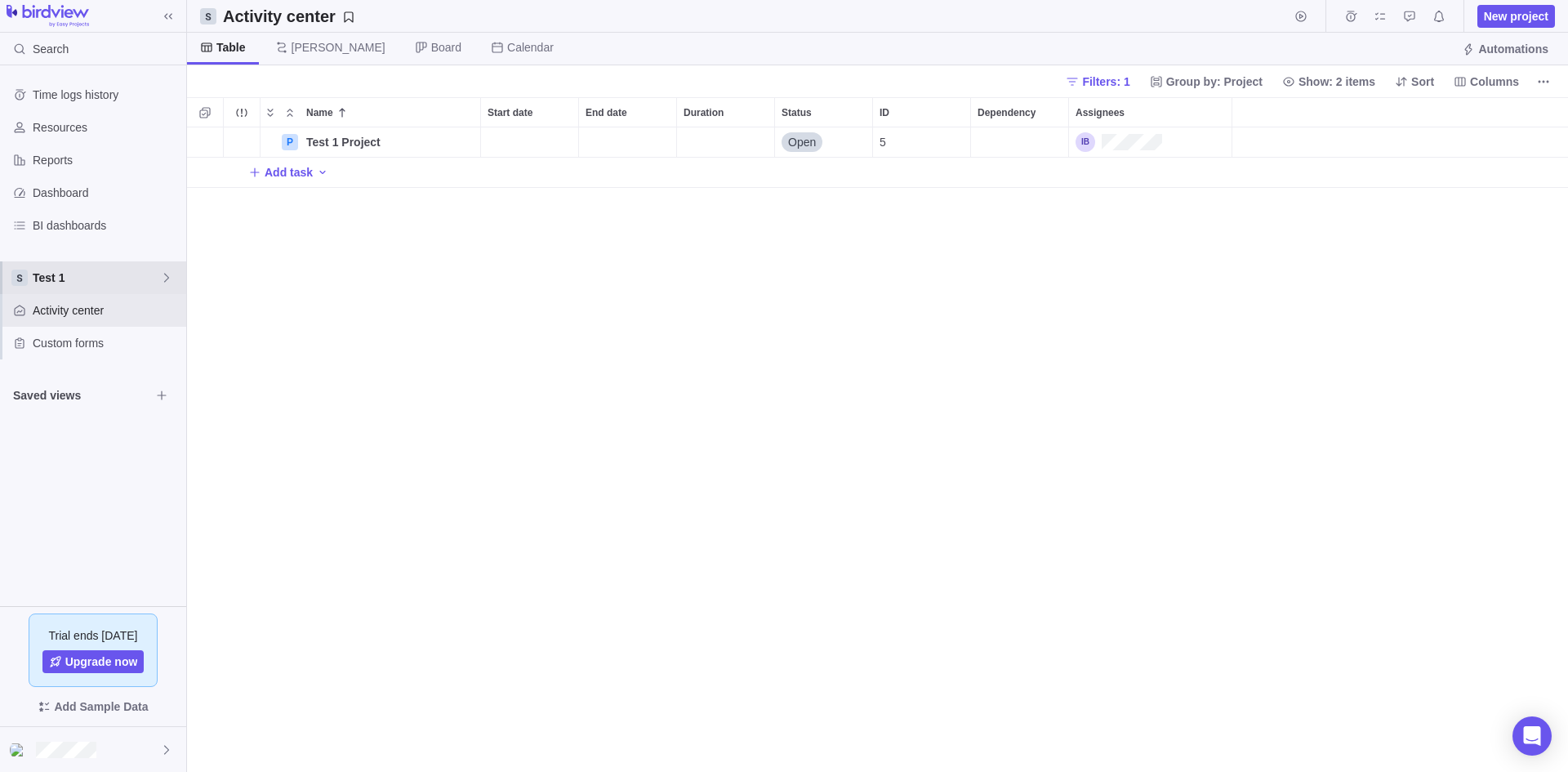
click at [161, 272] on icon at bounding box center [166, 278] width 13 height 13
click at [55, 314] on span "Main" at bounding box center [93, 316] width 99 height 16
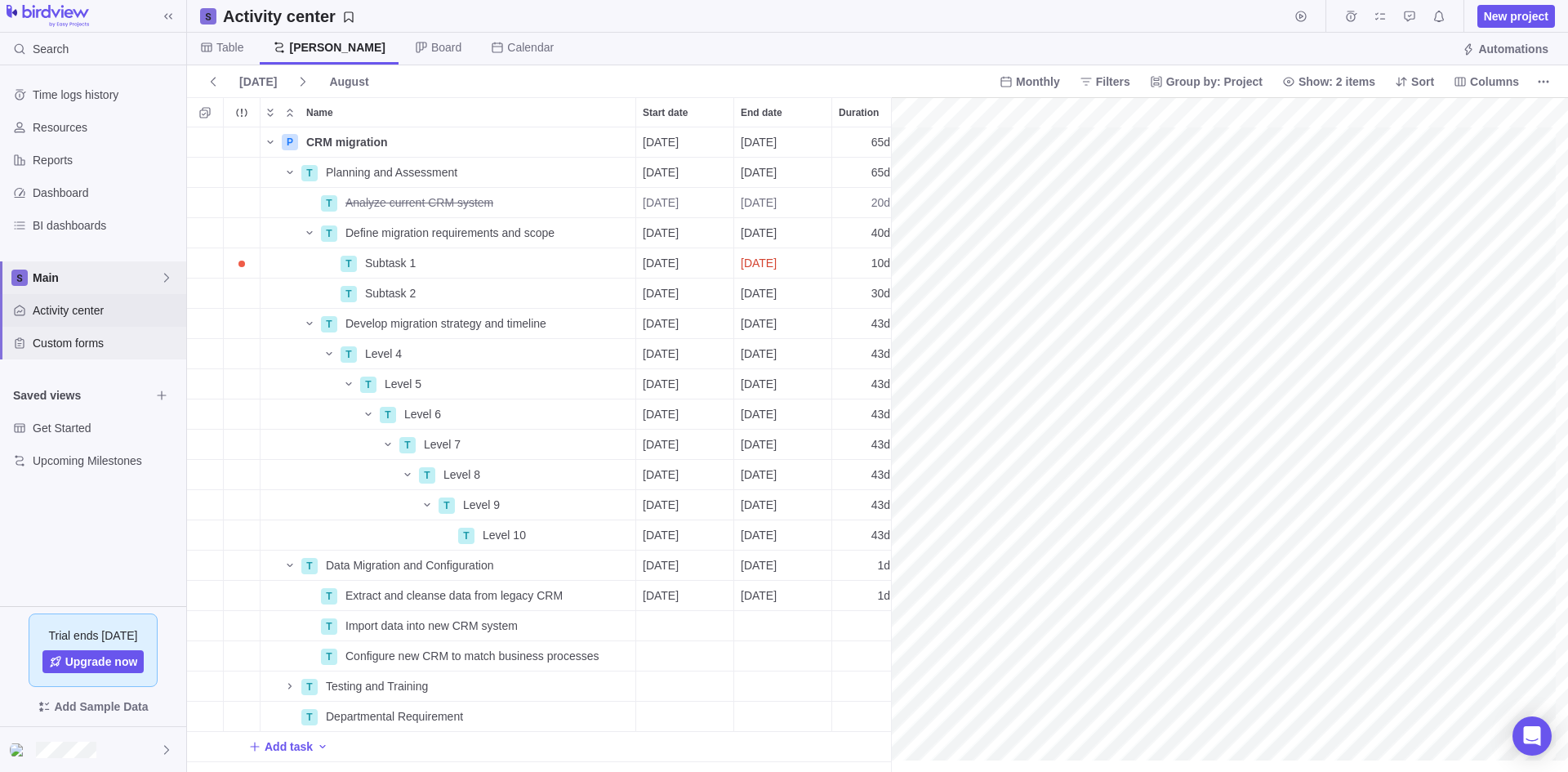
scroll to position [0, 457]
click at [162, 276] on icon at bounding box center [166, 278] width 13 height 13
click at [60, 349] on span "Test 1" at bounding box center [93, 345] width 99 height 16
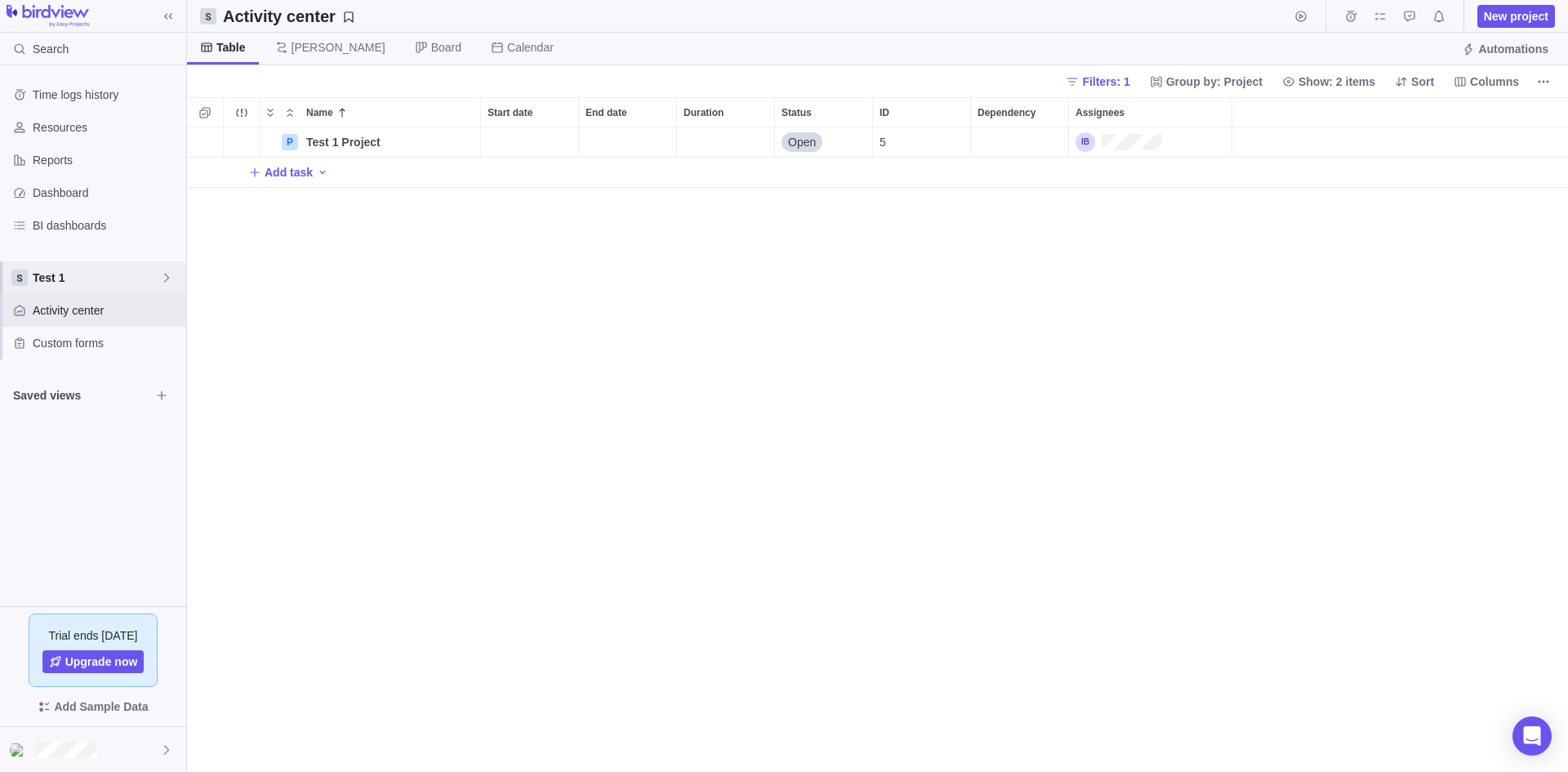
scroll to position [632, 1369]
click at [164, 275] on icon at bounding box center [166, 278] width 13 height 13
click at [141, 246] on div "Time logs history Resources Reports Dashboard BI dashboards Test 1 Activity cen…" at bounding box center [93, 335] width 186 height 540
click at [170, 278] on icon at bounding box center [166, 278] width 13 height 13
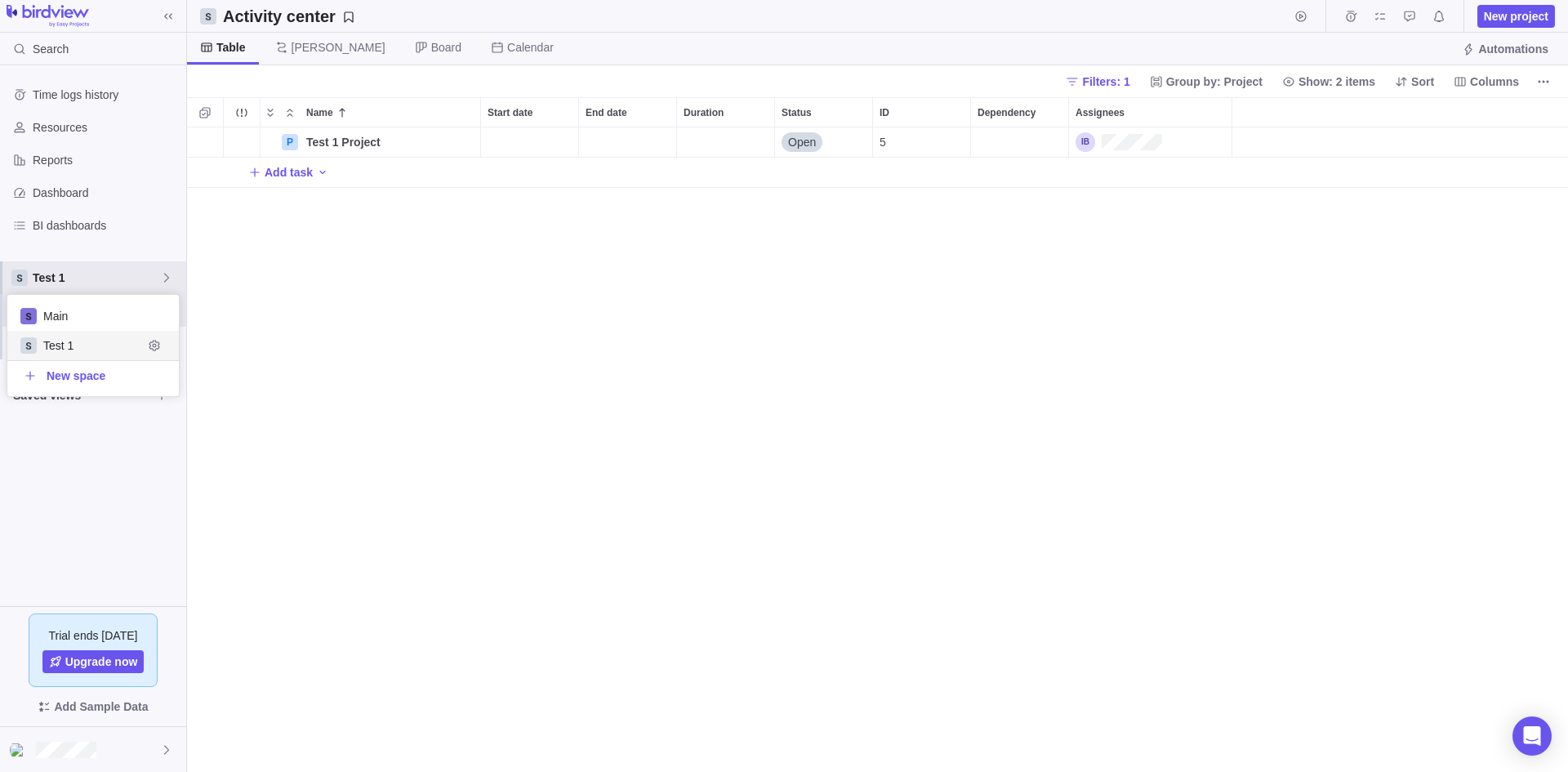
click at [84, 345] on span "Test 1" at bounding box center [93, 345] width 99 height 16
click at [72, 344] on span "Custom forms" at bounding box center [106, 343] width 147 height 16
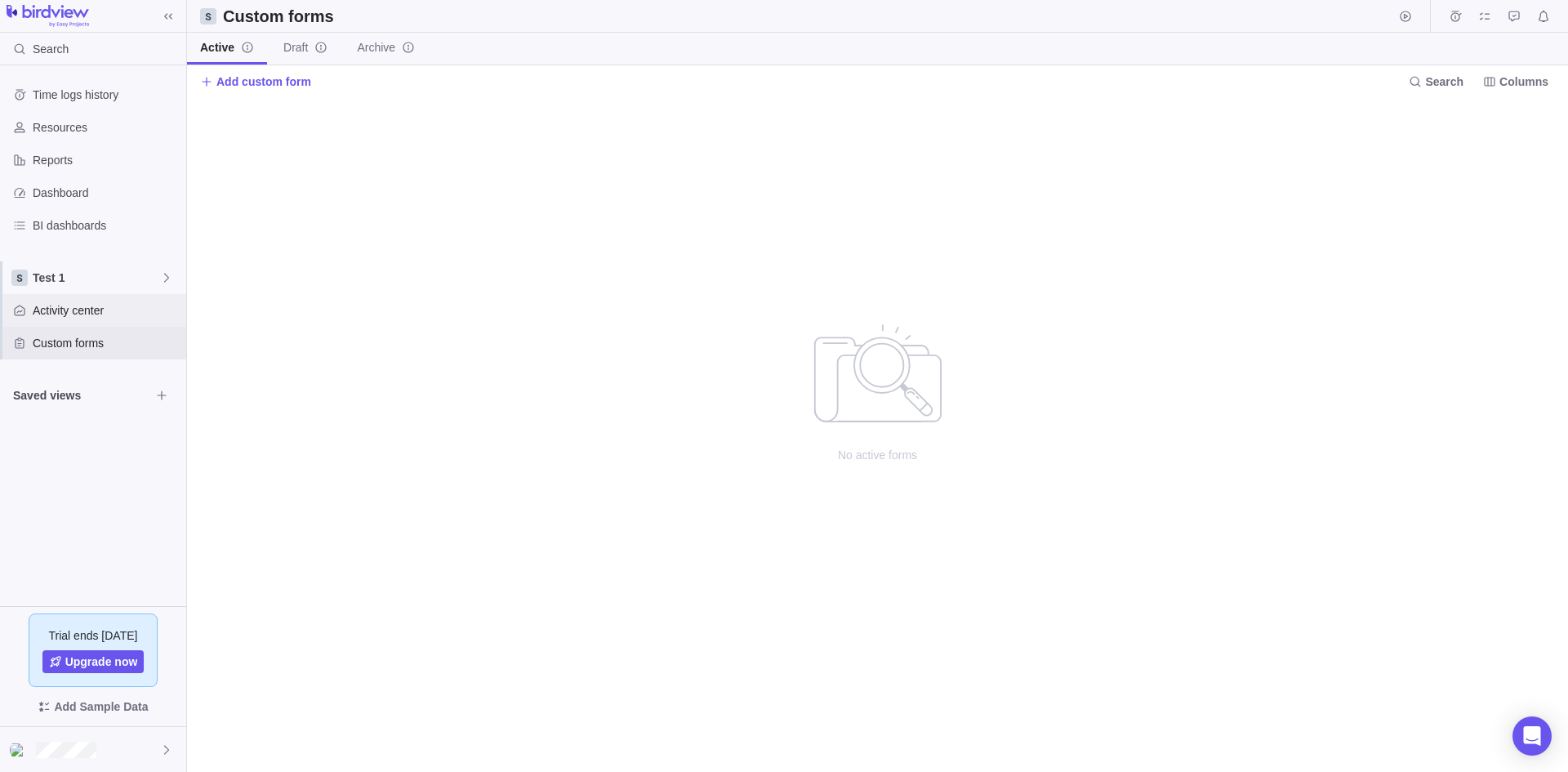
click at [86, 308] on span "Activity center" at bounding box center [106, 310] width 147 height 16
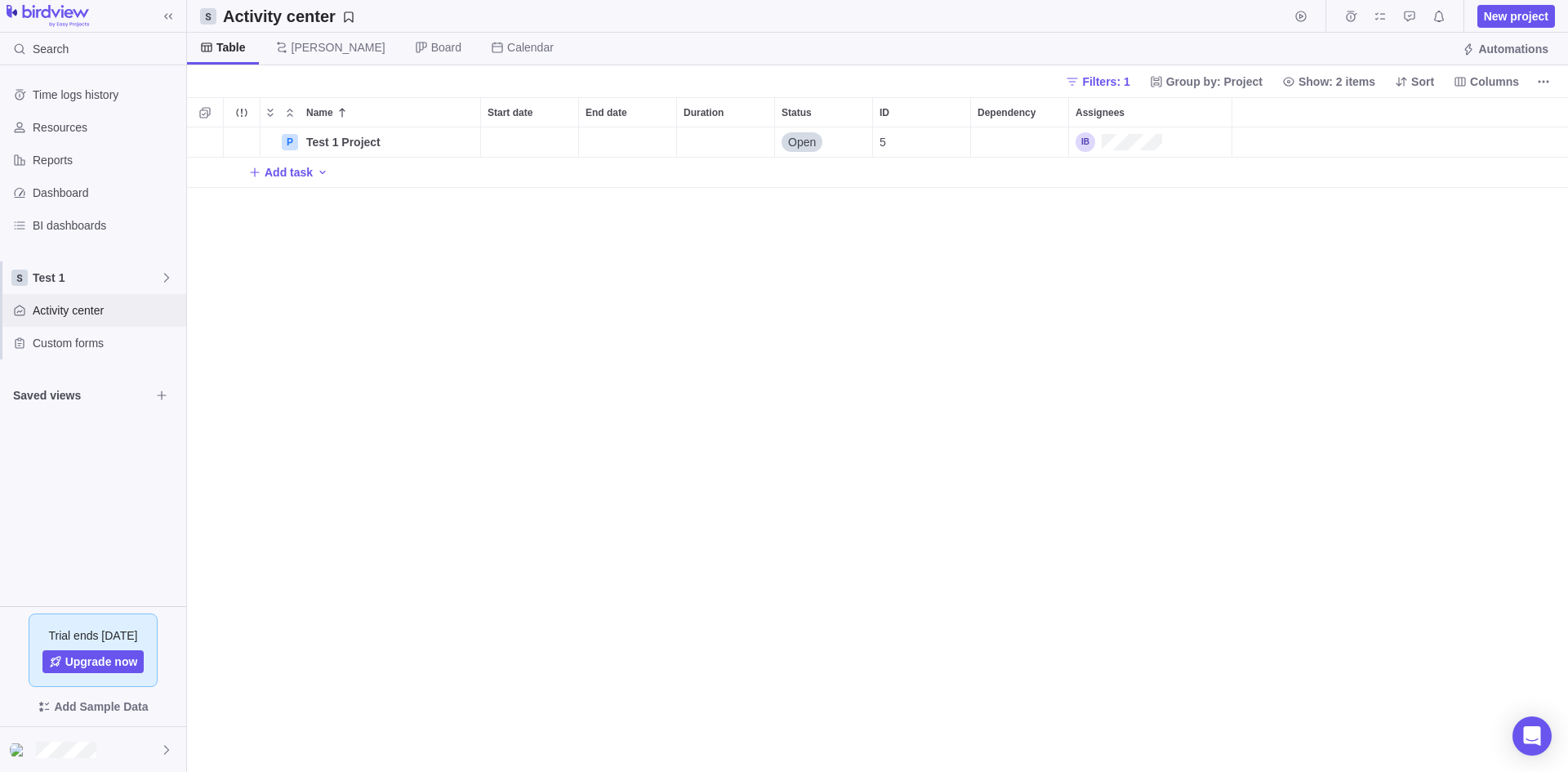
scroll to position [632, 1369]
click at [152, 274] on span "Test 1" at bounding box center [96, 278] width 127 height 16
click at [59, 346] on span "Test 1" at bounding box center [93, 345] width 99 height 16
click at [134, 271] on span "Test 1" at bounding box center [96, 278] width 127 height 16
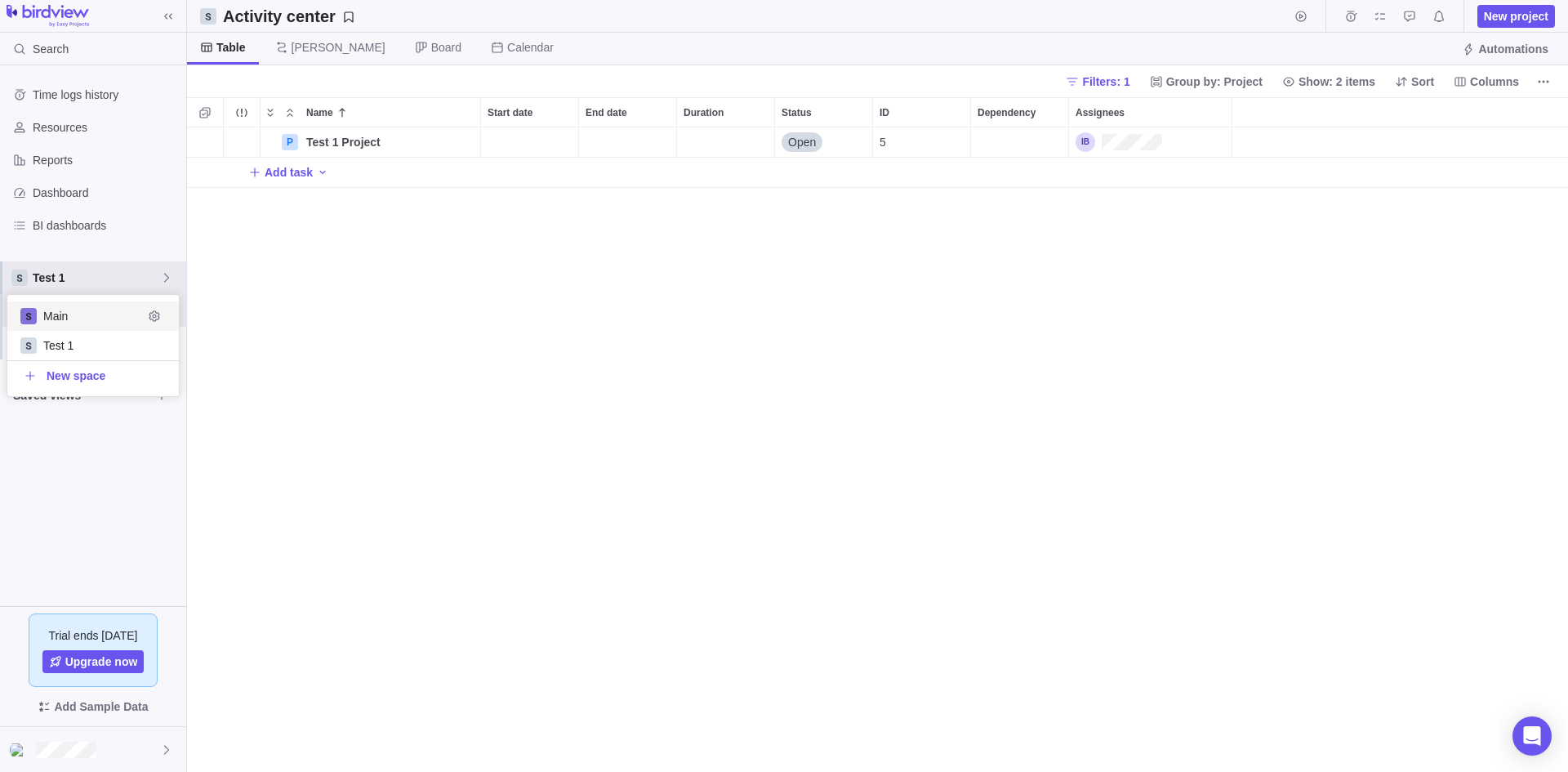
click at [73, 319] on span "Main" at bounding box center [93, 316] width 99 height 16
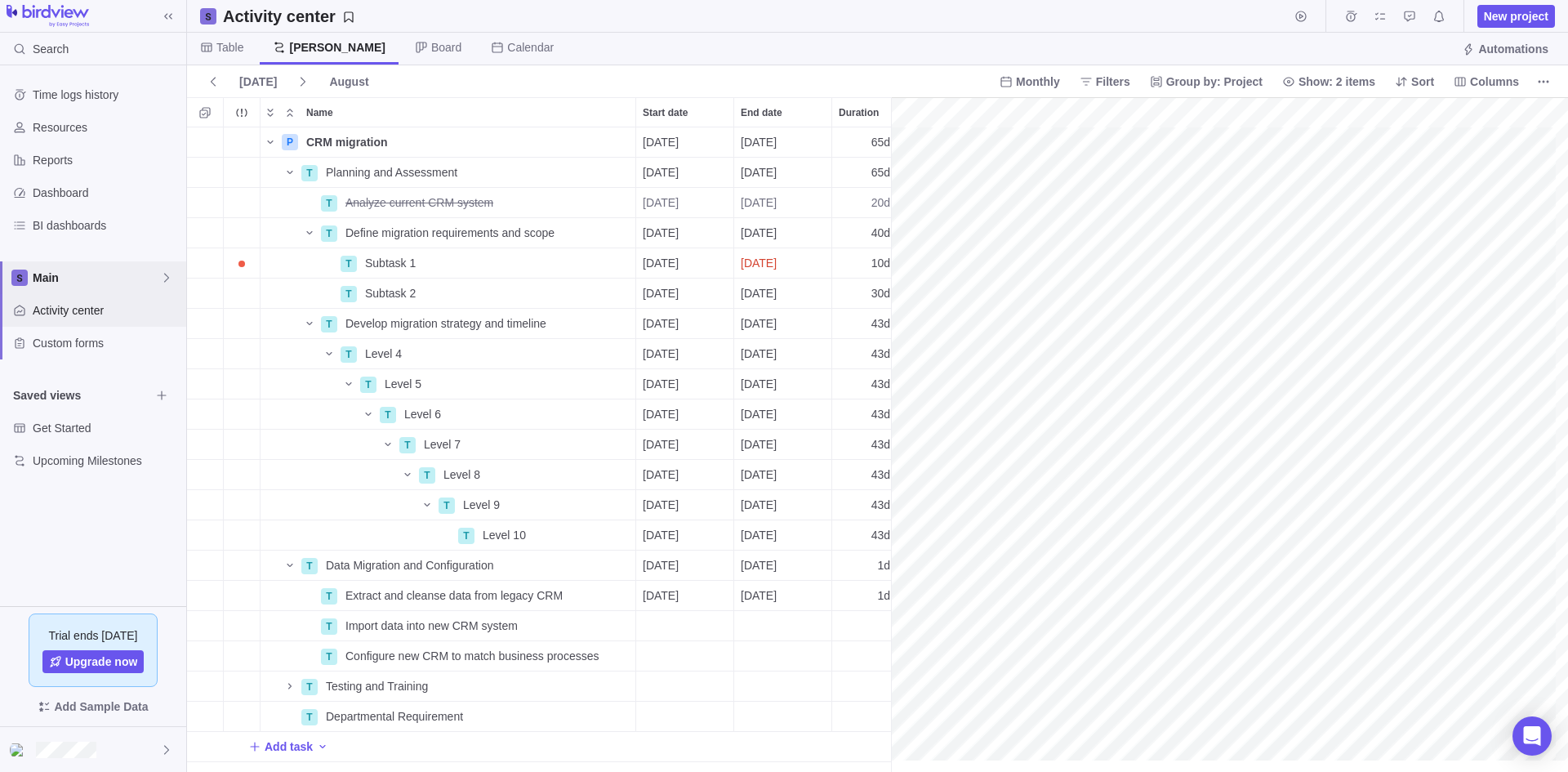
scroll to position [0, 457]
click at [77, 548] on div "Time logs history Resources Reports Dashboard BI dashboards Main Activity cente…" at bounding box center [93, 335] width 186 height 540
click at [88, 341] on span "Custom forms" at bounding box center [106, 343] width 147 height 16
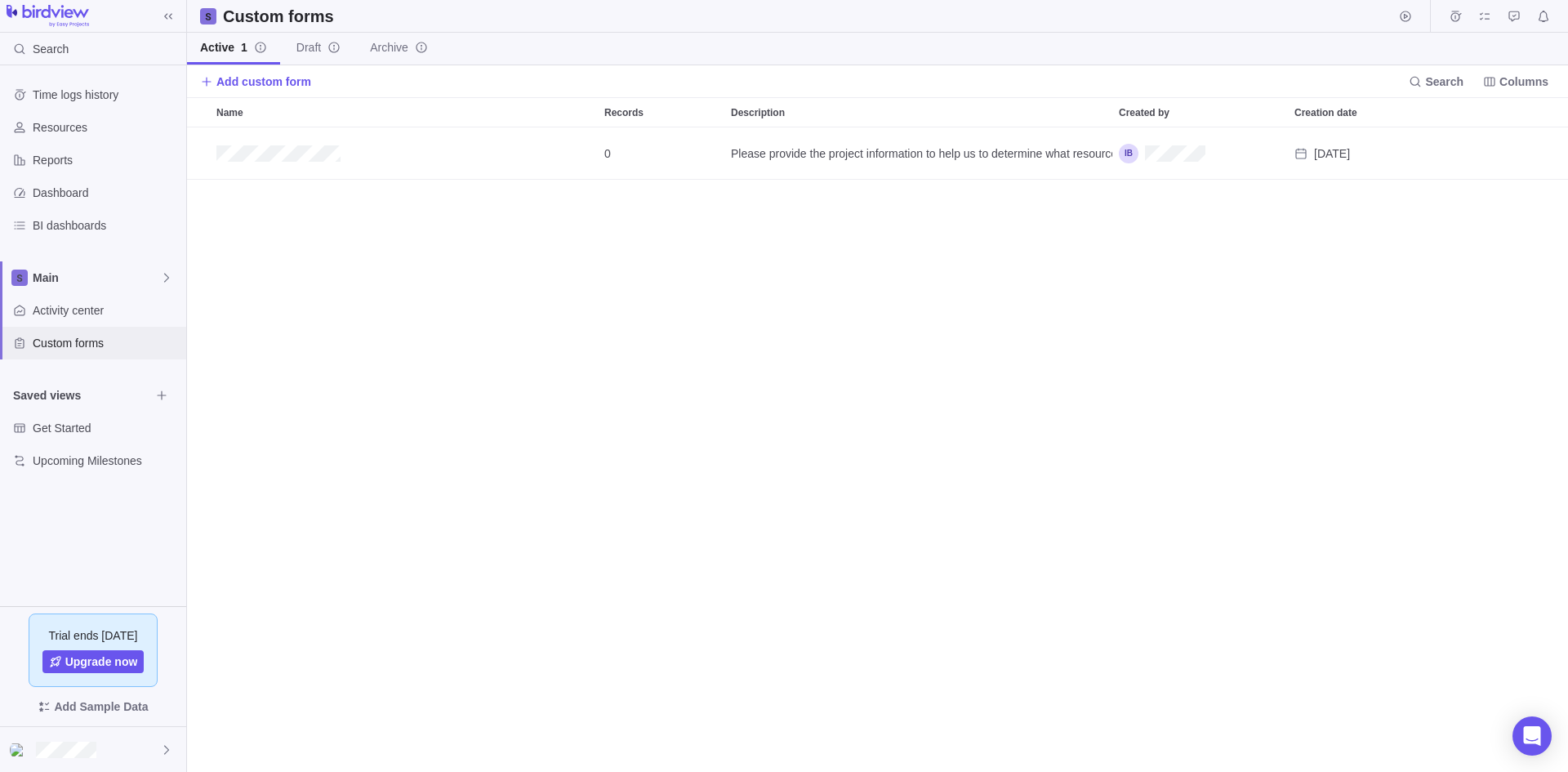
scroll to position [632, 1369]
click at [70, 307] on span "Activity center" at bounding box center [106, 310] width 147 height 16
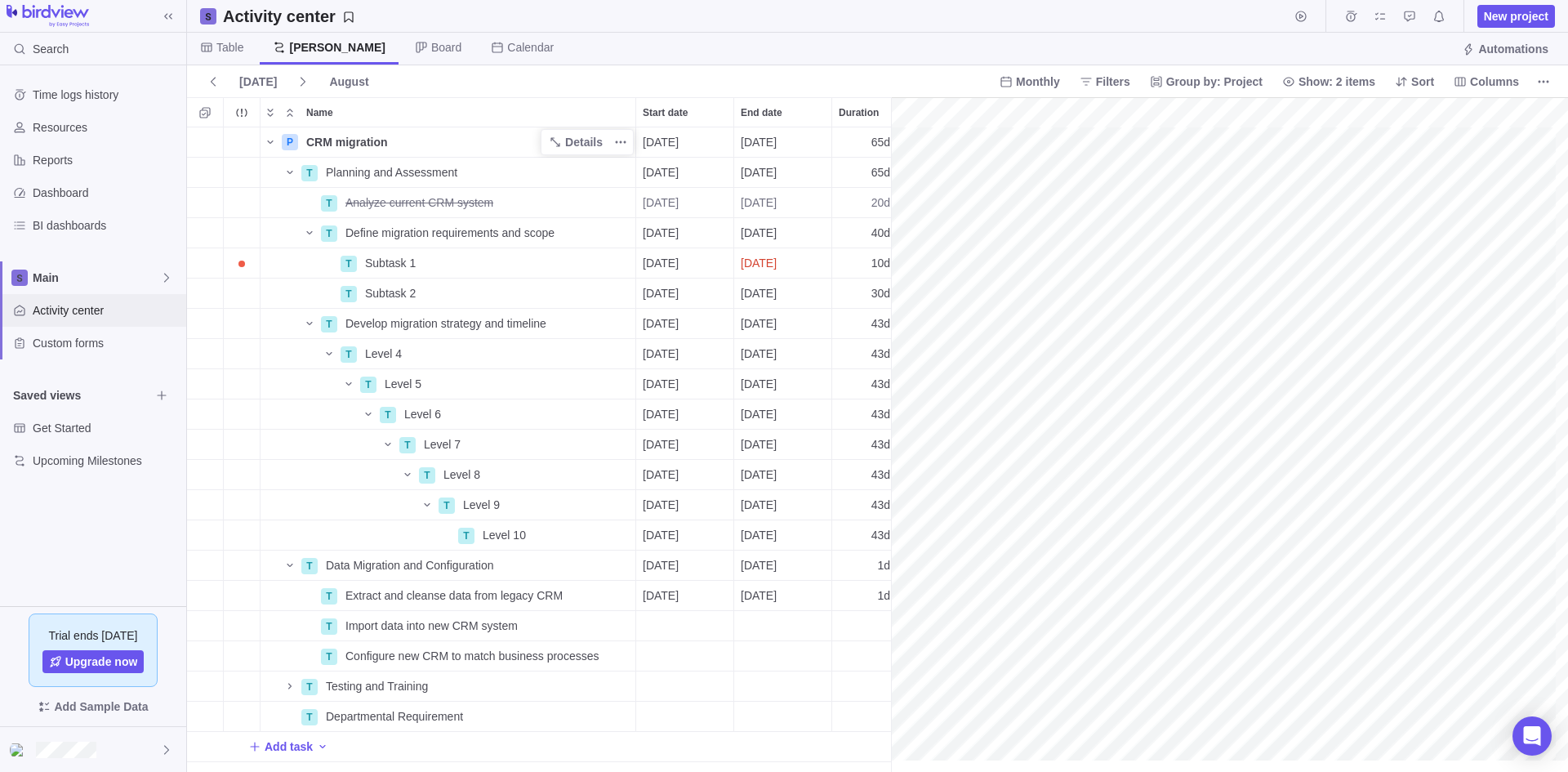
scroll to position [0, 457]
click at [166, 278] on icon at bounding box center [166, 278] width 13 height 13
click at [68, 345] on span "Test 1" at bounding box center [93, 345] width 99 height 16
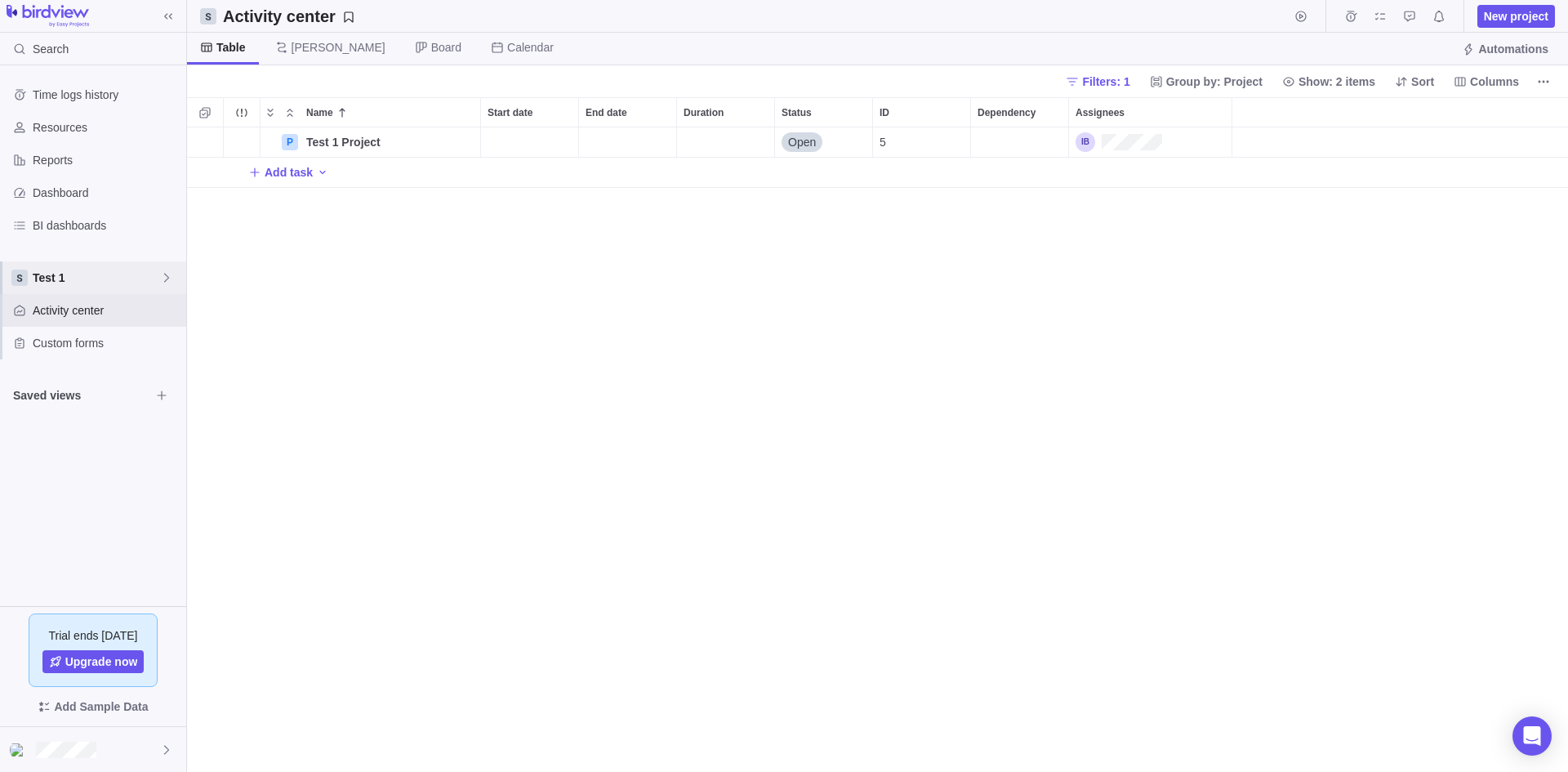
scroll to position [632, 1369]
click at [75, 343] on span "Custom forms" at bounding box center [106, 343] width 147 height 16
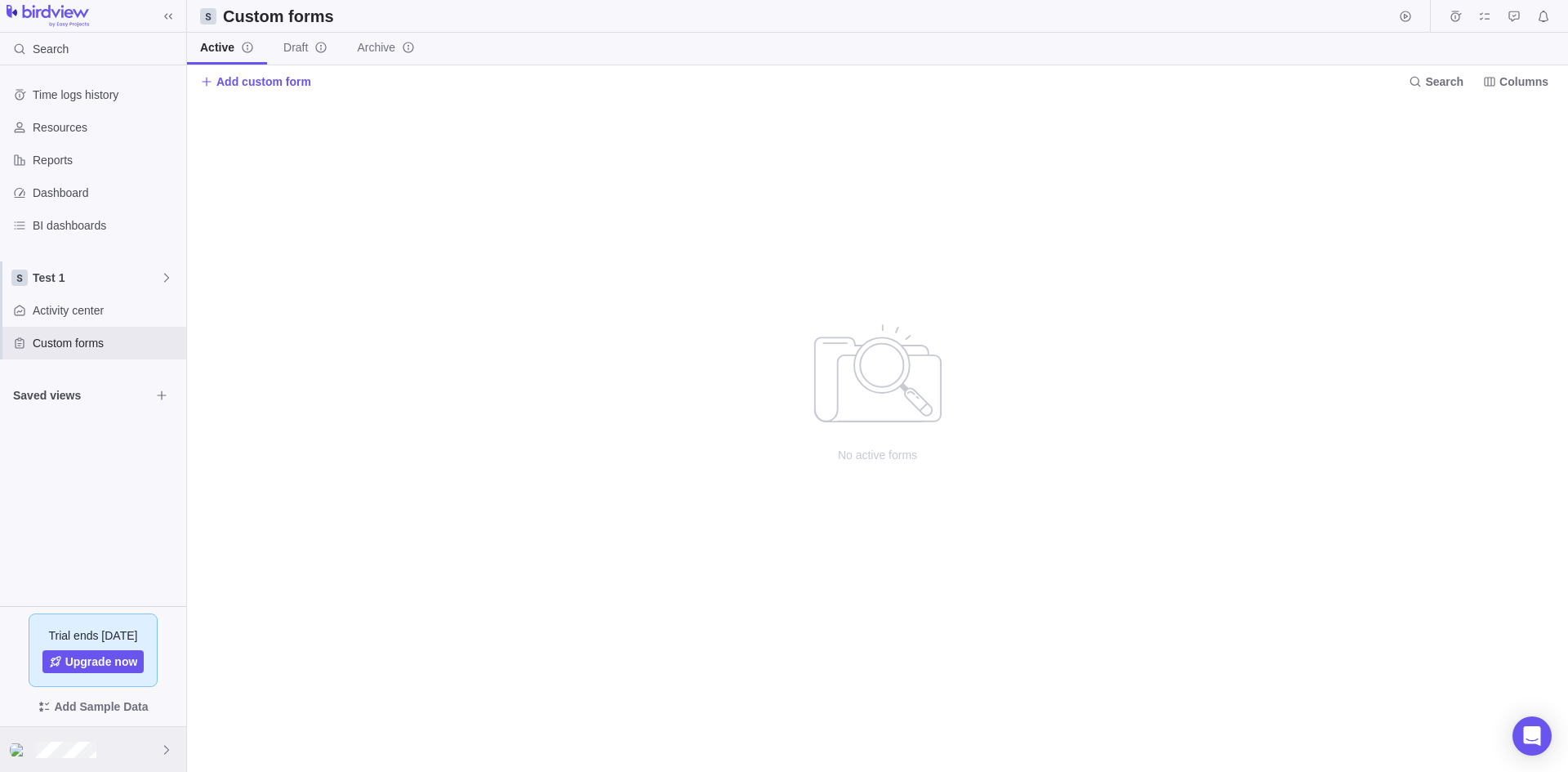
click at [98, 740] on div at bounding box center [93, 749] width 186 height 45
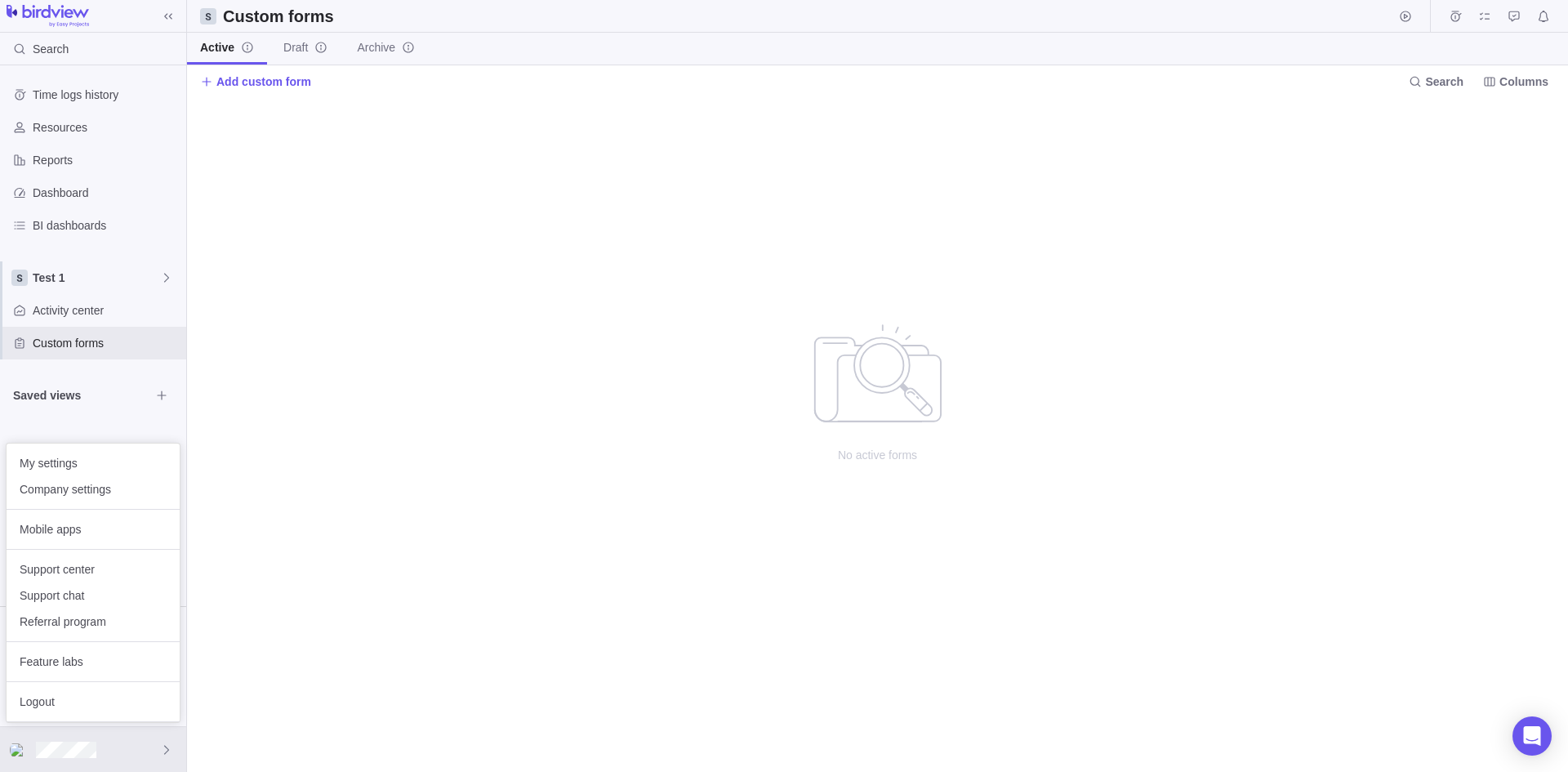
click at [78, 367] on body "Search Time logs history Resources Reports Dashboard BI dashboards Test 1 Activ…" at bounding box center [784, 386] width 1568 height 772
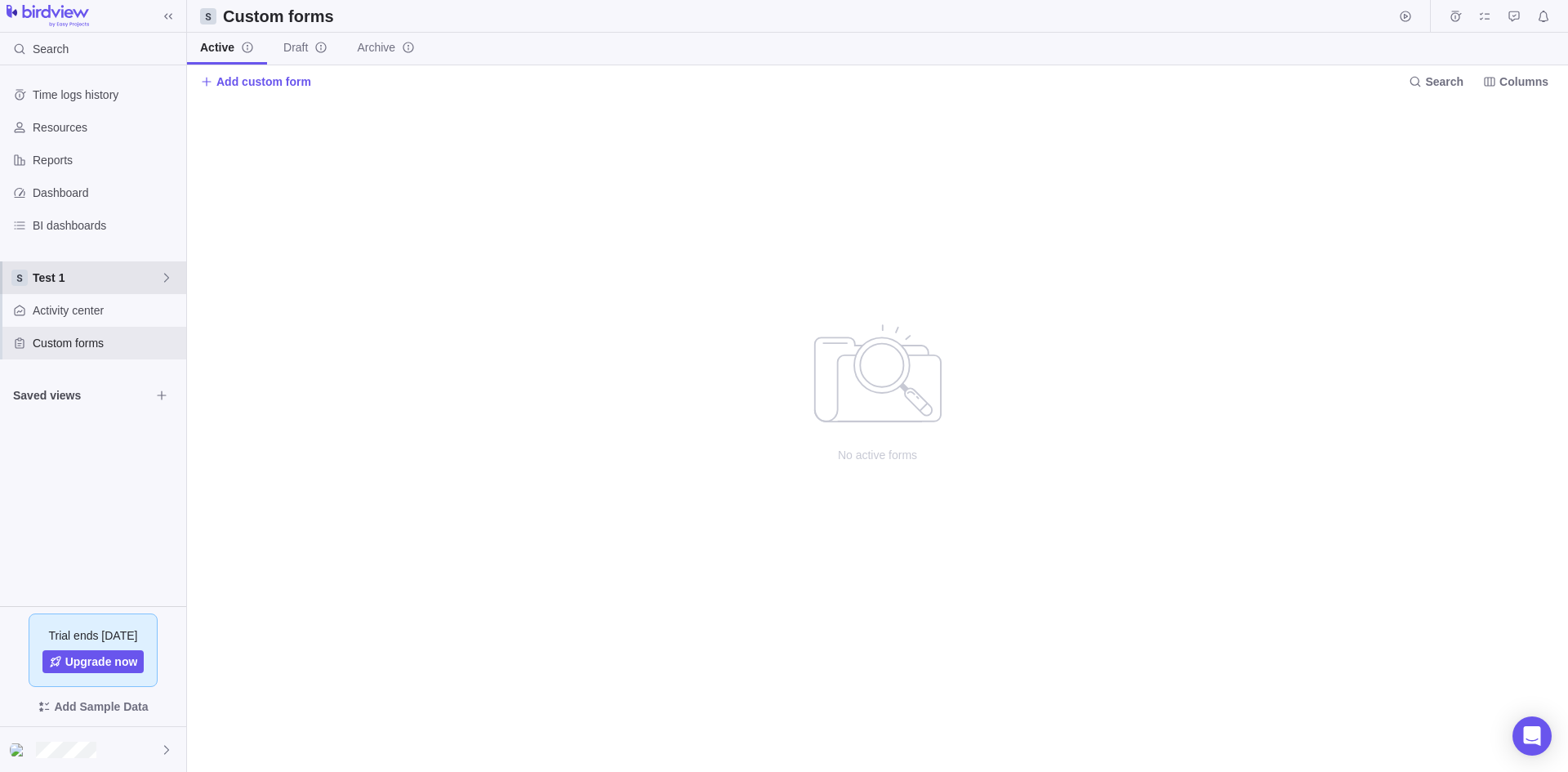
click at [67, 277] on span "Test 1" at bounding box center [96, 278] width 127 height 16
click at [57, 319] on span "Main" at bounding box center [93, 316] width 99 height 16
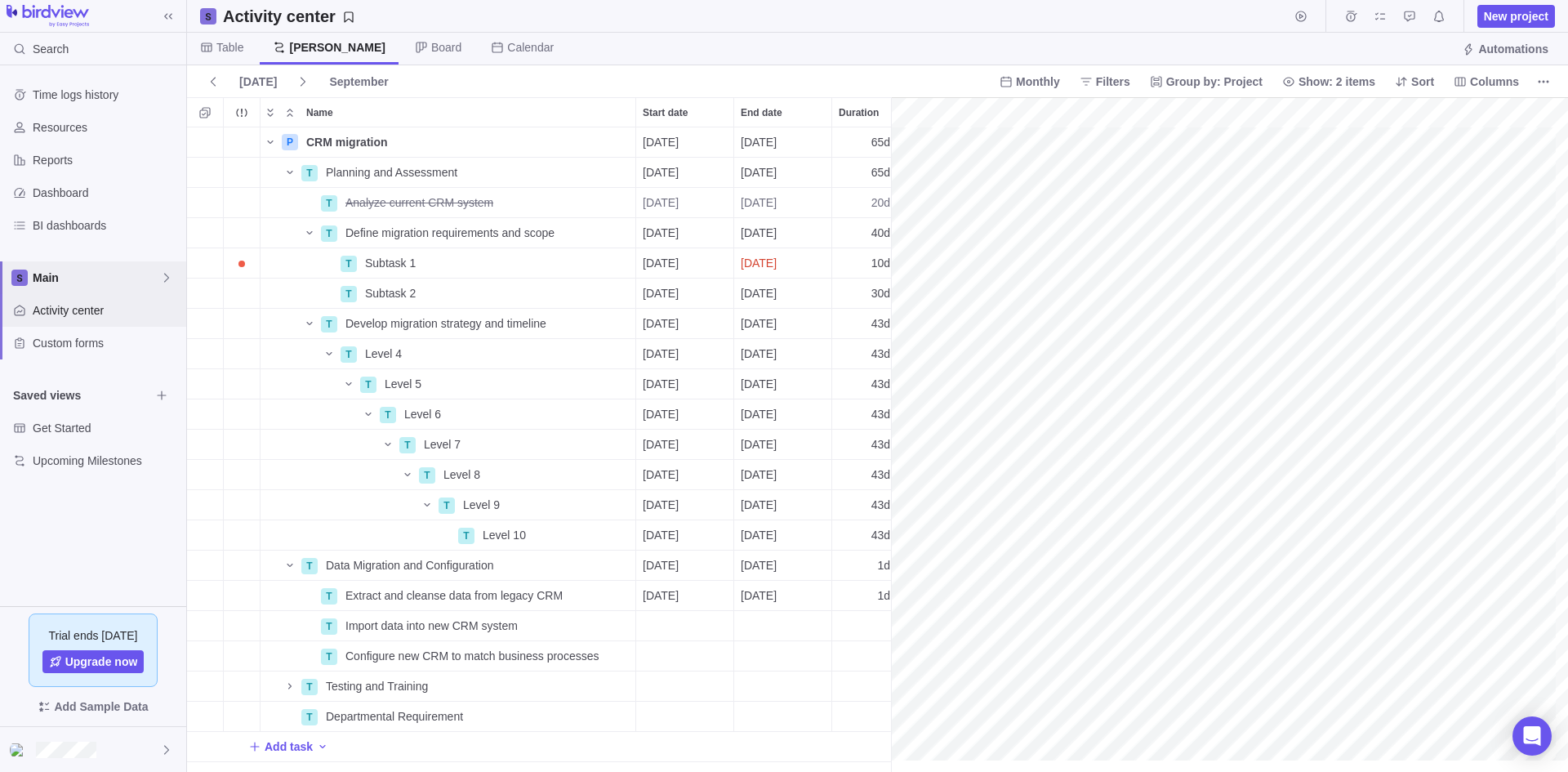
scroll to position [0, 457]
click at [78, 307] on span "Activity center" at bounding box center [106, 310] width 147 height 16
click at [70, 344] on span "Custom forms" at bounding box center [106, 343] width 147 height 16
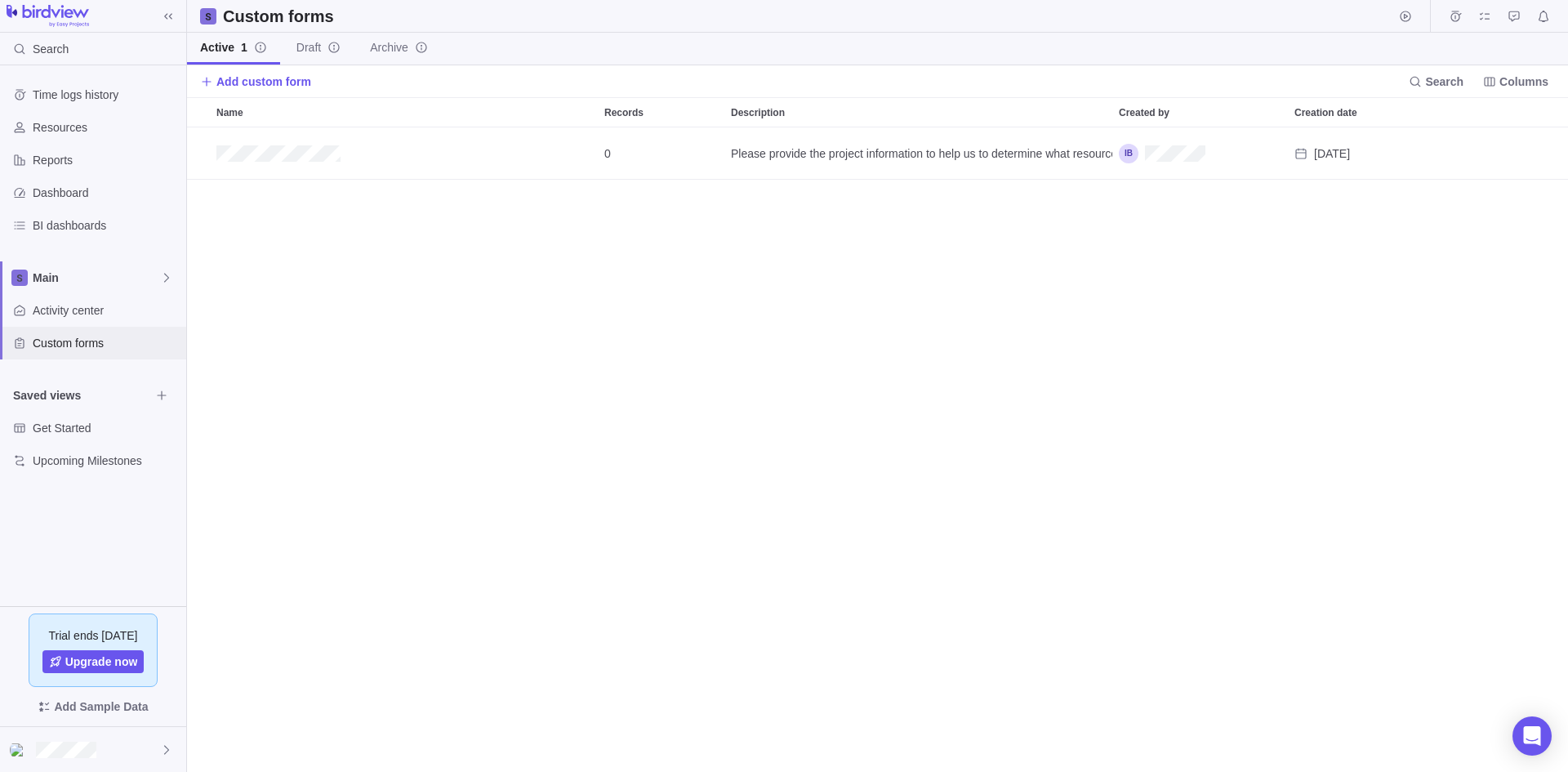
scroll to position [632, 1369]
click at [50, 276] on span "Main" at bounding box center [96, 278] width 127 height 16
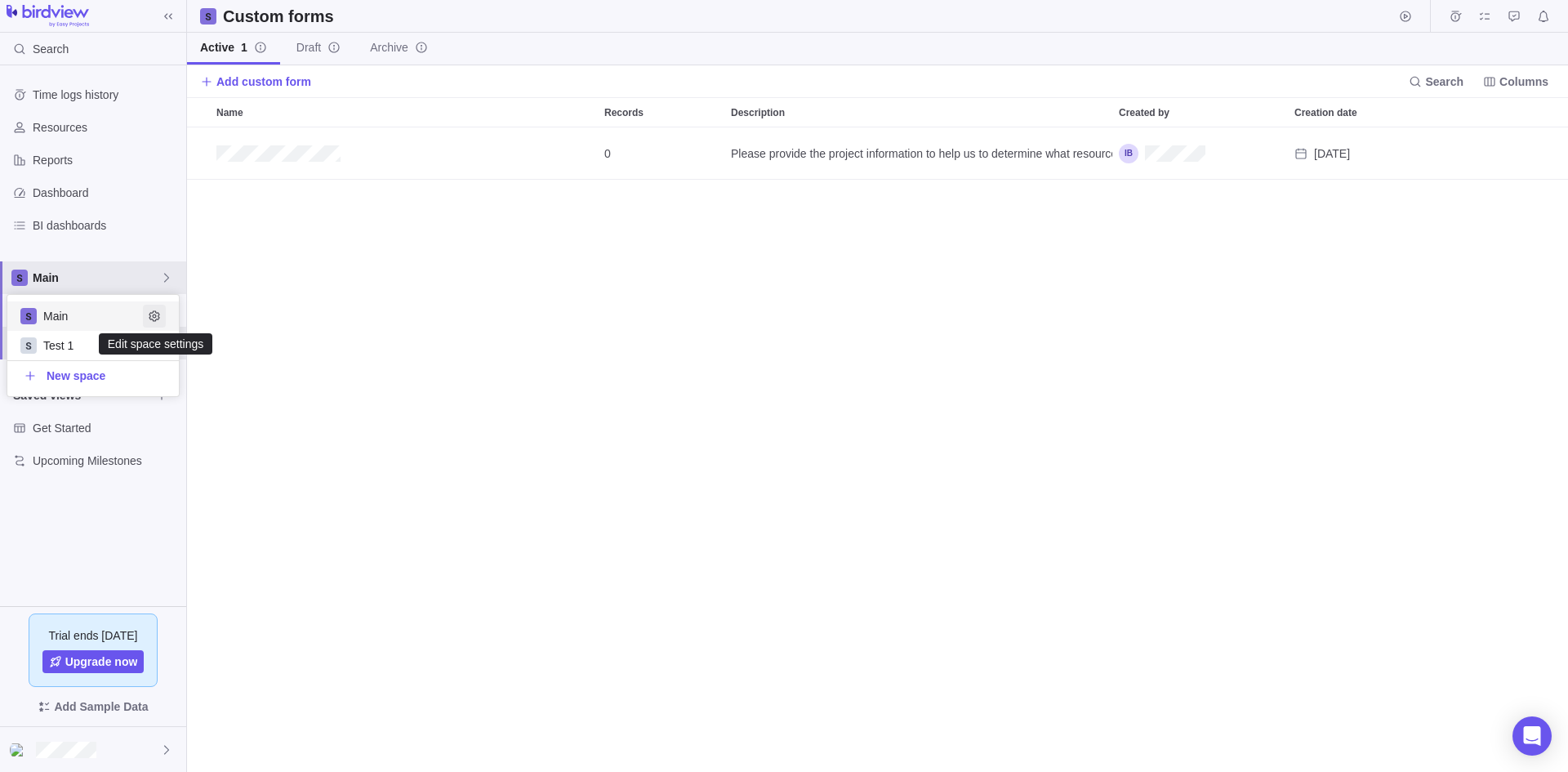
click at [155, 315] on icon "Edit space settings" at bounding box center [154, 316] width 11 height 11
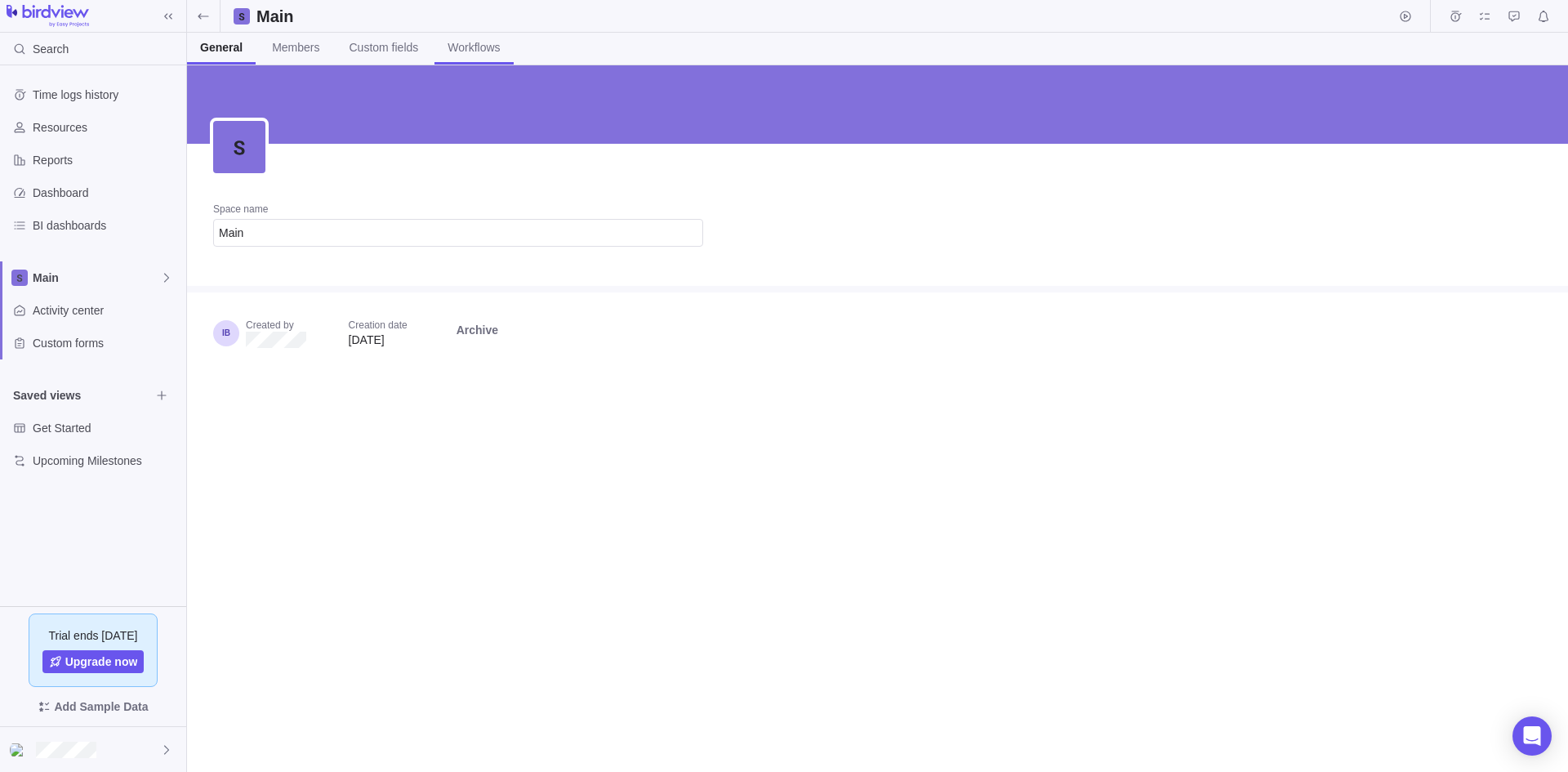
click at [477, 42] on span "Workflows" at bounding box center [474, 47] width 52 height 16
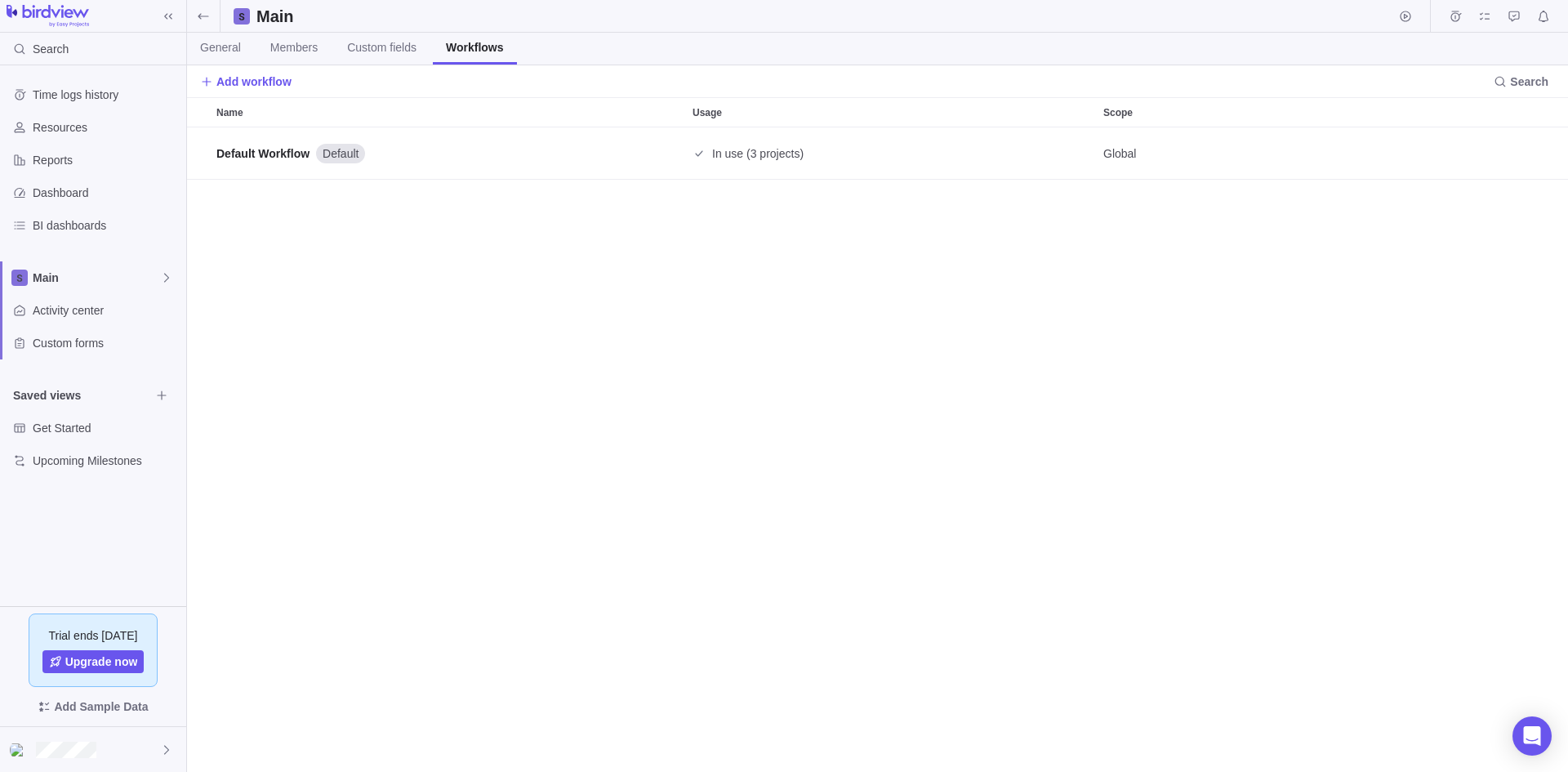
scroll to position [632, 1369]
click at [384, 48] on span "Custom fields" at bounding box center [382, 47] width 69 height 16
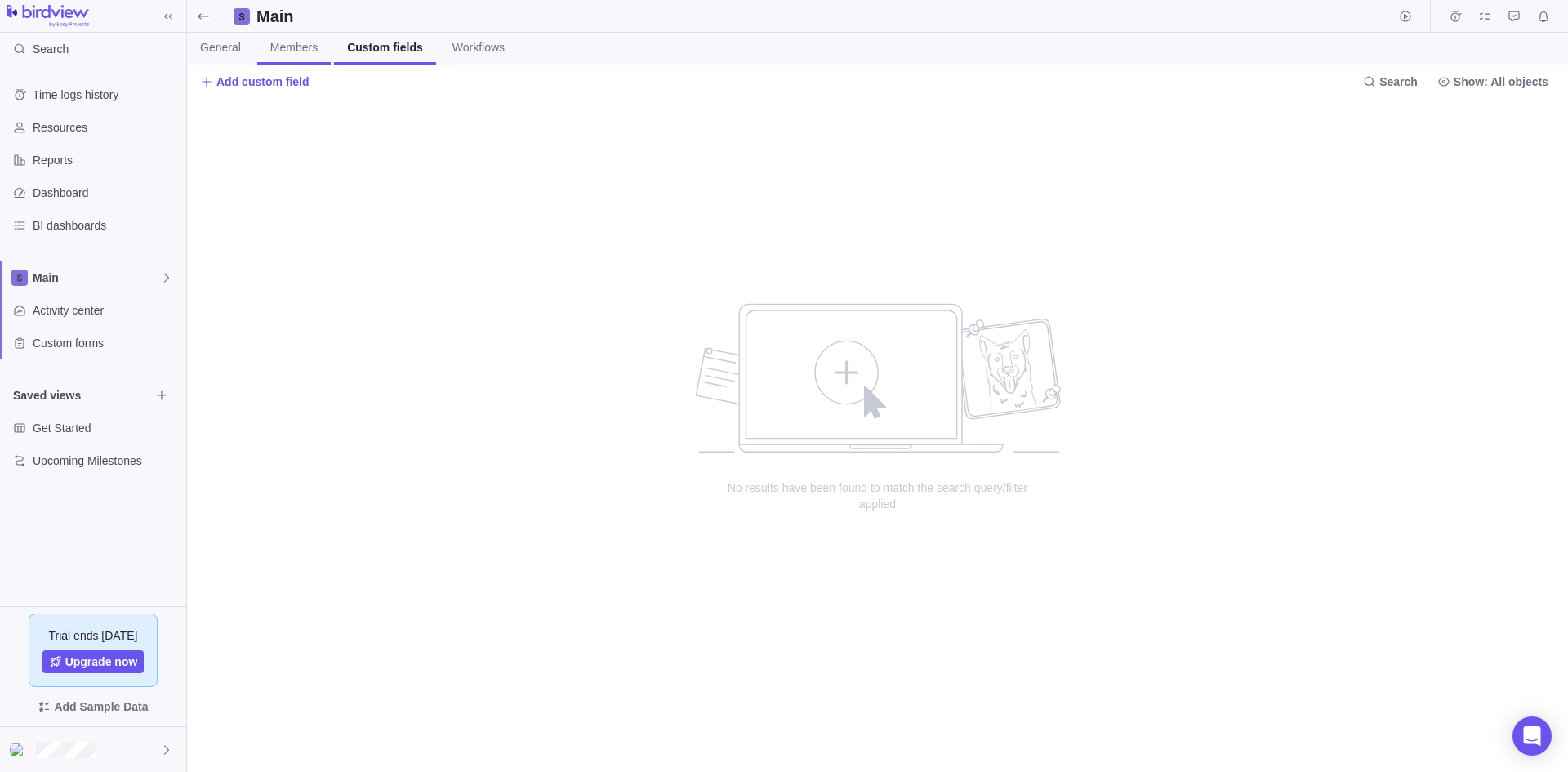
click at [302, 48] on span "Members" at bounding box center [294, 47] width 48 height 16
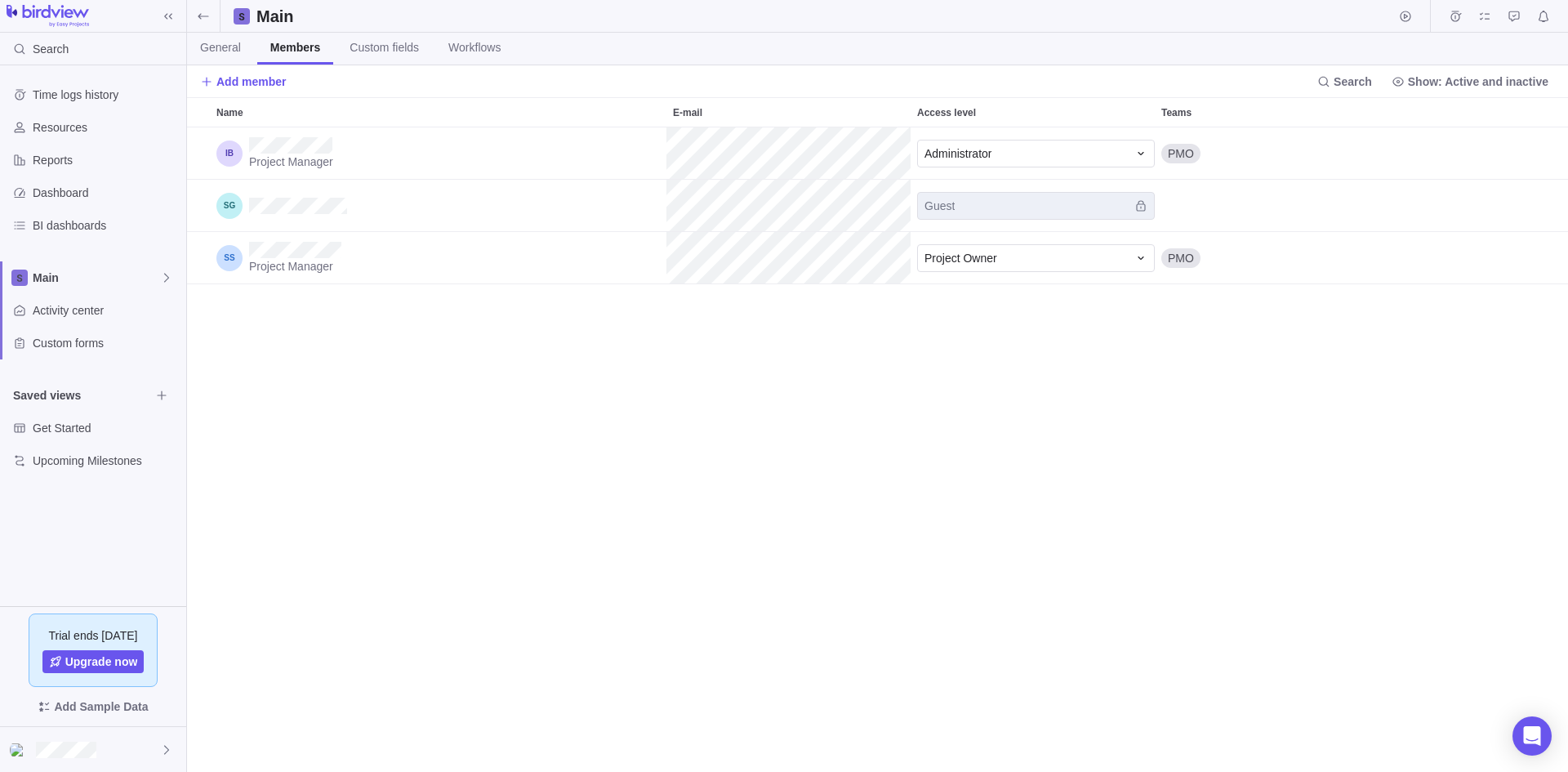
scroll to position [632, 1369]
click at [230, 56] on link "General" at bounding box center [220, 48] width 67 height 32
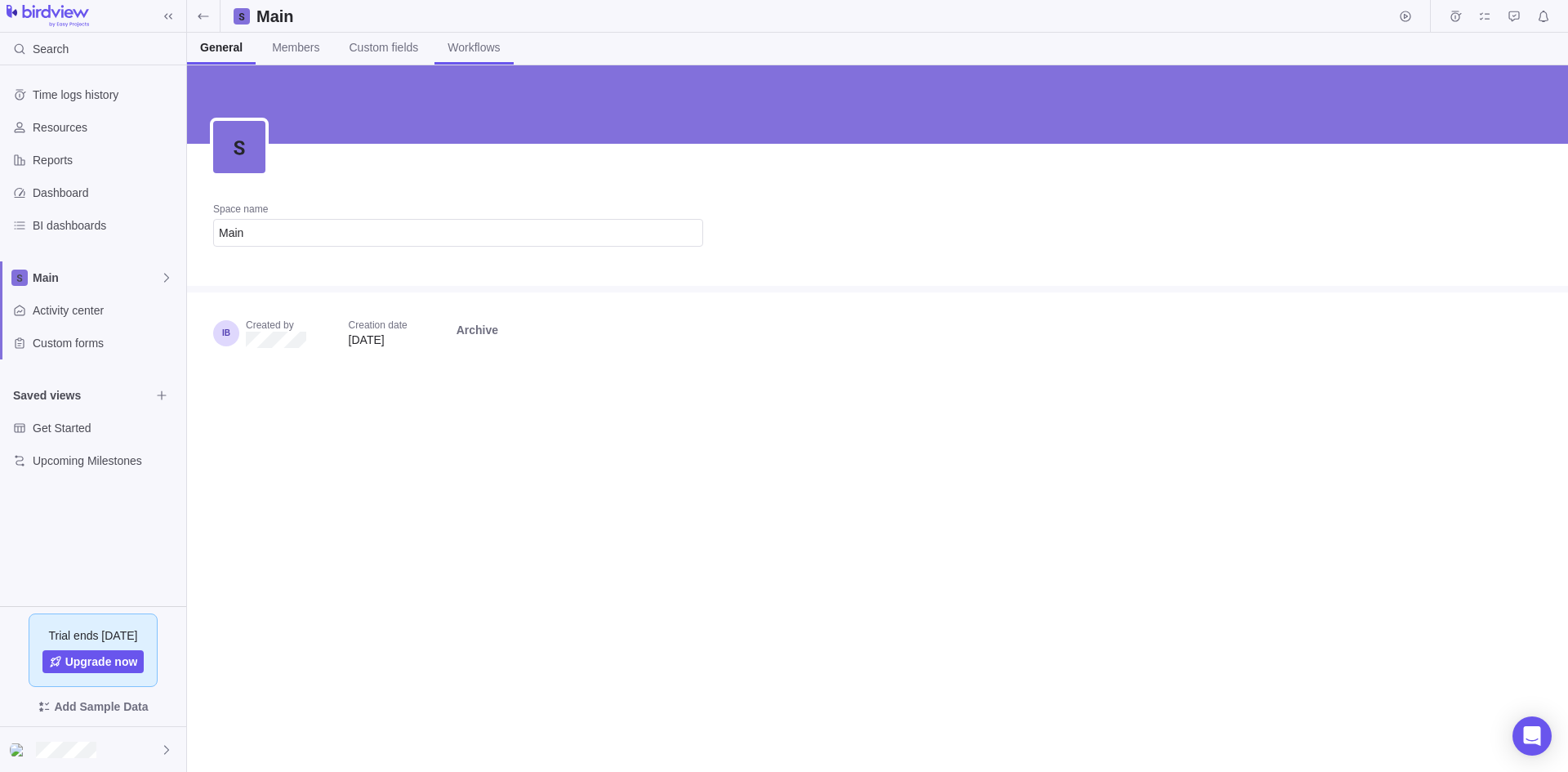
click at [464, 41] on span "Workflows" at bounding box center [474, 47] width 52 height 16
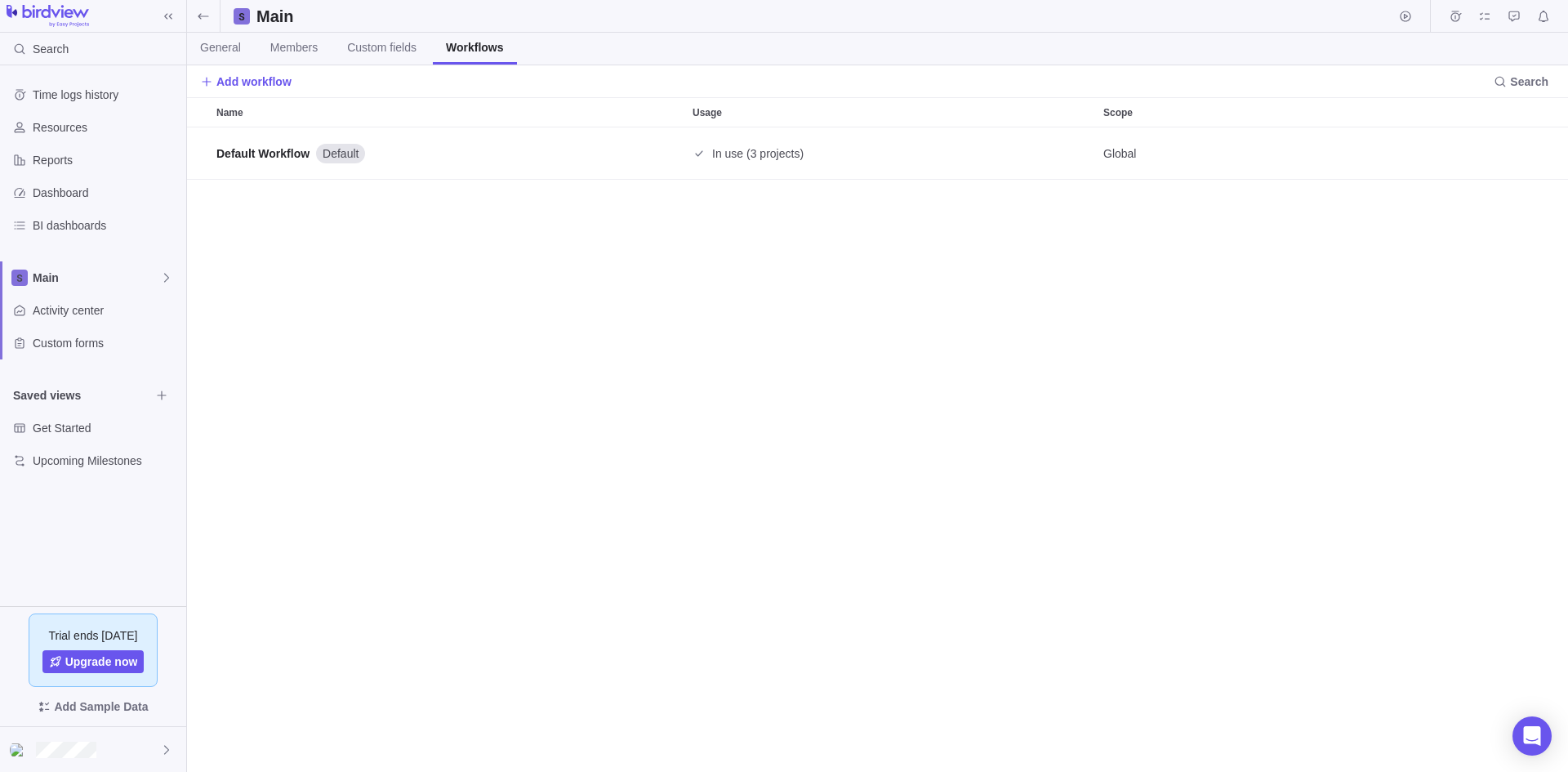
scroll to position [632, 1369]
click at [66, 271] on span "Main" at bounding box center [96, 278] width 127 height 16
click at [55, 340] on span "Test 1" at bounding box center [93, 345] width 99 height 16
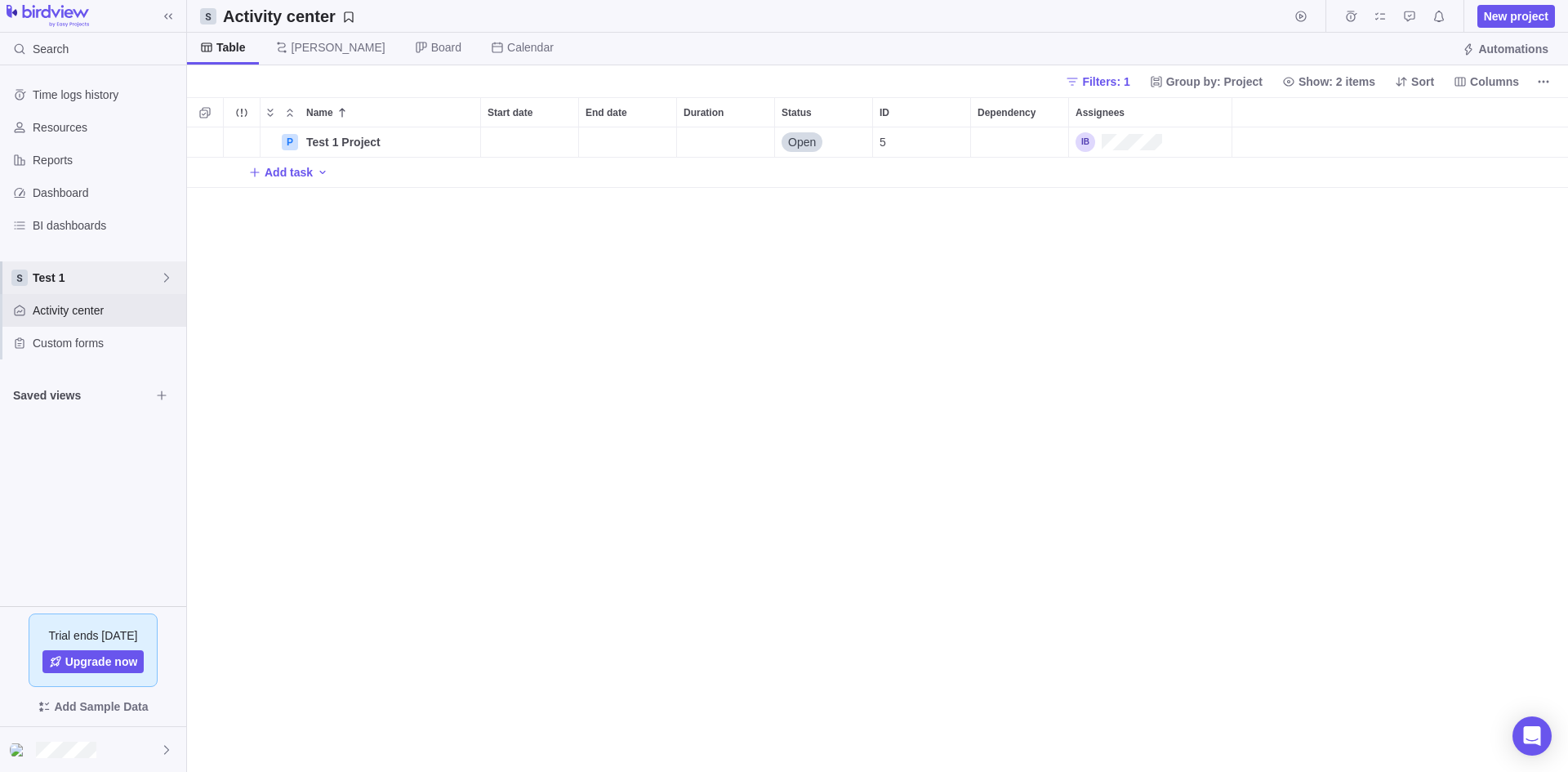
scroll to position [632, 1369]
click at [46, 273] on span "Test 1" at bounding box center [96, 278] width 127 height 16
click at [151, 345] on icon "Edit space settings" at bounding box center [154, 345] width 11 height 11
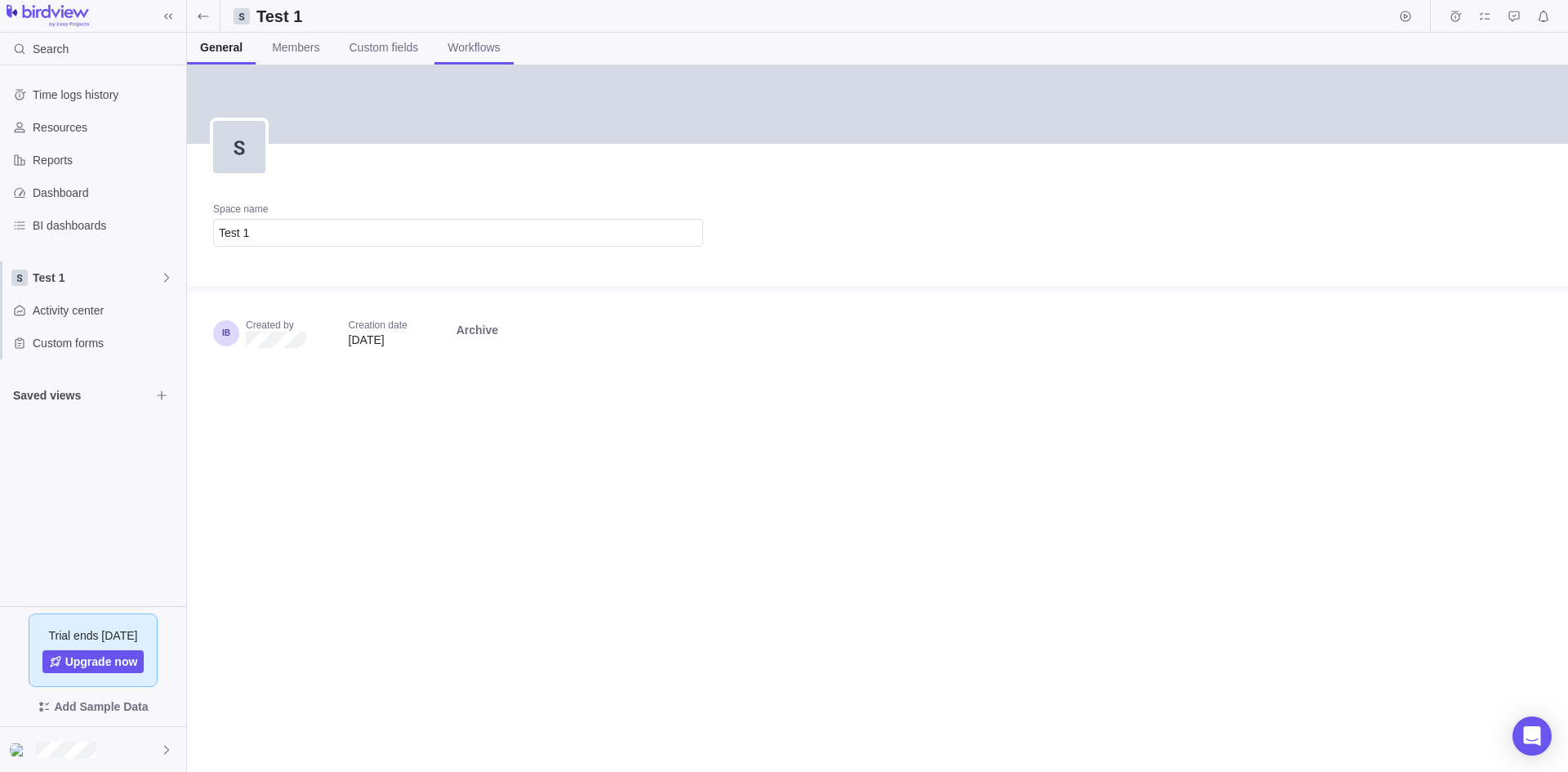
click at [477, 41] on span "Workflows" at bounding box center [474, 47] width 52 height 16
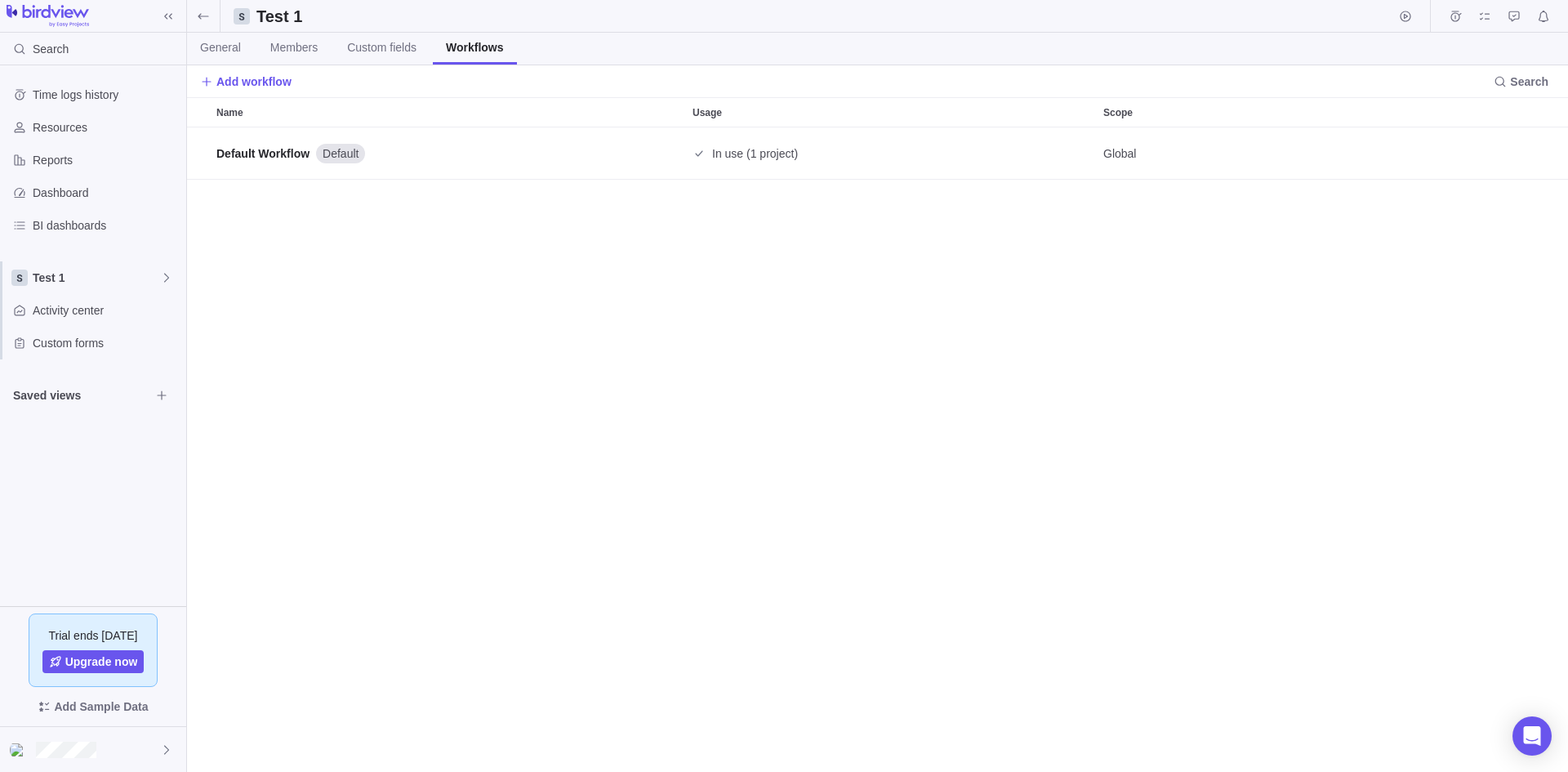
scroll to position [632, 1369]
click at [259, 82] on span "Add workflow" at bounding box center [254, 81] width 75 height 16
type input "Test 1 workflow"
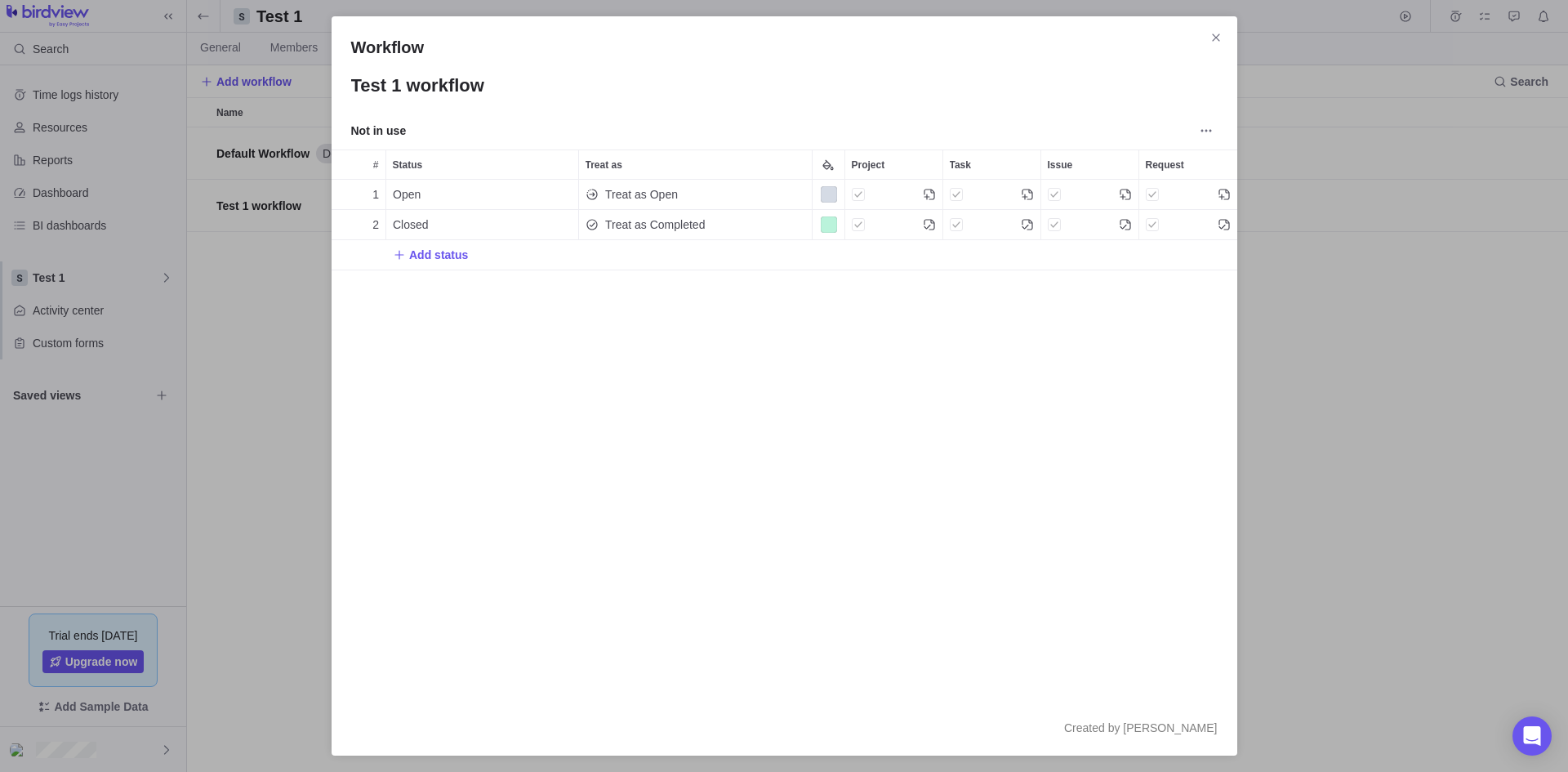
scroll to position [508, 893]
click at [1222, 38] on icon "Close" at bounding box center [1216, 37] width 13 height 13
click at [1213, 38] on icon "Close" at bounding box center [1216, 37] width 13 height 13
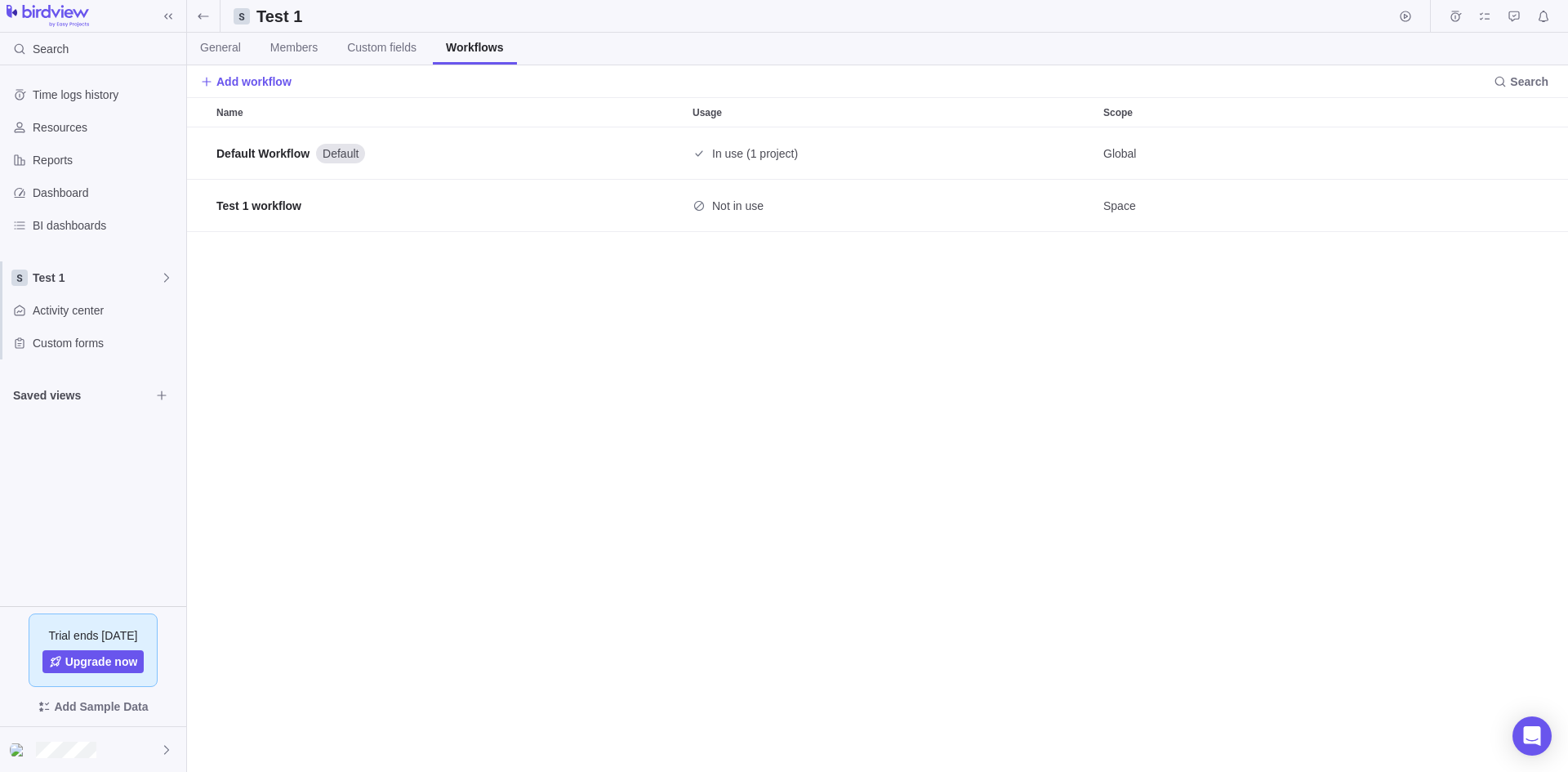
click at [462, 455] on div "Default Workflow Default In use (1 project) Global Test 1 workflow Not in use S…" at bounding box center [877, 449] width 1381 height 644
click at [116, 280] on span "Test 1" at bounding box center [96, 278] width 127 height 16
click at [65, 311] on span "Main" at bounding box center [93, 316] width 99 height 16
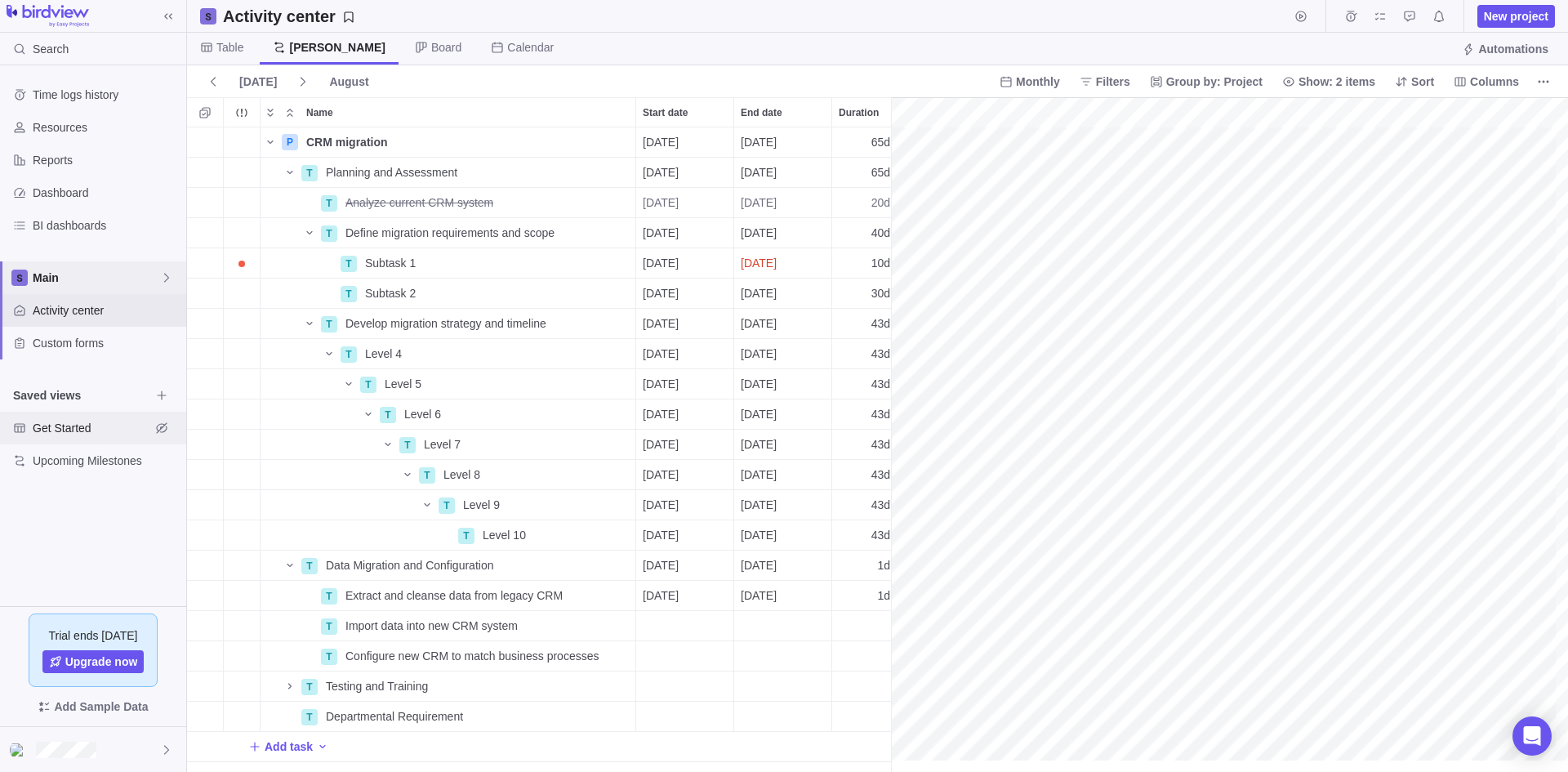
scroll to position [0, 457]
click at [59, 305] on span "Activity center" at bounding box center [106, 310] width 147 height 16
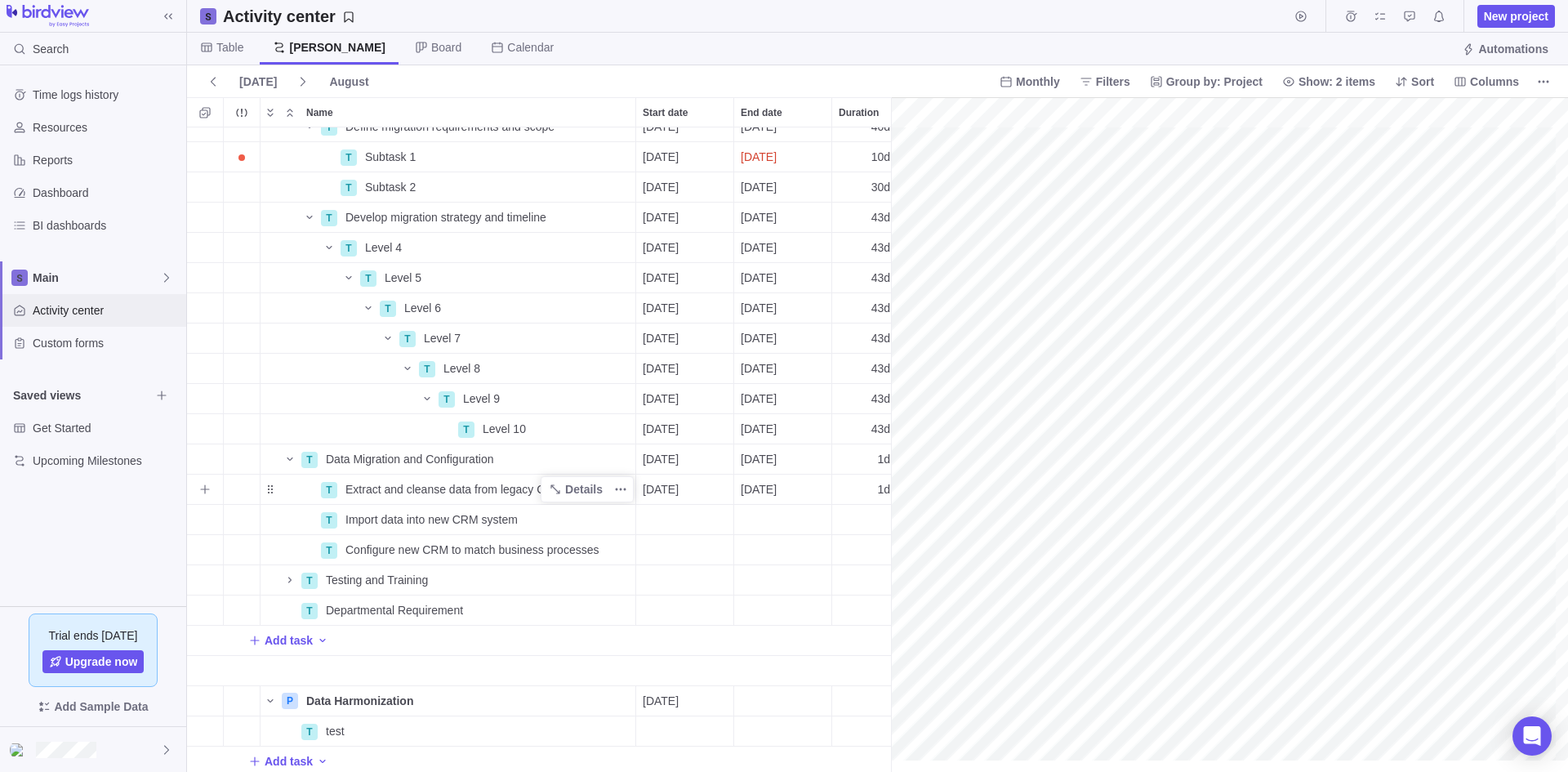
scroll to position [124, 457]
click at [581, 687] on span "Details" at bounding box center [585, 695] width 38 height 16
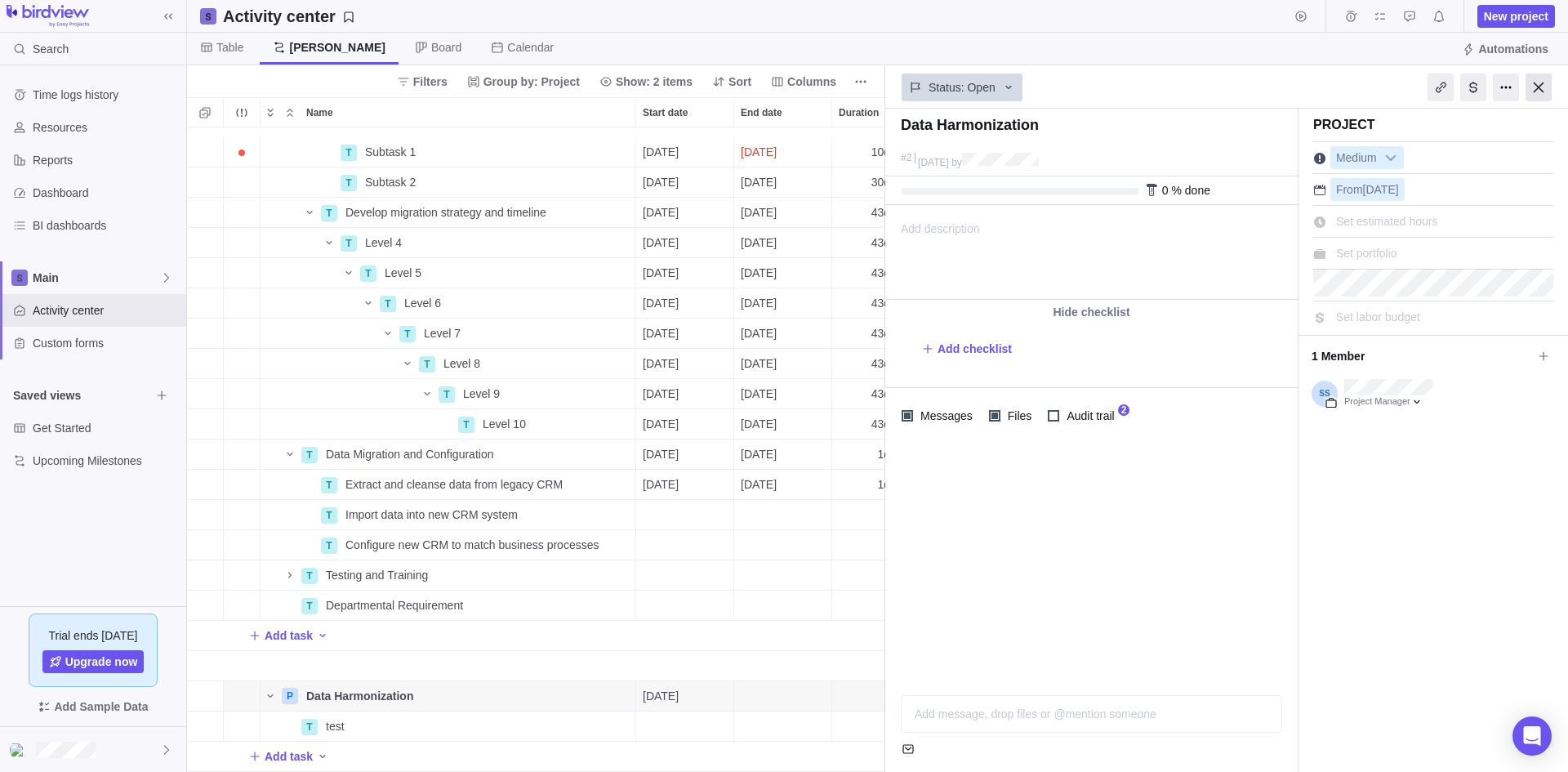
click at [1540, 85] on div at bounding box center [1538, 87] width 26 height 28
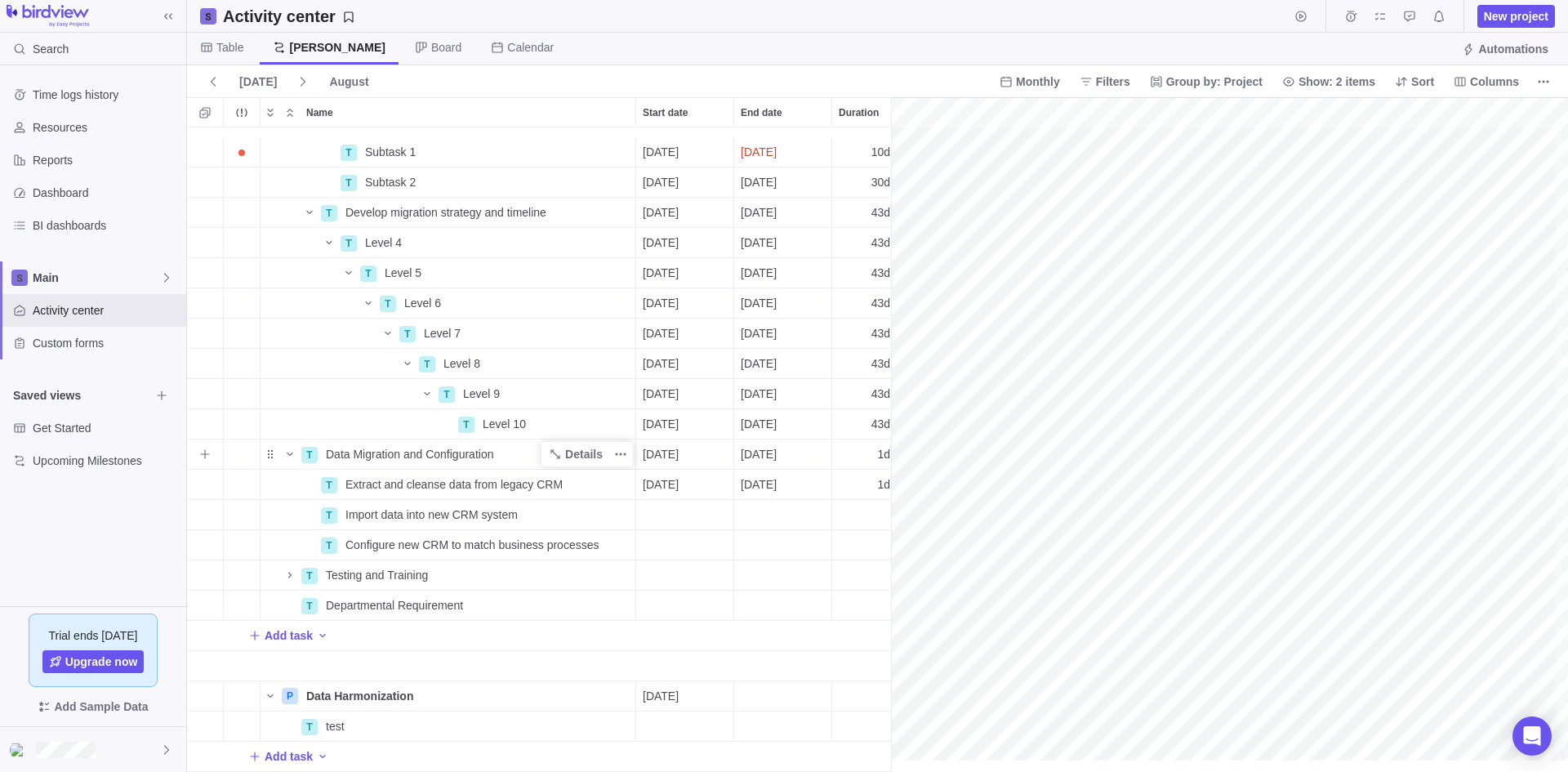
scroll to position [124, 457]
click at [51, 276] on span "Main" at bounding box center [96, 278] width 127 height 16
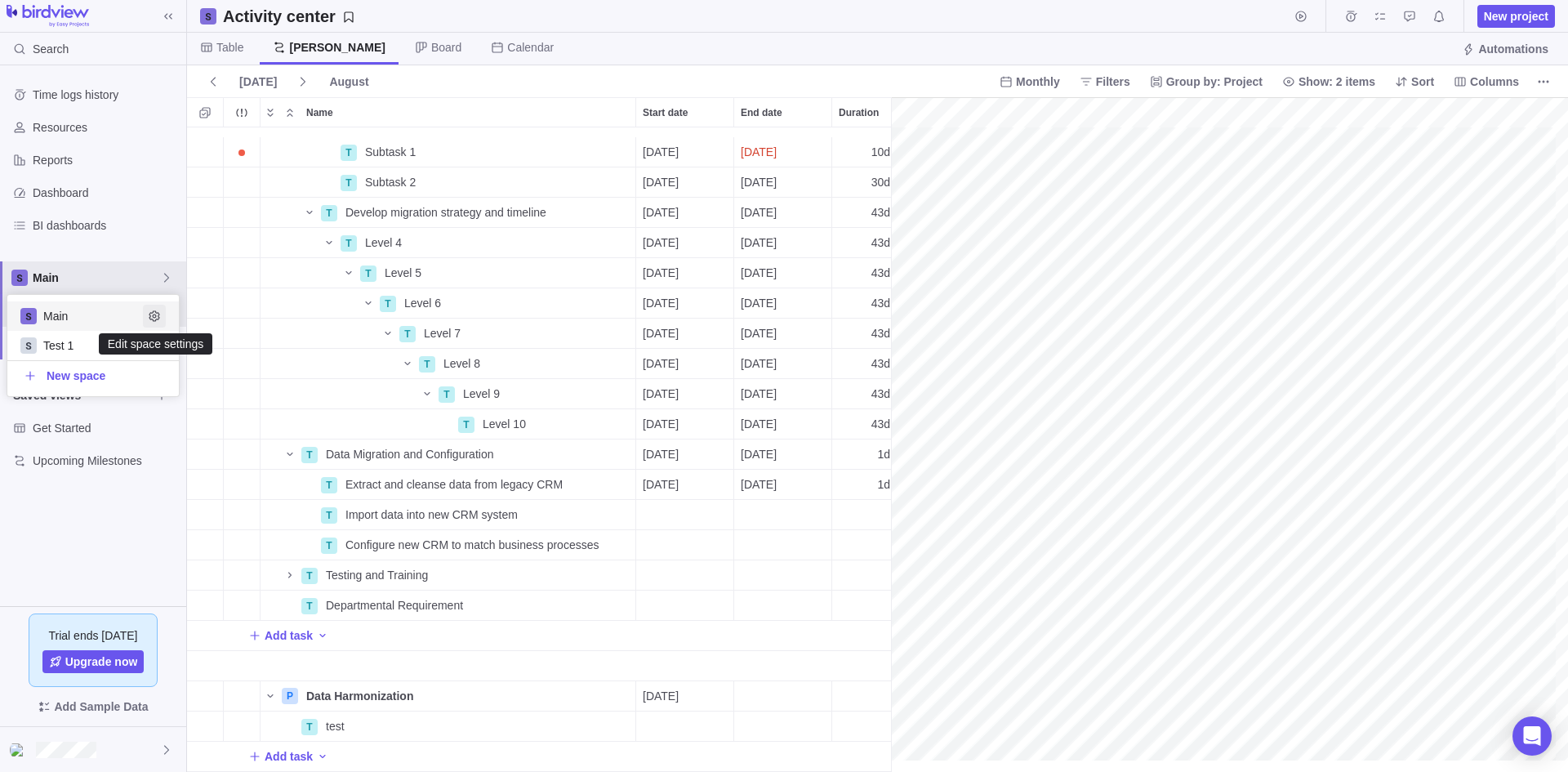
click at [155, 314] on icon "Edit space settings" at bounding box center [154, 316] width 13 height 13
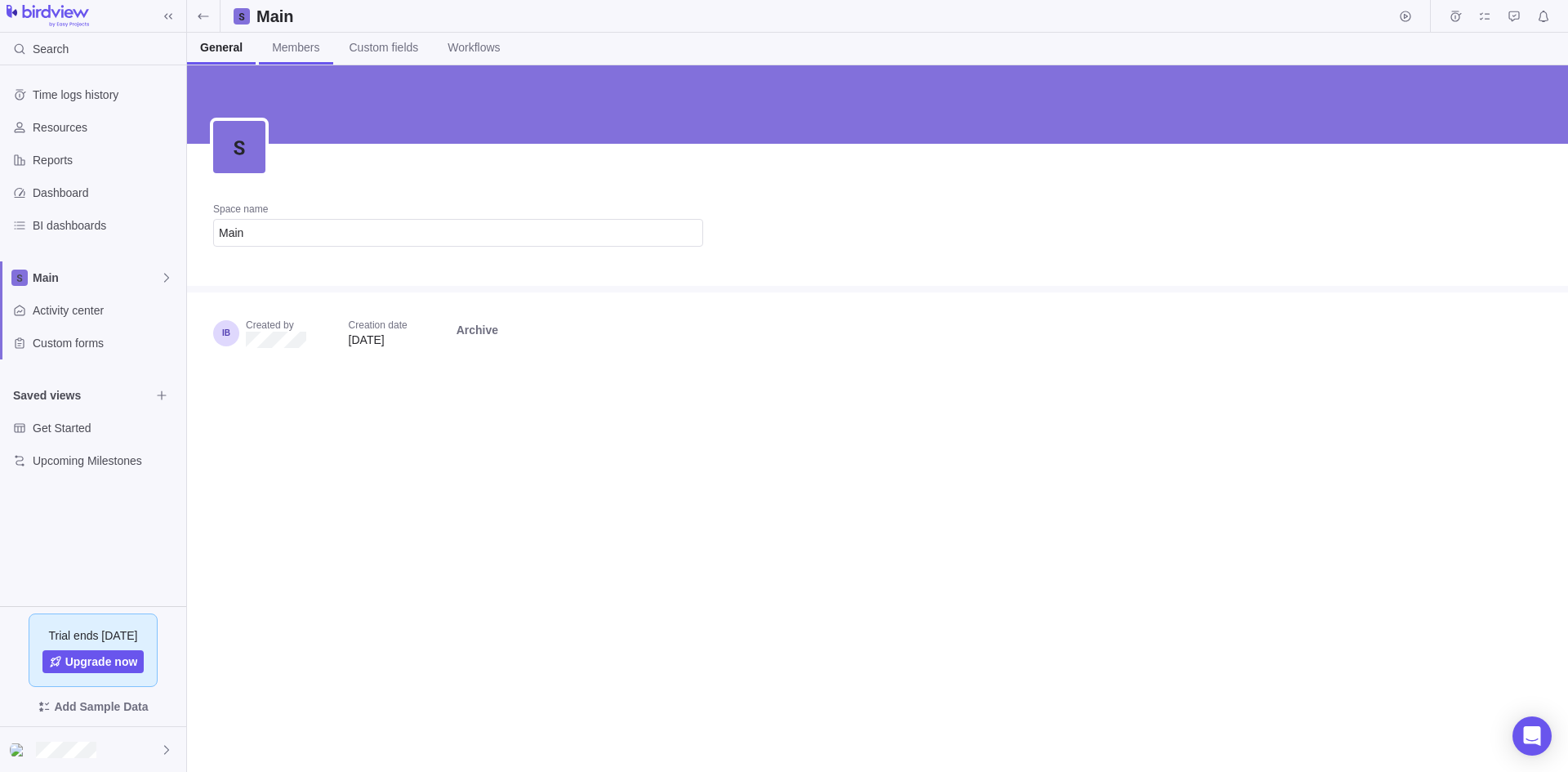
click at [301, 48] on span "Members" at bounding box center [295, 47] width 48 height 16
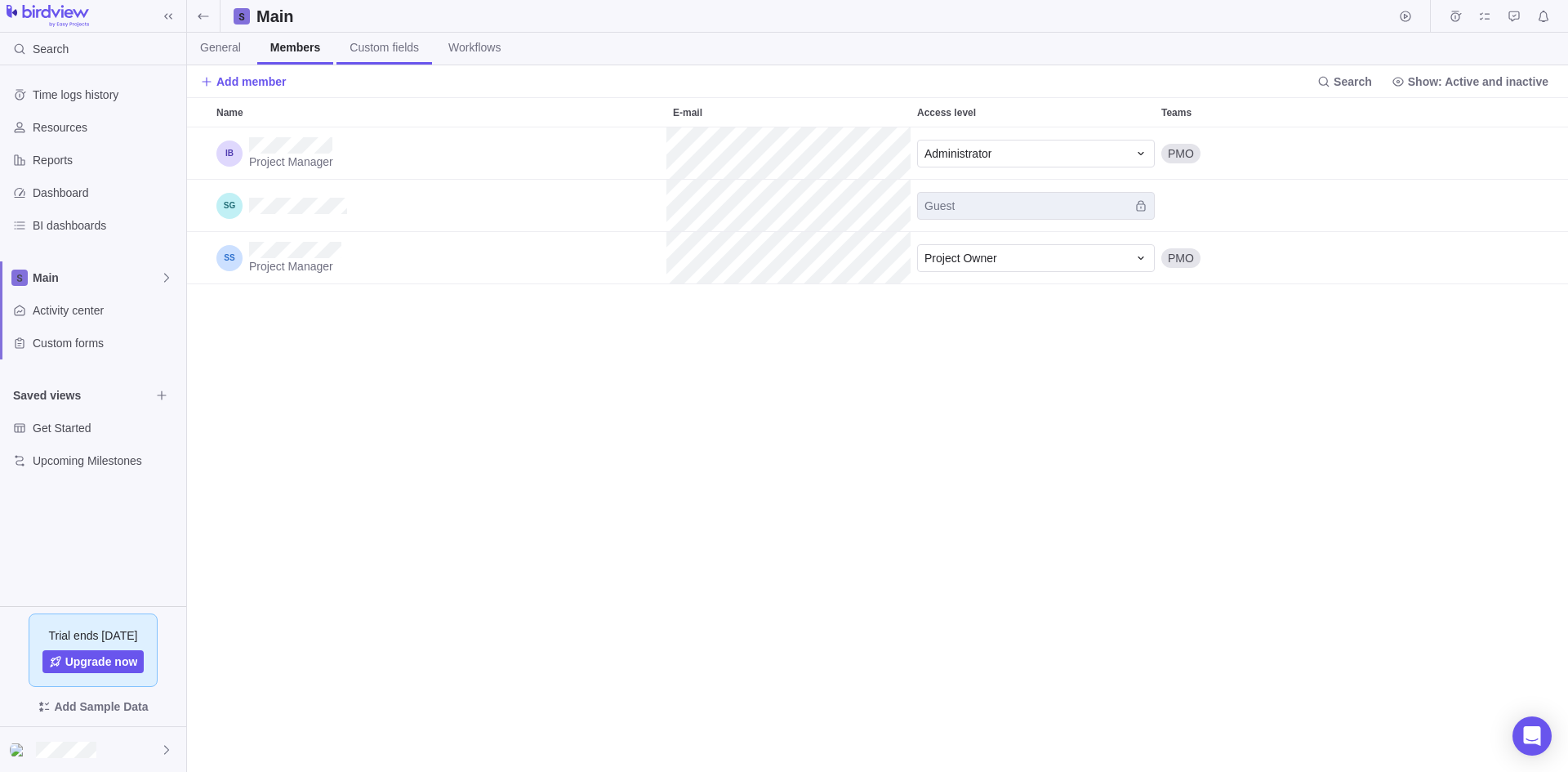
scroll to position [13, 13]
click at [367, 48] on span "Custom fields" at bounding box center [383, 47] width 69 height 16
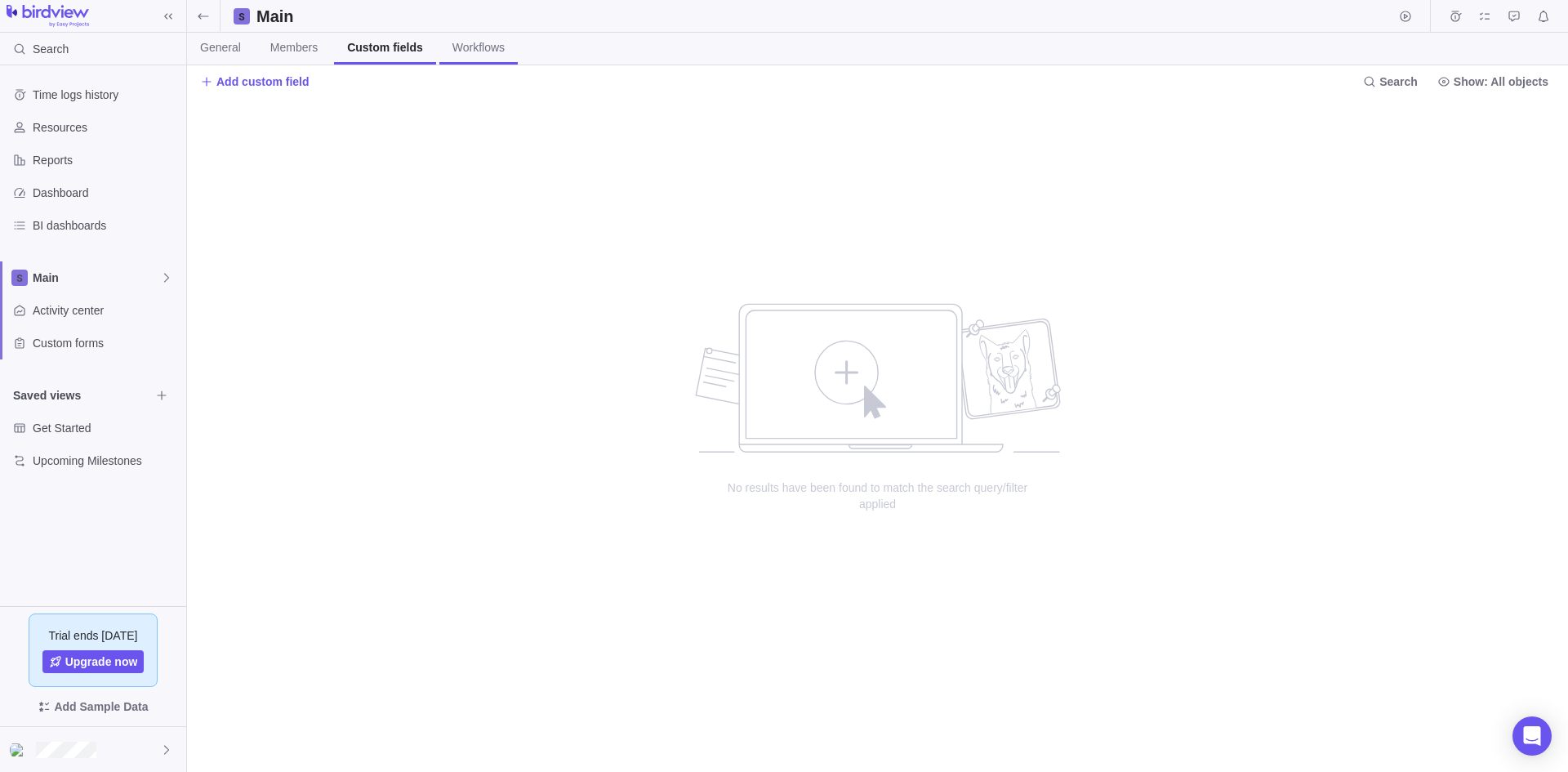
click at [471, 42] on span "Workflows" at bounding box center [479, 47] width 52 height 16
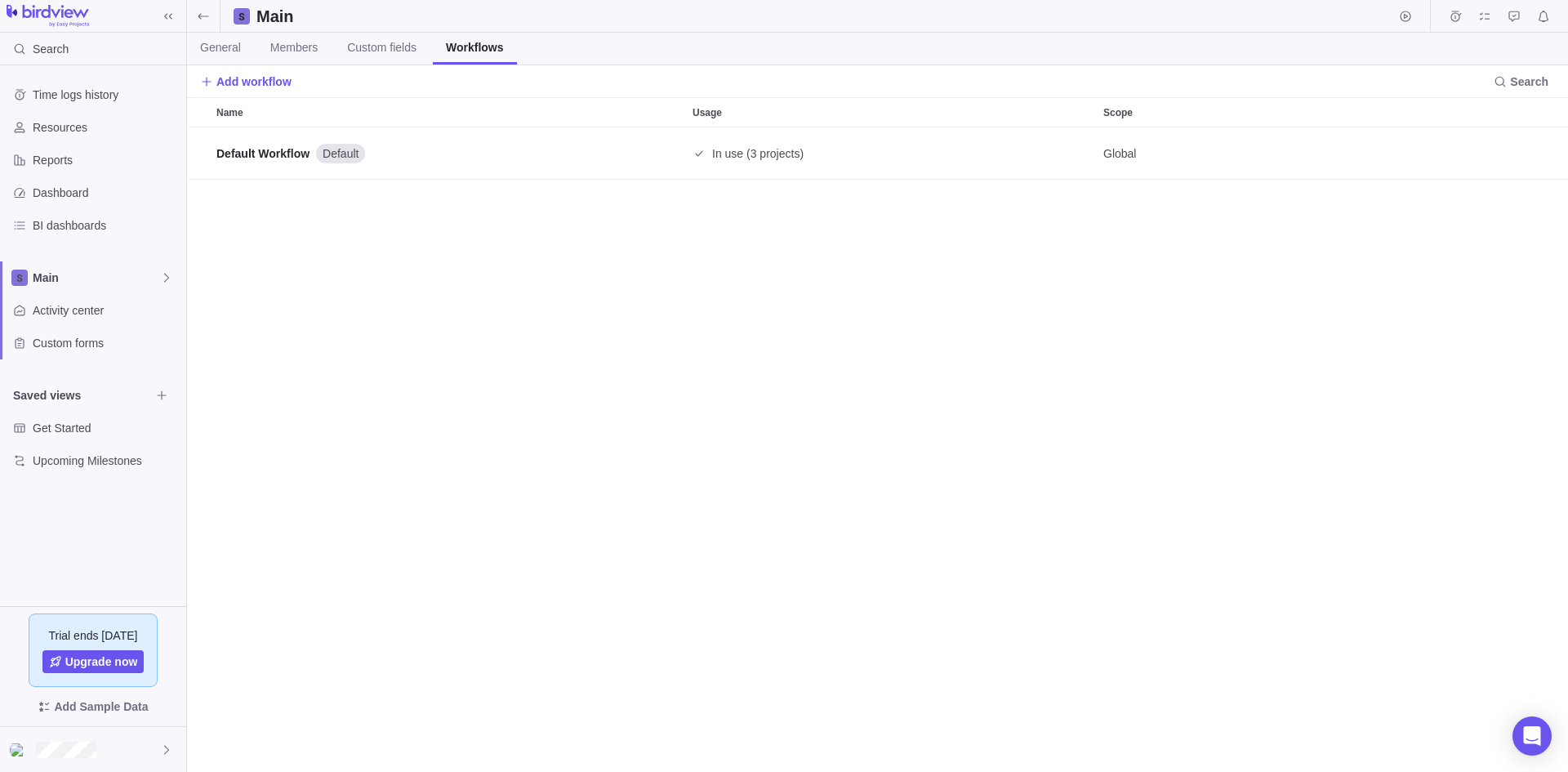
scroll to position [632, 1369]
click at [309, 564] on div "Default Workflow Default In use (3 projects) Global" at bounding box center [877, 449] width 1381 height 644
click at [82, 311] on span "Activity center" at bounding box center [106, 310] width 147 height 16
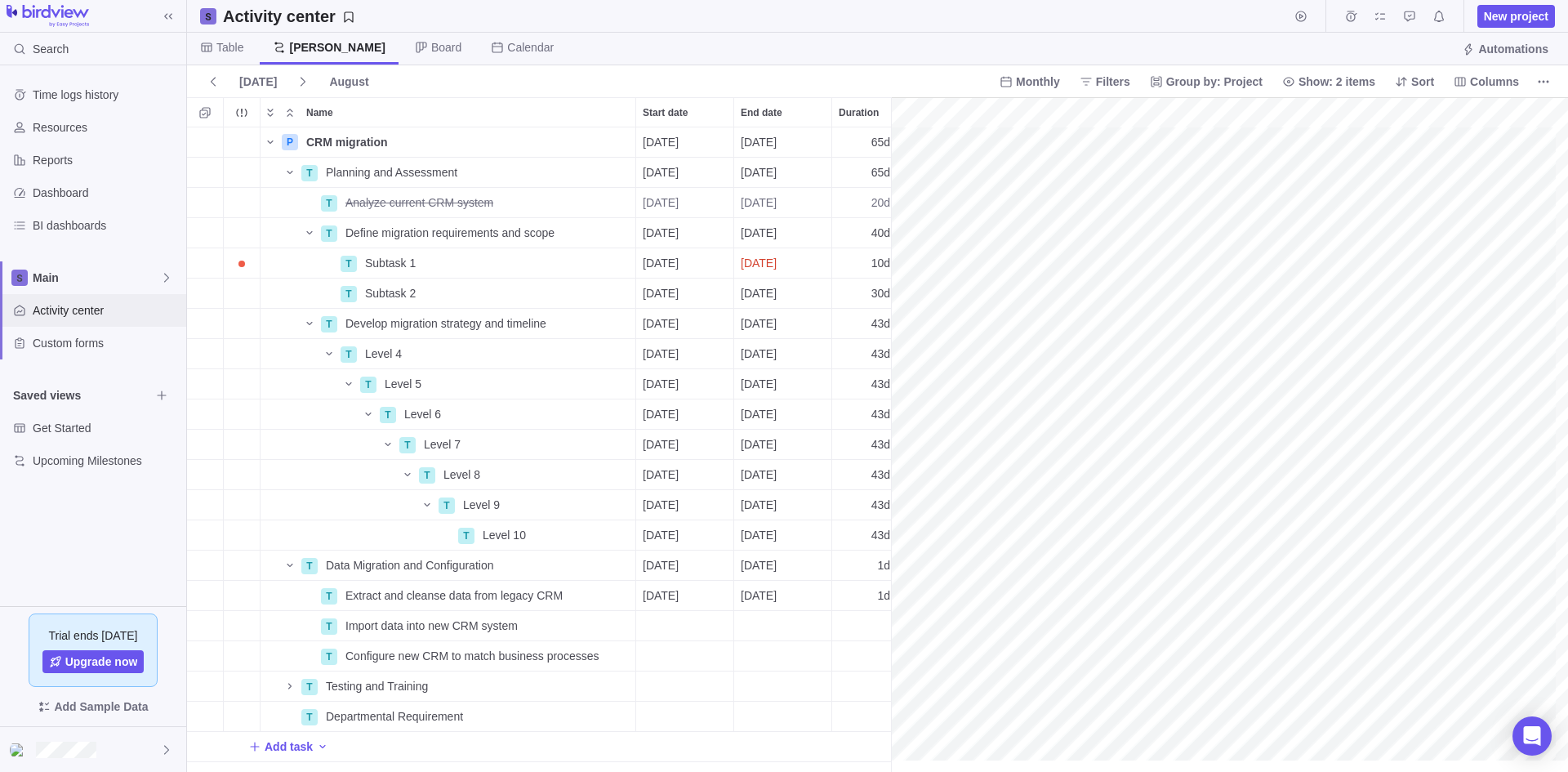
scroll to position [0, 457]
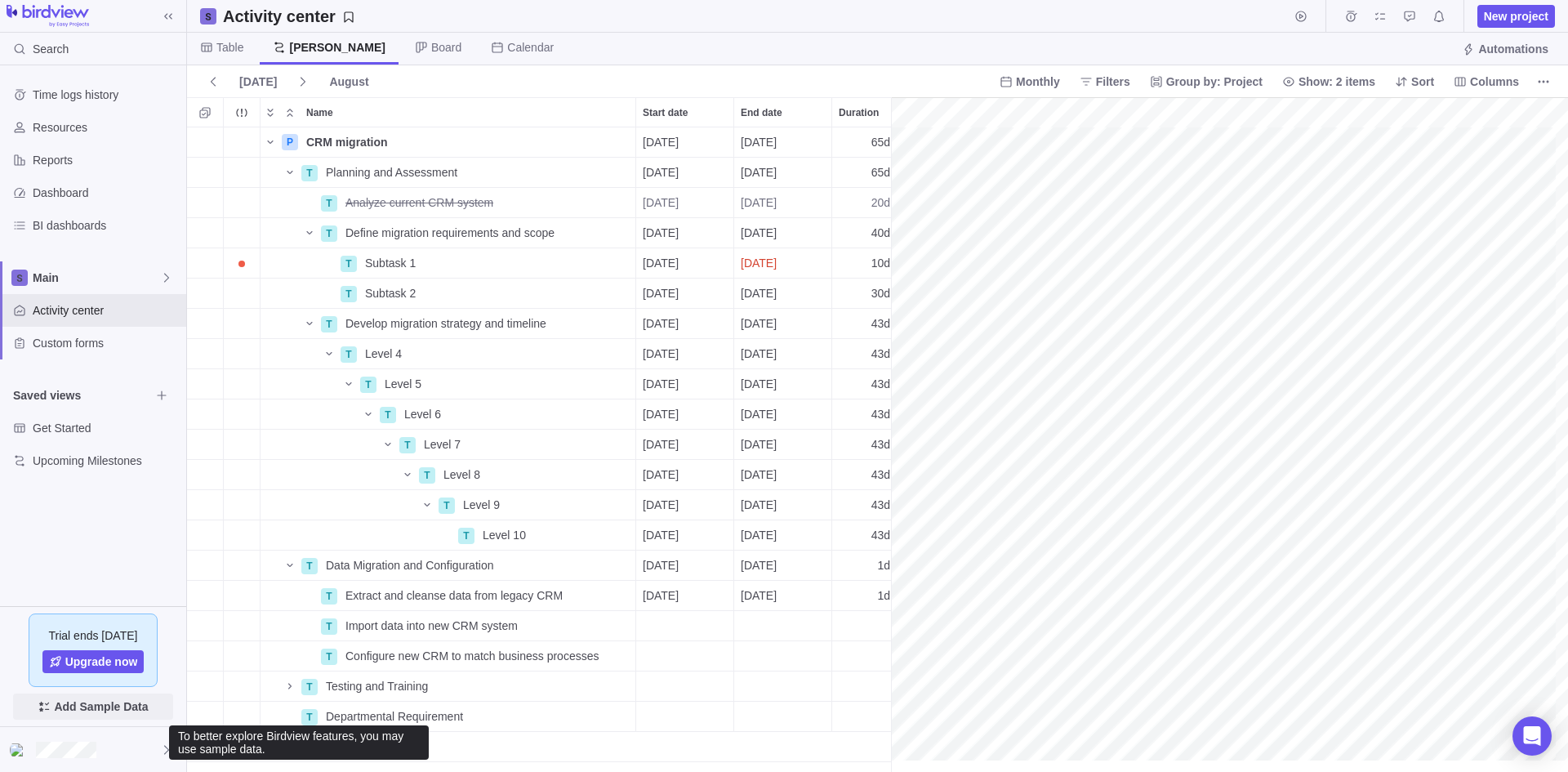
click at [86, 710] on span "Add Sample Data" at bounding box center [101, 706] width 94 height 20
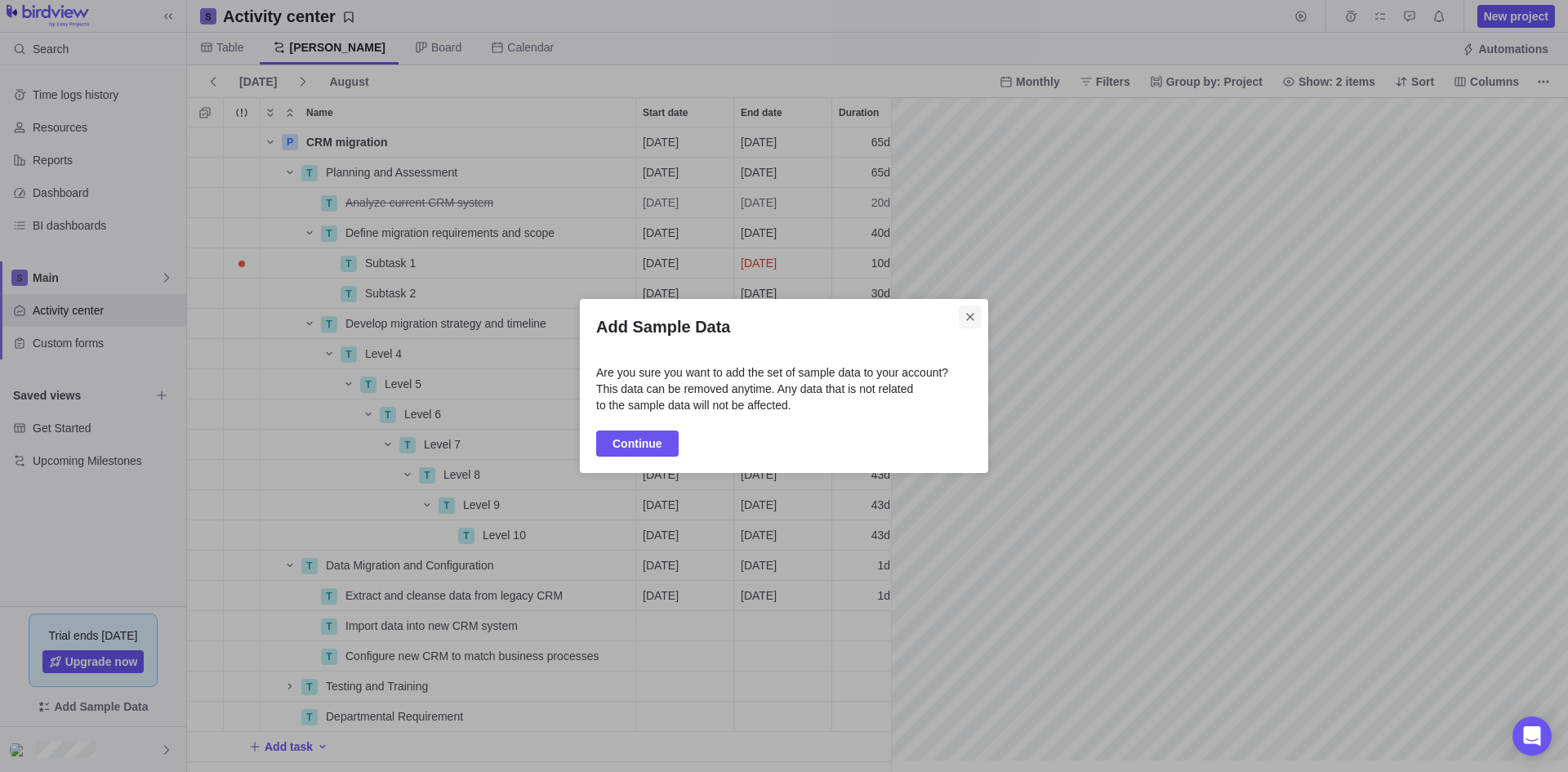
click at [968, 315] on icon "Close" at bounding box center [970, 317] width 13 height 13
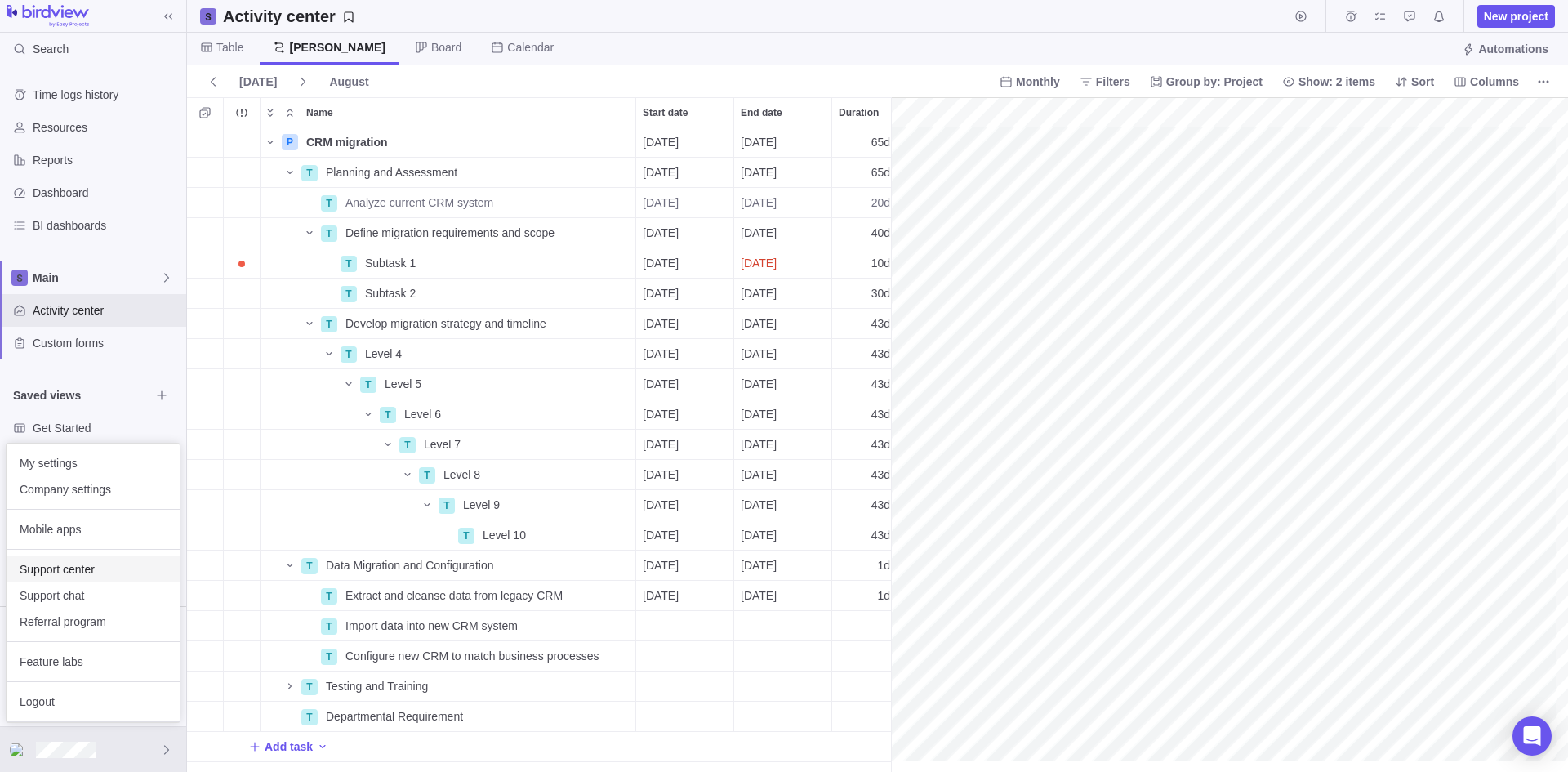
click at [72, 567] on span "Support center" at bounding box center [93, 569] width 147 height 16
